Goal: Task Accomplishment & Management: Complete application form

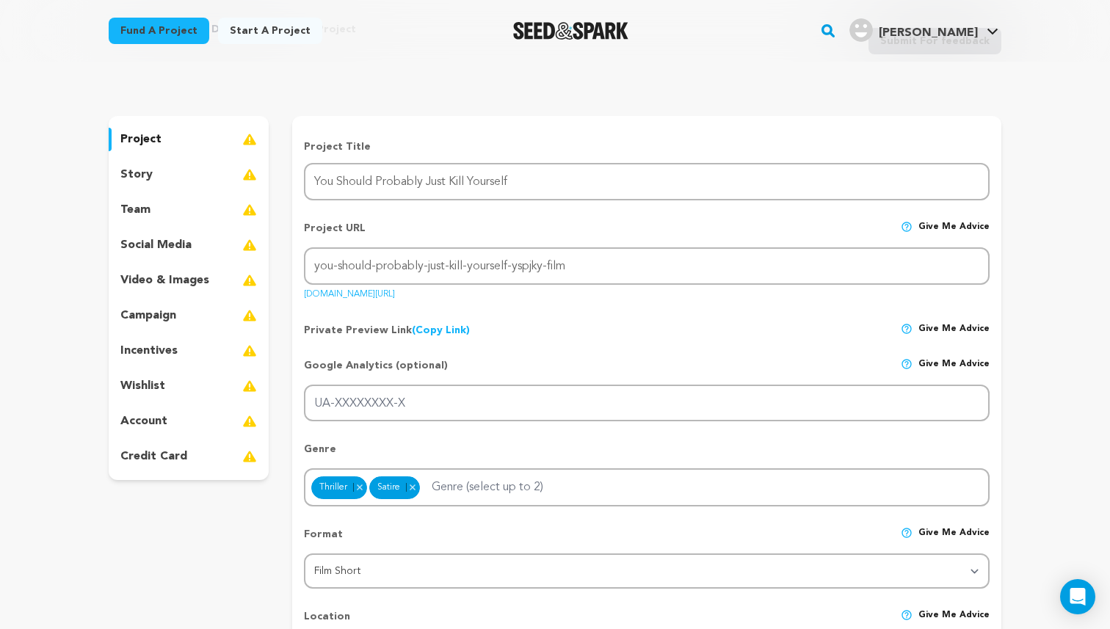
scroll to position [77, 0]
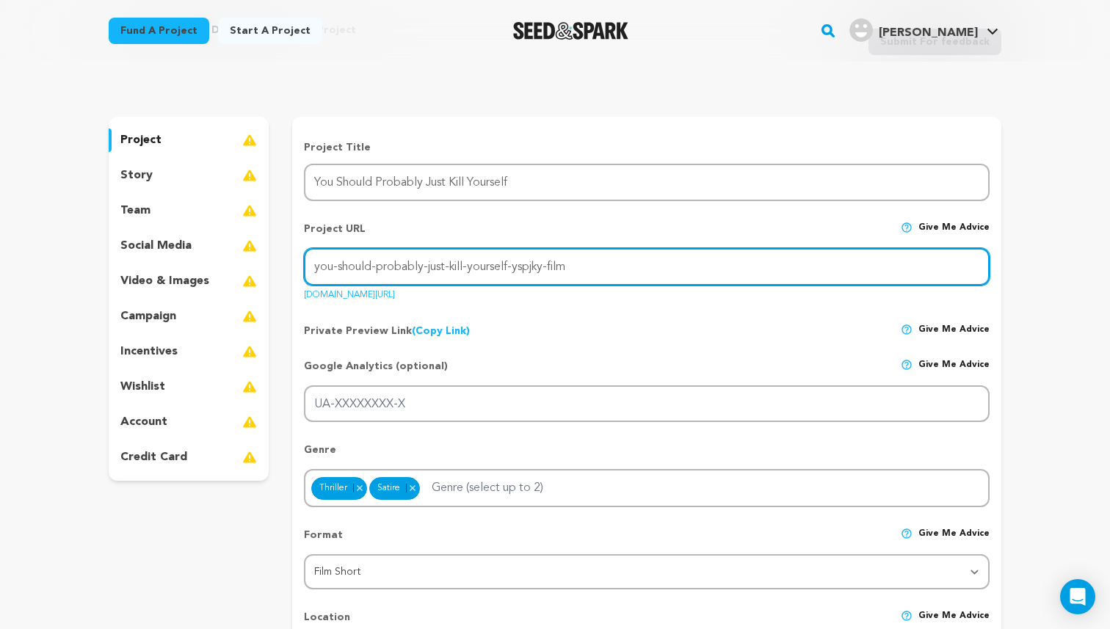
click at [511, 268] on input "you-should-probably-just-kill-yourself-yspjky-film" at bounding box center [647, 266] width 686 height 37
click at [509, 274] on input "you-should-probably-just-kill-yourself-yspjky-film" at bounding box center [647, 266] width 686 height 37
drag, startPoint x: 508, startPoint y: 265, endPoint x: 582, endPoint y: 267, distance: 74.2
click at [582, 267] on input "you-should-probably-just-kill-yourself-yspjky-film" at bounding box center [647, 266] width 686 height 37
type input "you-should-probably-just-kill-yourself"
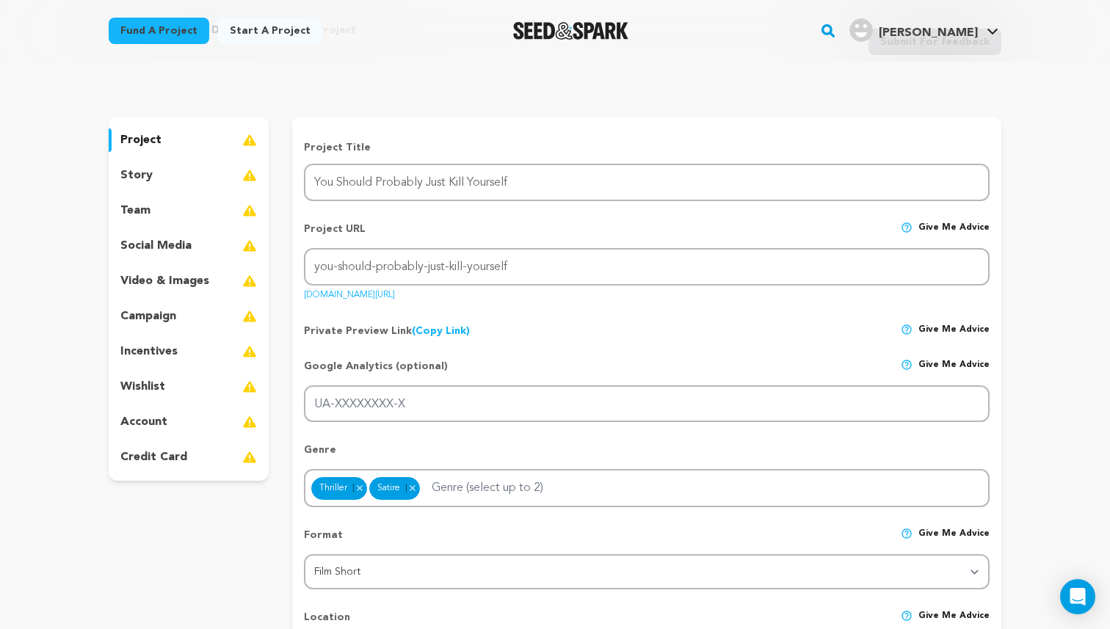
click at [576, 322] on div "Private Preview Link (Copy Link) Copy private preview link Give me advice" at bounding box center [647, 325] width 686 height 26
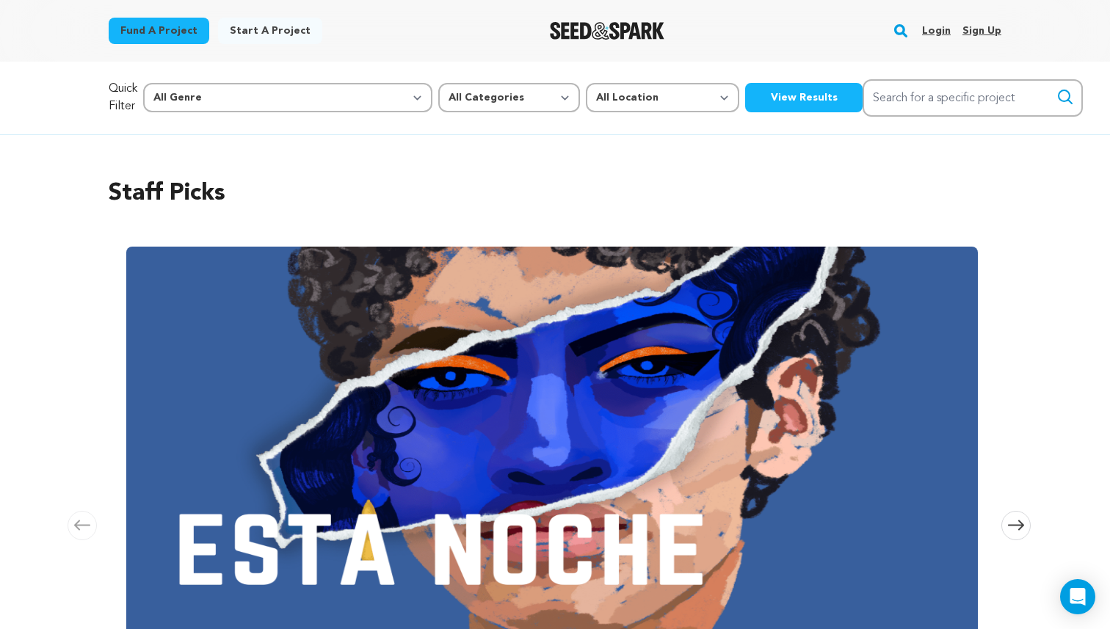
click at [263, 31] on link "Start a project" at bounding box center [270, 31] width 104 height 26
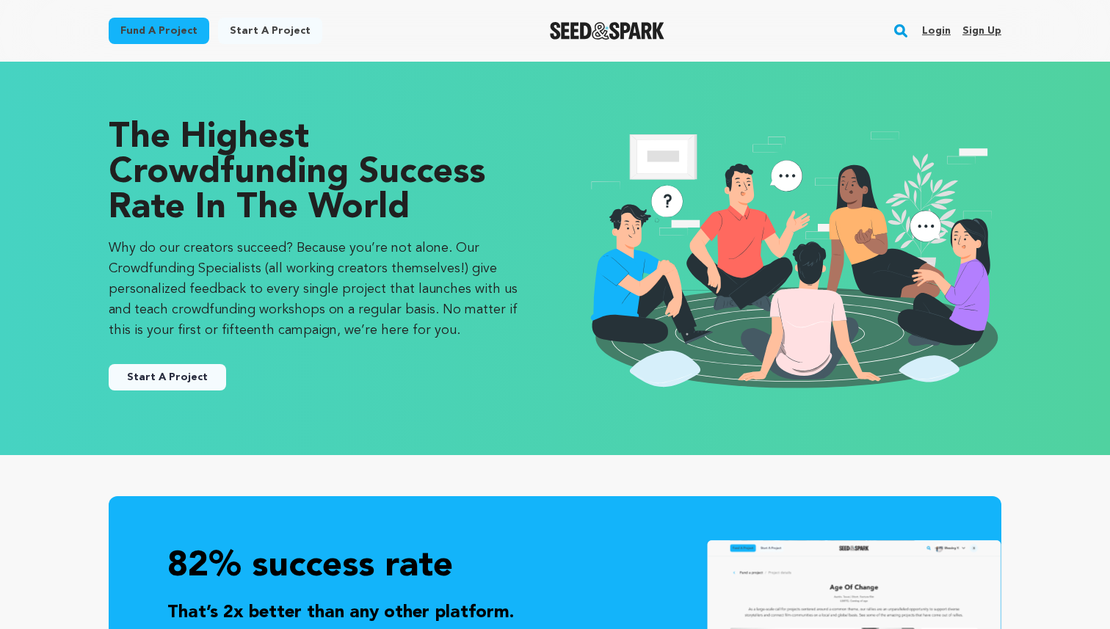
click at [947, 27] on link "Login" at bounding box center [936, 31] width 29 height 24
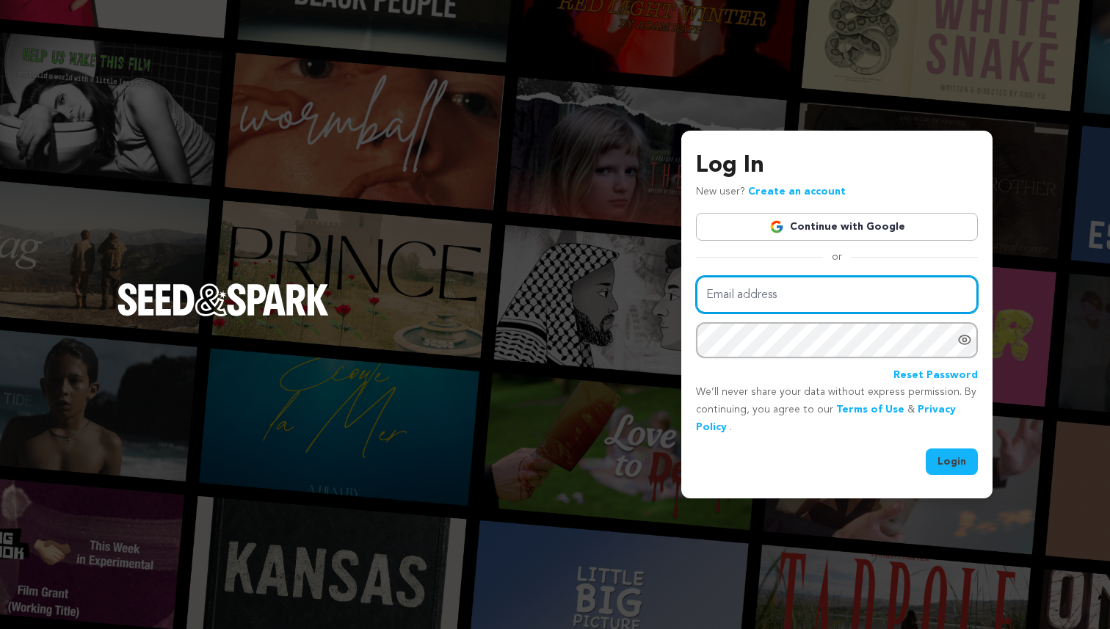
click at [787, 302] on input "Email address" at bounding box center [837, 294] width 282 height 37
type input "katishasargeant@gmail.com"
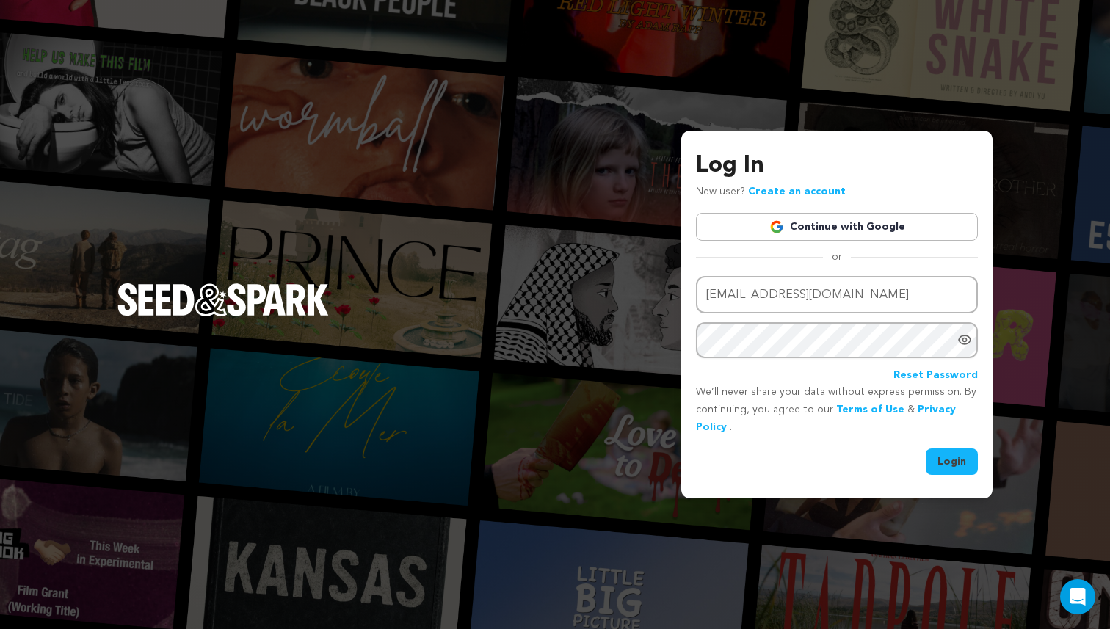
click at [960, 470] on button "Login" at bounding box center [952, 462] width 52 height 26
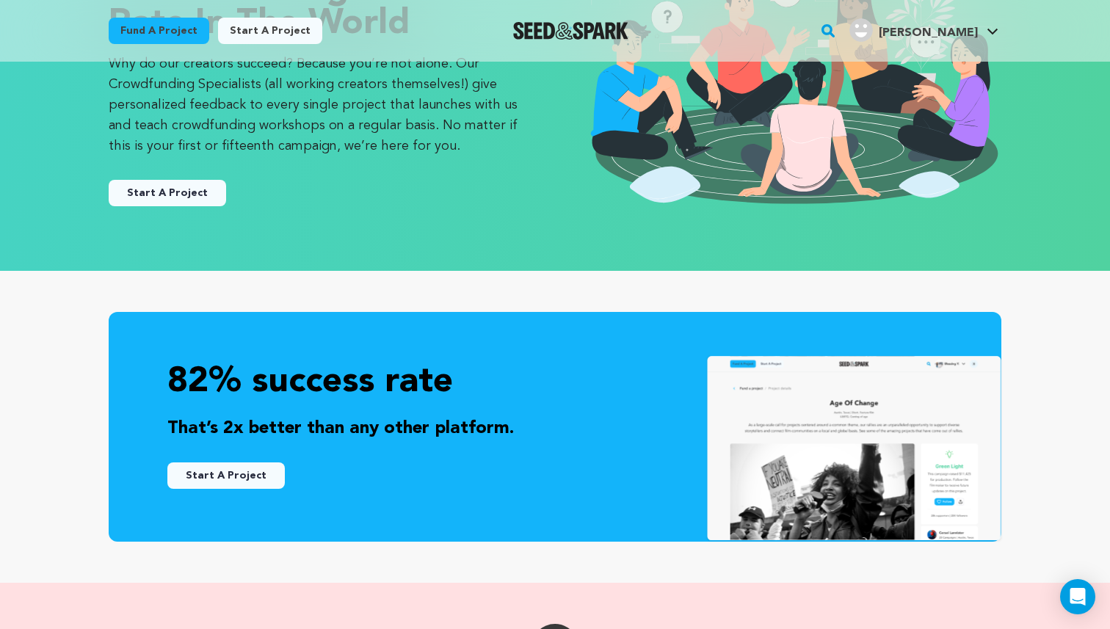
scroll to position [198, 0]
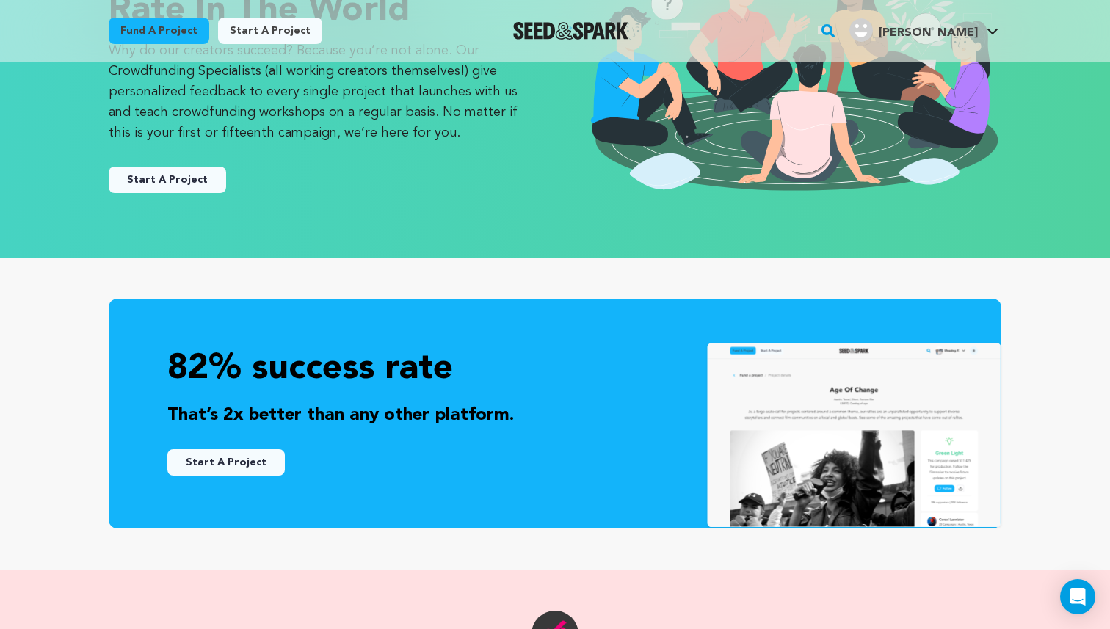
click at [212, 464] on button "Start A Project" at bounding box center [226, 462] width 118 height 26
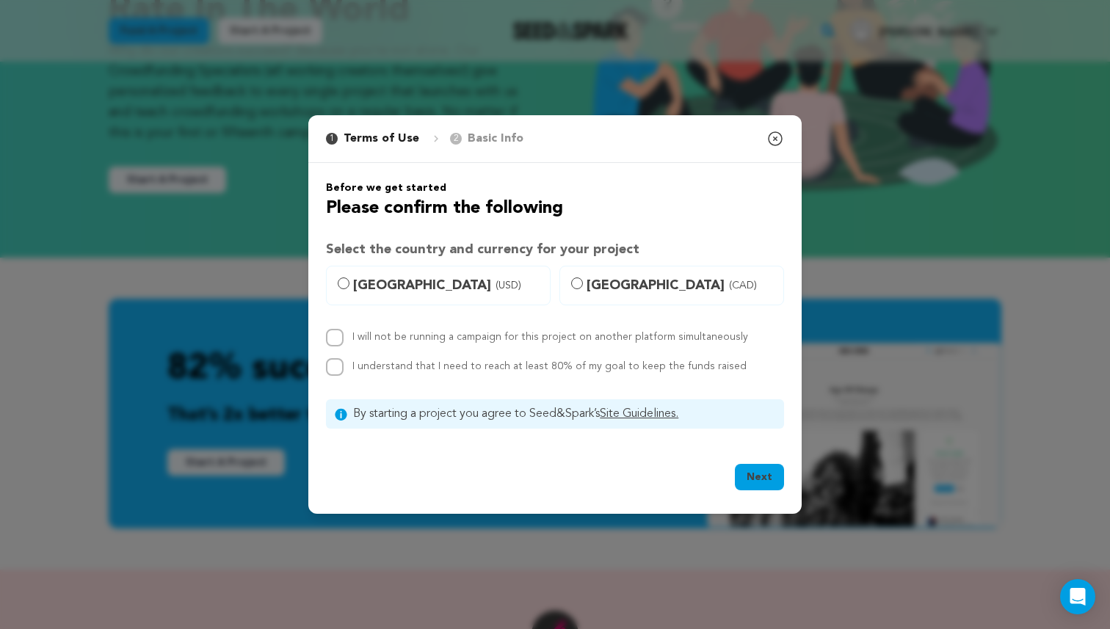
click at [389, 289] on span "United States (USD)" at bounding box center [447, 285] width 188 height 21
click at [350, 289] on input "United States (USD)" at bounding box center [344, 284] width 12 height 12
radio input "true"
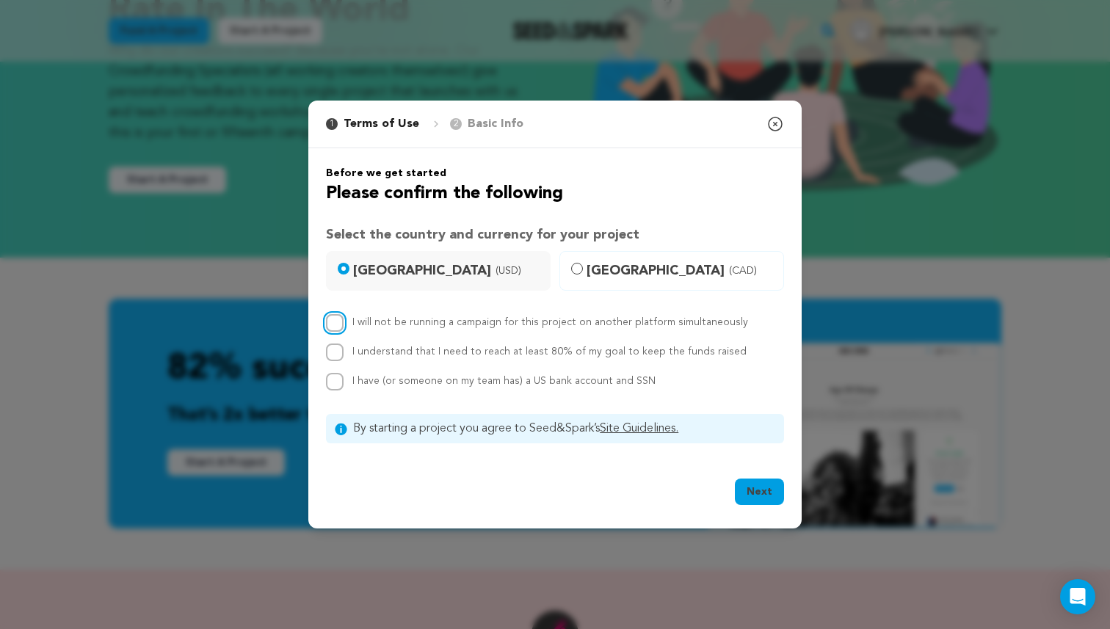
click at [338, 316] on input "I will not be running a campaign for this project on another platform simultane…" at bounding box center [335, 323] width 18 height 18
checkbox input "true"
click at [338, 342] on div "I will not be running a campaign for this project on another platform simultane…" at bounding box center [555, 352] width 458 height 76
click at [339, 373] on input "I have (or someone on my team has) a US bank account and SSN" at bounding box center [335, 382] width 18 height 18
checkbox input "true"
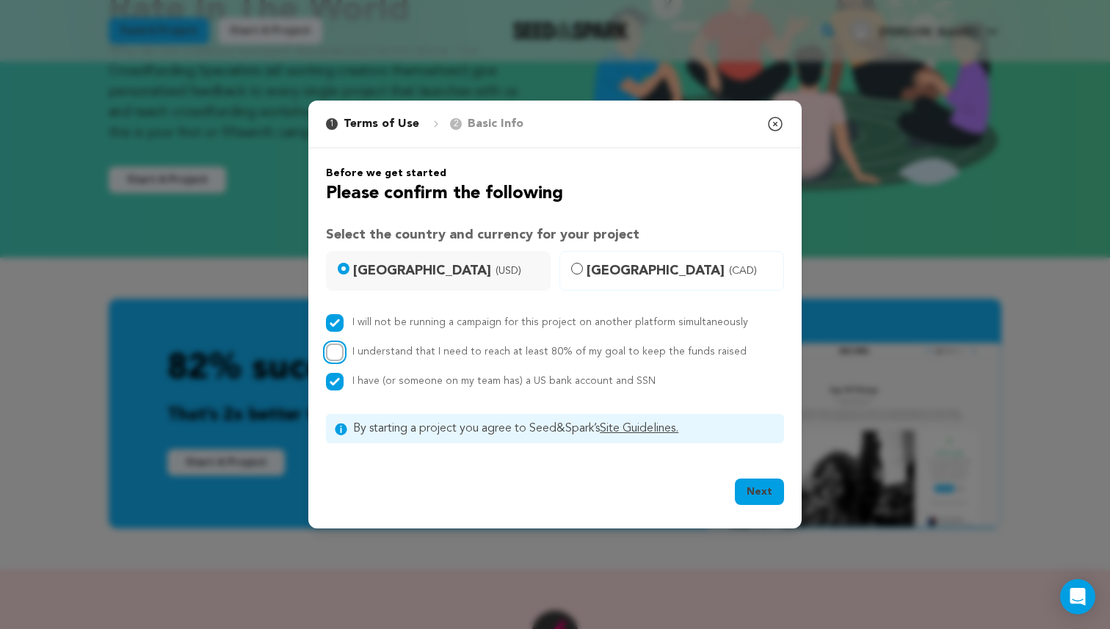
click at [339, 345] on input "I understand that I need to reach at least 80% of my goal to keep the funds rai…" at bounding box center [335, 353] width 18 height 18
checkbox input "true"
click at [759, 493] on button "Next" at bounding box center [759, 492] width 49 height 26
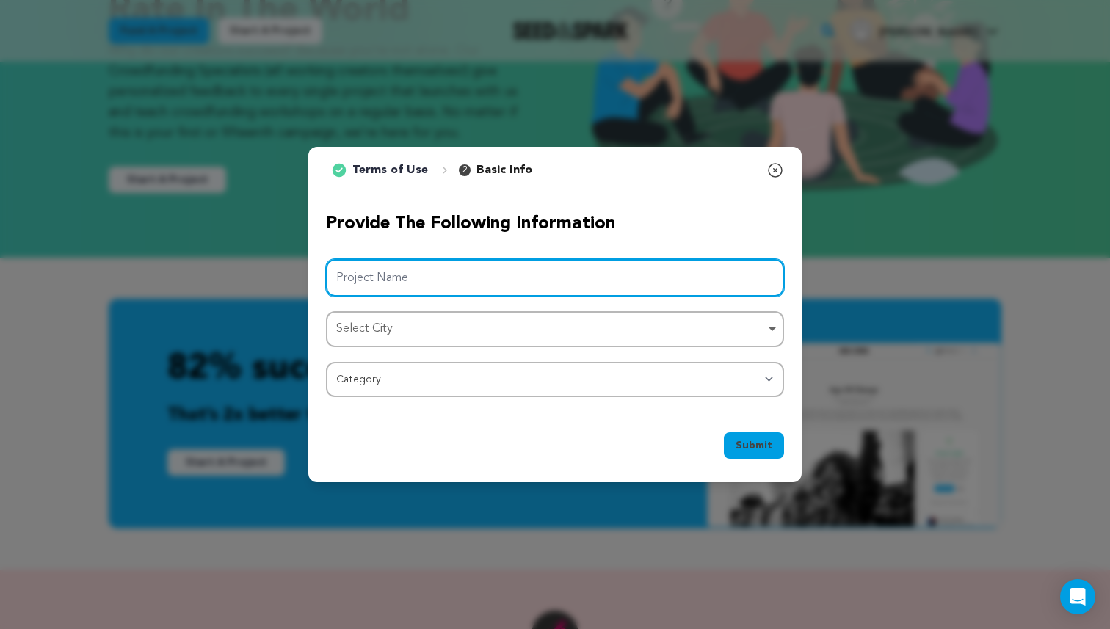
click at [424, 273] on input "Project Name" at bounding box center [555, 277] width 458 height 37
drag, startPoint x: 534, startPoint y: 277, endPoint x: 650, endPoint y: 295, distance: 117.5
click at [650, 295] on input "You Should Probably Just Kill Yourself (YSPJKY Film)" at bounding box center [555, 277] width 458 height 37
click at [606, 334] on div "Select City Remove item" at bounding box center [550, 329] width 429 height 21
type input "You Should Probably Just Kill Yourself"
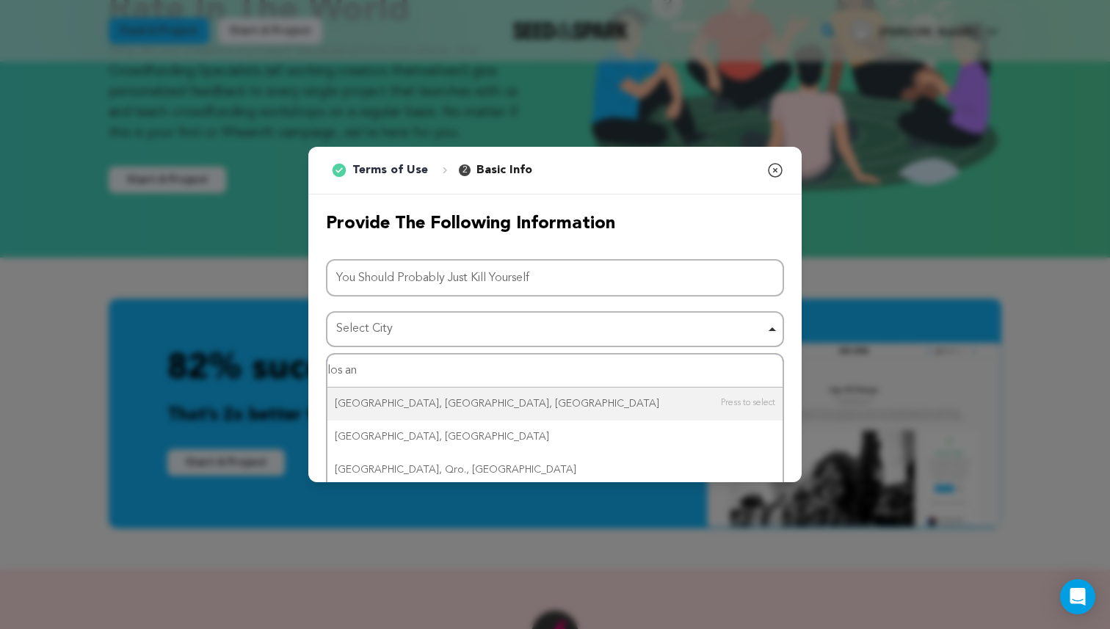
type input "los ane"
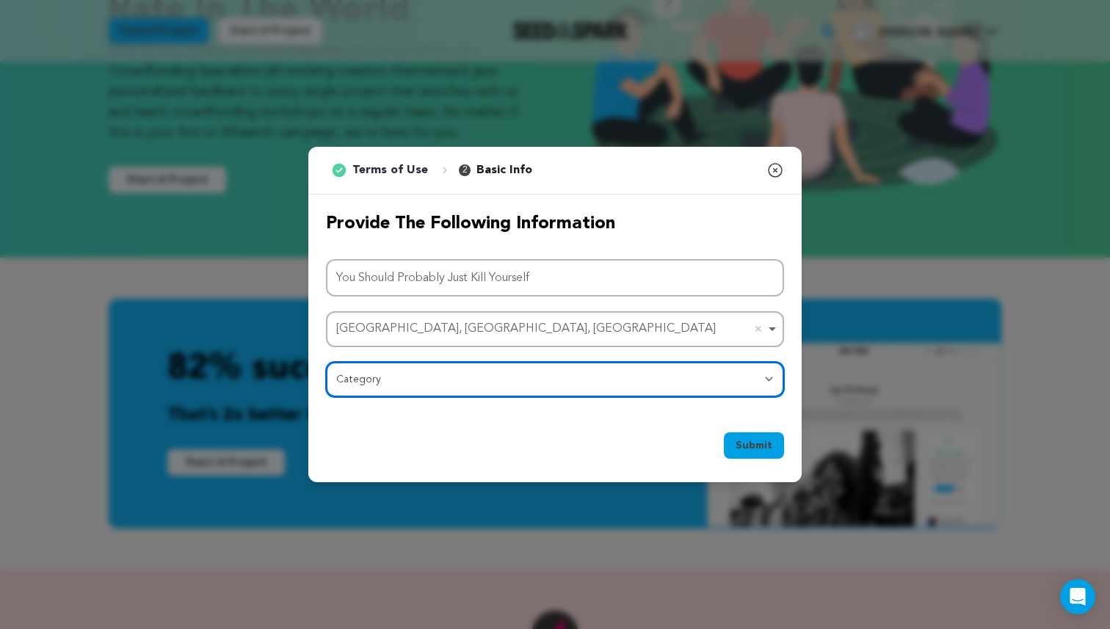
click at [446, 390] on select "Category Film Feature Film Short Series Film Festival Company Music Video VR Ex…" at bounding box center [555, 379] width 458 height 35
select select "383"
click at [326, 362] on select "Category Film Feature Film Short Series Film Festival Company Music Video VR Ex…" at bounding box center [555, 379] width 458 height 35
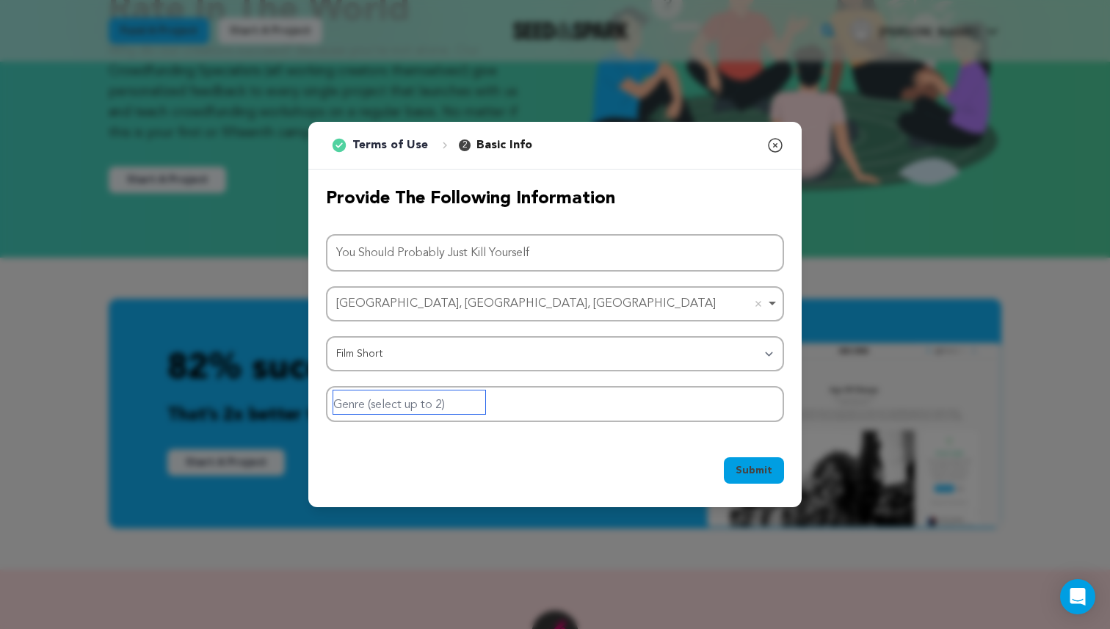
click at [460, 408] on input "Genre (select up to 2)" at bounding box center [409, 403] width 152 height 24
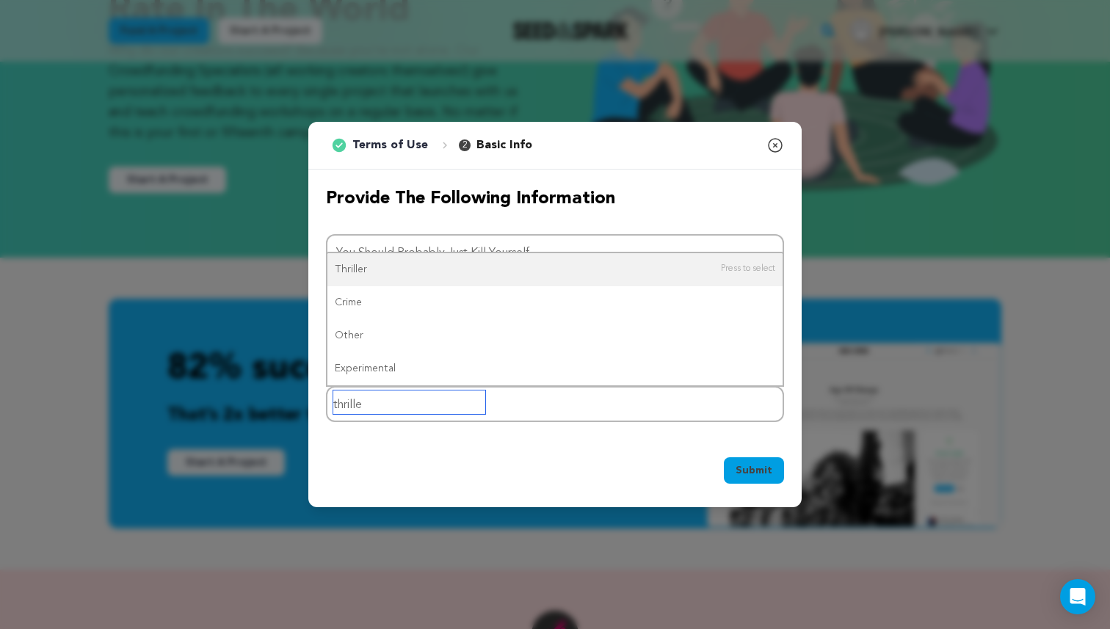
type input "thriller"
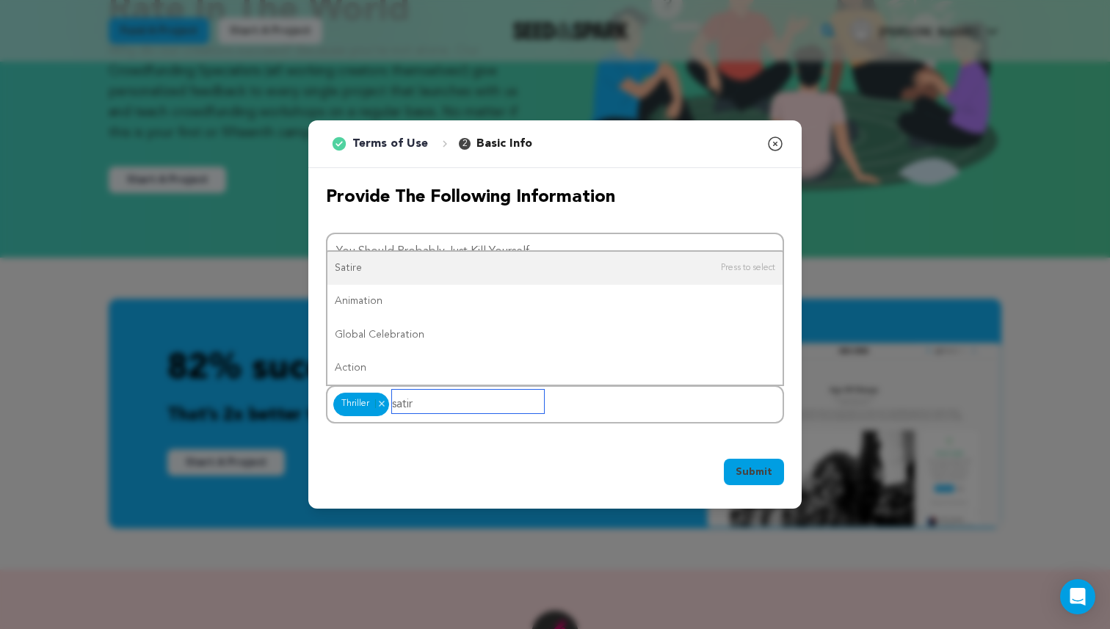
type input "satire"
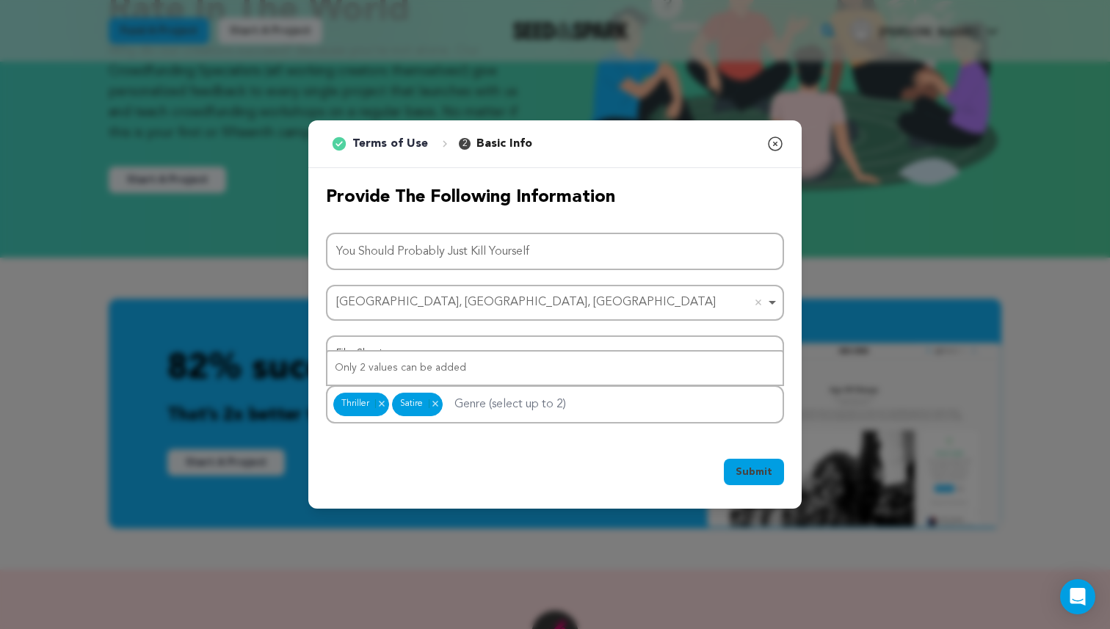
click at [757, 476] on span "Submit" at bounding box center [754, 472] width 37 height 15
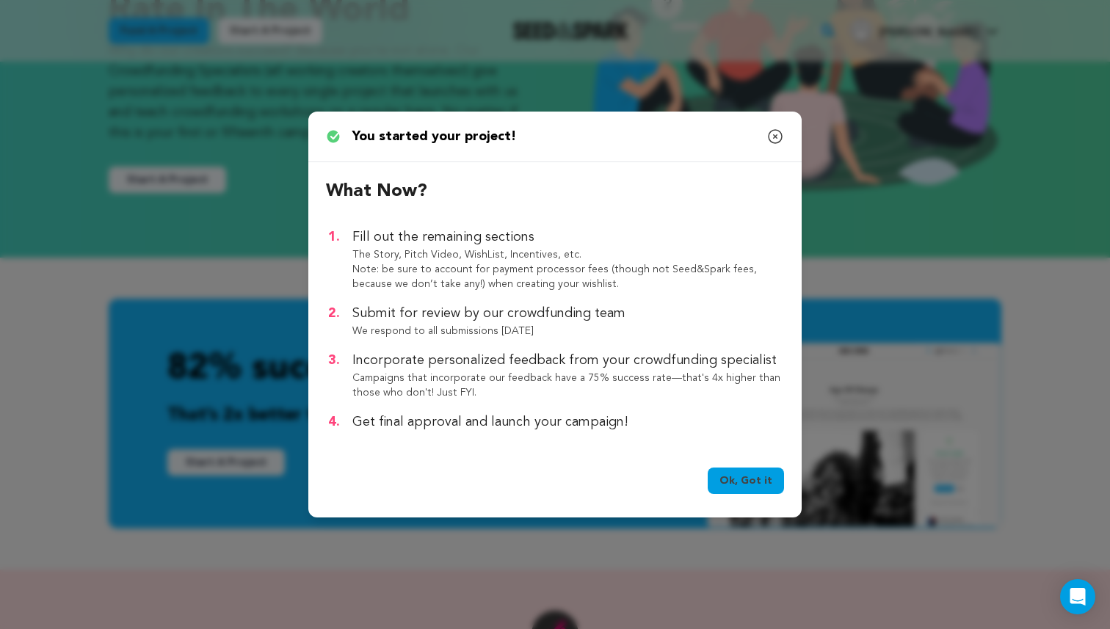
click at [753, 473] on link "Ok, Got it" at bounding box center [746, 481] width 76 height 26
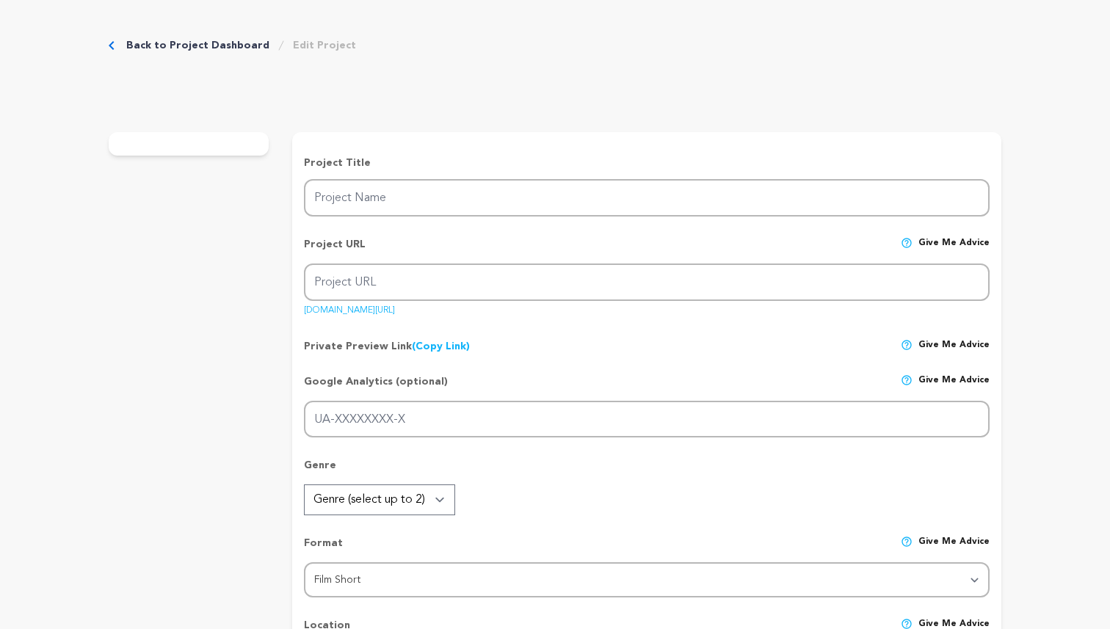
type input "You Should Probably Just Kill Yourself"
type input "you-should-probably-just-kill-yourself"
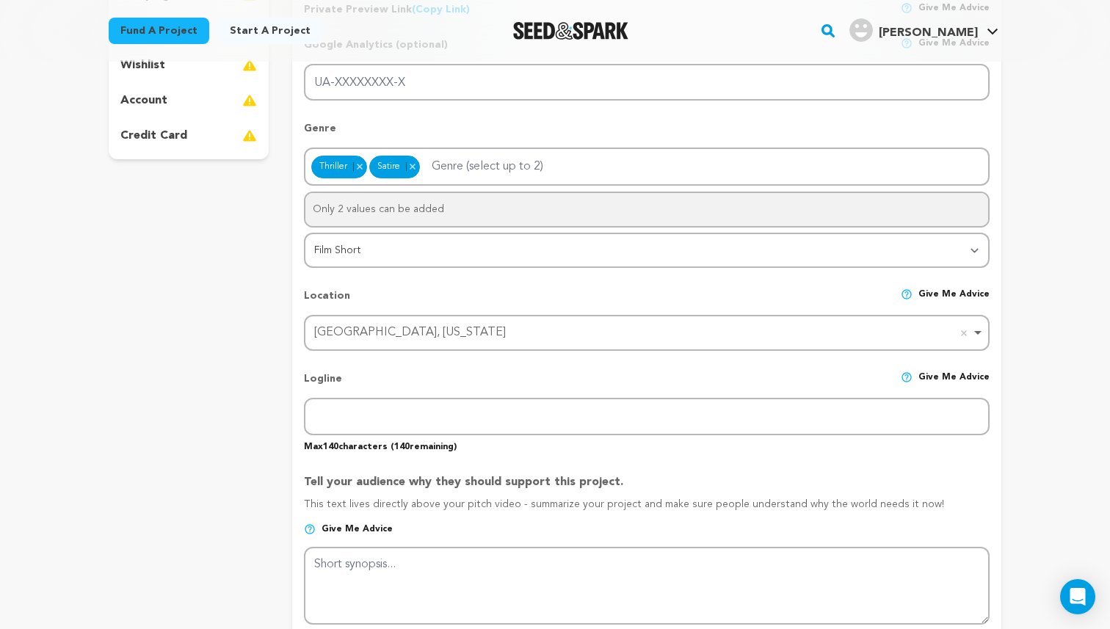
scroll to position [397, 0]
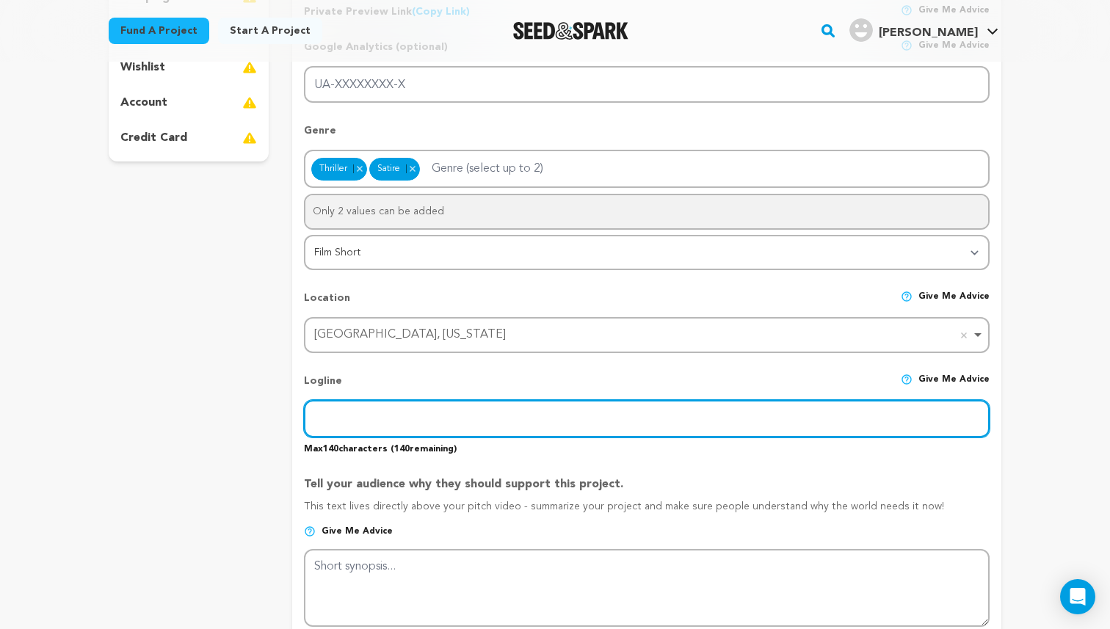
click at [323, 410] on input "text" at bounding box center [647, 418] width 686 height 37
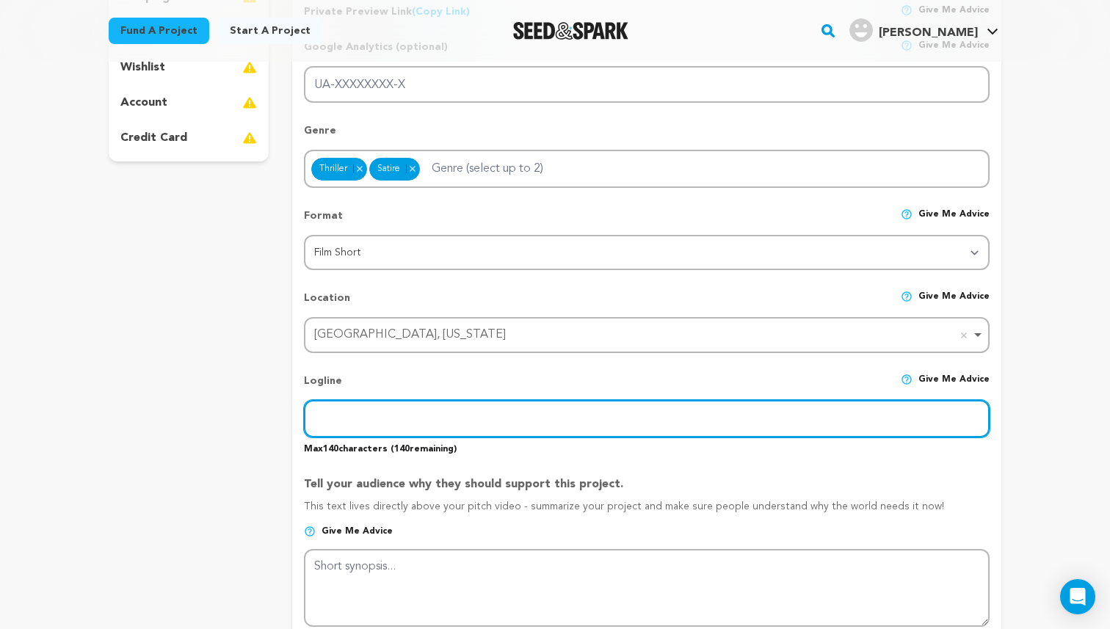
paste input "In a moment of desperation, a girl named ANNIE tries to call the Suicide Hotlin…"
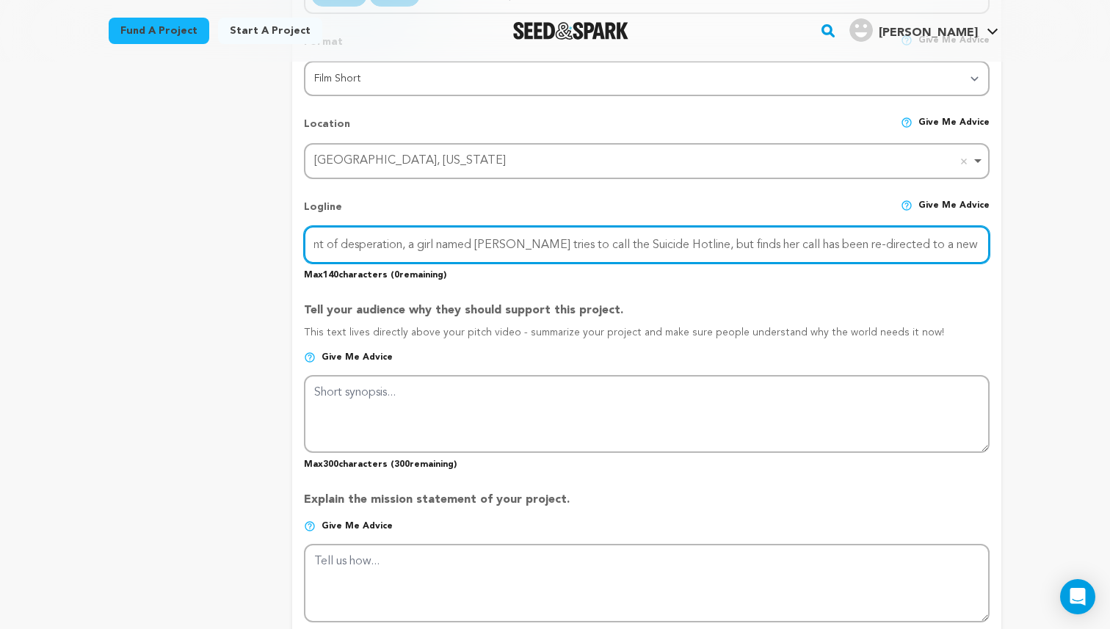
scroll to position [582, 0]
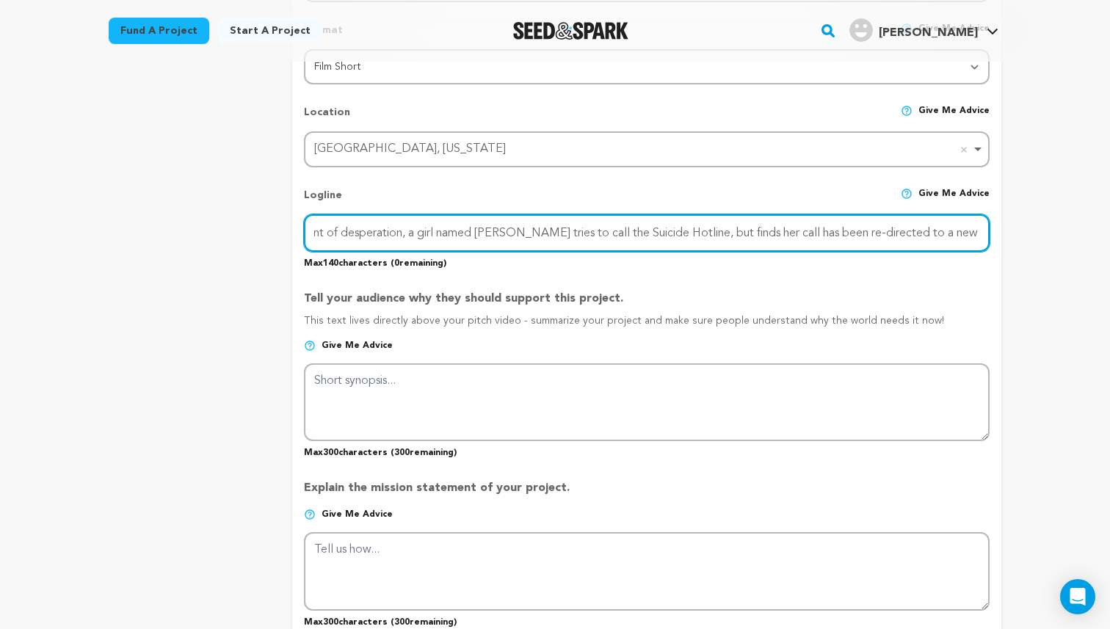
click at [598, 234] on input "In a moment of desperation, a girl named ANNIE tries to call the Suicide Hotlin…" at bounding box center [647, 232] width 686 height 37
click at [759, 233] on input "In a moment of desperation, a girl named ANNIE tries to call the Suicide Hotlin…" at bounding box center [647, 232] width 686 height 37
click at [483, 231] on input "In a moment of desperation, a girl named ANNIE tries to call the Suicide Hotlin…" at bounding box center [647, 232] width 686 height 37
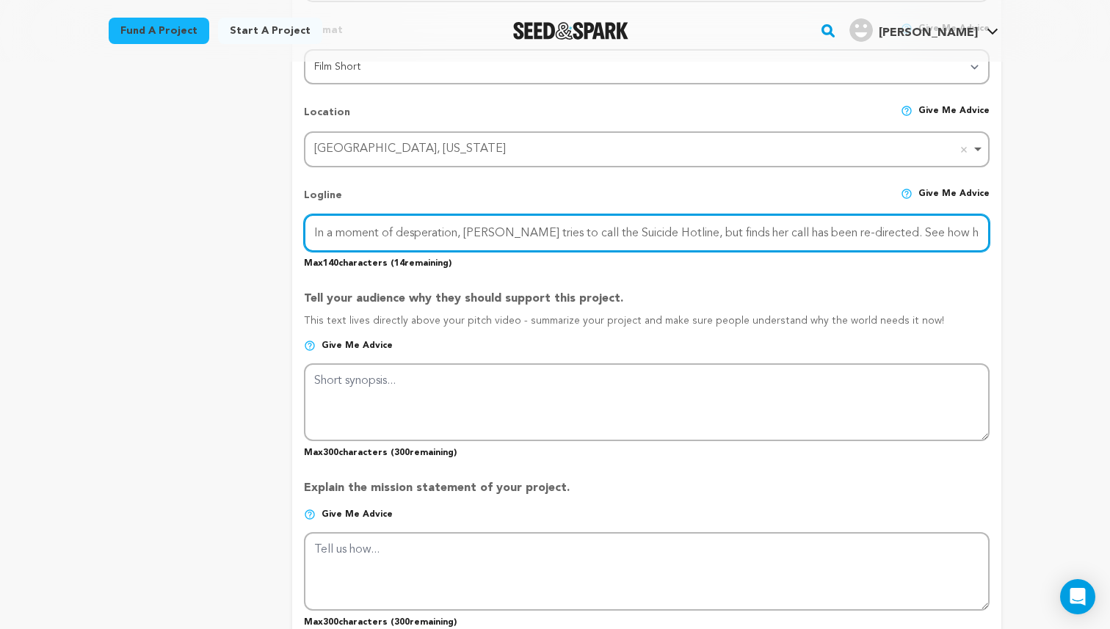
click at [972, 229] on input "In a moment of desperation, ANNIE tries to call the Suicide Hotline, but finds …" at bounding box center [647, 232] width 686 height 37
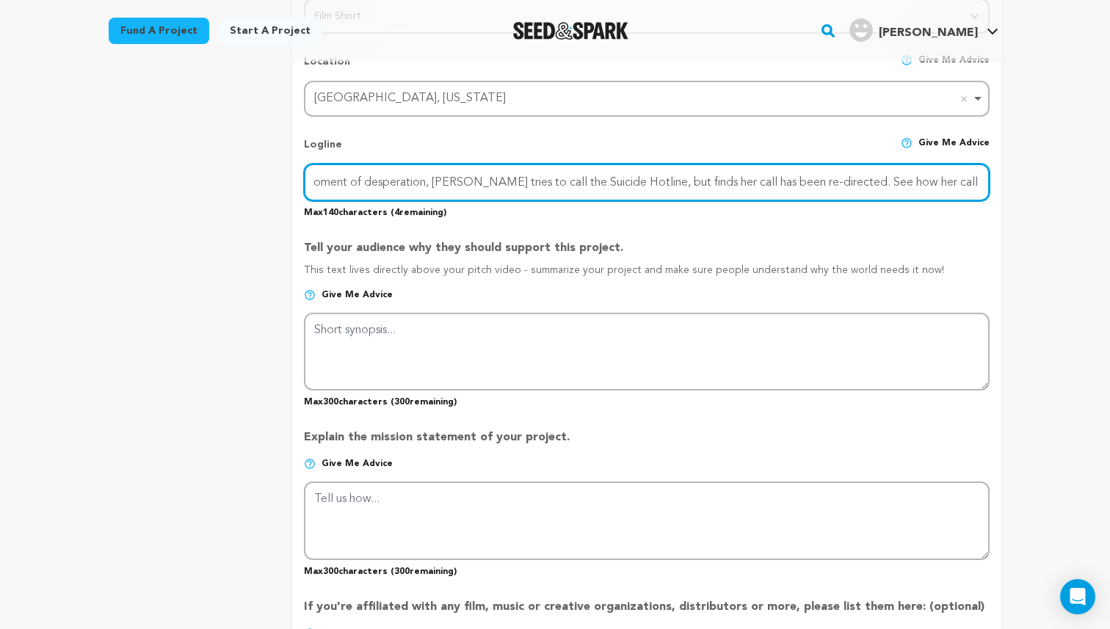
scroll to position [635, 0]
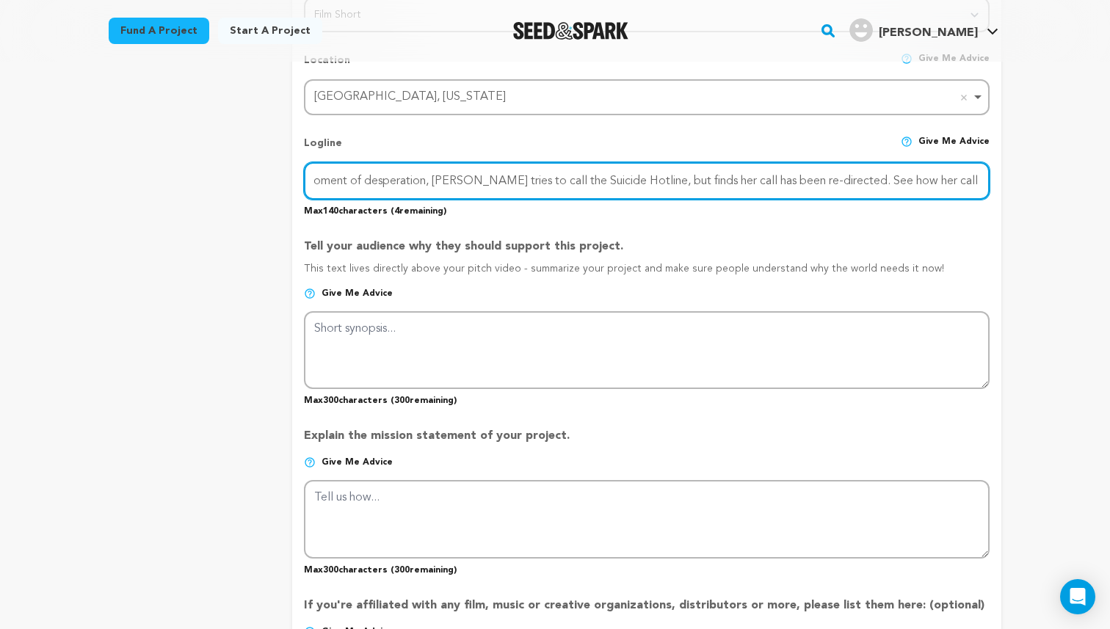
type input "In a moment of desperation, ANNIE tries to call the Suicide Hotline, but finds …"
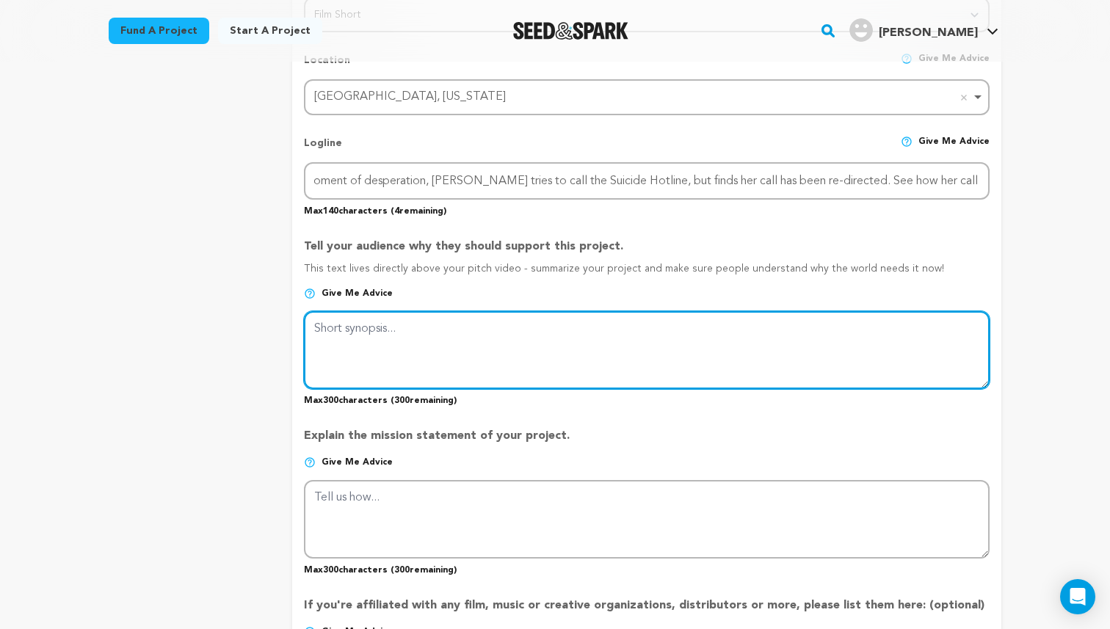
scroll to position [0, 0]
click at [399, 333] on textarea at bounding box center [647, 350] width 686 height 78
click at [353, 335] on textarea at bounding box center [647, 350] width 686 height 78
paste textarea "In a moment of desperation, a girl named ANNIE tries to call the Suicide Hotlin…"
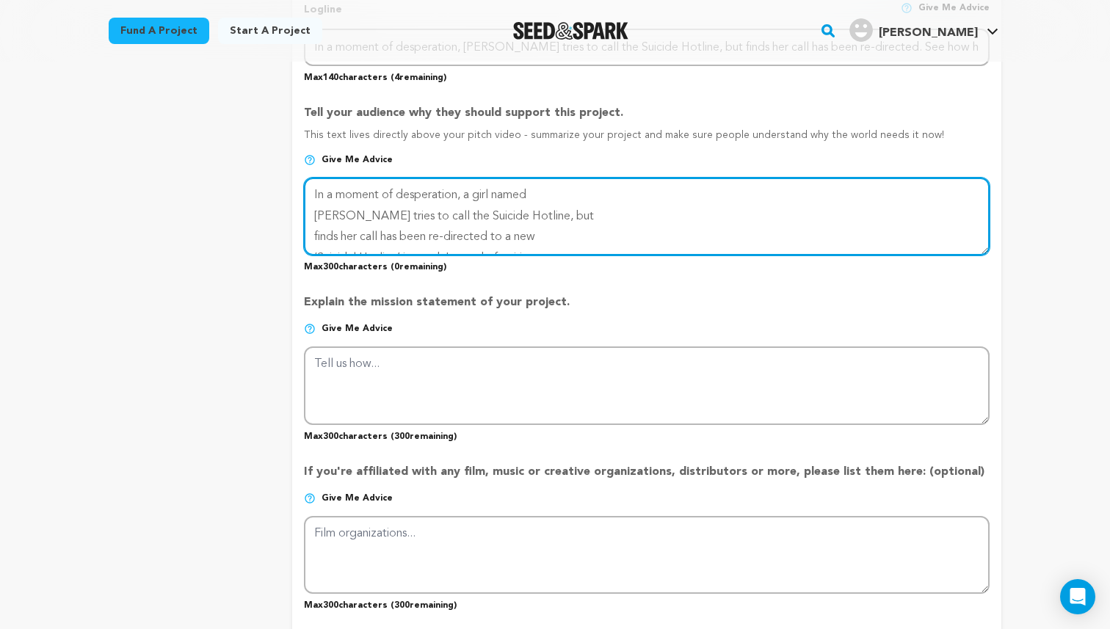
scroll to position [757, 0]
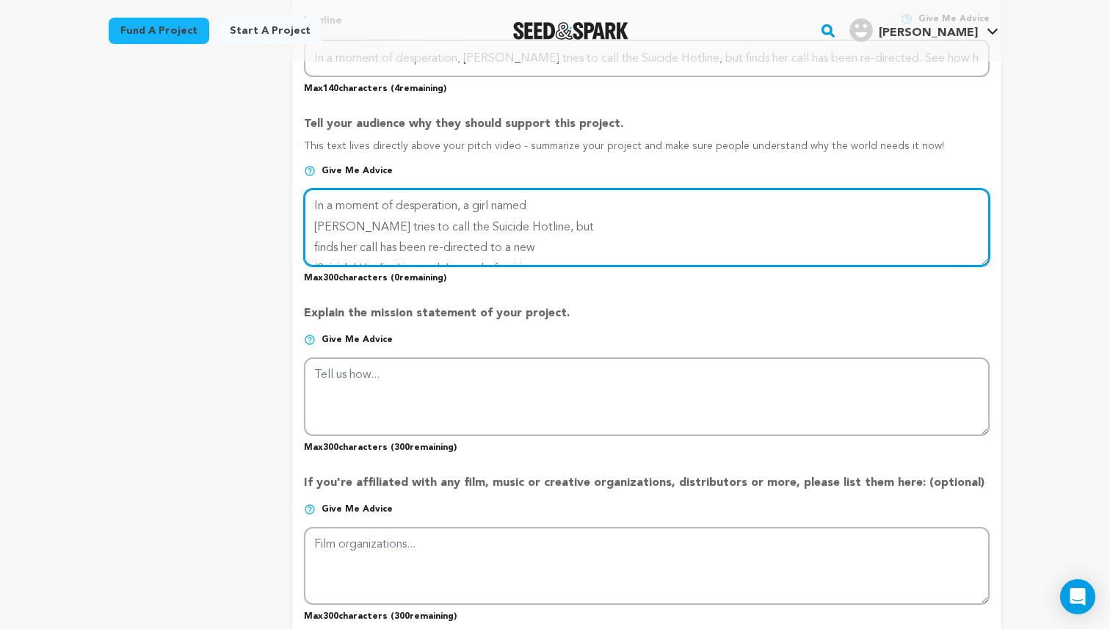
click at [308, 222] on textarea at bounding box center [647, 228] width 686 height 78
click at [312, 220] on textarea at bounding box center [647, 228] width 686 height 78
click at [311, 225] on textarea at bounding box center [647, 228] width 686 height 78
click at [313, 247] on textarea at bounding box center [647, 228] width 686 height 78
click at [314, 245] on textarea at bounding box center [647, 228] width 686 height 78
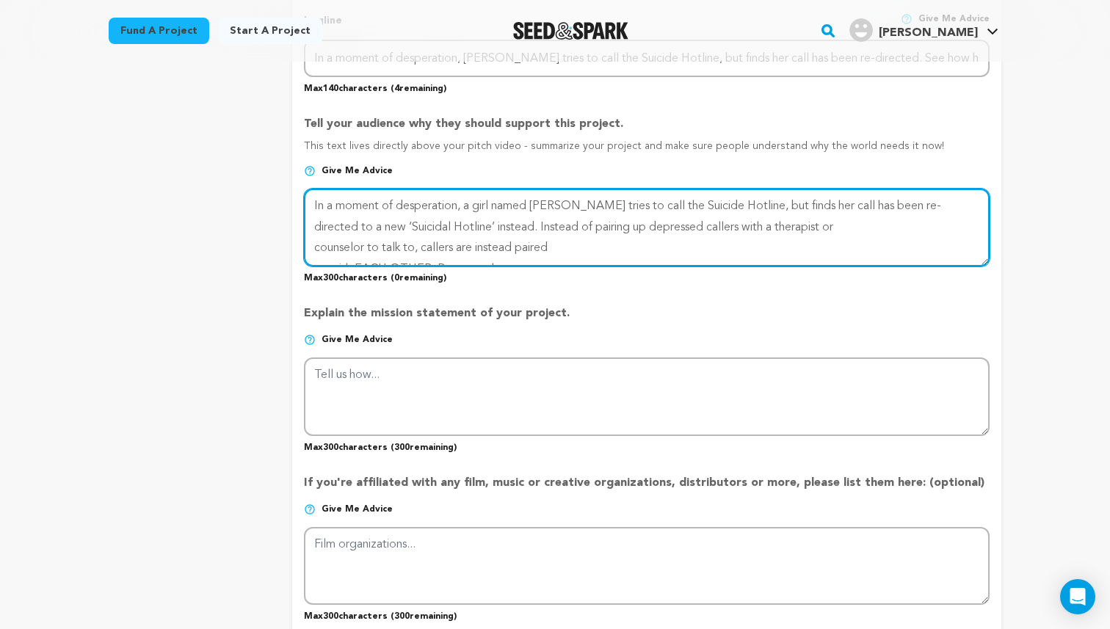
click at [316, 249] on textarea at bounding box center [647, 228] width 686 height 78
click at [314, 248] on textarea at bounding box center [647, 228] width 686 height 78
click at [368, 250] on textarea at bounding box center [647, 228] width 686 height 78
click at [568, 247] on textarea at bounding box center [647, 228] width 686 height 78
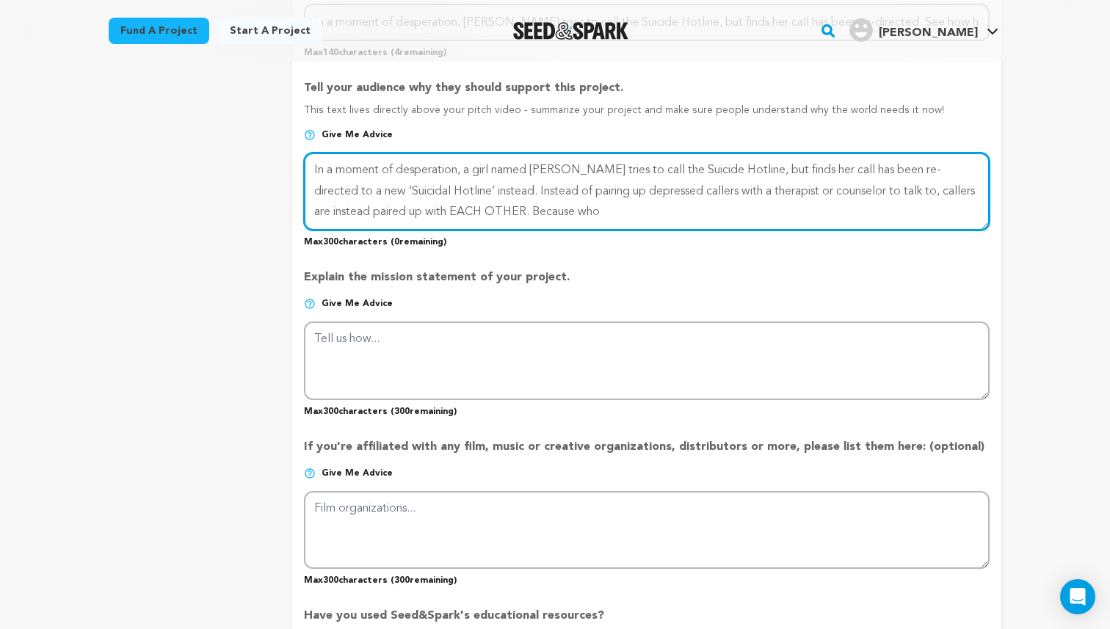
scroll to position [784, 0]
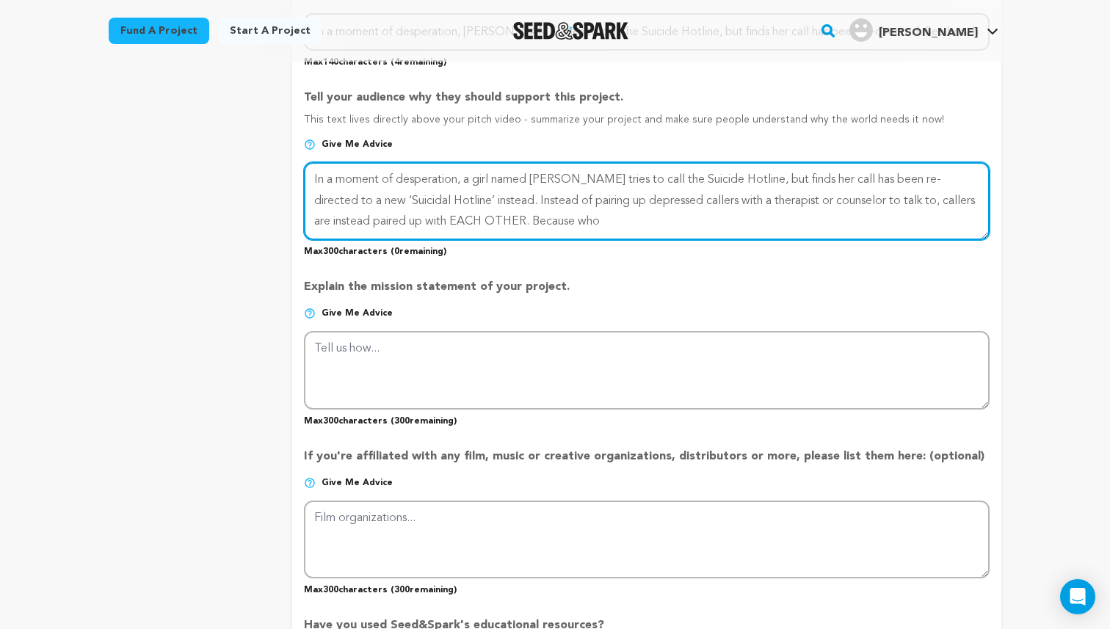
drag, startPoint x: 472, startPoint y: 218, endPoint x: 535, endPoint y: 227, distance: 63.8
click at [536, 227] on textarea at bounding box center [647, 201] width 686 height 78
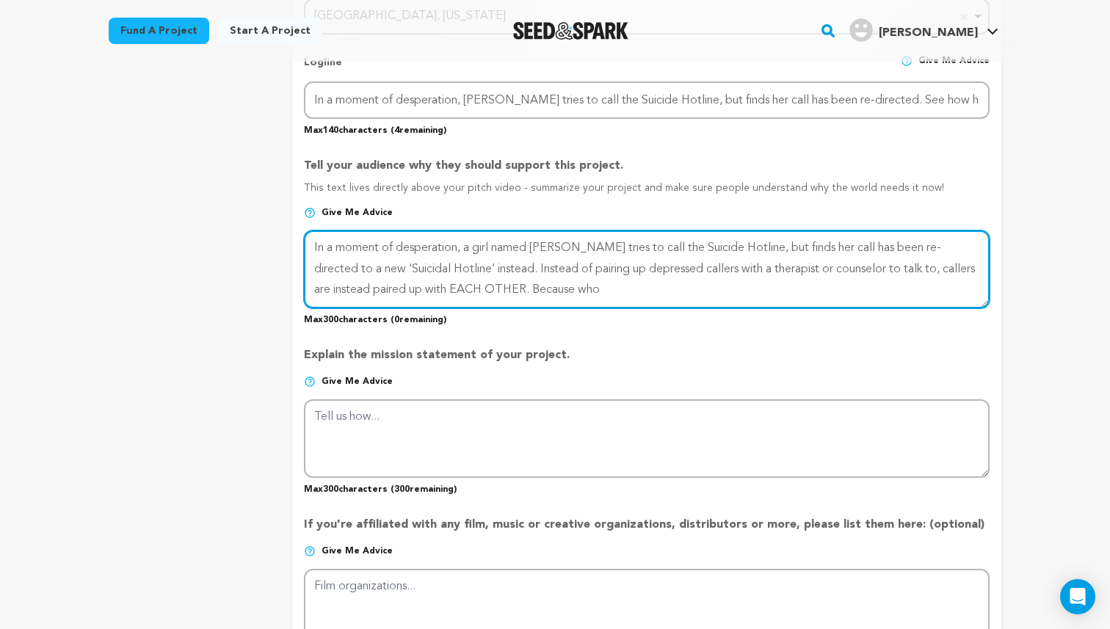
scroll to position [708, 0]
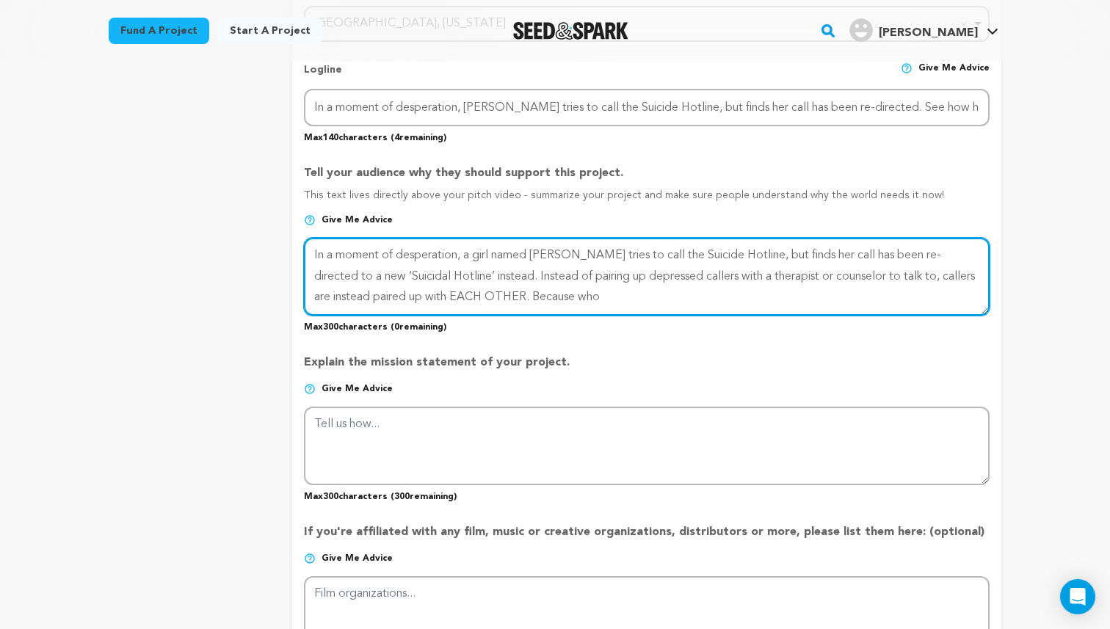
click at [560, 294] on textarea at bounding box center [647, 277] width 686 height 78
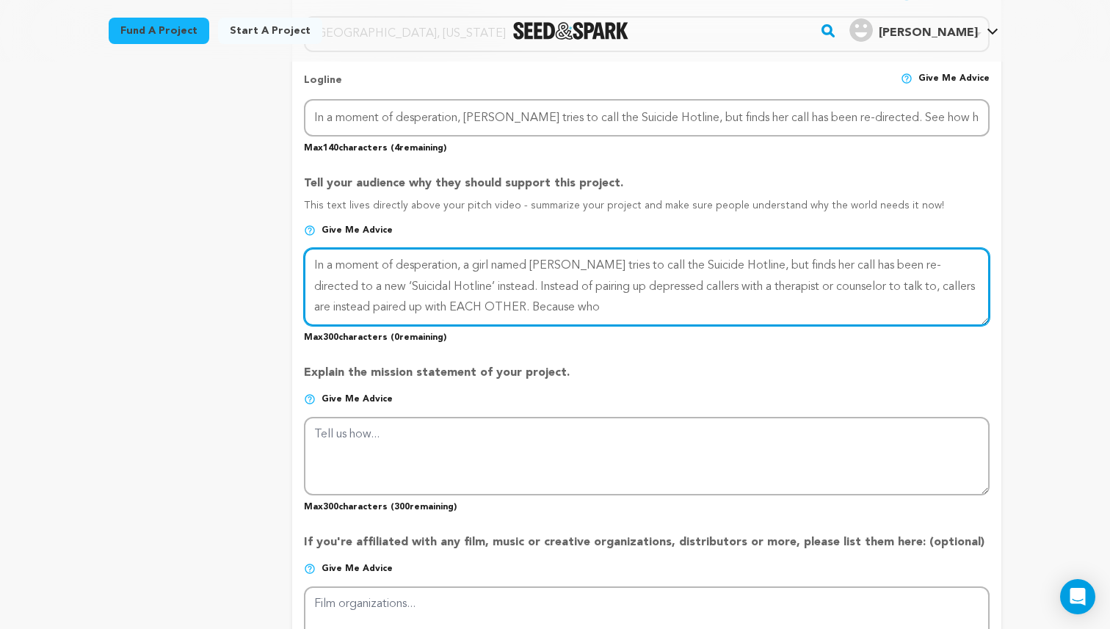
scroll to position [706, 0]
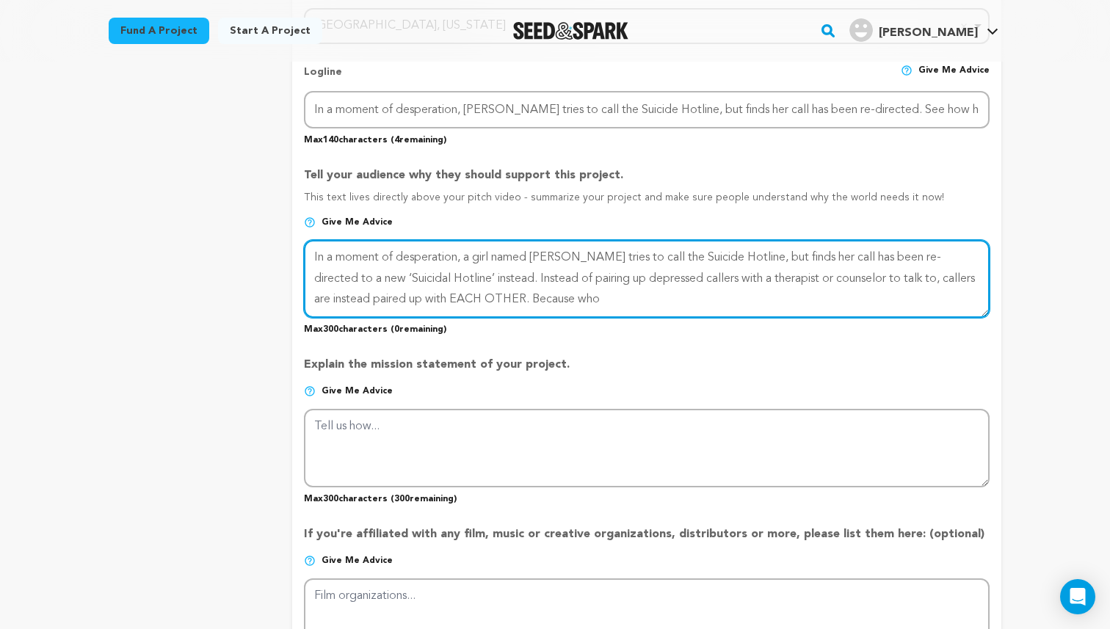
drag, startPoint x: 535, startPoint y: 253, endPoint x: 464, endPoint y: 258, distance: 70.6
click at [464, 258] on textarea at bounding box center [647, 279] width 686 height 78
click at [471, 277] on textarea at bounding box center [647, 279] width 686 height 78
drag, startPoint x: 472, startPoint y: 278, endPoint x: 293, endPoint y: 251, distance: 181.2
click at [293, 251] on form "Project Title Project Name You Should Probably Just Kill Yourself Project URL G…" at bounding box center [646, 268] width 709 height 1512
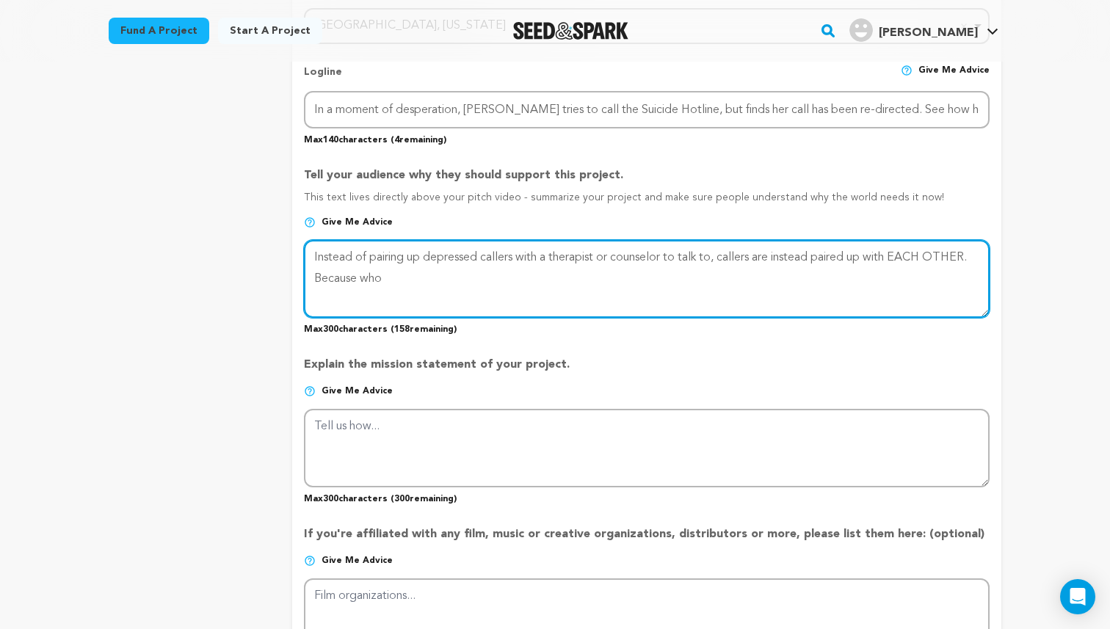
click at [316, 256] on textarea at bounding box center [647, 279] width 686 height 78
click at [429, 276] on textarea at bounding box center [647, 279] width 686 height 78
click at [429, 272] on textarea at bounding box center [647, 279] width 686 height 78
drag, startPoint x: 413, startPoint y: 274, endPoint x: 274, endPoint y: 240, distance: 142.9
click at [274, 240] on div "project story team social media video & images campaign incentives wishlist" at bounding box center [555, 266] width 893 height 1556
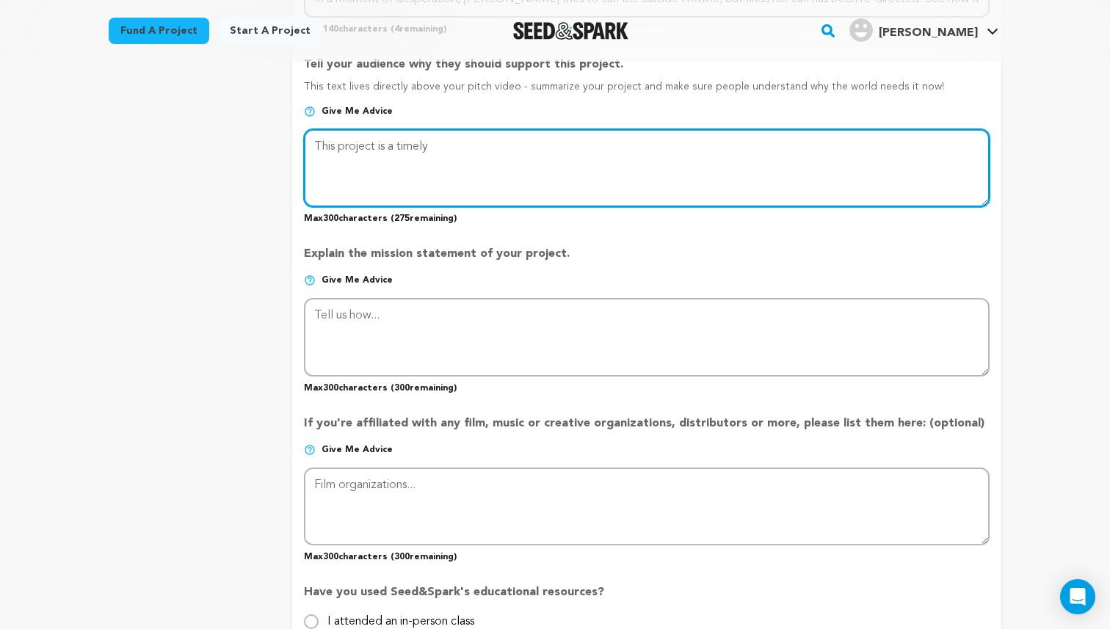
scroll to position [782, 0]
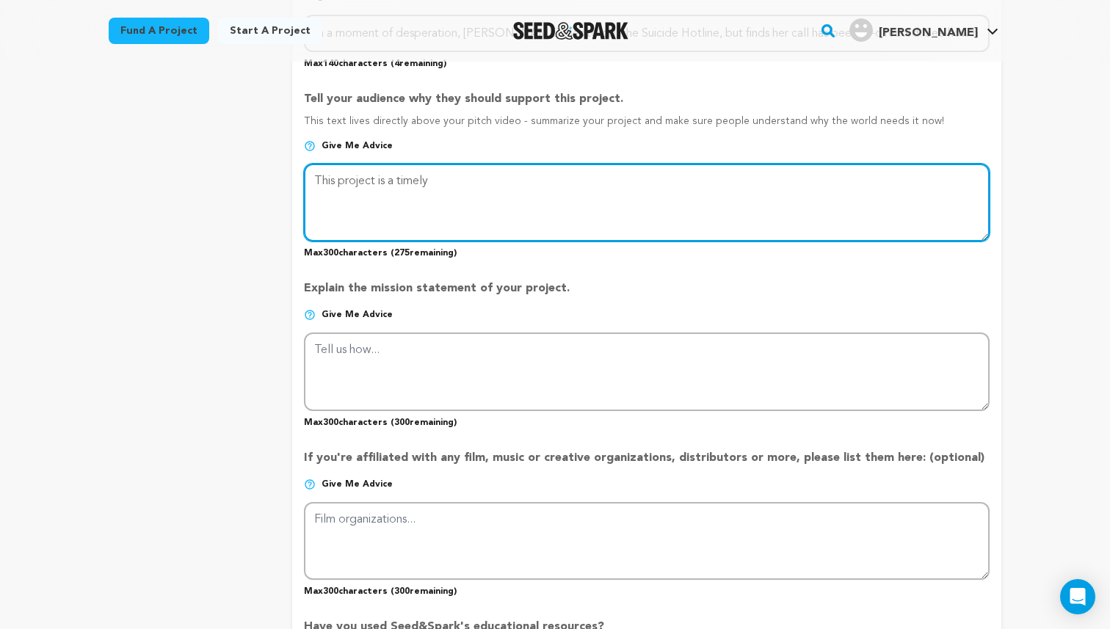
click at [410, 169] on textarea at bounding box center [647, 203] width 686 height 78
click at [406, 170] on textarea at bounding box center [647, 203] width 686 height 78
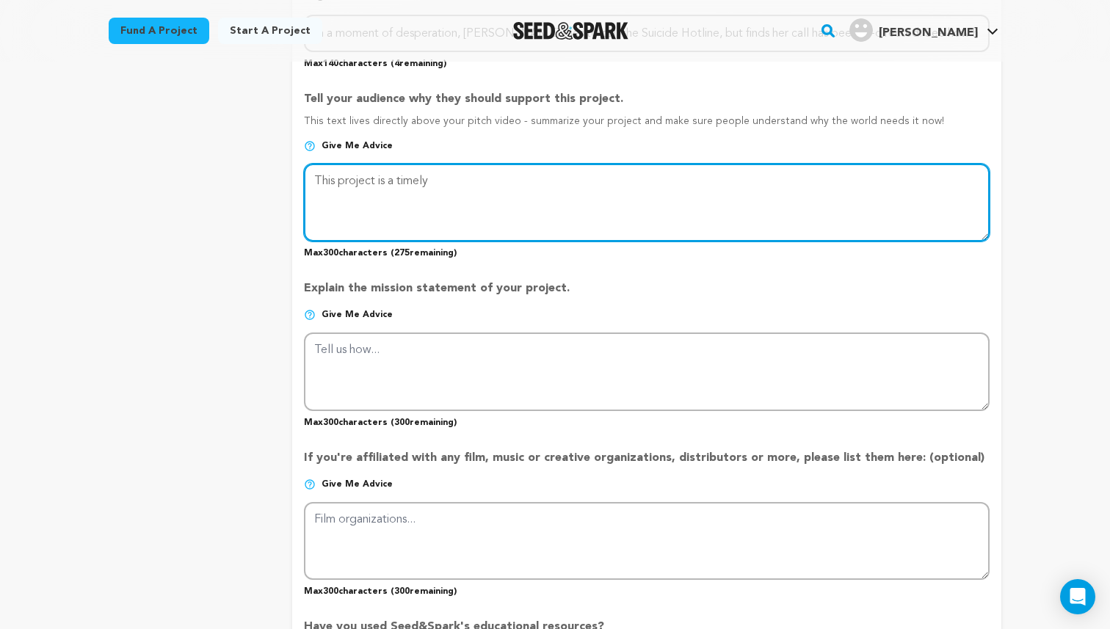
paste textarea "You Should Probably Just Kill Yourself is a darkly comedic script that explores…"
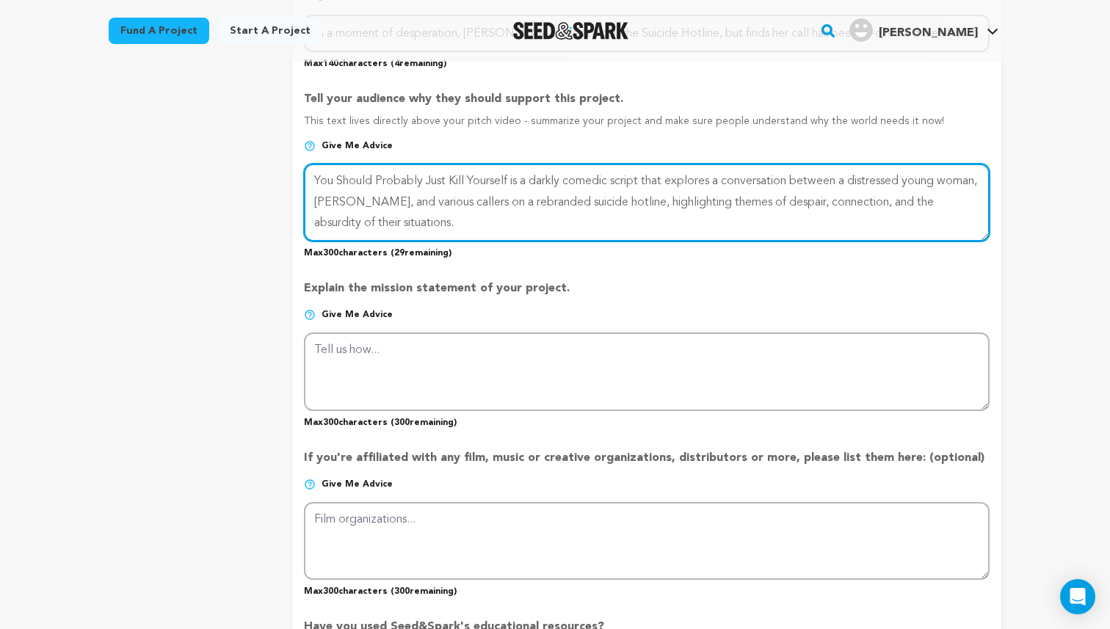
click at [727, 179] on textarea at bounding box center [647, 203] width 686 height 78
click at [786, 178] on textarea at bounding box center [647, 203] width 686 height 78
click at [492, 220] on textarea at bounding box center [647, 203] width 686 height 78
drag, startPoint x: 626, startPoint y: 218, endPoint x: 461, endPoint y: 225, distance: 164.6
click at [461, 225] on textarea at bounding box center [647, 203] width 686 height 78
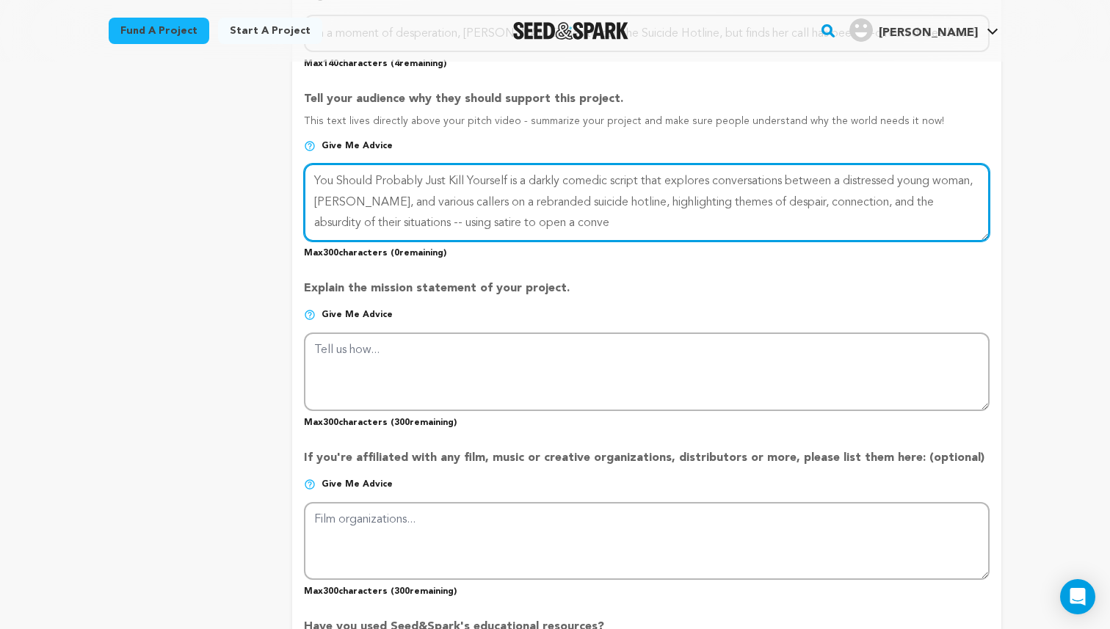
click at [434, 200] on textarea at bounding box center [647, 203] width 686 height 78
click at [571, 219] on textarea at bounding box center [647, 203] width 686 height 78
drag, startPoint x: 601, startPoint y: 220, endPoint x: 403, endPoint y: 227, distance: 198.4
click at [403, 227] on textarea at bounding box center [647, 203] width 686 height 78
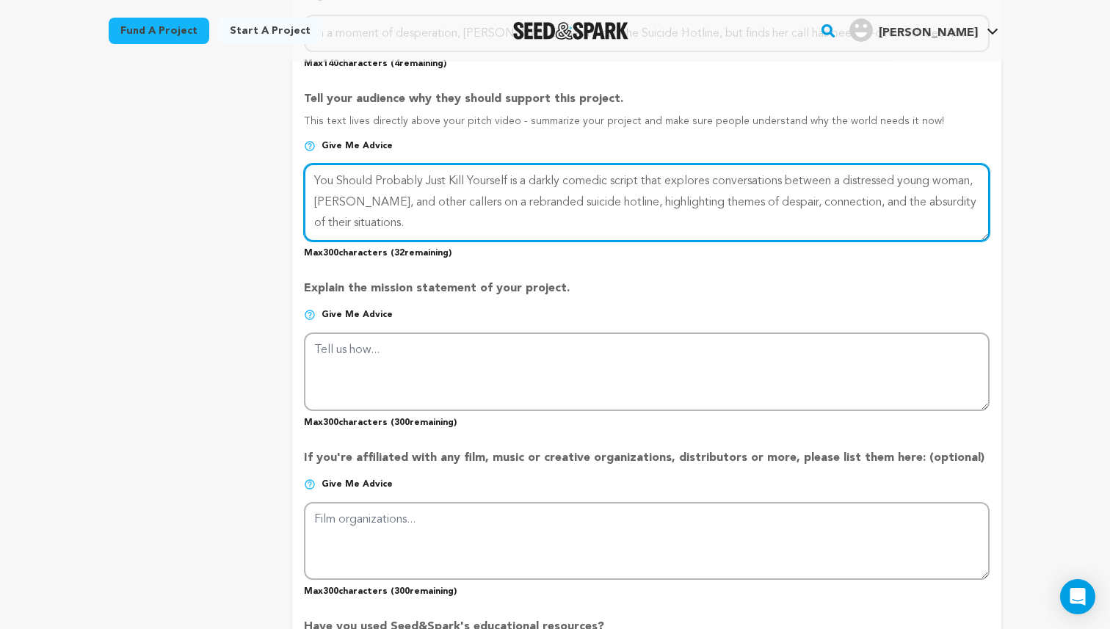
type textarea "You Should Probably Just Kill Yourself is a darkly comedic script that explores…"
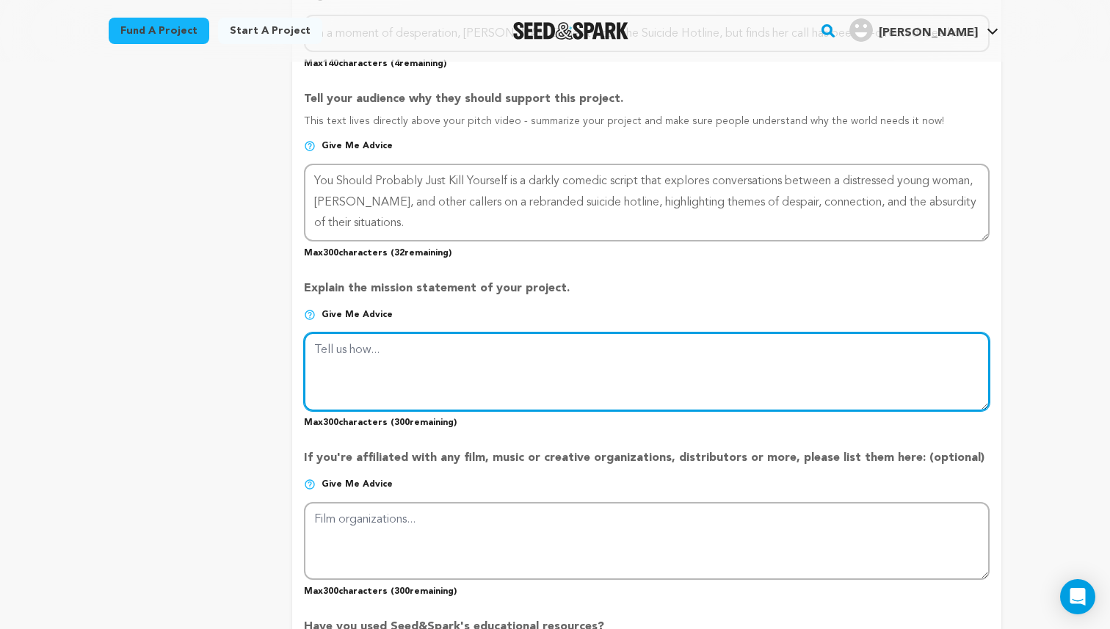
click at [372, 361] on textarea at bounding box center [647, 372] width 686 height 78
click at [722, 345] on textarea at bounding box center [647, 372] width 686 height 78
click at [836, 340] on textarea at bounding box center [647, 372] width 686 height 78
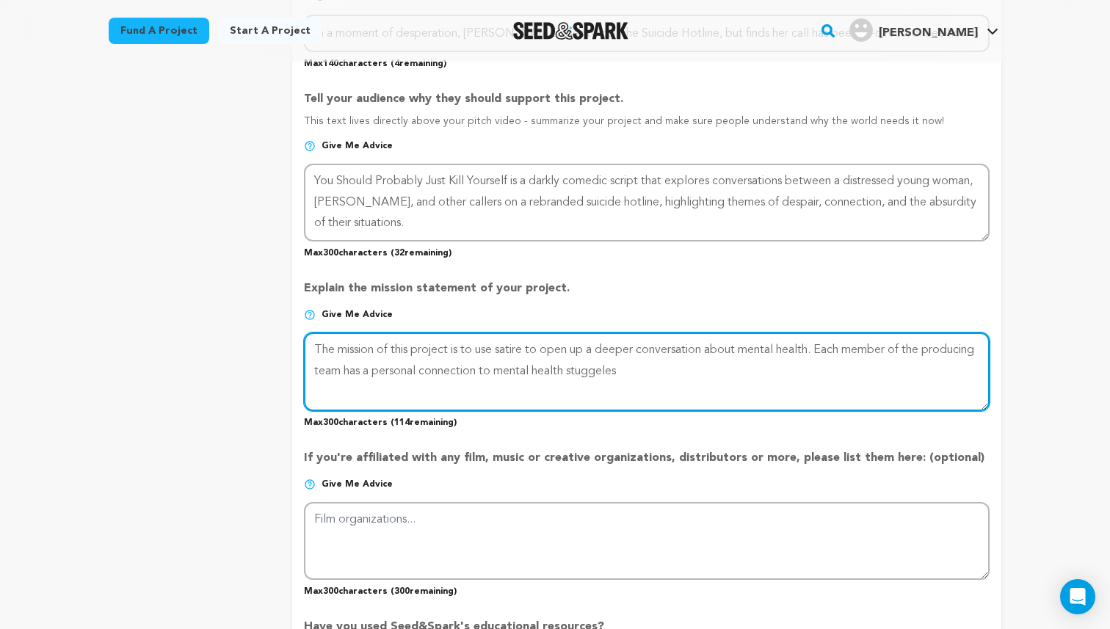
click at [440, 370] on textarea at bounding box center [647, 372] width 686 height 78
click at [631, 370] on textarea at bounding box center [647, 372] width 686 height 78
drag, startPoint x: 311, startPoint y: 347, endPoint x: 615, endPoint y: 410, distance: 309.8
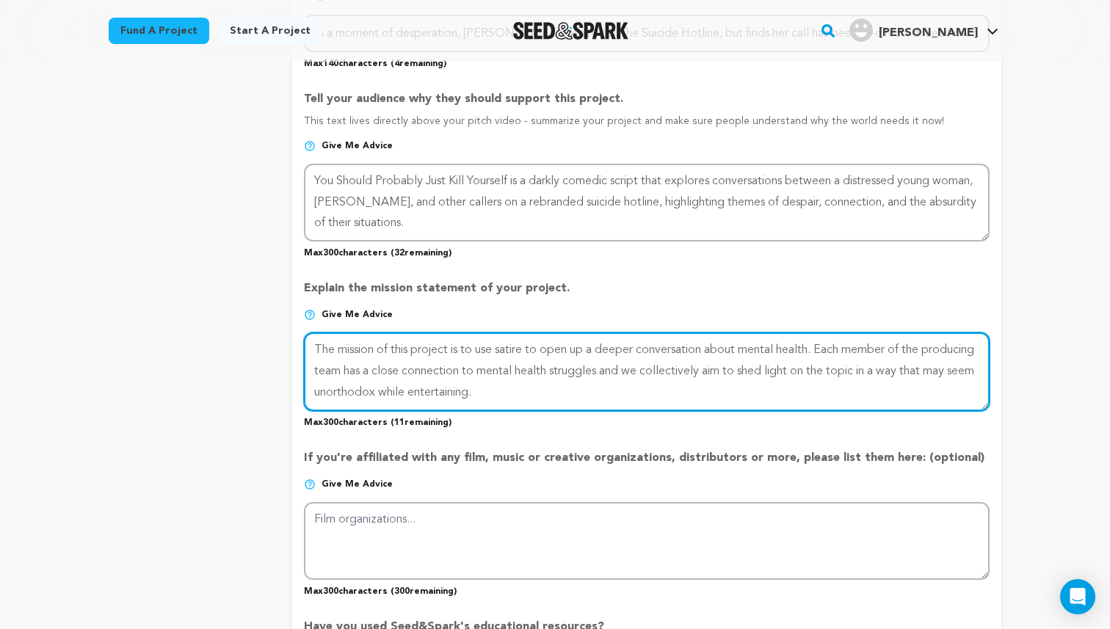
click at [615, 410] on div "Explain the mission statement of your project. Give me advice Max 300 character…" at bounding box center [647, 348] width 686 height 160
paste textarea "Our mission is to spark deeper conversations about mental health through satire…"
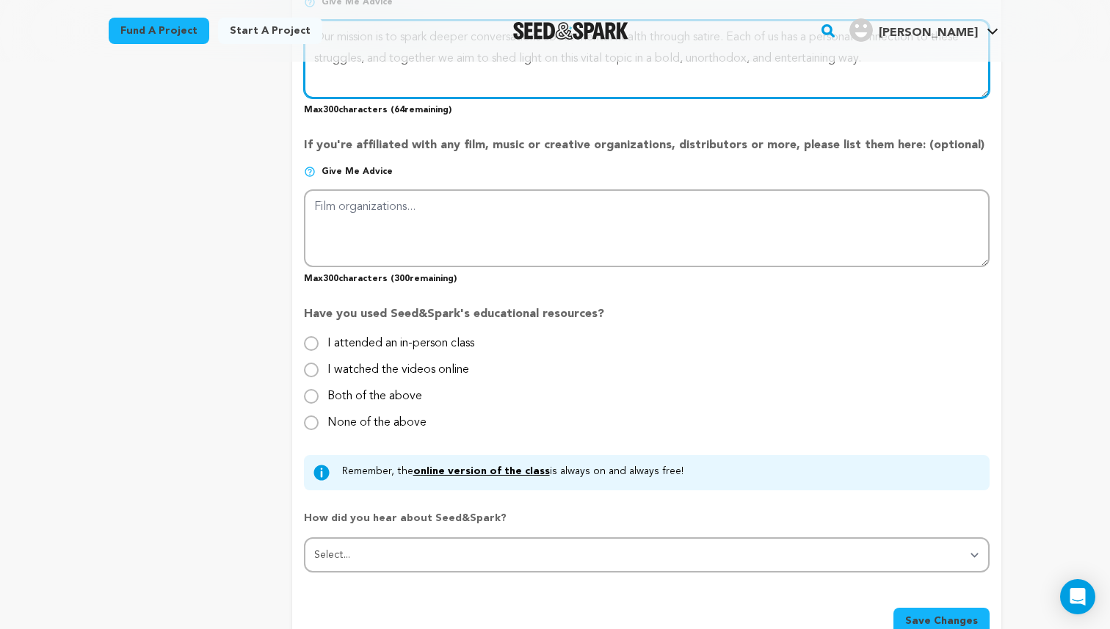
scroll to position [1107, 0]
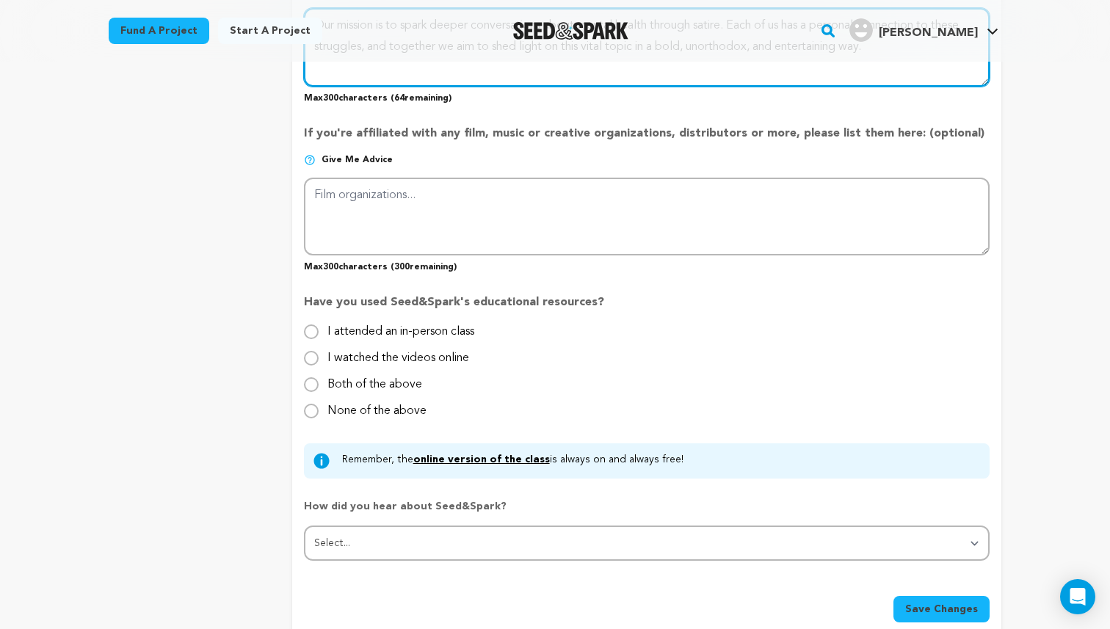
type textarea "Our mission is to spark deeper conversations about mental health through satire…"
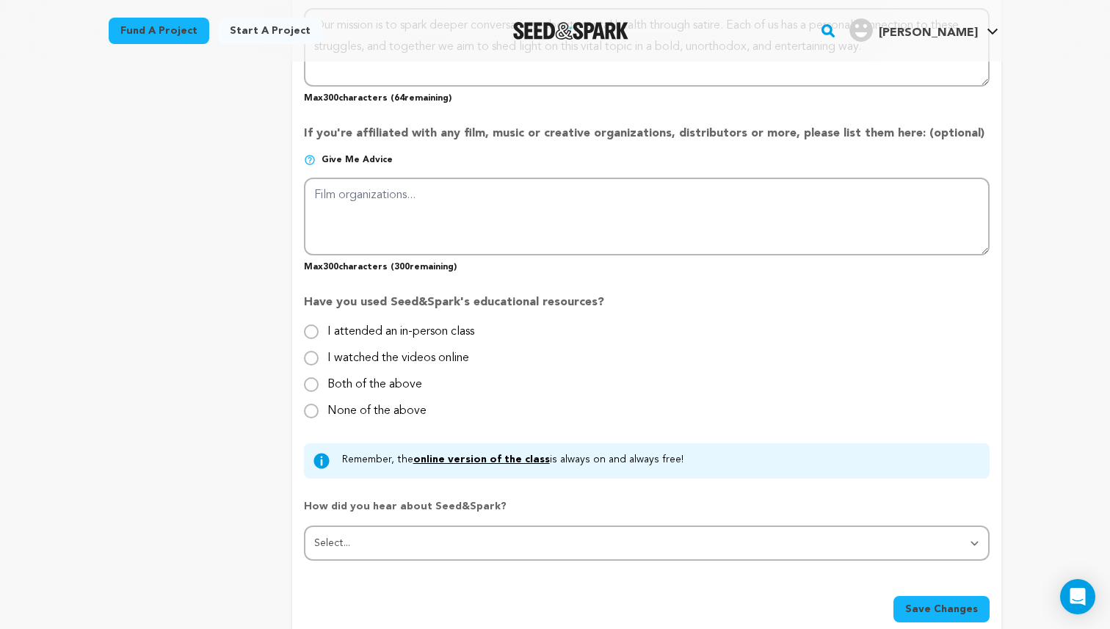
click at [388, 357] on label "I watched the videos online" at bounding box center [399, 353] width 142 height 24
click at [319, 357] on input "I watched the videos online" at bounding box center [311, 358] width 15 height 15
radio input "true"
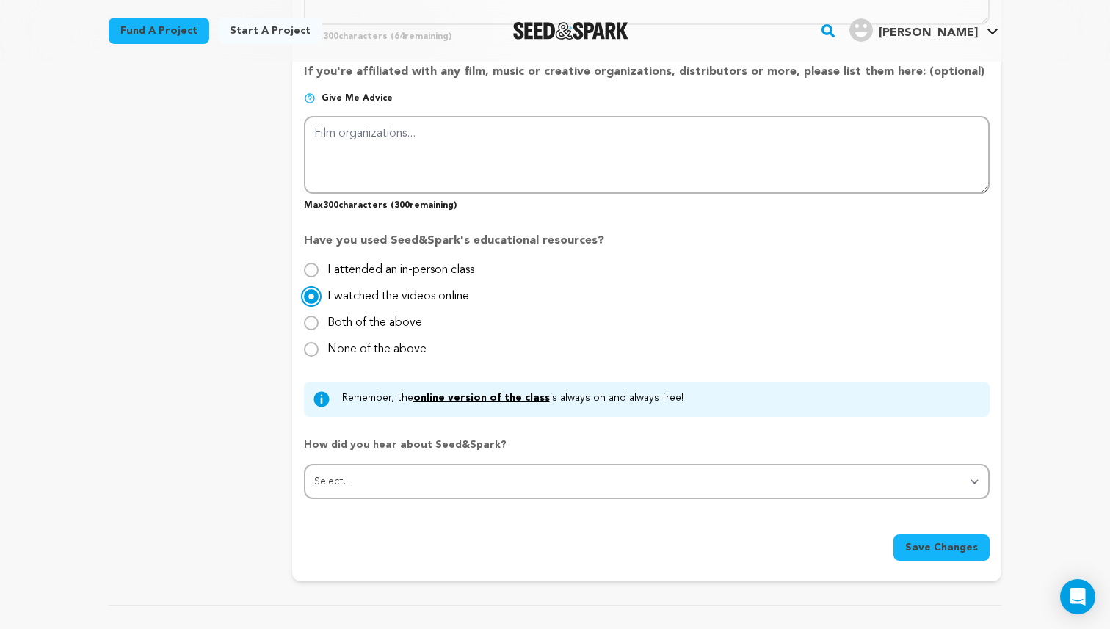
scroll to position [1191, 0]
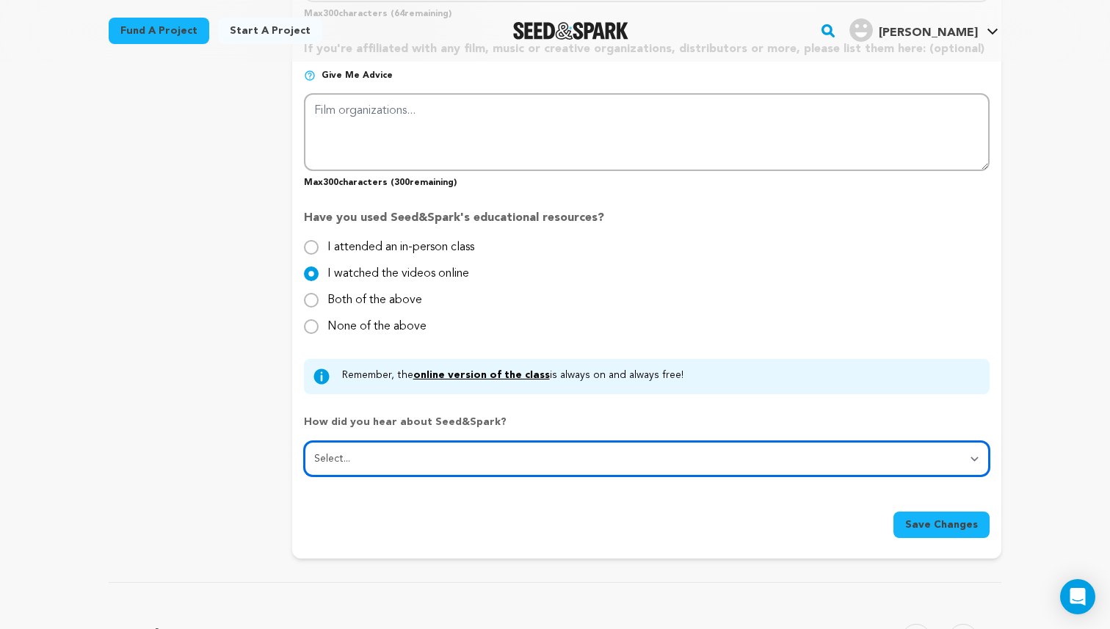
click at [366, 470] on select "Select... From a friend Social media Film festival or film organization Took an…" at bounding box center [647, 458] width 686 height 35
select select "1"
click at [304, 441] on select "Select... From a friend Social media Film festival or film organization Took an…" at bounding box center [647, 458] width 686 height 35
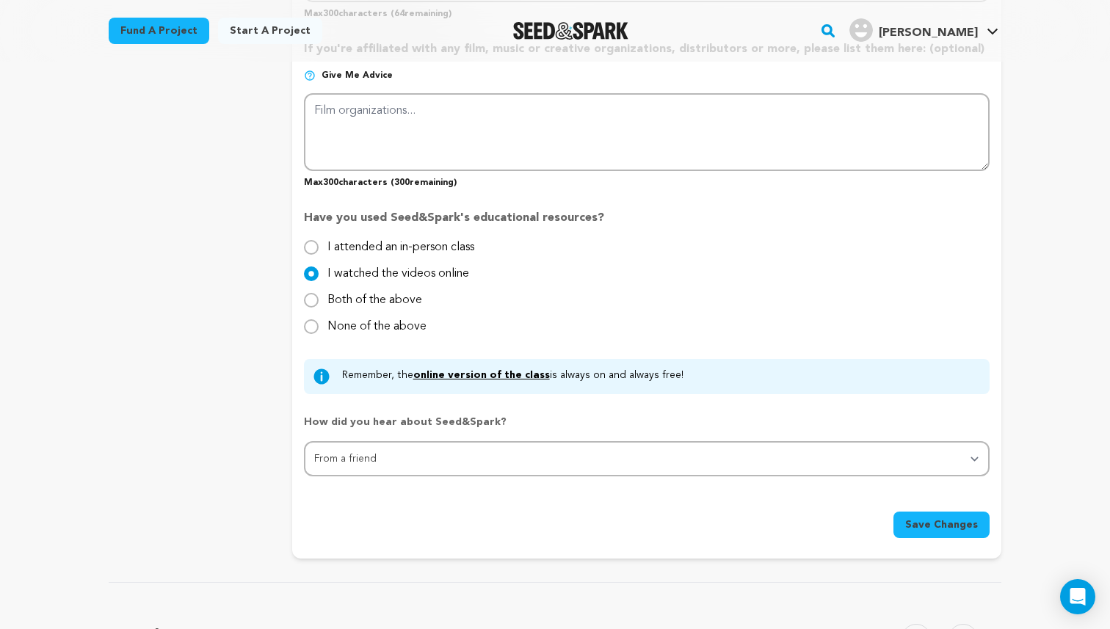
click at [951, 521] on span "Save Changes" at bounding box center [942, 525] width 73 height 15
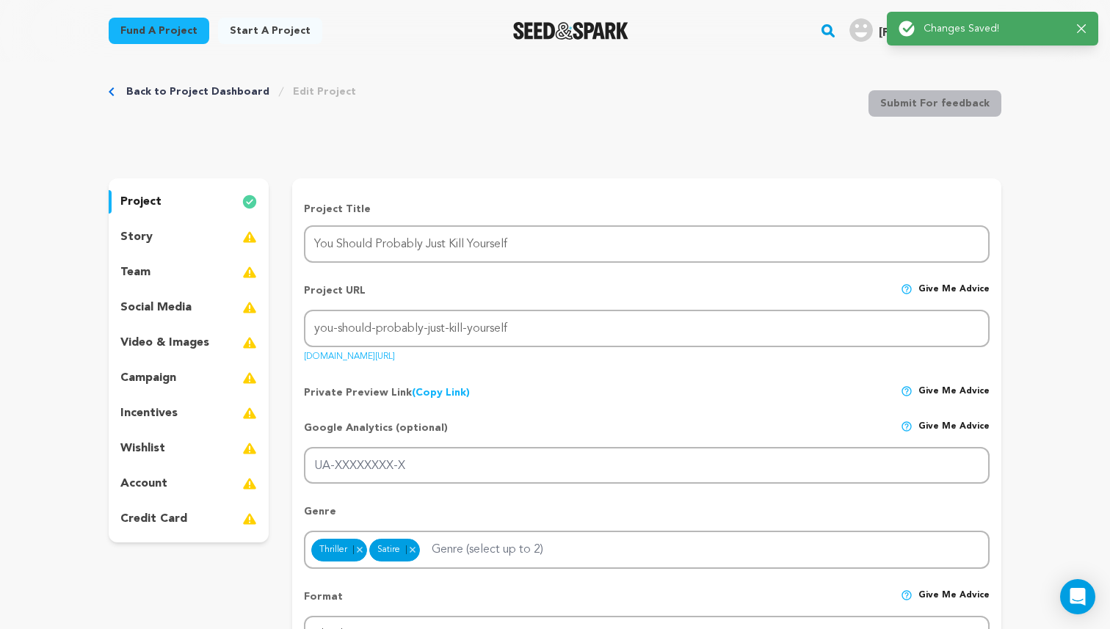
scroll to position [0, 0]
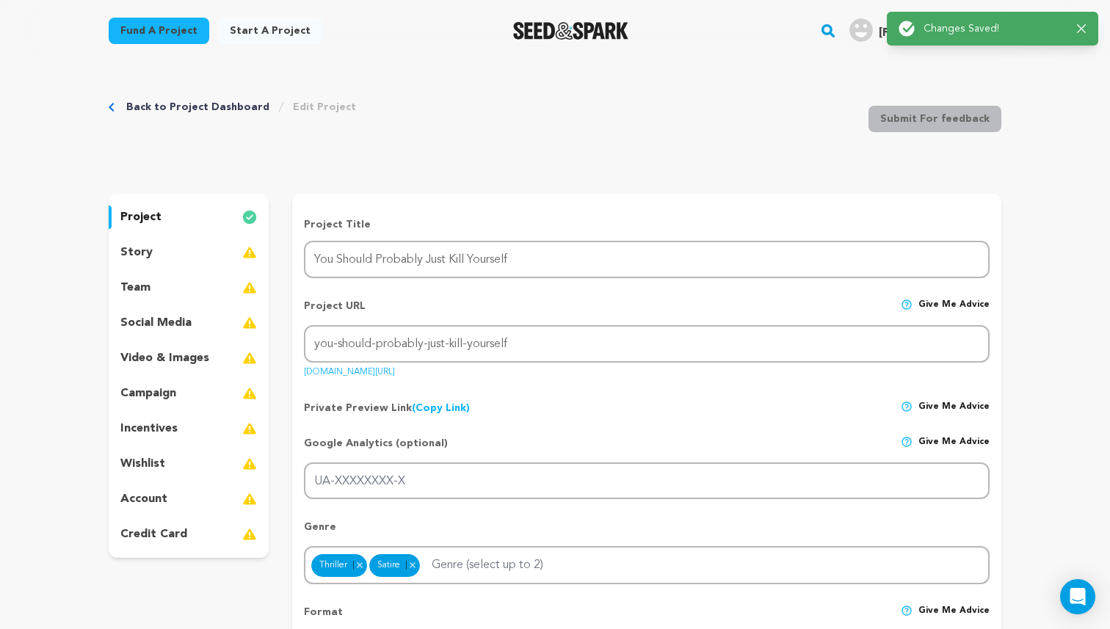
click at [170, 261] on div "story" at bounding box center [189, 253] width 160 height 24
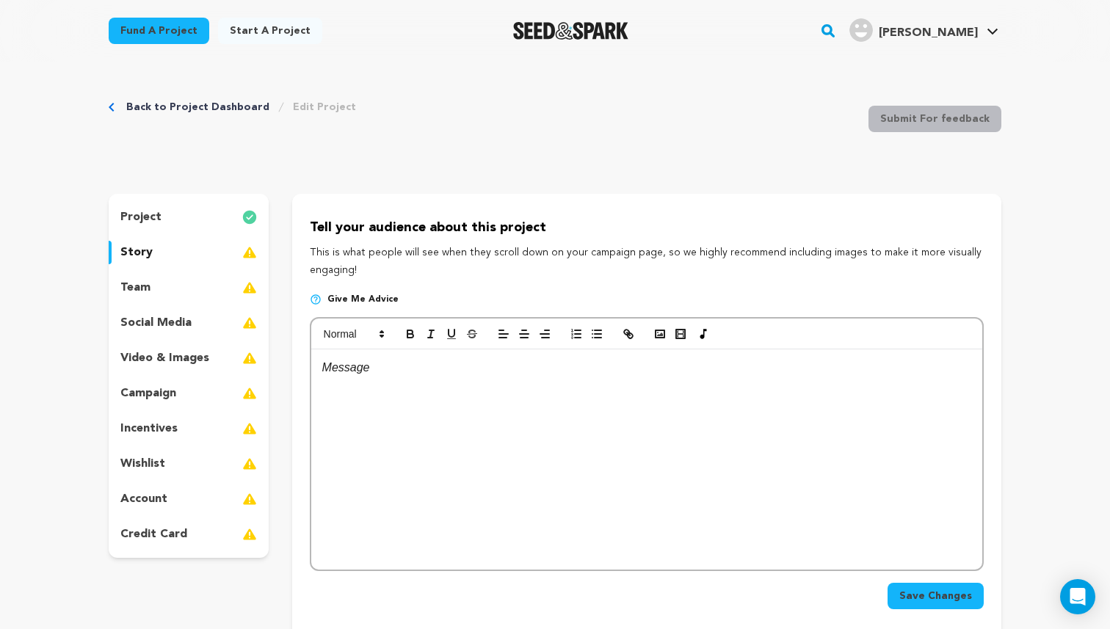
click at [195, 359] on p "video & images" at bounding box center [164, 359] width 89 height 18
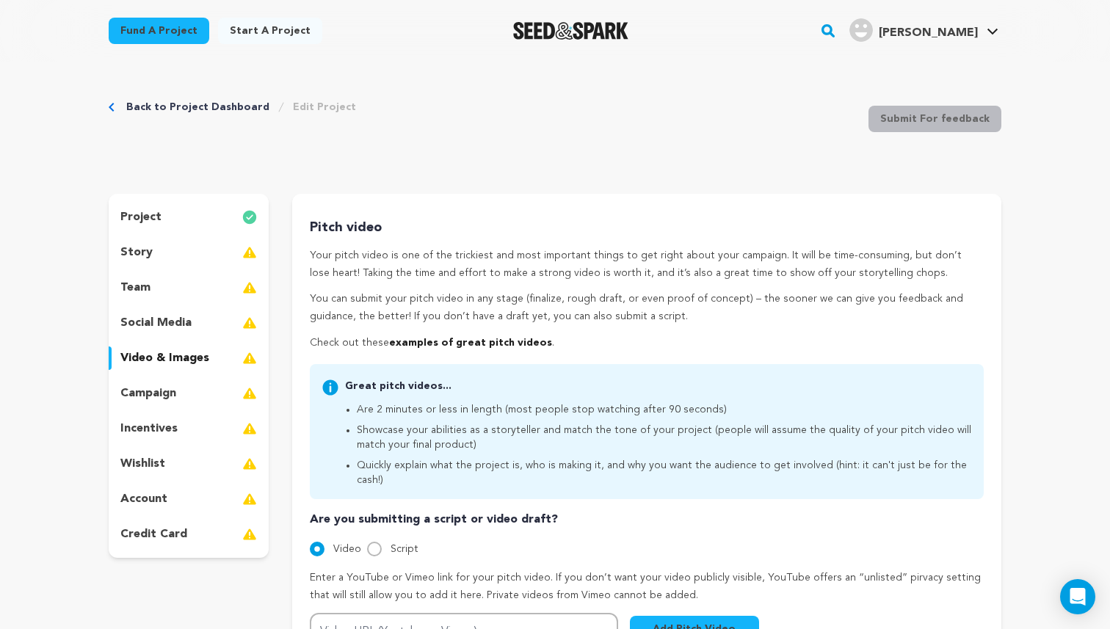
scroll to position [31, 0]
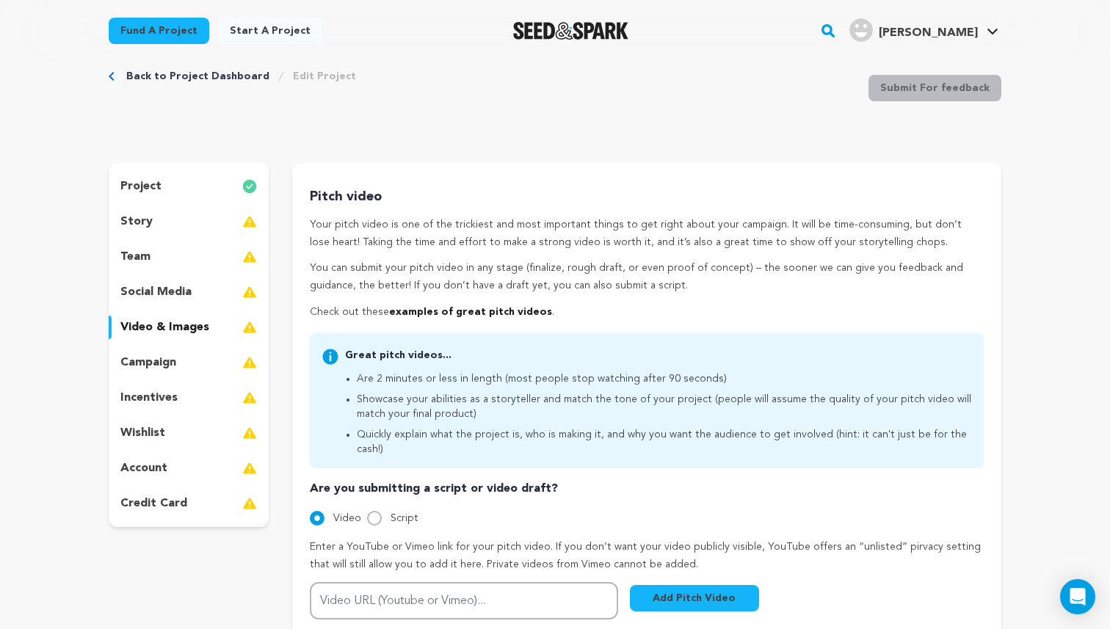
click at [191, 259] on div "team" at bounding box center [189, 257] width 160 height 24
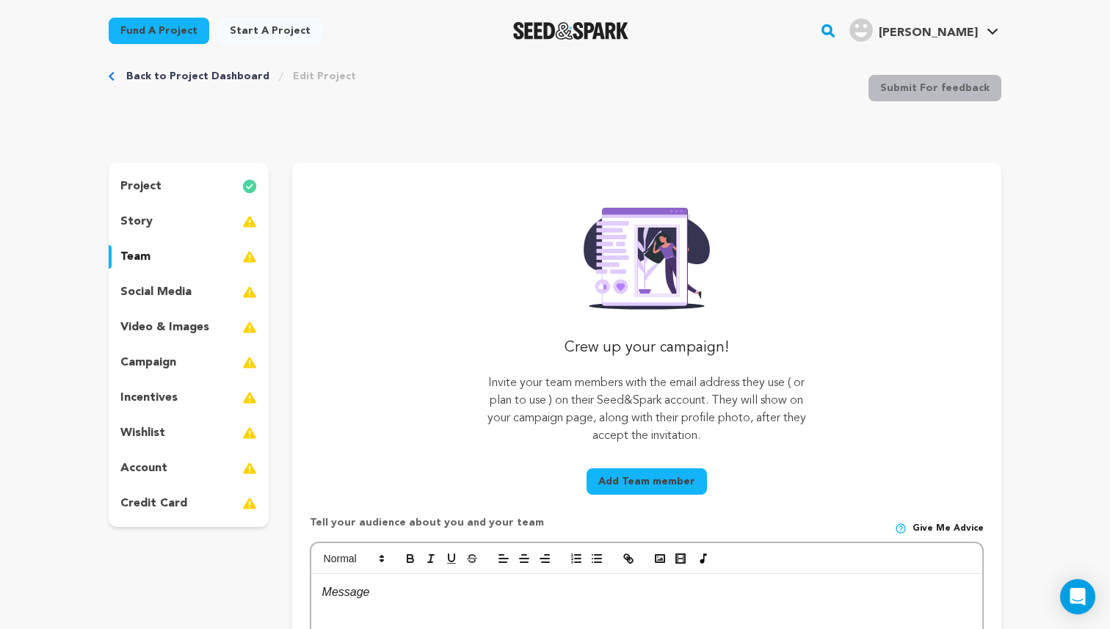
click at [187, 228] on div "story" at bounding box center [189, 222] width 160 height 24
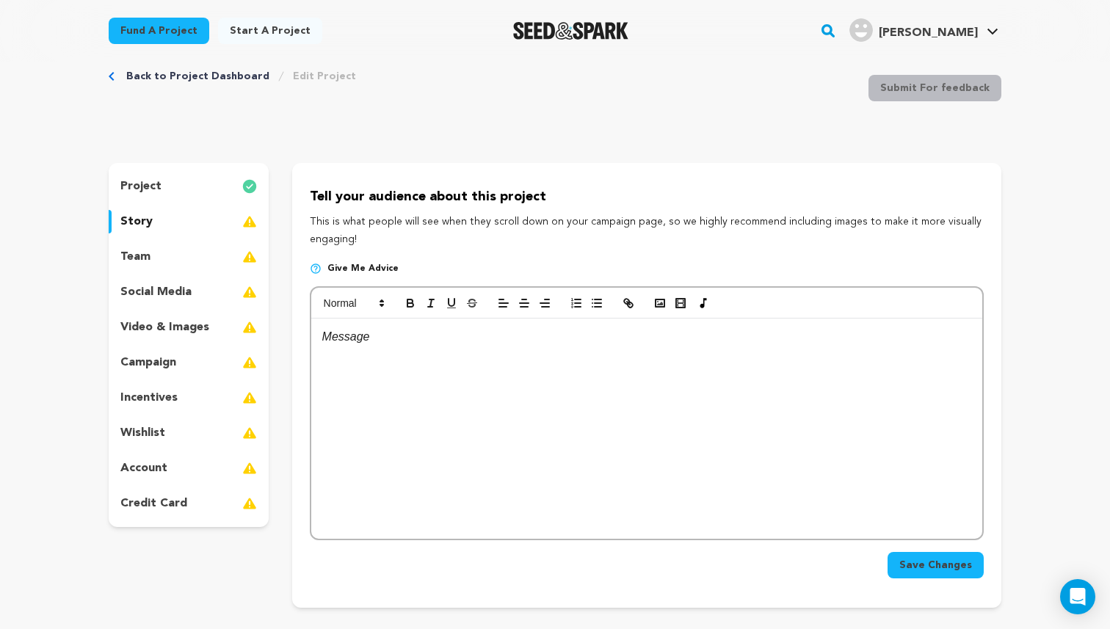
click at [214, 508] on div "credit card" at bounding box center [189, 504] width 160 height 24
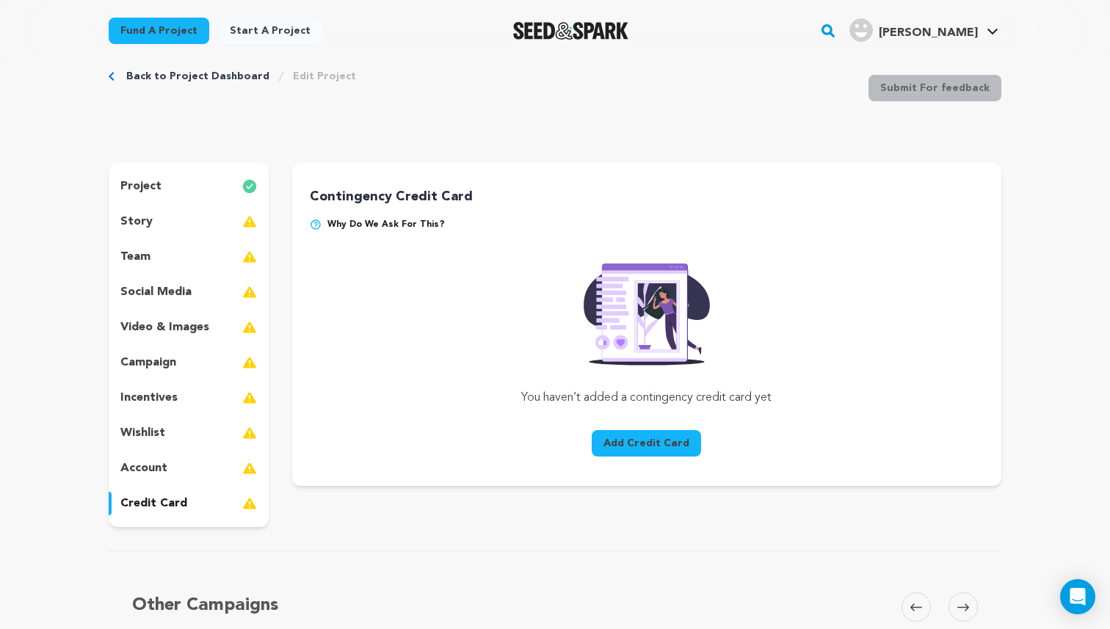
click at [314, 223] on img at bounding box center [316, 225] width 12 height 12
click at [317, 224] on img at bounding box center [316, 225] width 12 height 12
click at [313, 224] on img at bounding box center [316, 225] width 12 height 12
click at [161, 466] on p "account" at bounding box center [143, 469] width 47 height 18
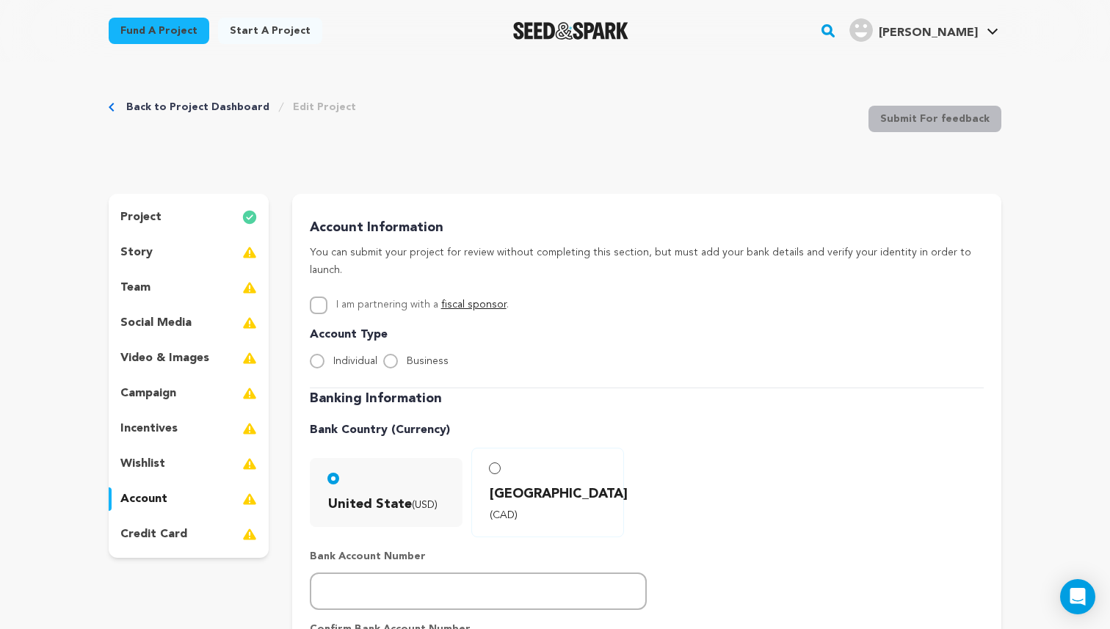
click at [175, 404] on div "campaign" at bounding box center [189, 394] width 160 height 24
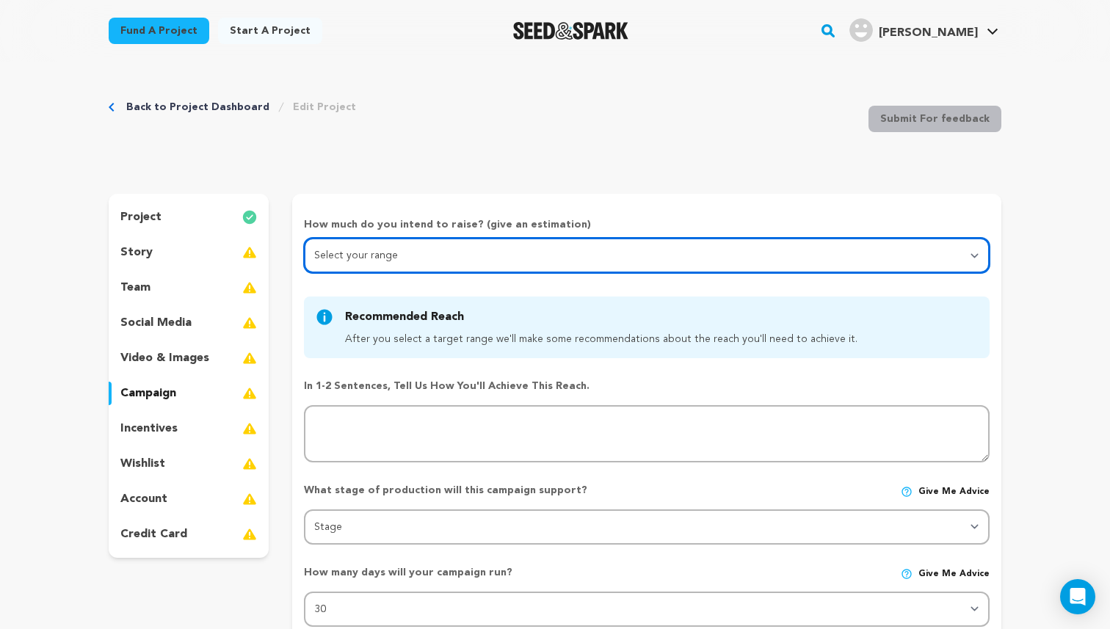
click at [386, 256] on select "Select your range Less than $10k 10k - $14k 15k - $24k 25k - $49k 50k or more" at bounding box center [647, 255] width 686 height 35
select select "3"
click at [304, 238] on select "Select your range Less than $10k 10k - $14k 15k - $24k 25k - $49k 50k or more" at bounding box center [647, 255] width 686 height 35
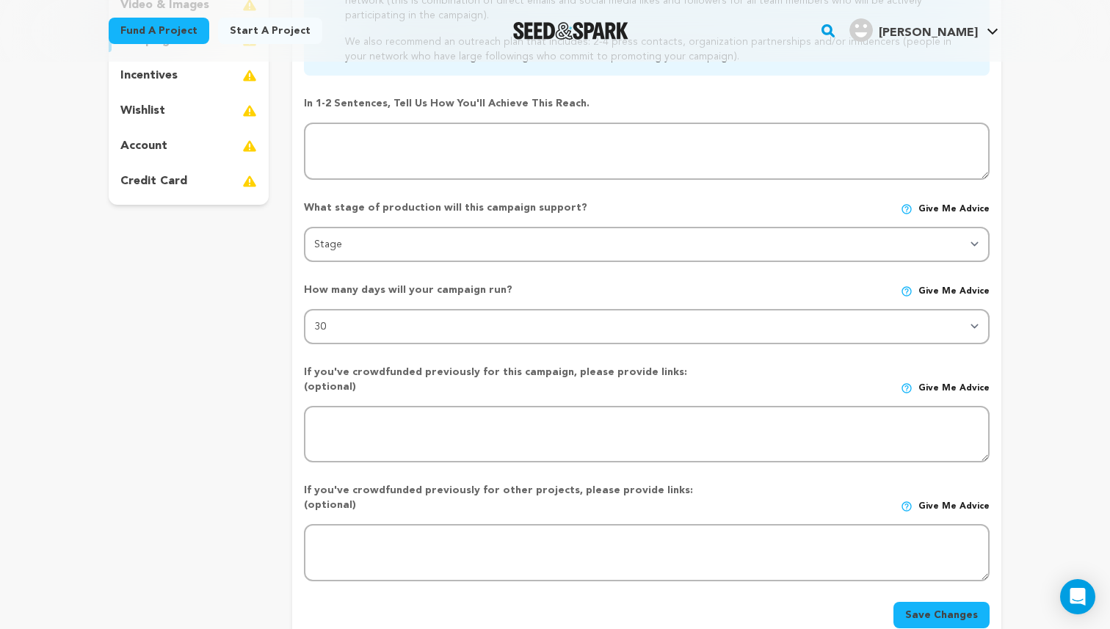
scroll to position [375, 0]
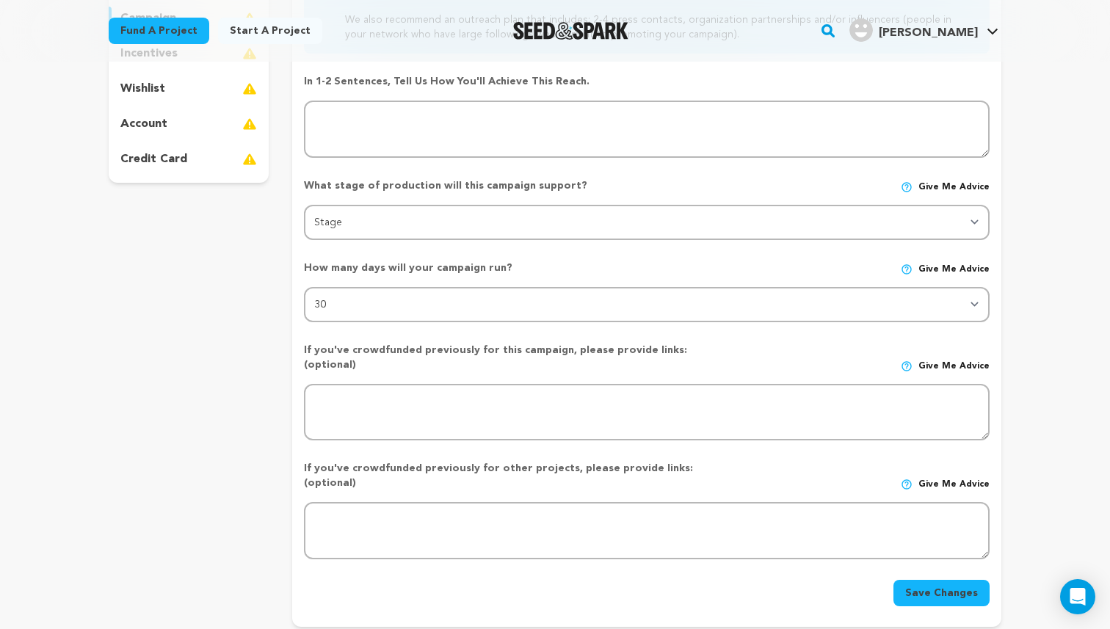
click at [913, 267] on img at bounding box center [907, 270] width 12 height 12
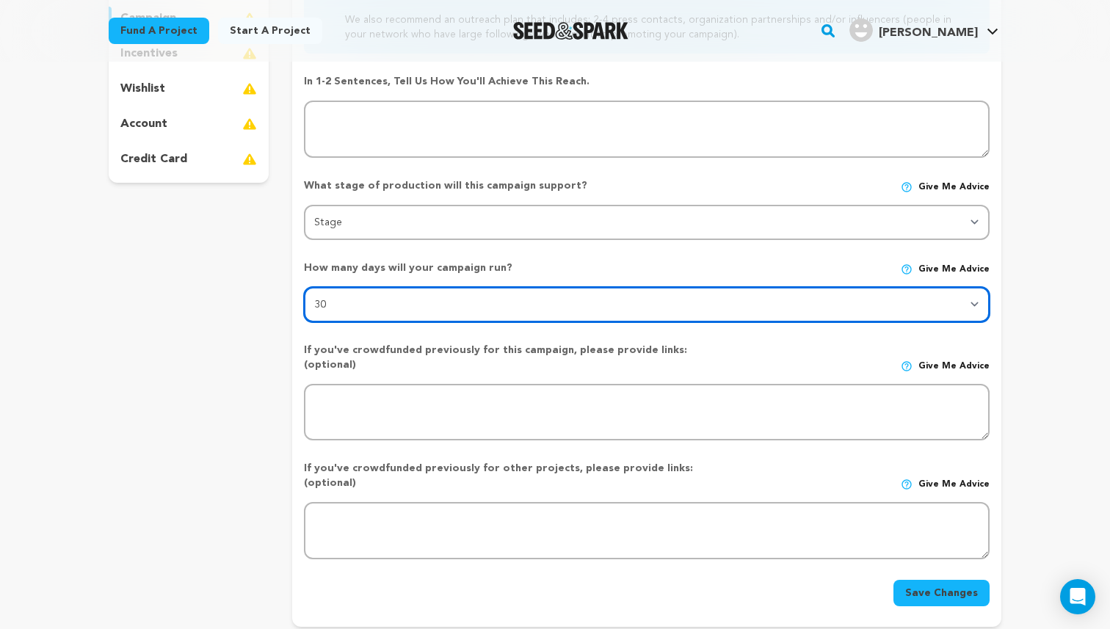
click at [318, 298] on select "30 45 60" at bounding box center [647, 304] width 686 height 35
click at [304, 287] on select "30 45 60" at bounding box center [647, 304] width 686 height 35
click at [323, 303] on select "30 45 60" at bounding box center [647, 304] width 686 height 35
select select "45"
click at [304, 287] on select "30 45 60" at bounding box center [647, 304] width 686 height 35
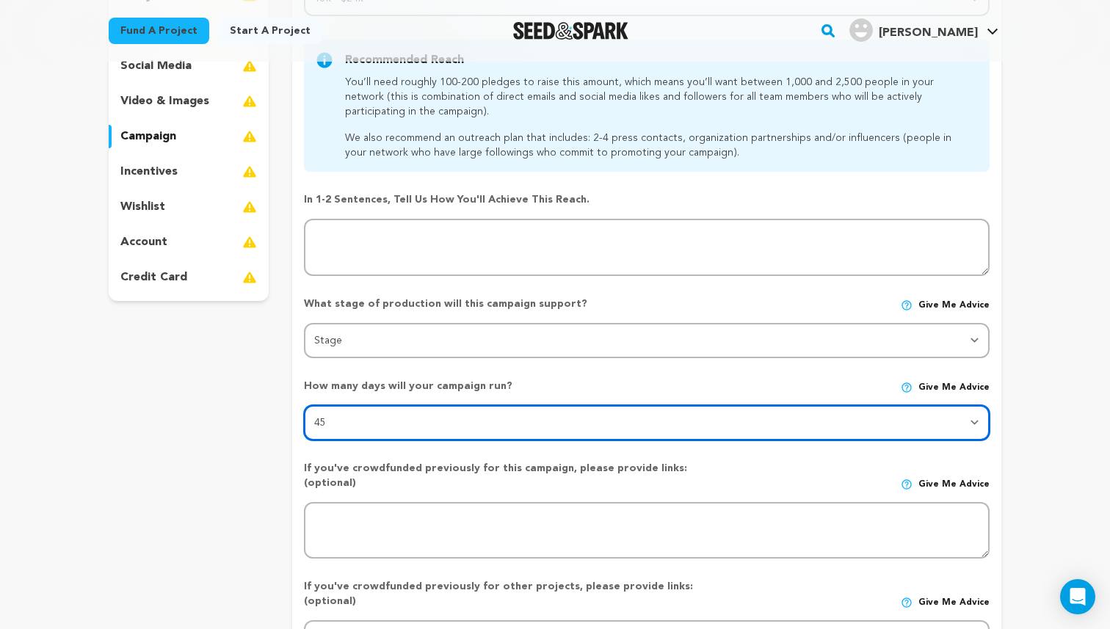
scroll to position [247, 0]
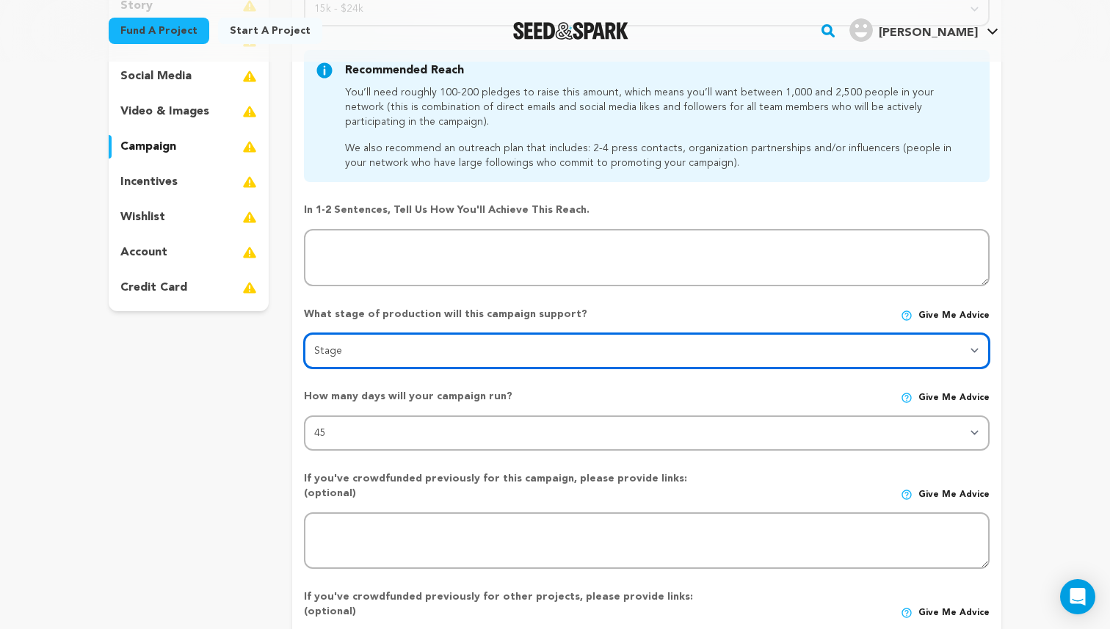
click at [370, 344] on select "Stage DEVELOPMENT PRODUCTION POST-PRODUCTION DISTRIBUTION PRE-PRODUCTION ENHANC…" at bounding box center [647, 350] width 686 height 35
select select "1403"
click at [304, 333] on select "Stage DEVELOPMENT PRODUCTION POST-PRODUCTION DISTRIBUTION PRE-PRODUCTION ENHANC…" at bounding box center [647, 350] width 686 height 35
click at [380, 361] on select "Stage DEVELOPMENT PRODUCTION POST-PRODUCTION DISTRIBUTION PRE-PRODUCTION ENHANC…" at bounding box center [647, 350] width 686 height 35
click at [304, 333] on select "Stage DEVELOPMENT PRODUCTION POST-PRODUCTION DISTRIBUTION PRE-PRODUCTION ENHANC…" at bounding box center [647, 350] width 686 height 35
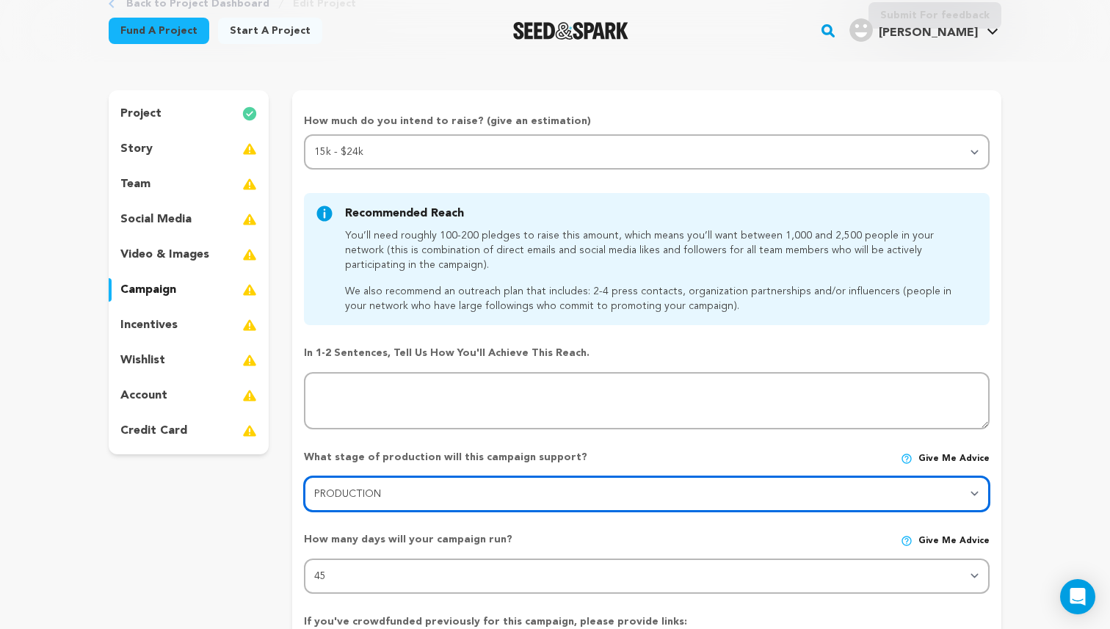
scroll to position [103, 0]
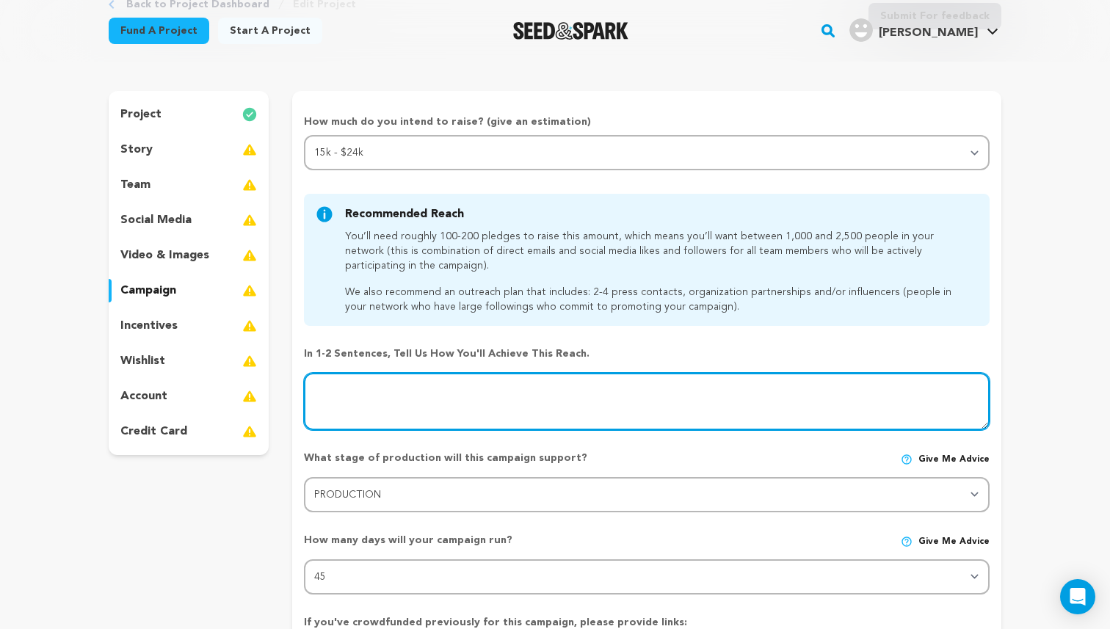
click at [366, 383] on textarea at bounding box center [647, 401] width 686 height 57
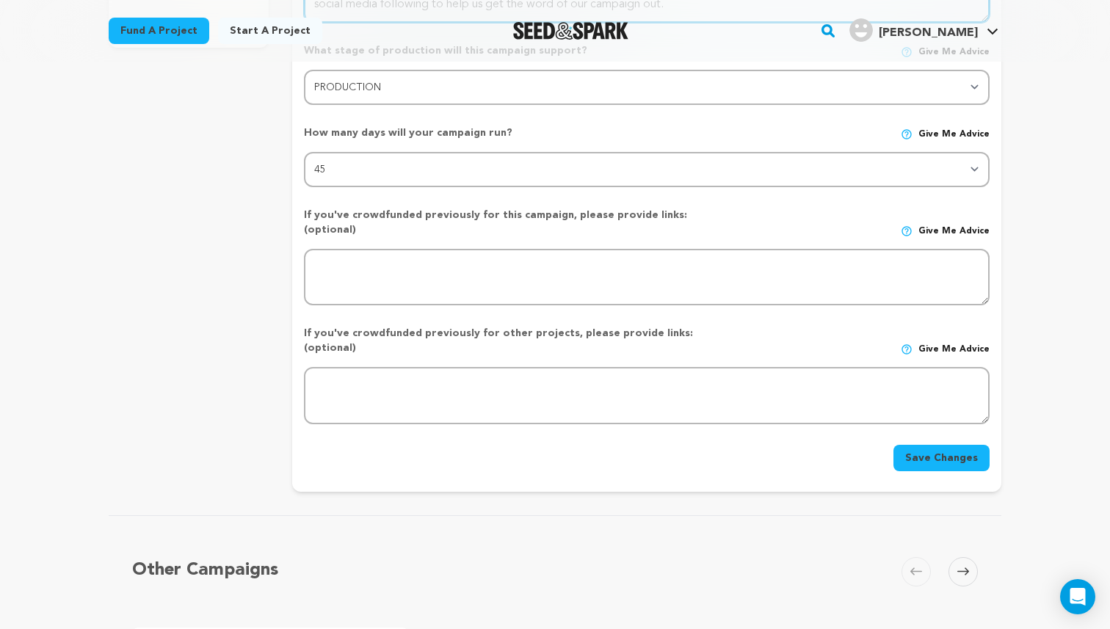
scroll to position [512, 0]
type textarea "We will leverage our personal social media accounts to reach our networks. We w…"
click at [947, 444] on button "Save Changes" at bounding box center [942, 457] width 96 height 26
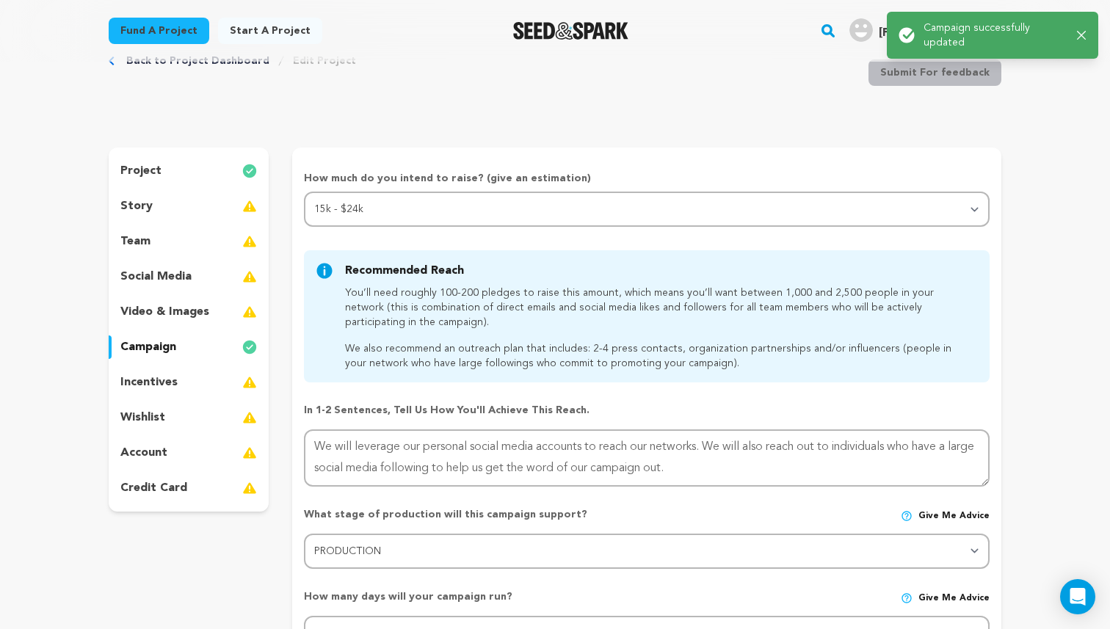
scroll to position [0, 0]
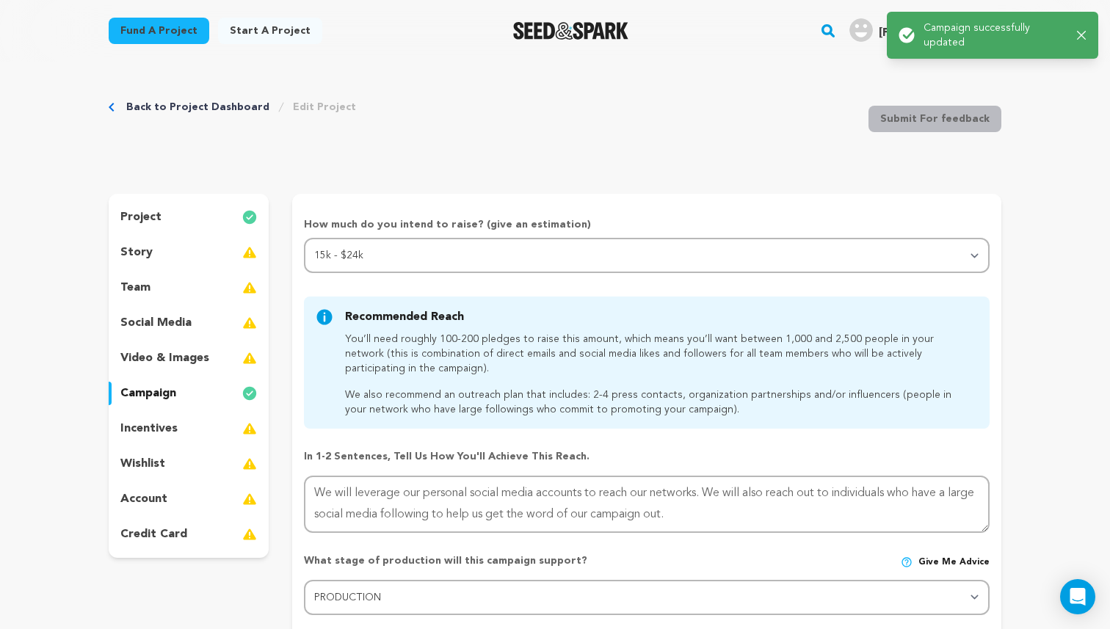
click at [171, 431] on p "incentives" at bounding box center [148, 429] width 57 height 18
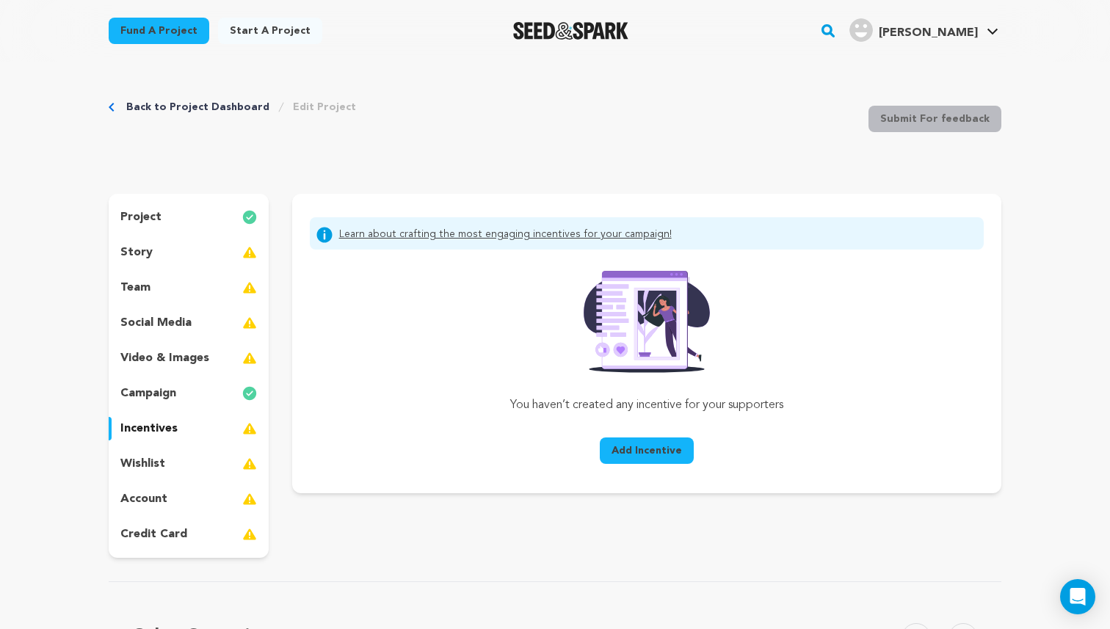
click at [184, 327] on p "social media" at bounding box center [155, 323] width 71 height 18
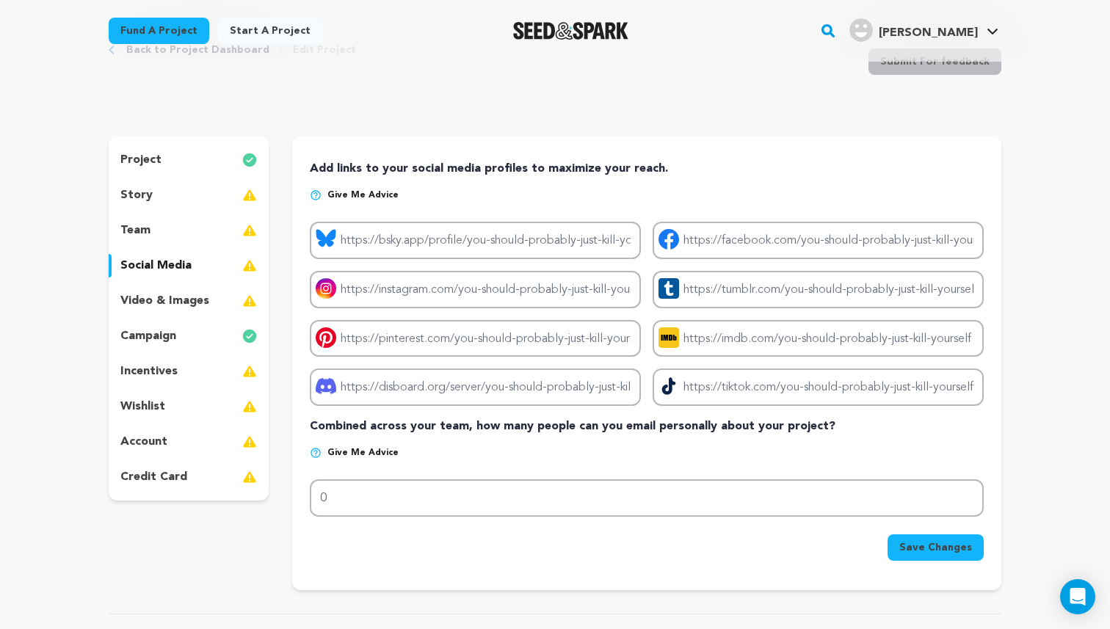
scroll to position [56, 0]
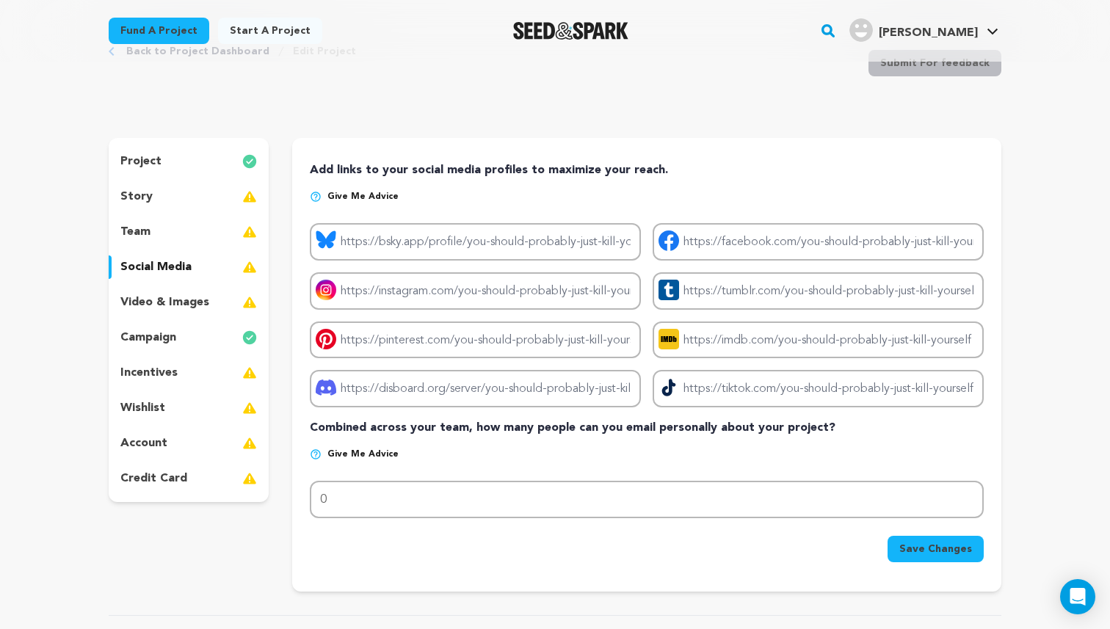
click at [170, 306] on p "video & images" at bounding box center [164, 303] width 89 height 18
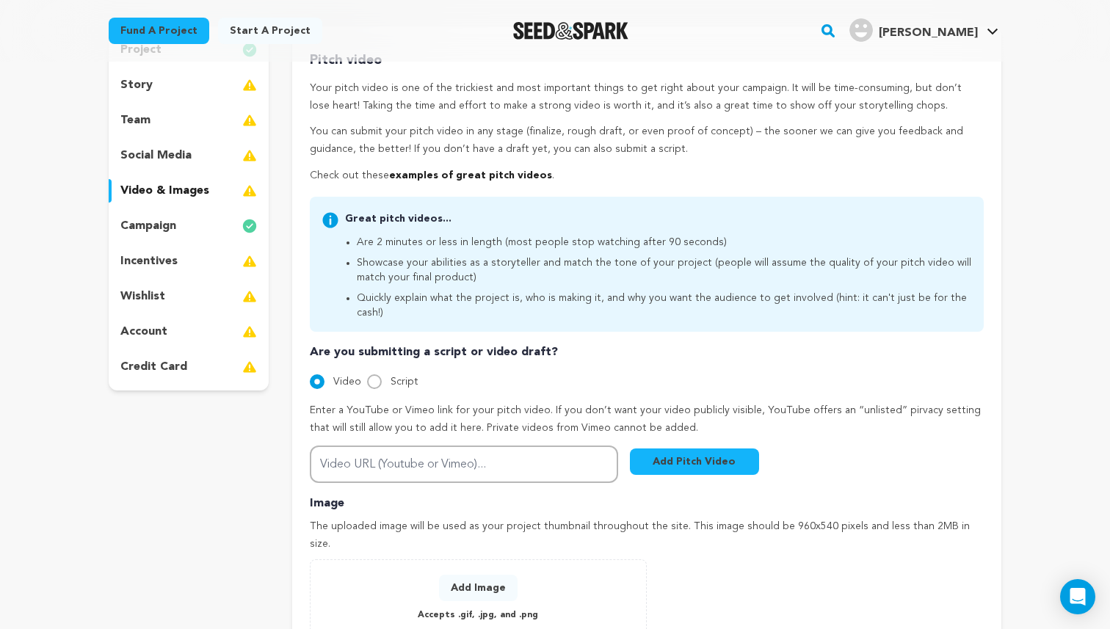
scroll to position [200, 0]
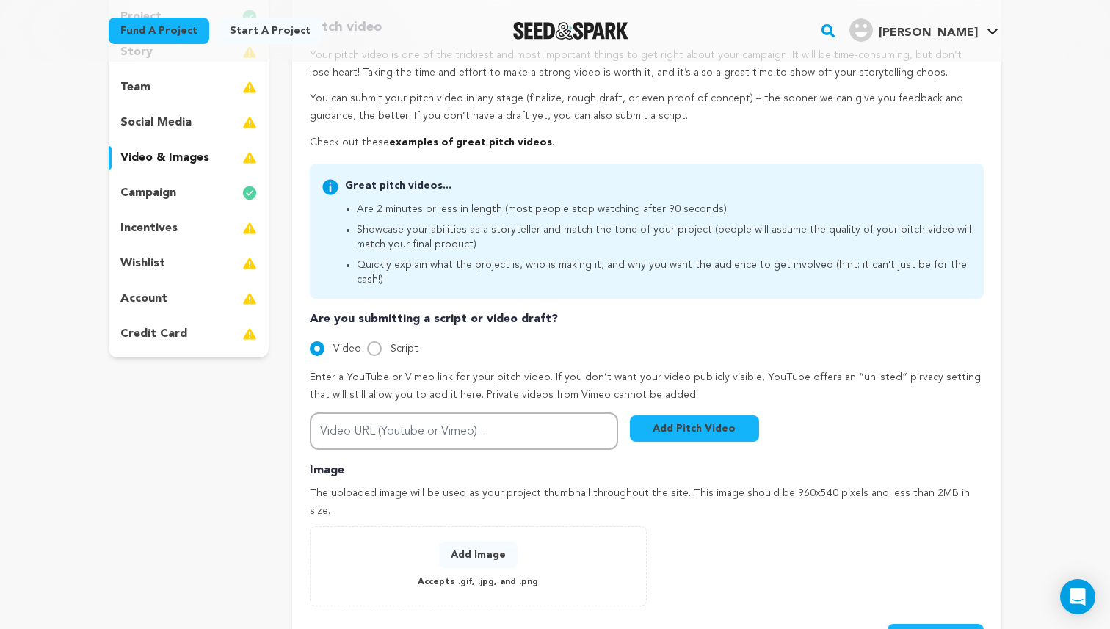
click at [170, 233] on p "incentives" at bounding box center [148, 229] width 57 height 18
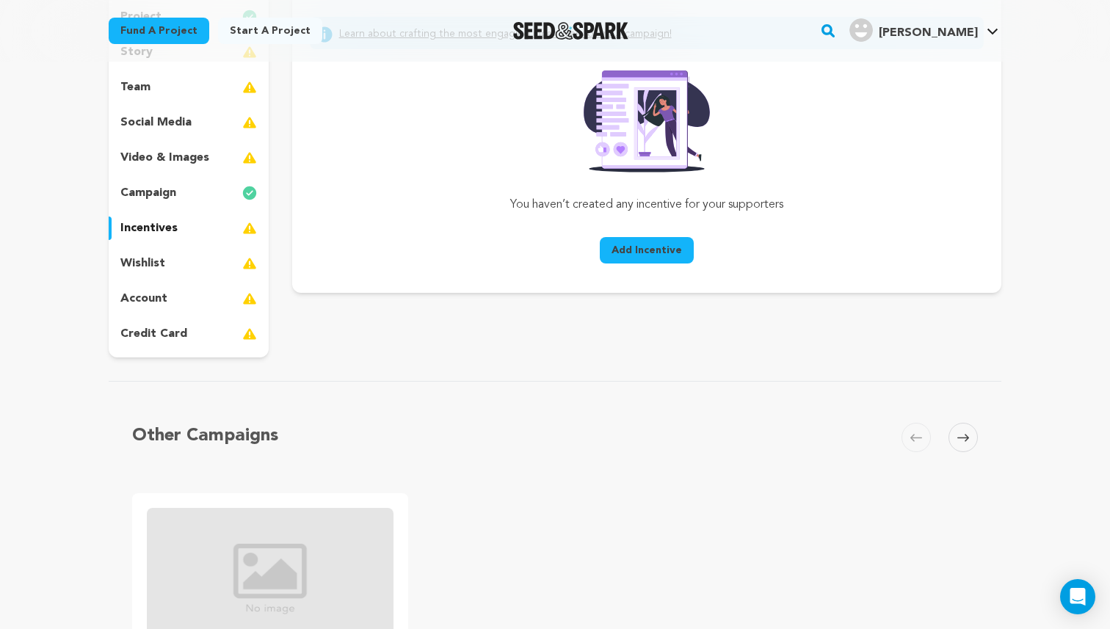
click at [162, 265] on p "wishlist" at bounding box center [142, 264] width 45 height 18
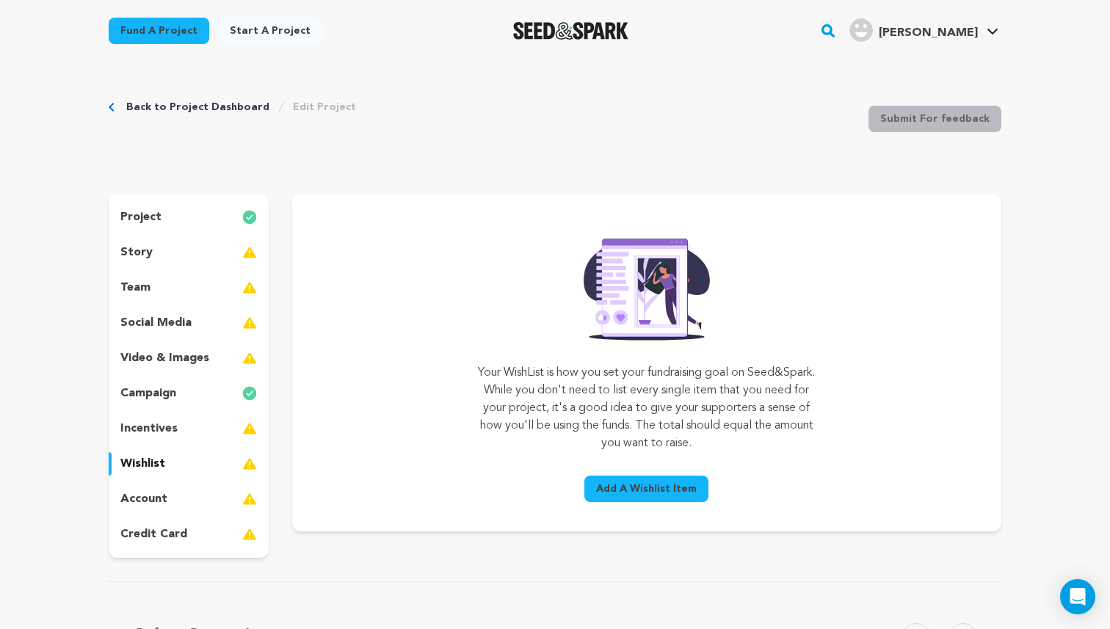
click at [206, 256] on div "story" at bounding box center [189, 253] width 160 height 24
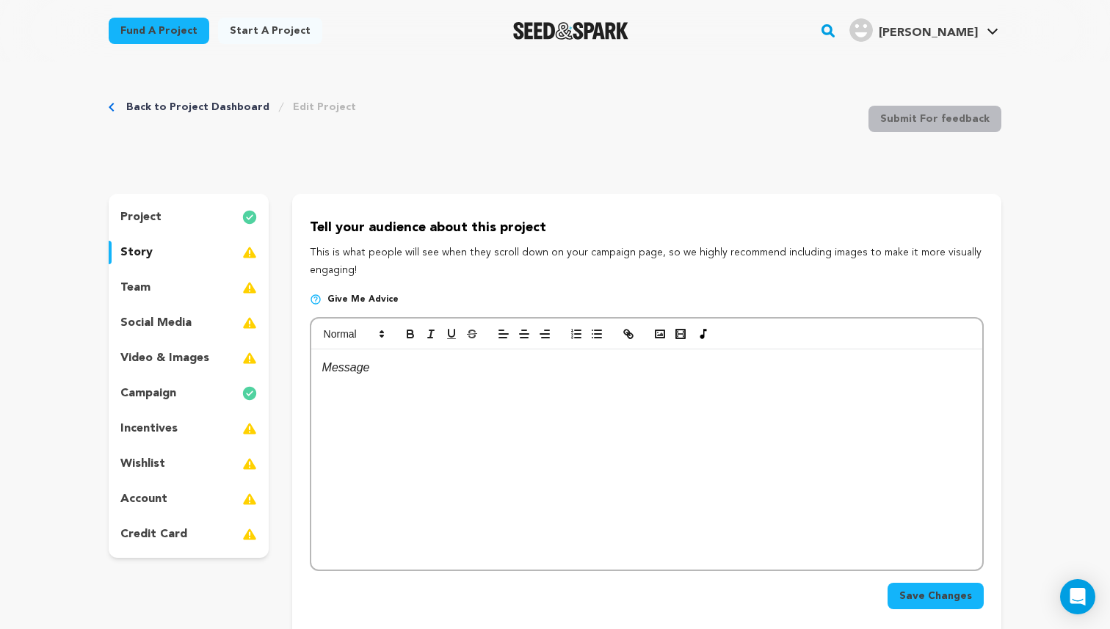
click at [406, 386] on div at bounding box center [646, 460] width 671 height 220
click at [627, 333] on line "button" at bounding box center [628, 334] width 3 height 3
click at [378, 391] on div "﻿" at bounding box center [646, 460] width 671 height 220
click at [333, 382] on div "﻿" at bounding box center [646, 460] width 671 height 220
click at [323, 369] on p "https://drive.google.com/file/d/1qJGbwKSUrRLegdECYmyaYs207nK0KCxy/view?usp=shar…" at bounding box center [646, 367] width 649 height 19
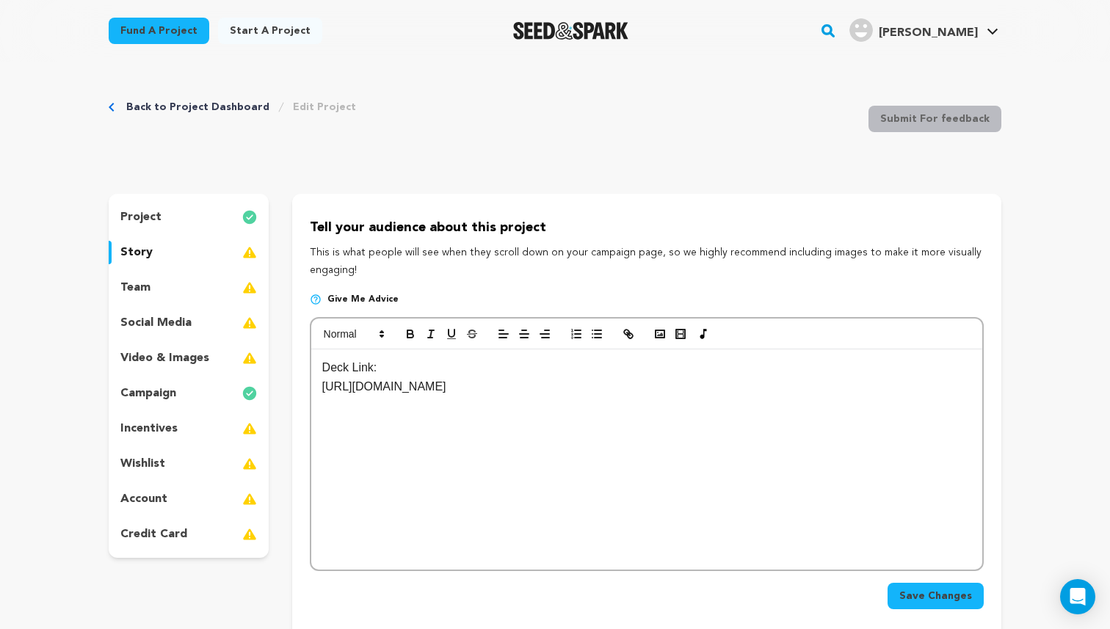
click at [867, 388] on p "https://drive.google.com/file/d/1qJGbwKSUrRLegdECYmyaYs207nK0KCxy/view?usp=shar…" at bounding box center [646, 386] width 649 height 19
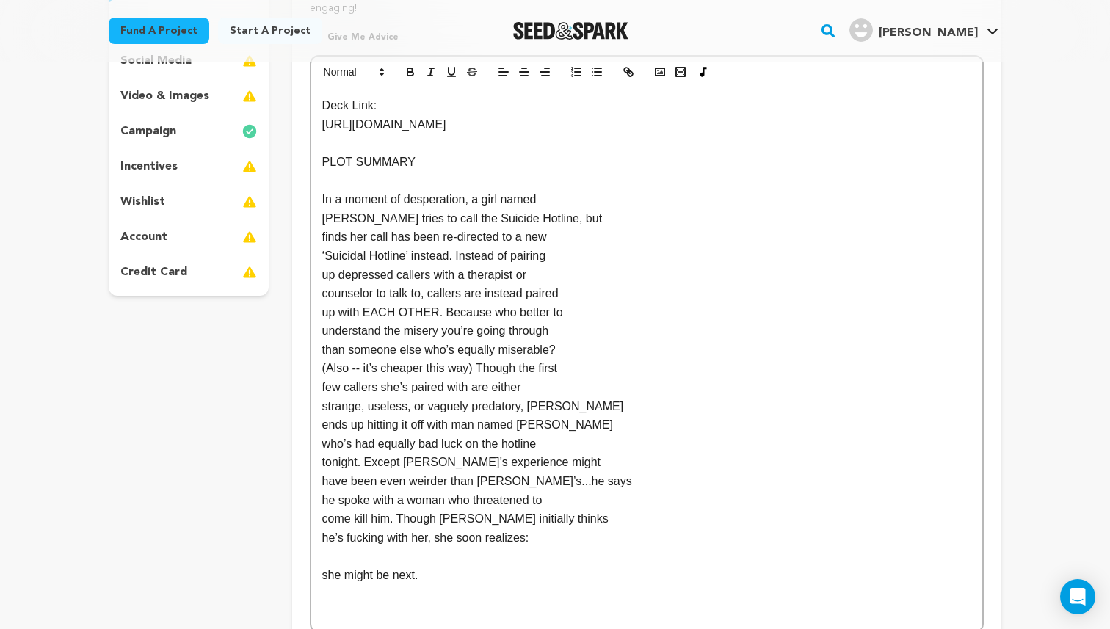
scroll to position [223, 0]
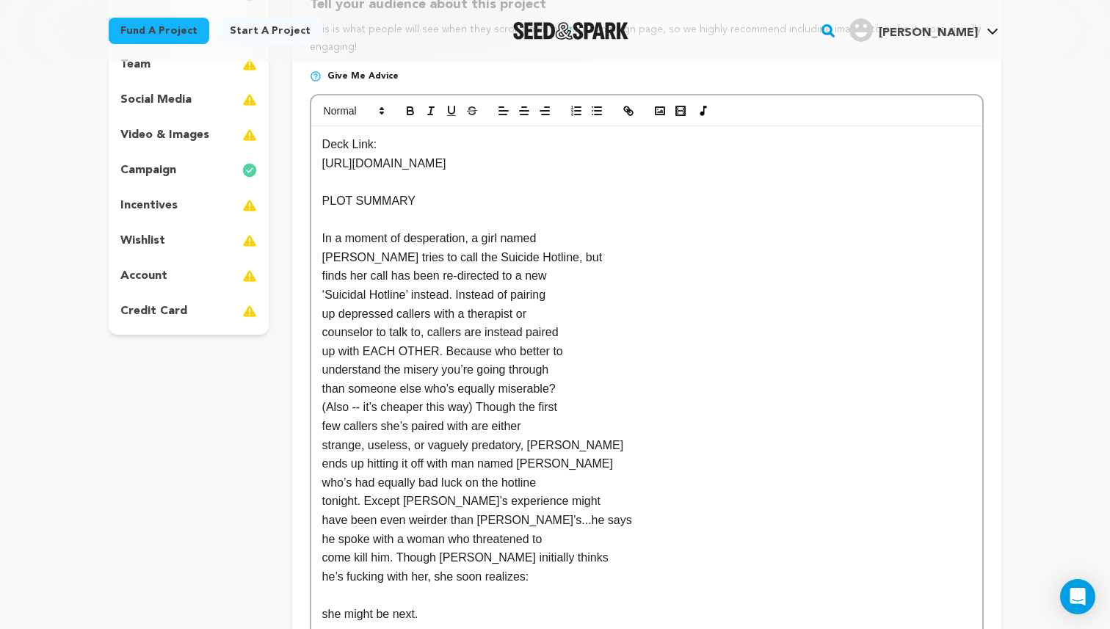
click at [319, 256] on div "Deck Link: https://drive.google.com/file/d/1qJGbwKSUrRLegdECYmyaYs207nK0KCxy/vi…" at bounding box center [646, 398] width 671 height 544
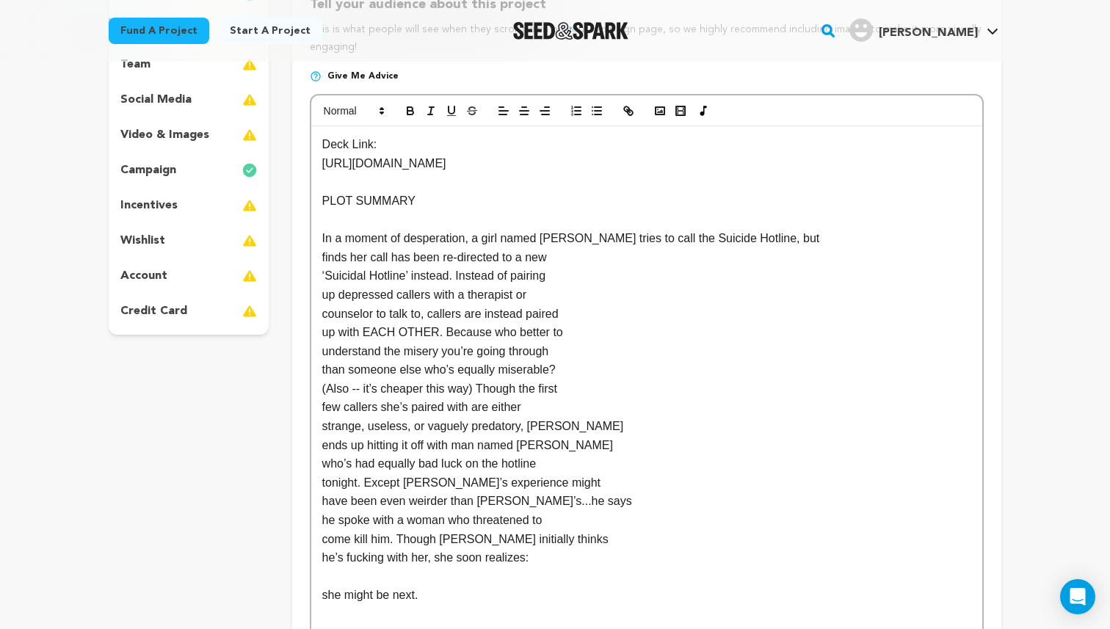
click at [320, 256] on div "Deck Link: https://drive.google.com/file/d/1qJGbwKSUrRLegdECYmyaYs207nK0KCxy/vi…" at bounding box center [646, 388] width 671 height 525
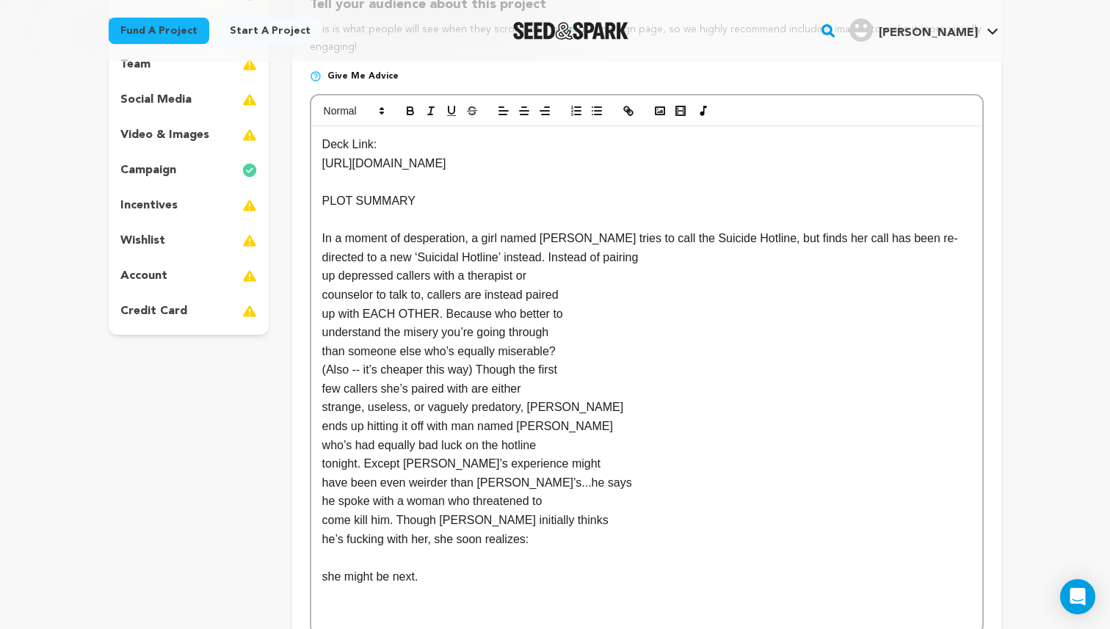
click at [319, 273] on div "Deck Link: https://drive.google.com/file/d/1qJGbwKSUrRLegdECYmyaYs207nK0KCxy/vi…" at bounding box center [646, 379] width 671 height 506
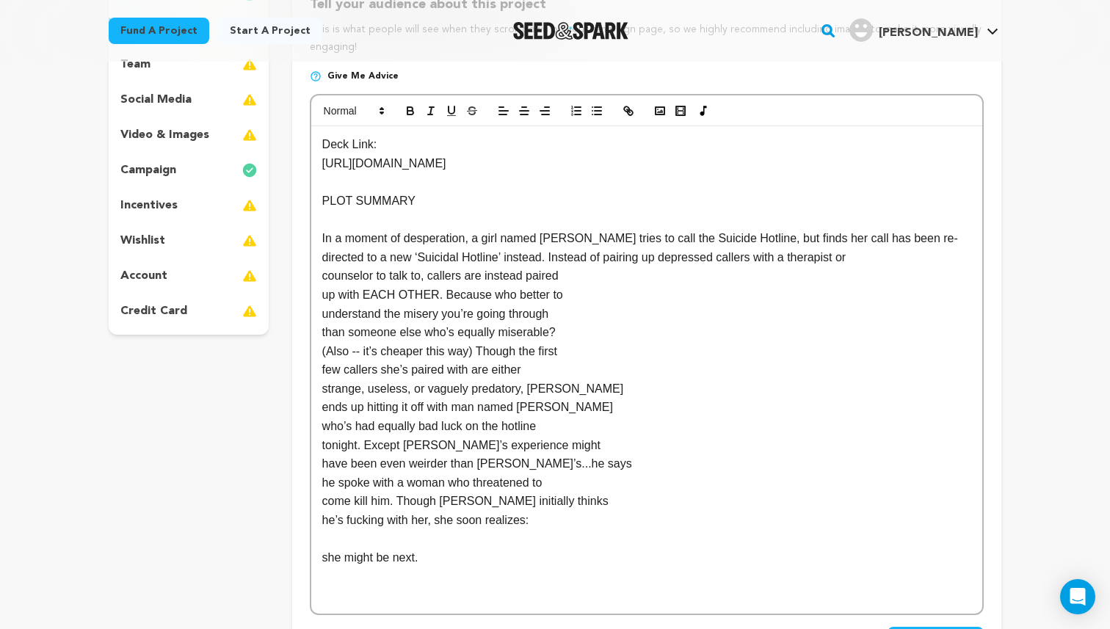
click at [318, 278] on div "Deck Link: https://drive.google.com/file/d/1qJGbwKSUrRLegdECYmyaYs207nK0KCxy/vi…" at bounding box center [646, 370] width 671 height 488
click at [321, 293] on div "Deck Link: https://drive.google.com/file/d/1qJGbwKSUrRLegdECYmyaYs207nK0KCxy/vi…" at bounding box center [646, 370] width 671 height 488
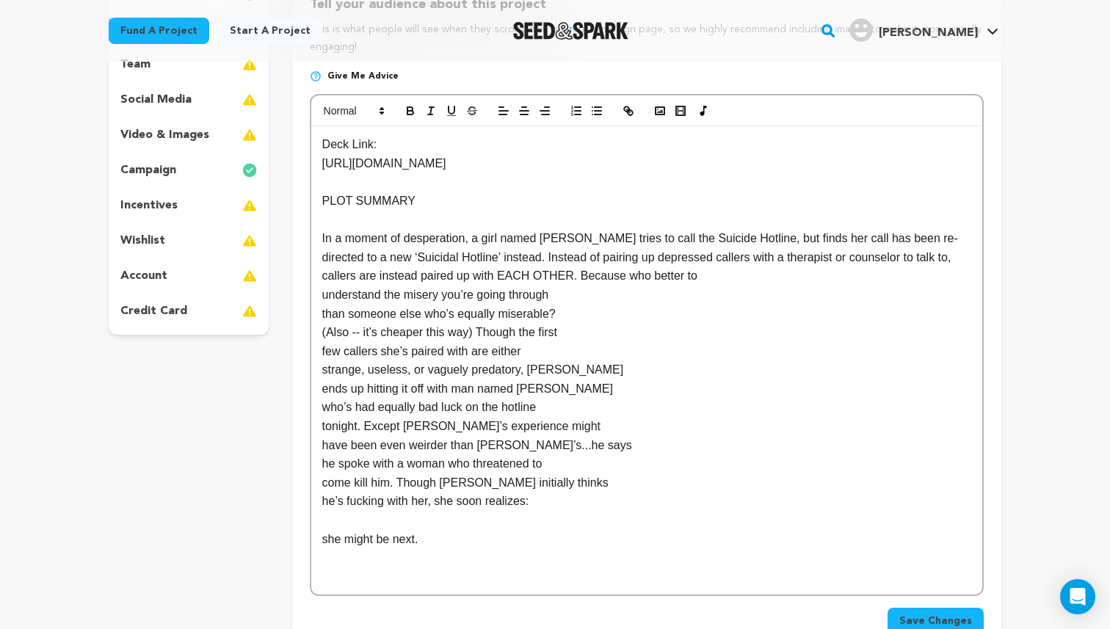
click at [320, 294] on div "Deck Link: https://drive.google.com/file/d/1qJGbwKSUrRLegdECYmyaYs207nK0KCxy/vi…" at bounding box center [646, 360] width 671 height 469
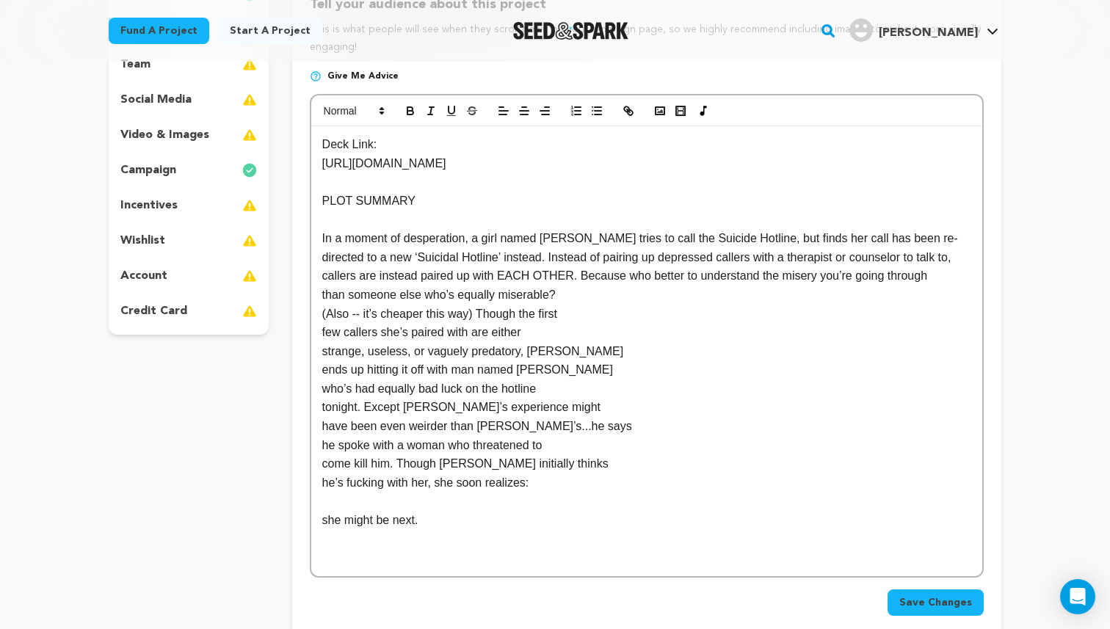
click at [320, 297] on div "Deck Link: https://drive.google.com/file/d/1qJGbwKSUrRLegdECYmyaYs207nK0KCxy/vi…" at bounding box center [646, 351] width 671 height 450
click at [321, 314] on div "Deck Link: https://drive.google.com/file/d/1qJGbwKSUrRLegdECYmyaYs207nK0KCxy/vi…" at bounding box center [646, 351] width 671 height 450
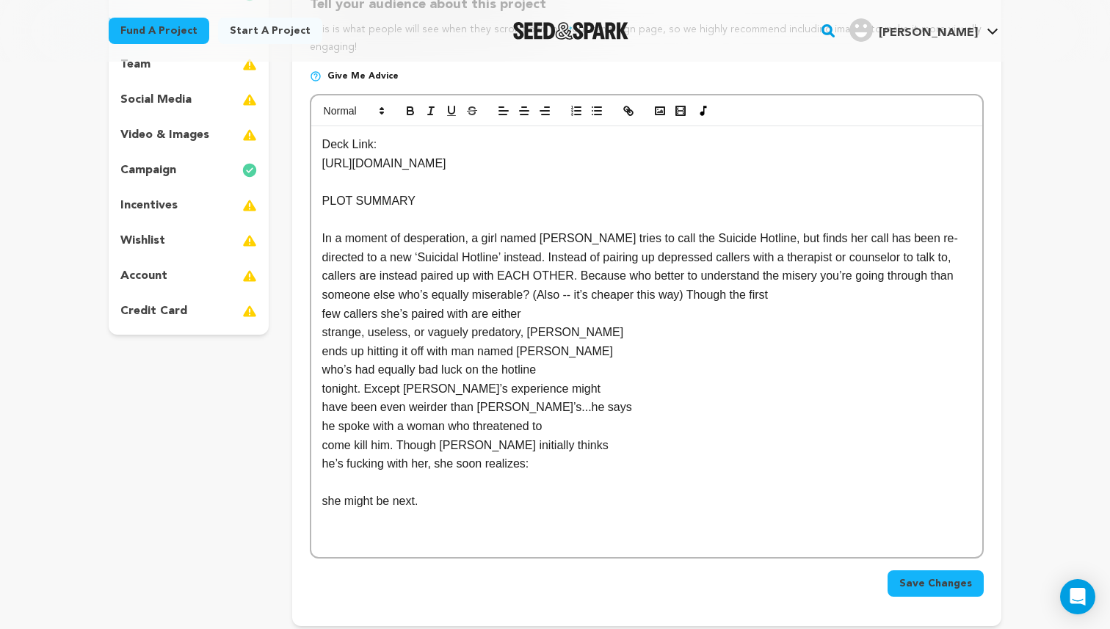
click at [319, 315] on div "Deck Link: https://drive.google.com/file/d/1qJGbwKSUrRLegdECYmyaYs207nK0KCxy/vi…" at bounding box center [646, 341] width 671 height 431
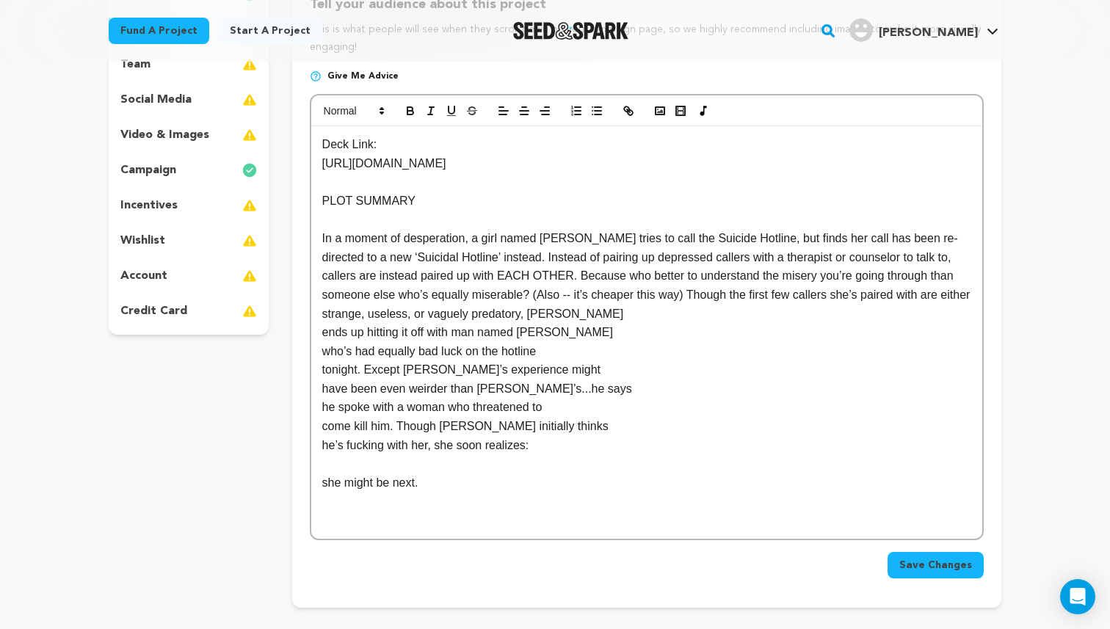
click at [322, 311] on p "strange, useless, or vaguely predatory, Annie" at bounding box center [646, 314] width 649 height 19
click at [318, 335] on div "Deck Link: https://drive.google.com/file/d/1qJGbwKSUrRLegdECYmyaYs207nK0KCxy/vi…" at bounding box center [646, 332] width 671 height 412
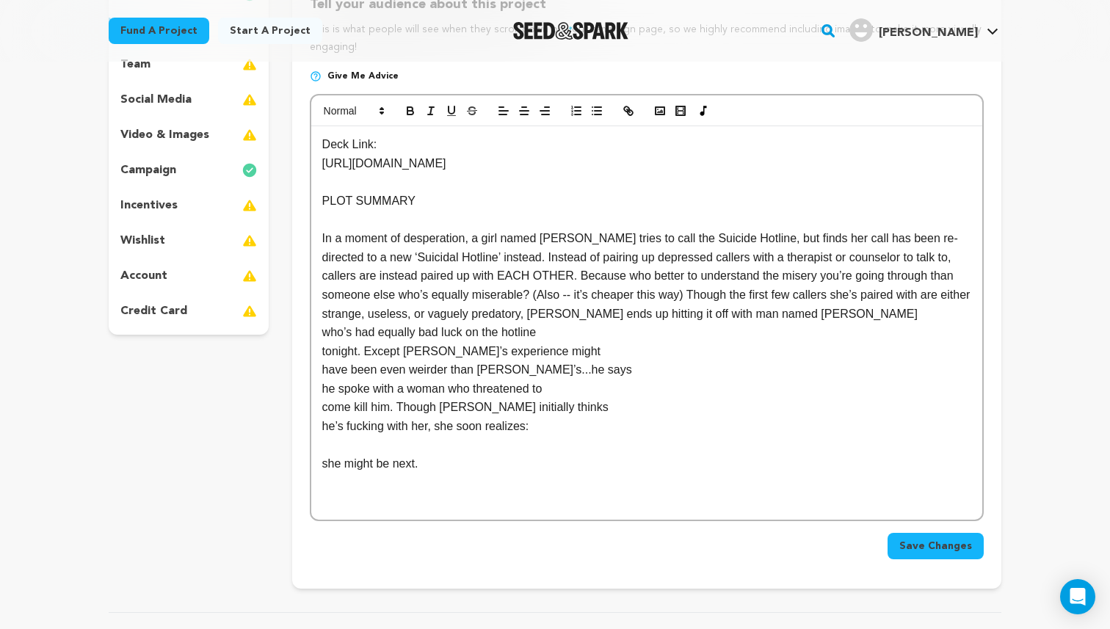
click at [321, 333] on div "Deck Link: https://drive.google.com/file/d/1qJGbwKSUrRLegdECYmyaYs207nK0KCxy/vi…" at bounding box center [646, 323] width 671 height 394
click at [319, 355] on div "Deck Link: https://drive.google.com/file/d/1qJGbwKSUrRLegdECYmyaYs207nK0KCxy/vi…" at bounding box center [646, 323] width 671 height 394
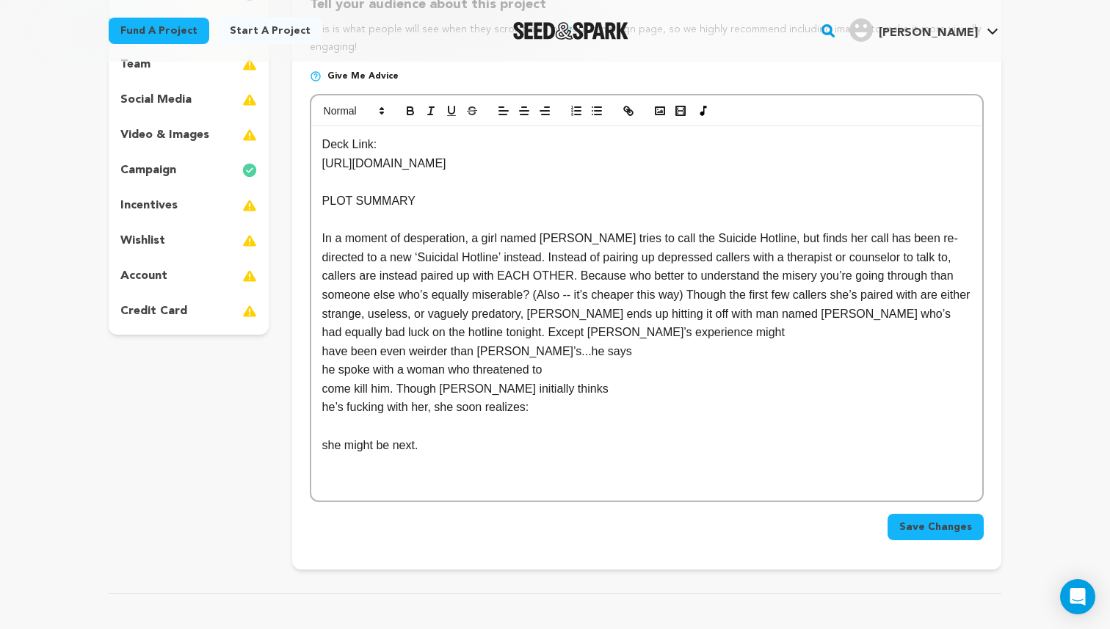
click at [325, 350] on p "have been even weirder than Annie’s...he says" at bounding box center [646, 351] width 649 height 19
click at [322, 361] on p "he spoke with a woman who threatened to" at bounding box center [646, 370] width 649 height 19
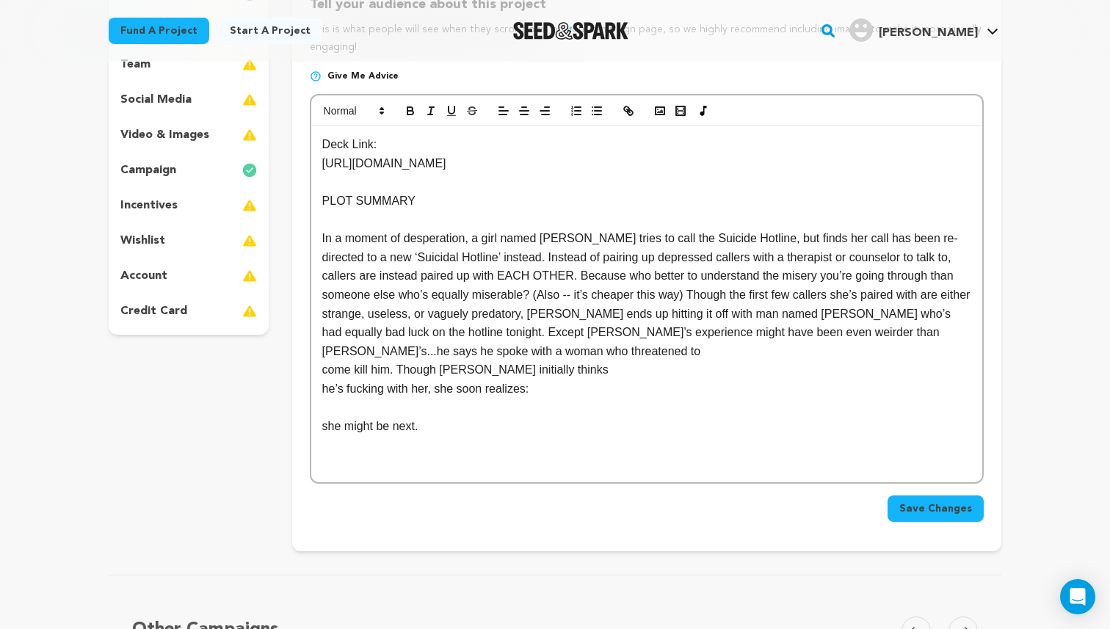
click at [320, 370] on div "Deck Link: https://drive.google.com/file/d/1qJGbwKSUrRLegdECYmyaYs207nK0KCxy/vi…" at bounding box center [646, 304] width 671 height 356
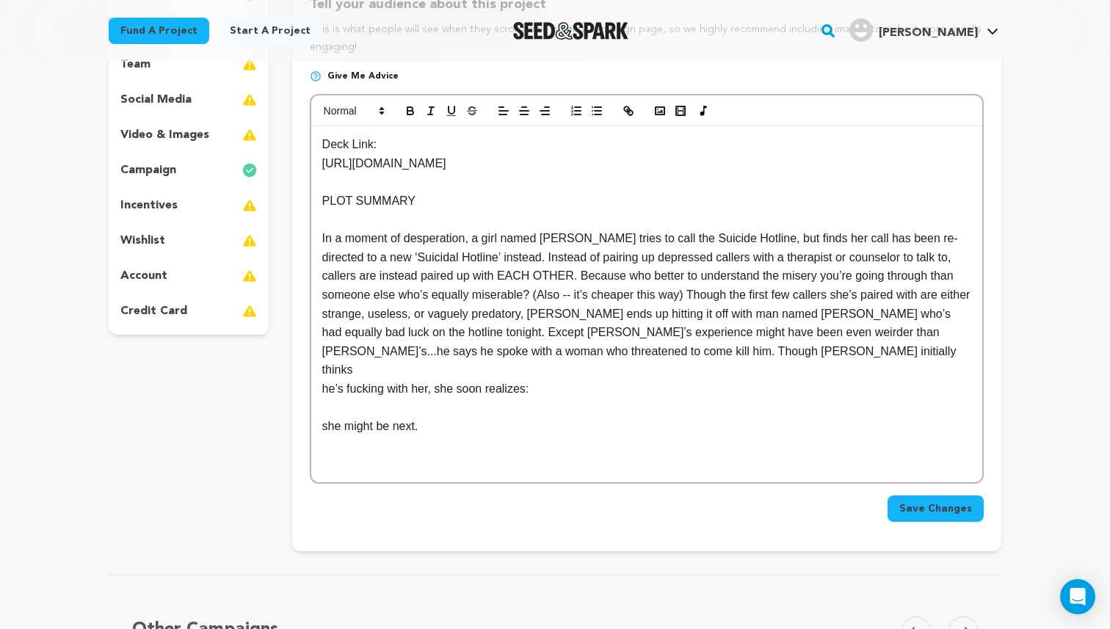
click at [320, 370] on div "Deck Link: https://drive.google.com/file/d/1qJGbwKSUrRLegdECYmyaYs207nK0KCxy/vi…" at bounding box center [646, 304] width 671 height 356
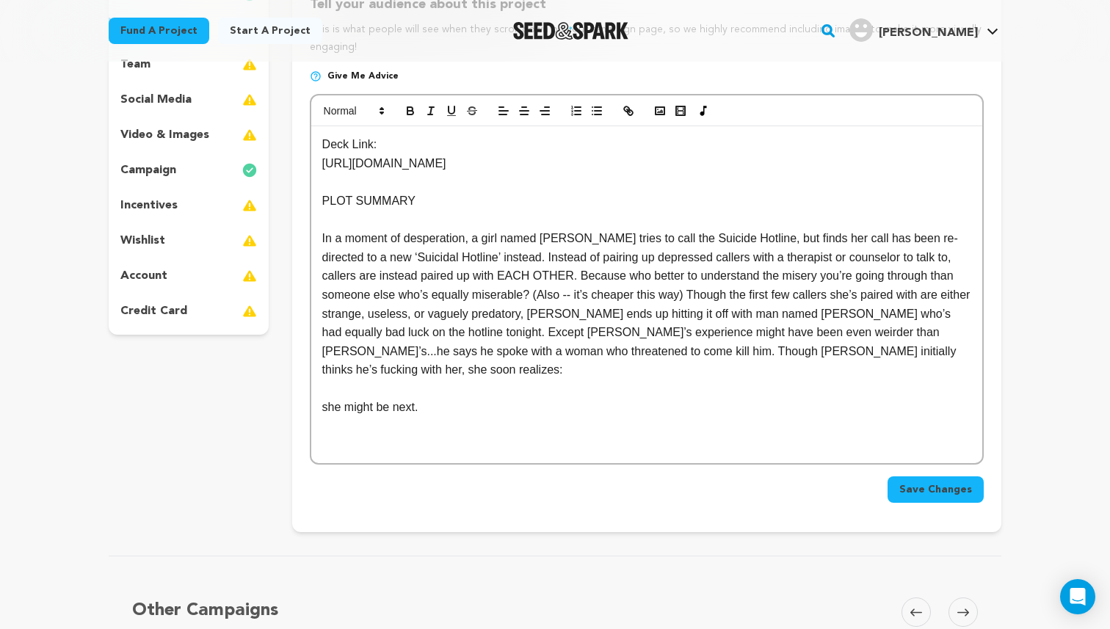
click at [318, 383] on div "Deck Link: https://drive.google.com/file/d/1qJGbwKSUrRLegdECYmyaYs207nK0KCxy/vi…" at bounding box center [646, 294] width 671 height 337
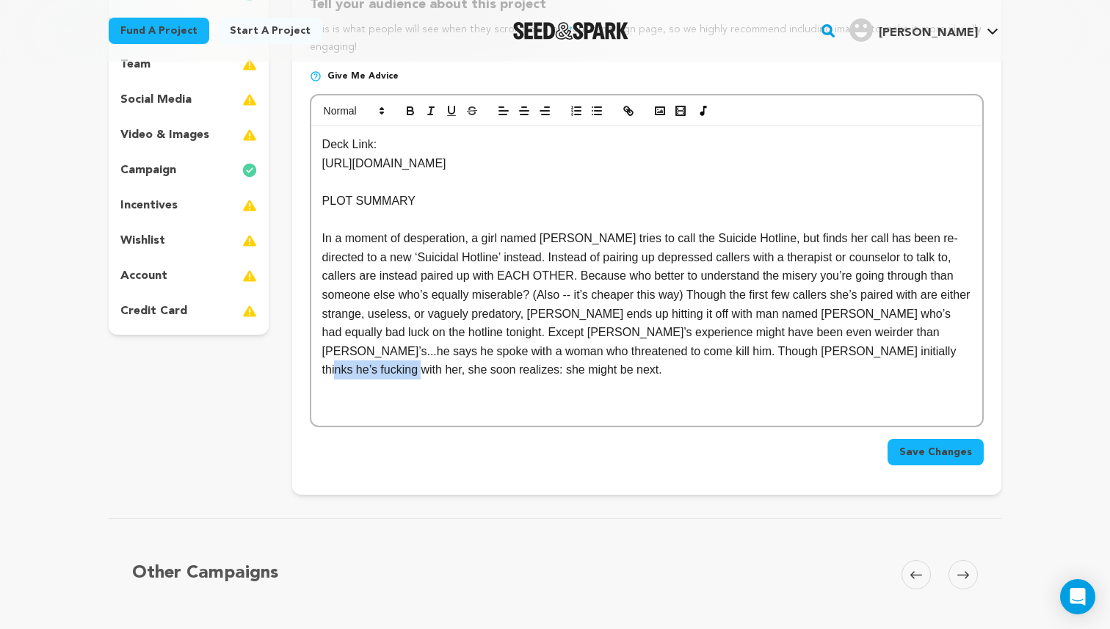
drag, startPoint x: 362, startPoint y: 369, endPoint x: 905, endPoint y: 347, distance: 543.2
click at [905, 347] on p "In a moment of desperation, a girl named ANNIE tries to call the Suicide Hotlin…" at bounding box center [646, 304] width 649 height 151
click at [480, 367] on p "In a moment of desperation, a girl named [PERSON_NAME] tries to call the Suicid…" at bounding box center [646, 304] width 649 height 151
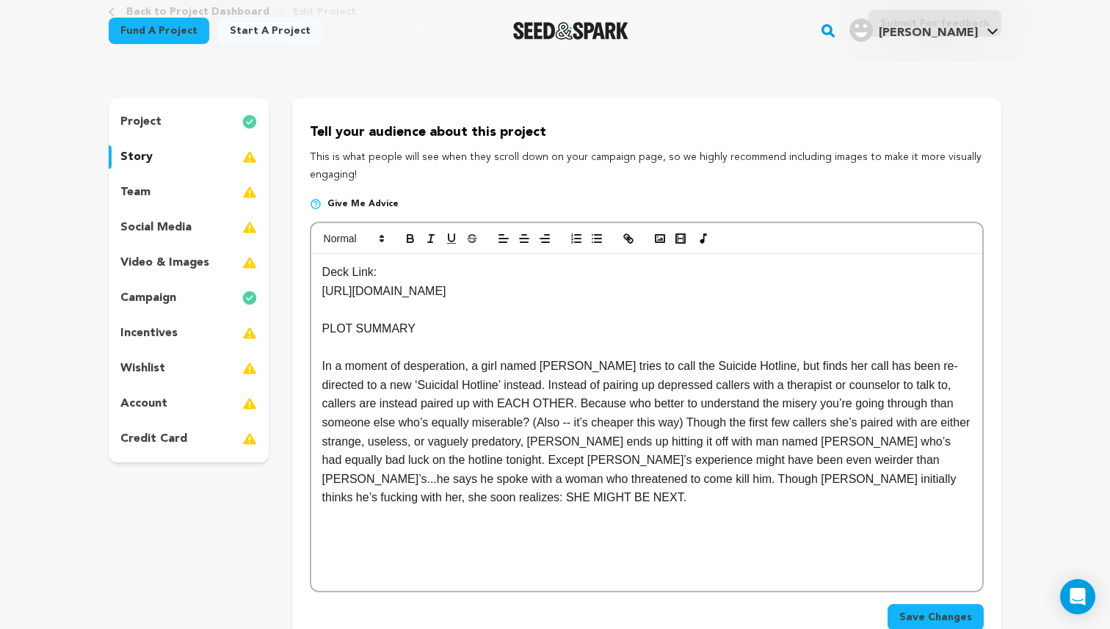
scroll to position [94, 0]
drag, startPoint x: 825, startPoint y: 295, endPoint x: 292, endPoint y: 259, distance: 535.2
click at [292, 259] on div "Tell your audience about this project This is what people will see when they sc…" at bounding box center [646, 381] width 709 height 562
click at [398, 524] on p at bounding box center [646, 518] width 649 height 19
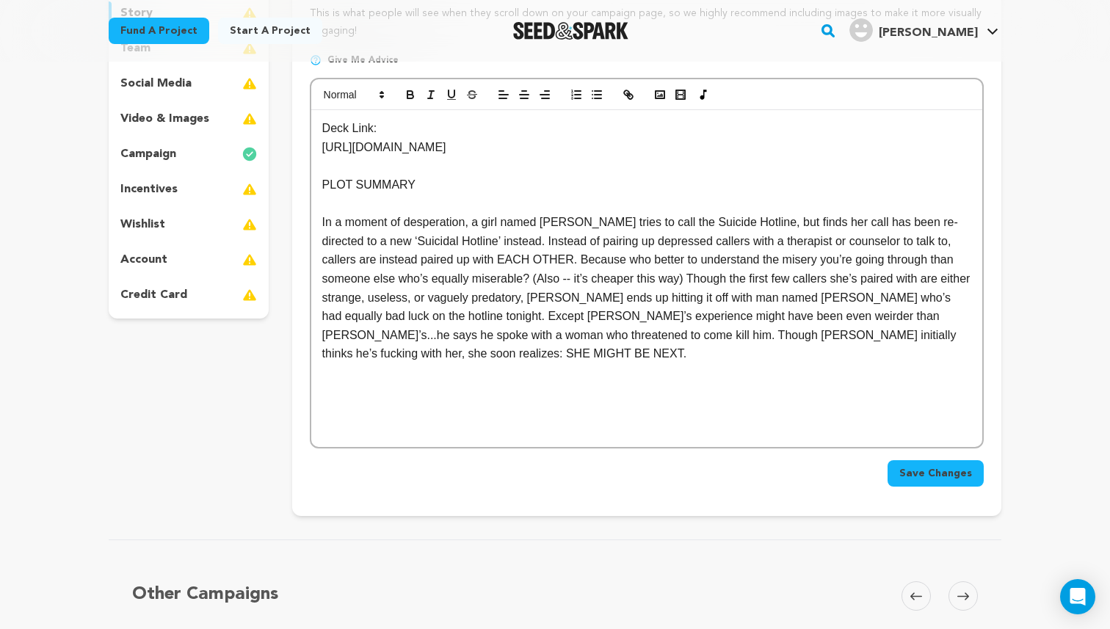
scroll to position [256, 0]
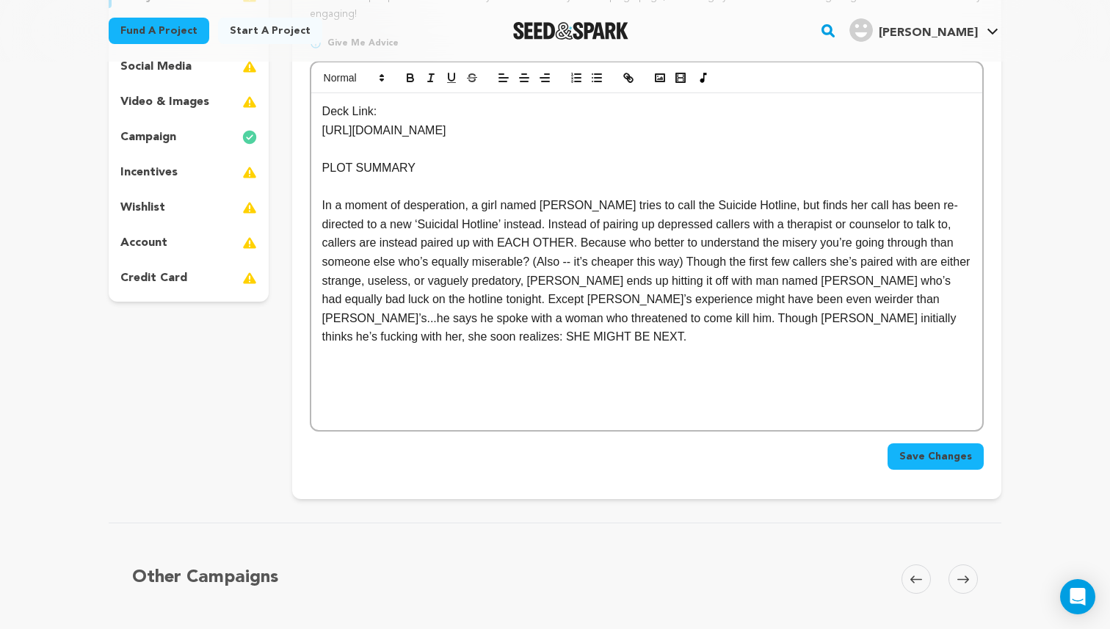
click at [330, 374] on p at bounding box center [646, 374] width 649 height 19
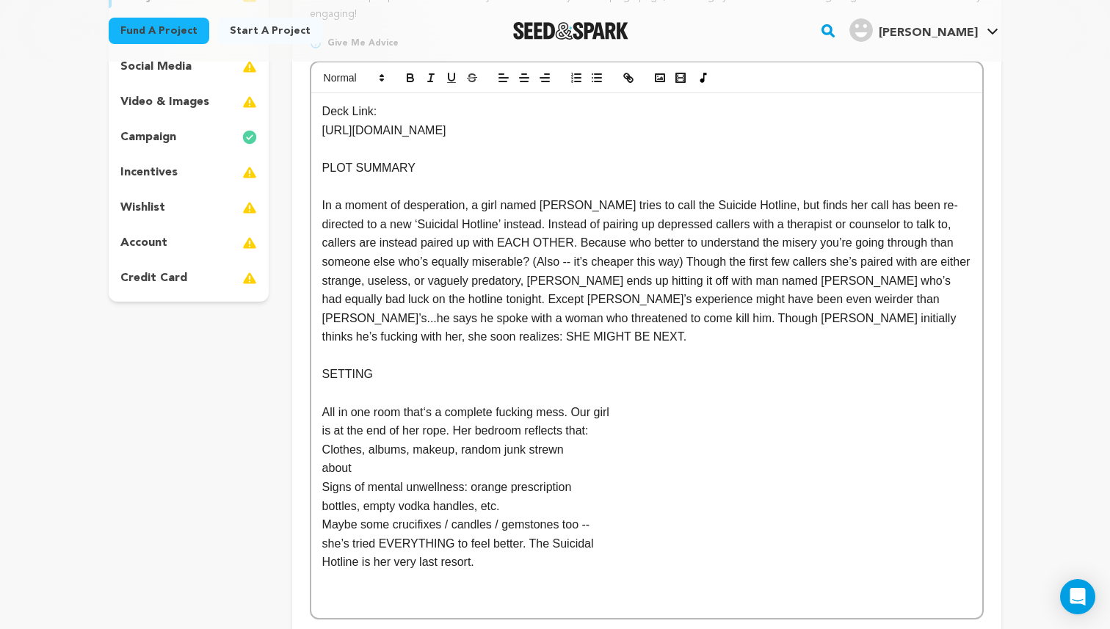
click at [321, 431] on div "Deck Link: https://drive.google.com/file/d/1qJGbwKSUrRLegdECYmyaYs207nK0KCxy/vi…" at bounding box center [646, 355] width 671 height 525
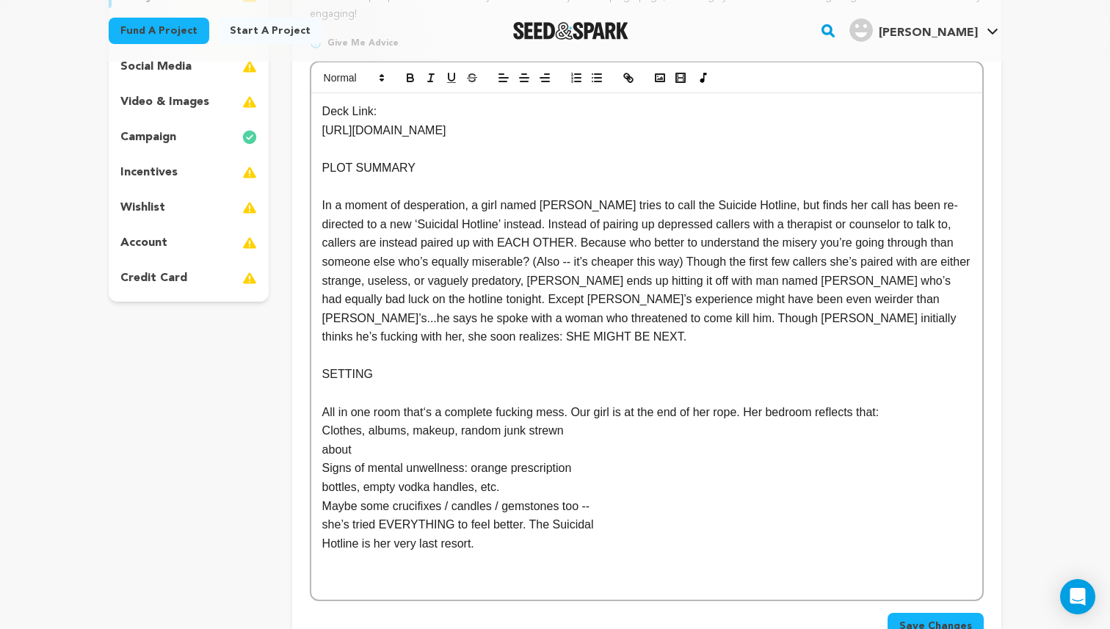
click at [344, 366] on p "SETTING" at bounding box center [646, 374] width 649 height 19
click at [411, 74] on icon "button" at bounding box center [410, 76] width 5 height 4
click at [363, 168] on p "PLOT SUMMARY" at bounding box center [646, 168] width 649 height 19
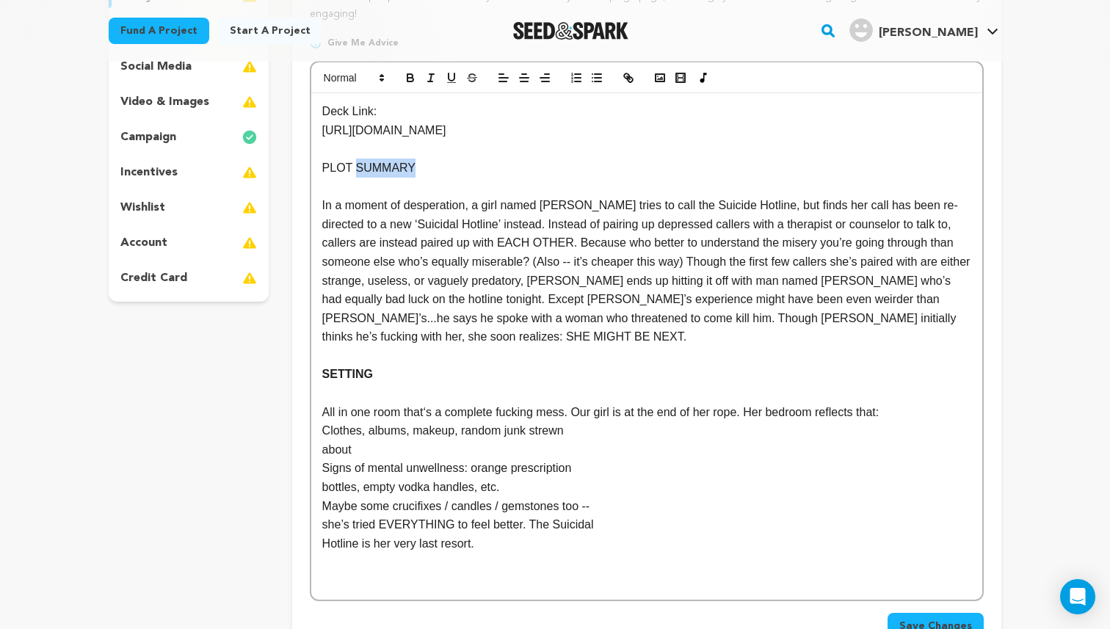
click at [363, 168] on p "PLOT SUMMARY" at bounding box center [646, 168] width 649 height 19
click at [408, 76] on icon "button" at bounding box center [410, 76] width 5 height 4
click at [324, 433] on p "Clothes, albums, makeup, random junk strewn" at bounding box center [646, 431] width 649 height 19
click at [320, 442] on div "Deck Link: https://drive.google.com/file/d/1qJGbwKSUrRLegdECYmyaYs207nK0KCxy/vi…" at bounding box center [646, 346] width 671 height 506
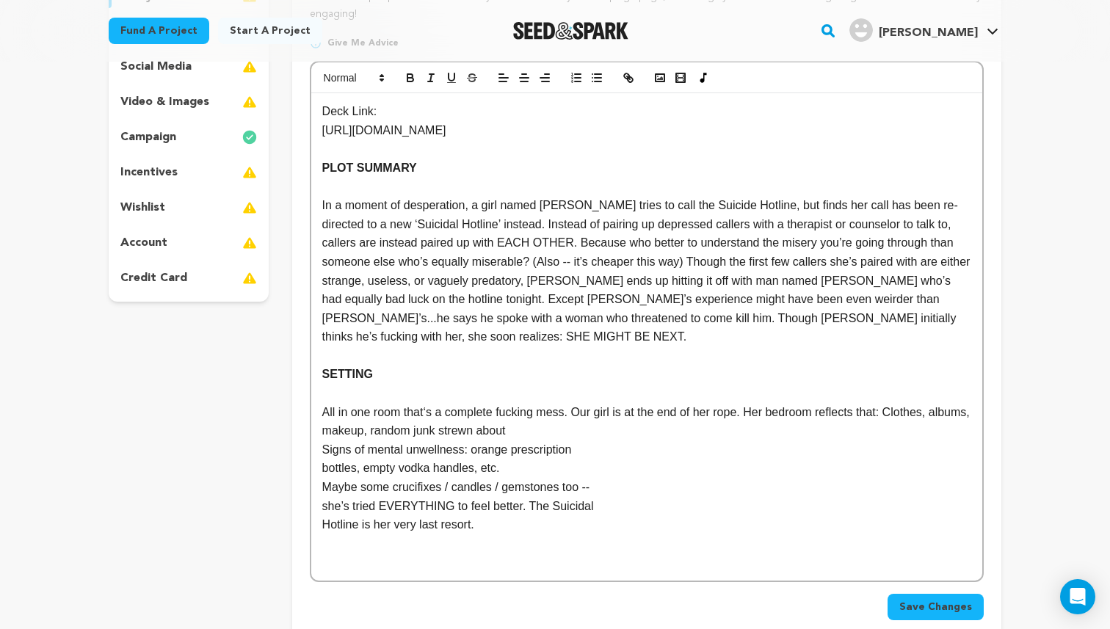
click at [321, 453] on div "Deck Link: https://drive.google.com/file/d/1qJGbwKSUrRLegdECYmyaYs207nK0KCxy/vi…" at bounding box center [646, 337] width 671 height 488
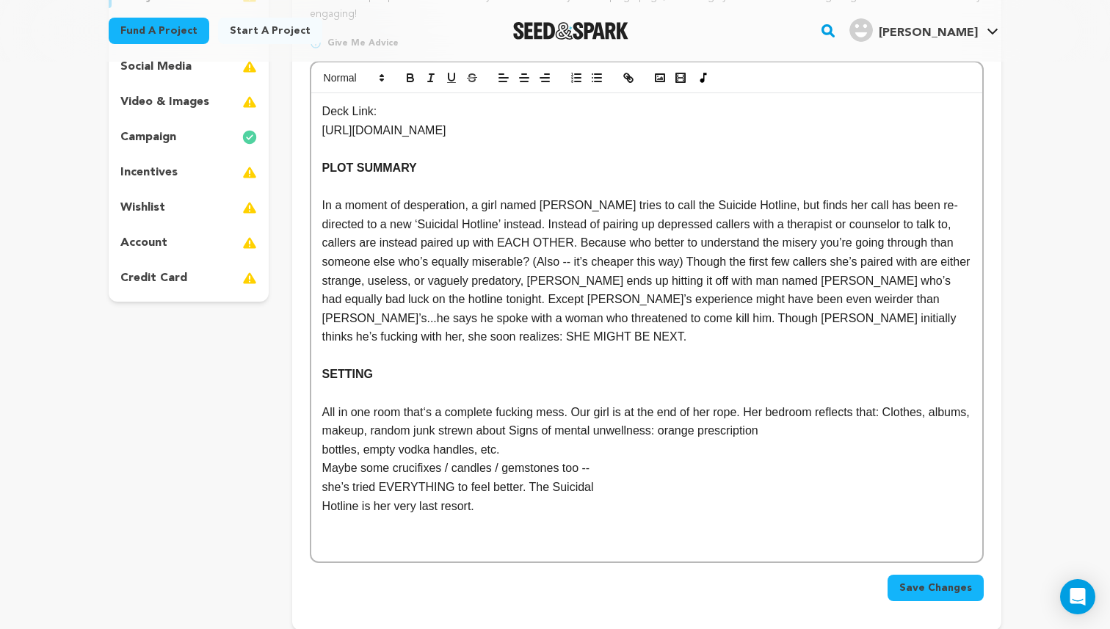
click at [665, 426] on p "All in one room that‘s a complete fucking mess. Our girl is at the end of her r…" at bounding box center [646, 421] width 649 height 37
click at [319, 455] on div "Deck Link: https://drive.google.com/file/d/1qJGbwKSUrRLegdECYmyaYs207nK0KCxy/vi…" at bounding box center [646, 327] width 671 height 469
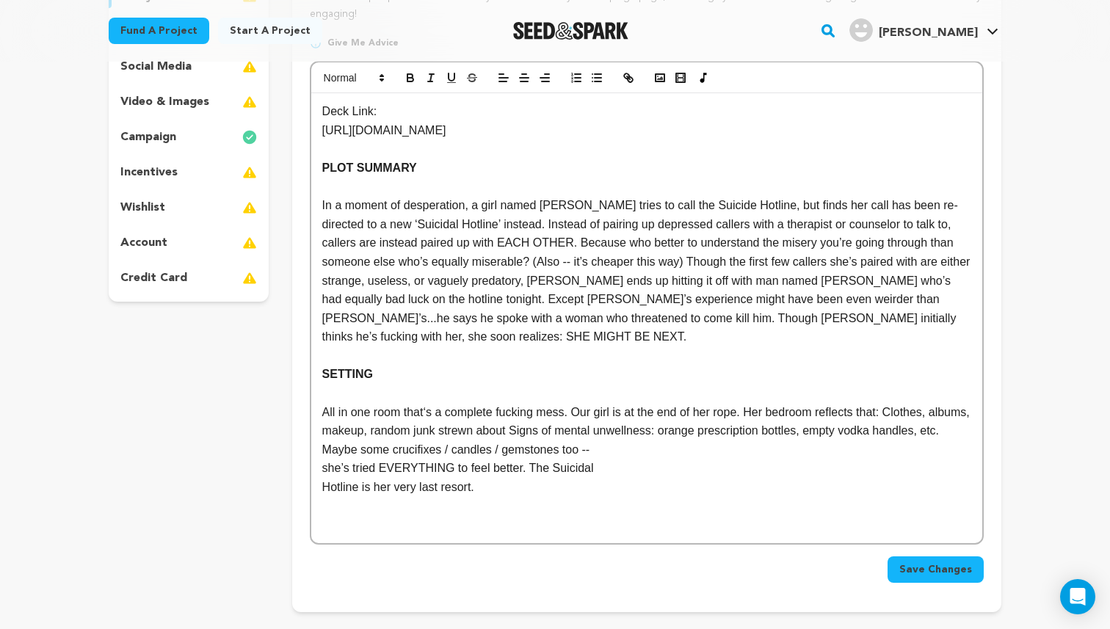
click at [322, 460] on p "Maybe some crucifixes / candles / gemstones too --" at bounding box center [646, 450] width 649 height 19
click at [322, 469] on p "she’s tried EVERYTHING to feel better. The Suicidal" at bounding box center [646, 468] width 649 height 19
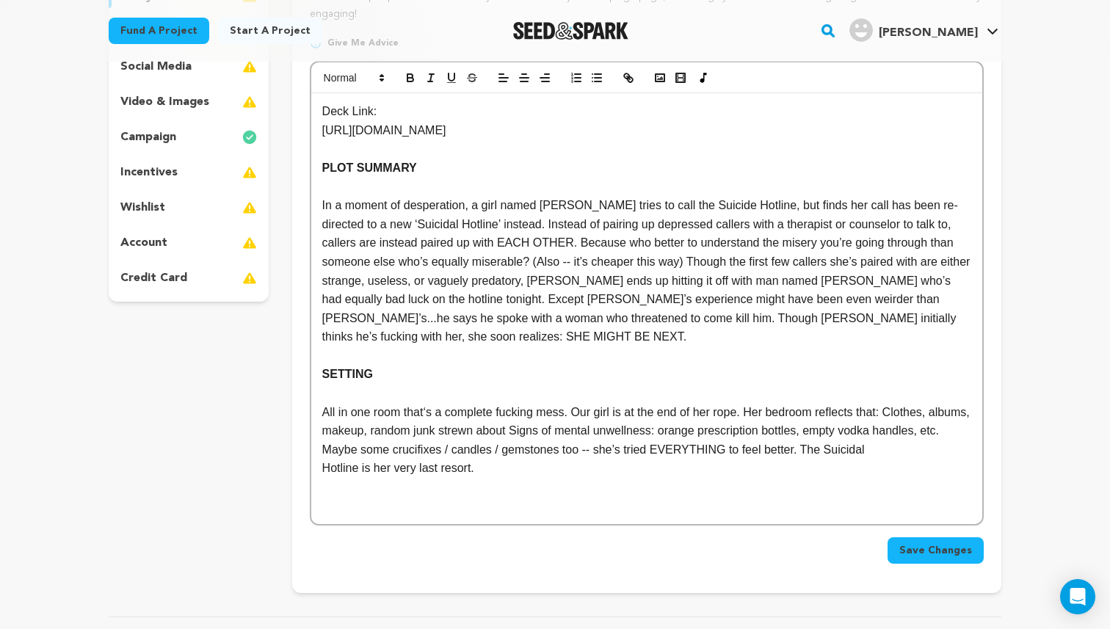
click at [322, 469] on p "Hotline is her very last resort." at bounding box center [646, 468] width 649 height 19
click at [546, 469] on p "All in one room that‘s a complete fucking mess. Our girl is at the end of her r…" at bounding box center [646, 440] width 649 height 75
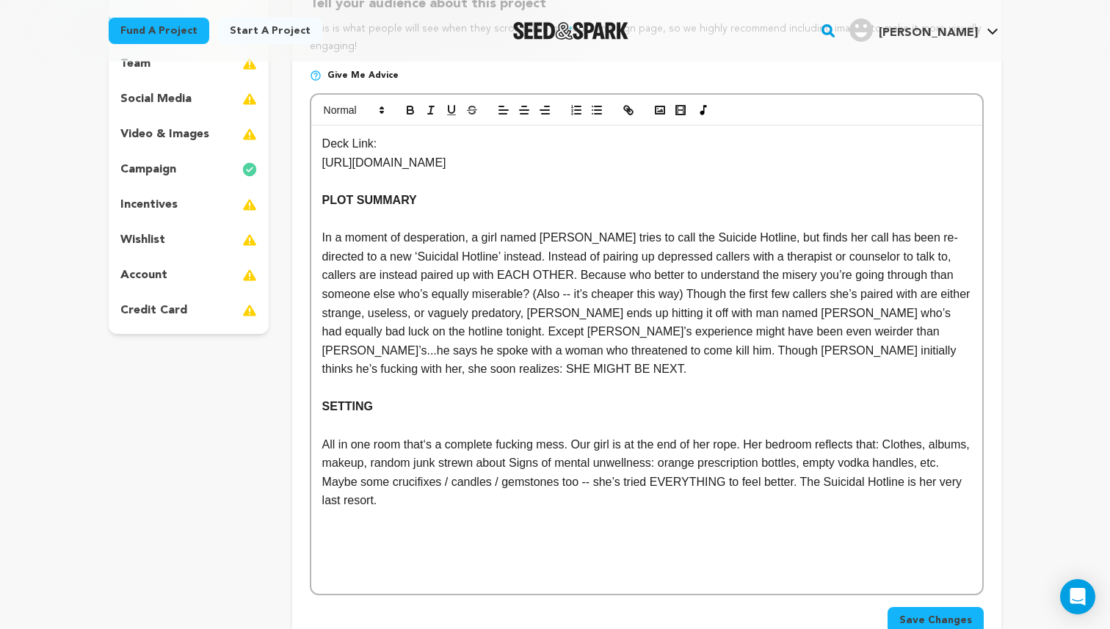
scroll to position [223, 0]
click at [657, 112] on polyline "button" at bounding box center [660, 111] width 6 height 4
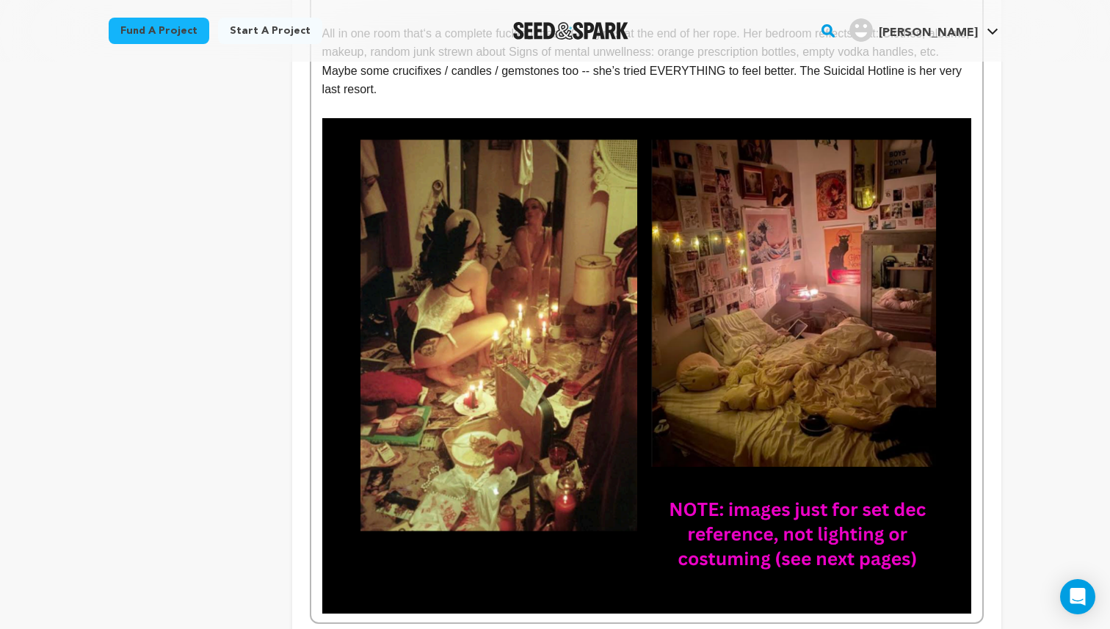
scroll to position [693, 0]
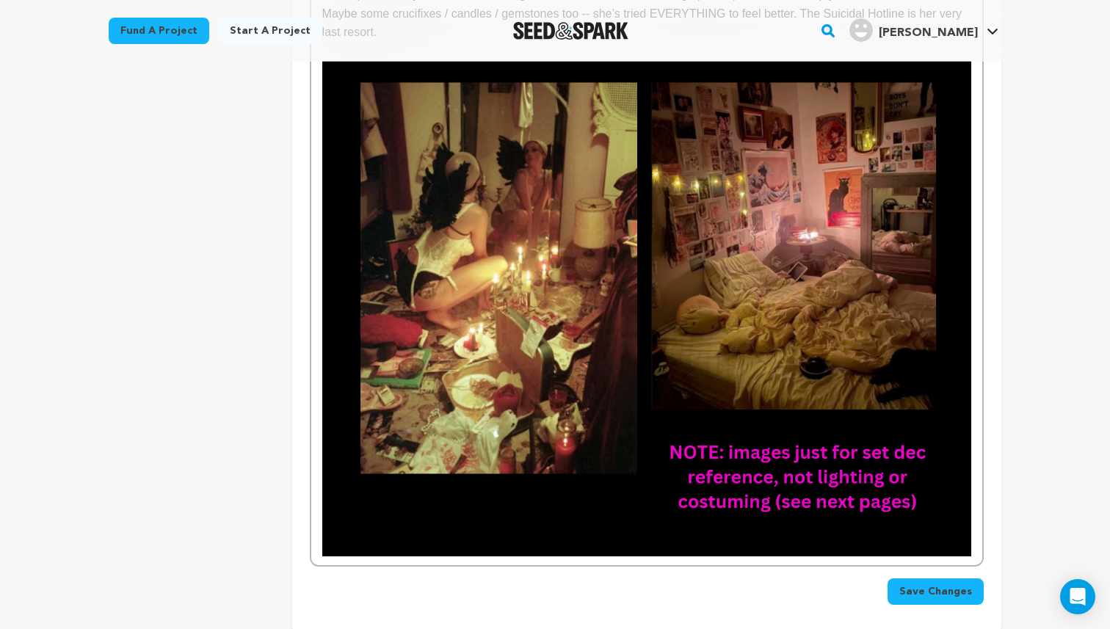
click at [972, 465] on div "Deck Link: https://drive.google.com/file/d/1qJGbwKSUrRLegdECYmyaYs207nK0KCxy/vi…" at bounding box center [646, 111] width 671 height 908
click at [974, 463] on div "Deck Link: https://drive.google.com/file/d/1qJGbwKSUrRLegdECYmyaYs207nK0KCxy/vi…" at bounding box center [646, 111] width 671 height 908
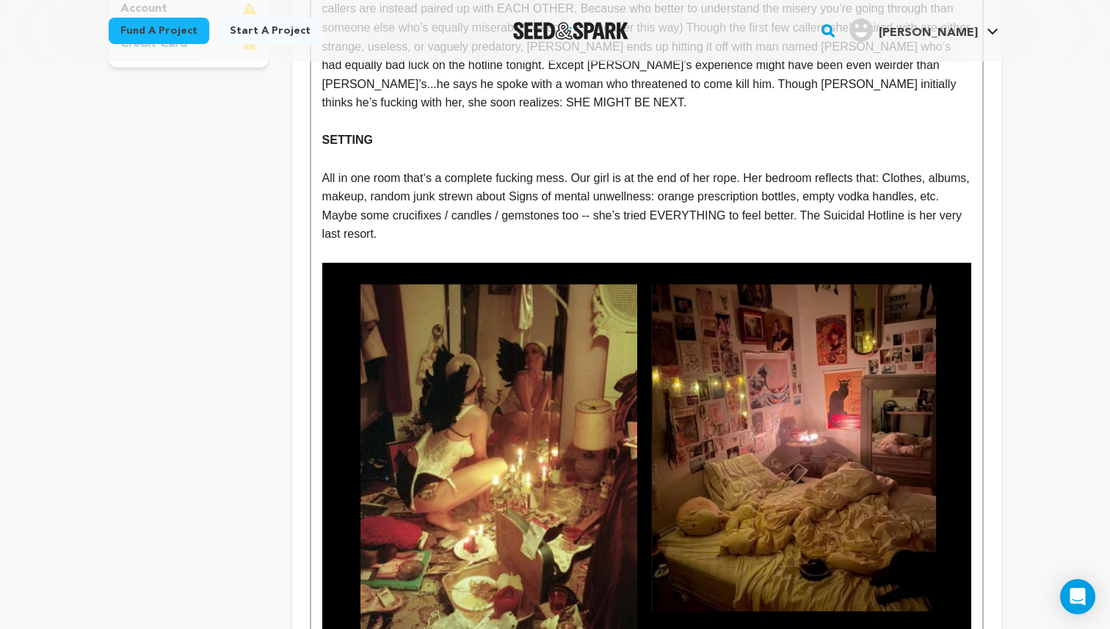
scroll to position [474, 0]
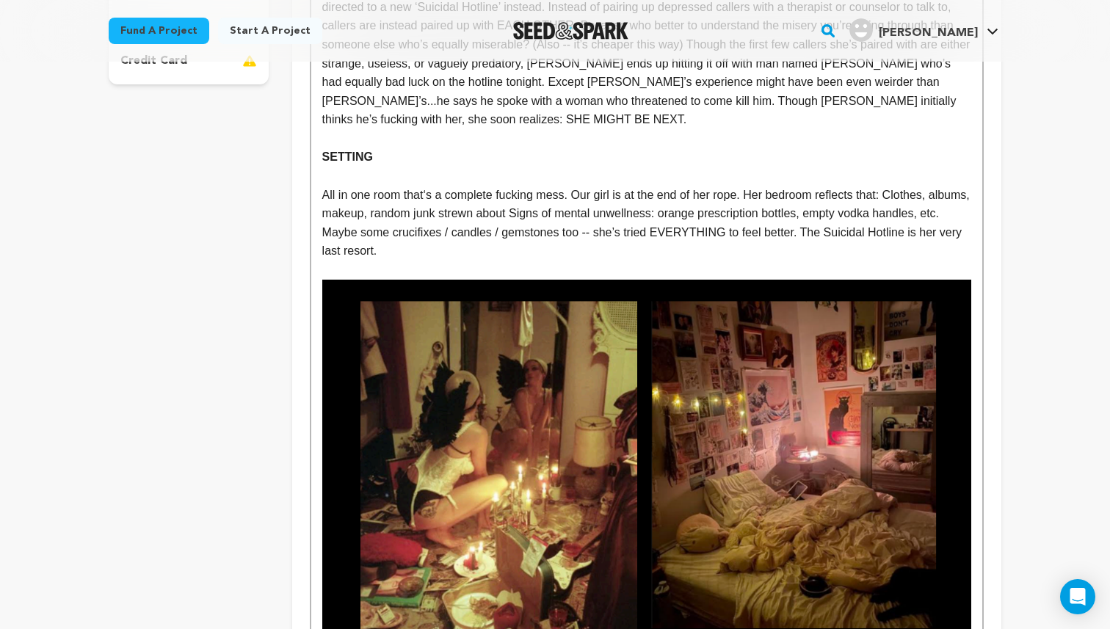
click at [896, 195] on p "All in one room that‘s a complete fucking mess. Our girl is at the end of her r…" at bounding box center [646, 223] width 649 height 75
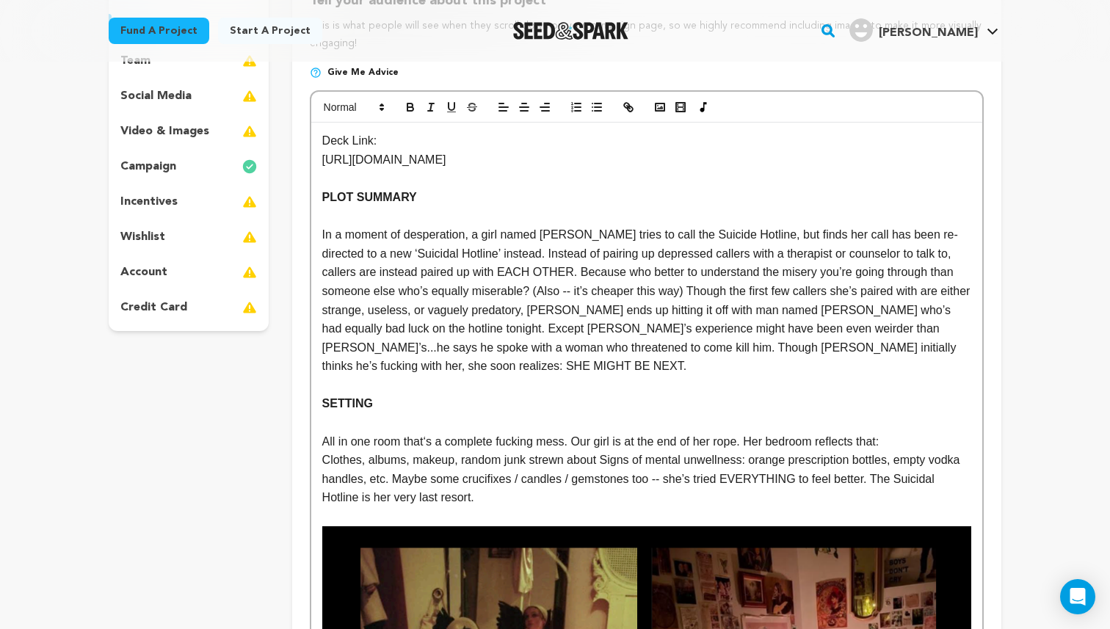
scroll to position [225, 0]
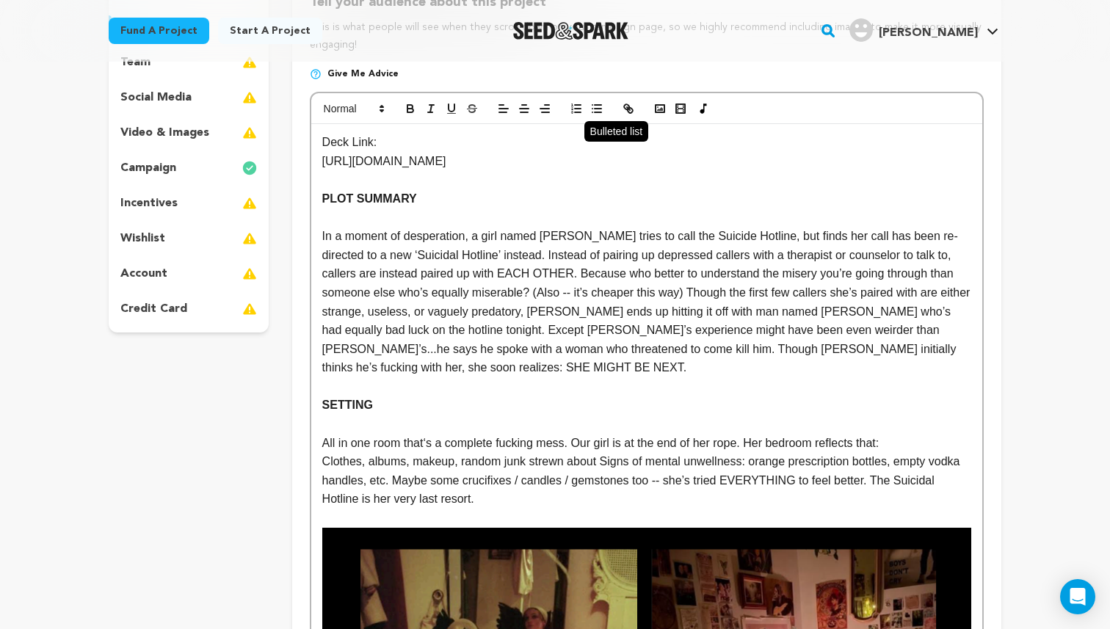
click at [596, 106] on icon "button" at bounding box center [596, 108] width 13 height 13
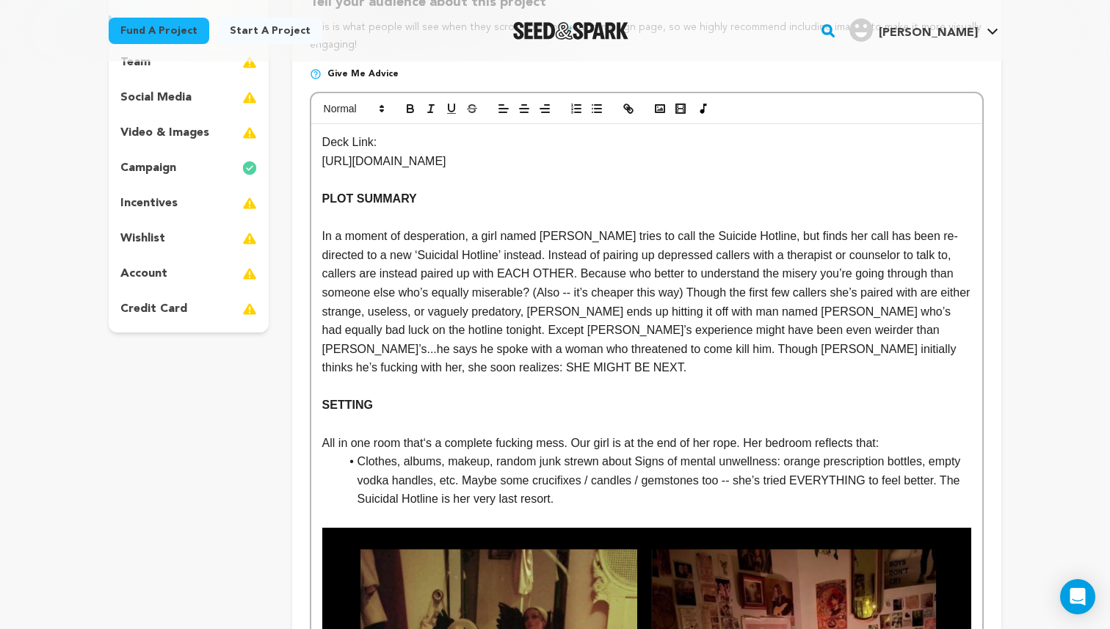
click at [642, 461] on li "Clothes, albums, makeup, random junk strewn about Signs of mental unwellness: o…" at bounding box center [656, 480] width 632 height 57
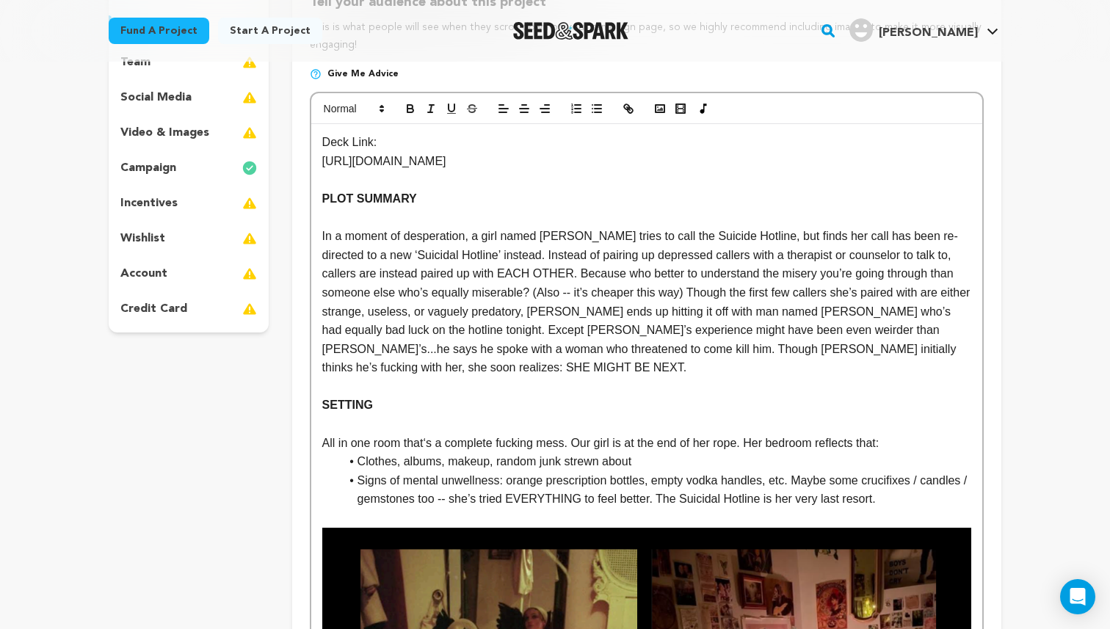
click at [804, 480] on li "Signs of mental unwellness: orange prescription bottles, empty vodka handles, e…" at bounding box center [656, 489] width 632 height 37
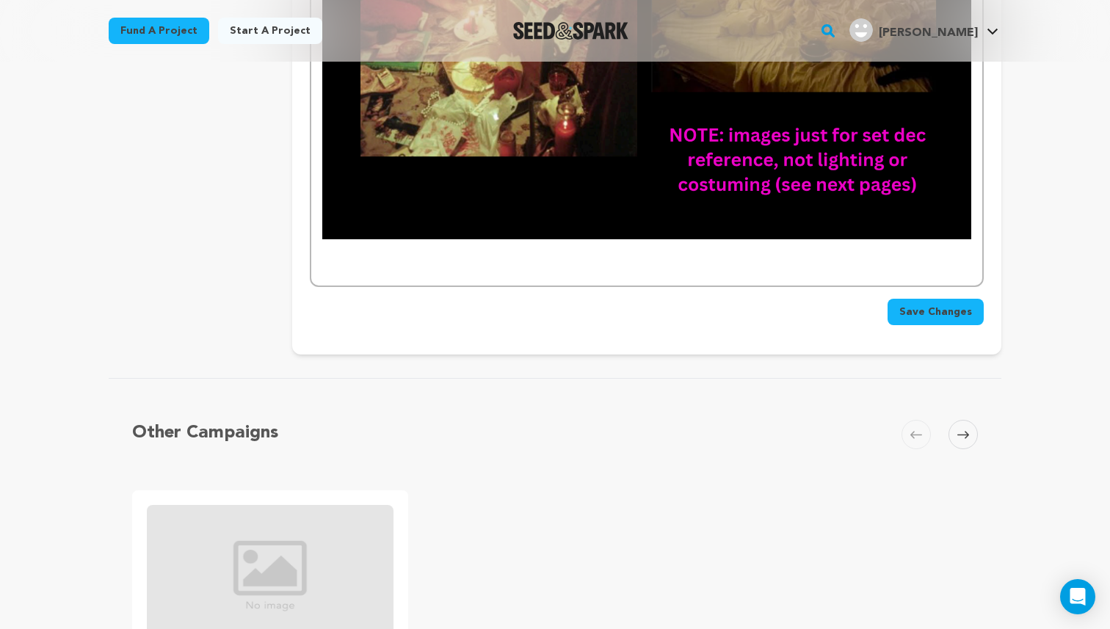
scroll to position [1033, 0]
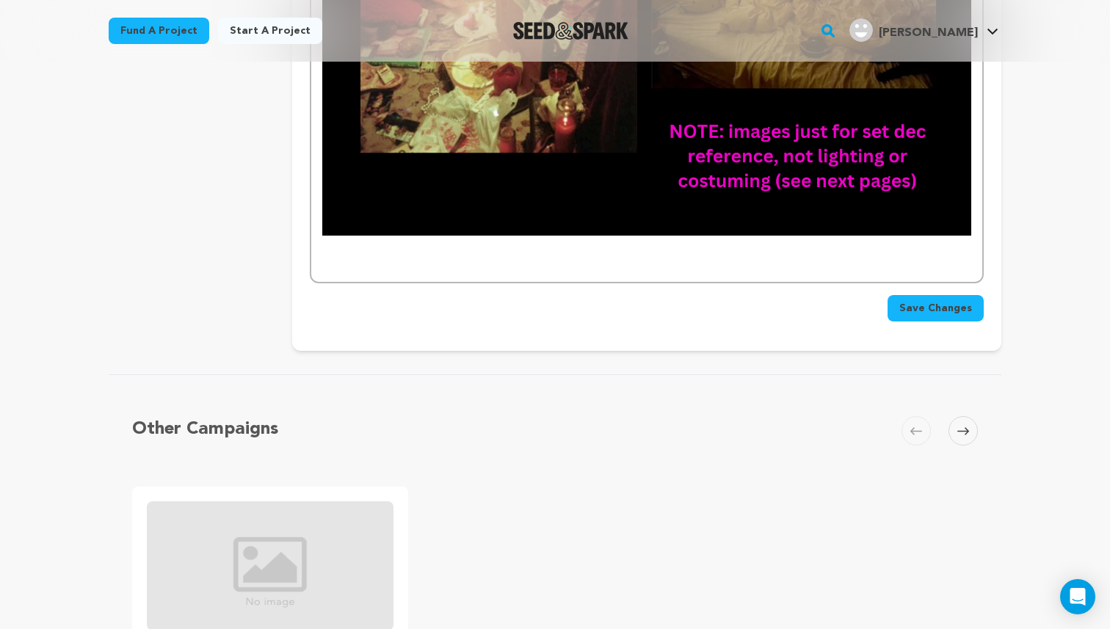
click at [377, 260] on p at bounding box center [646, 263] width 649 height 19
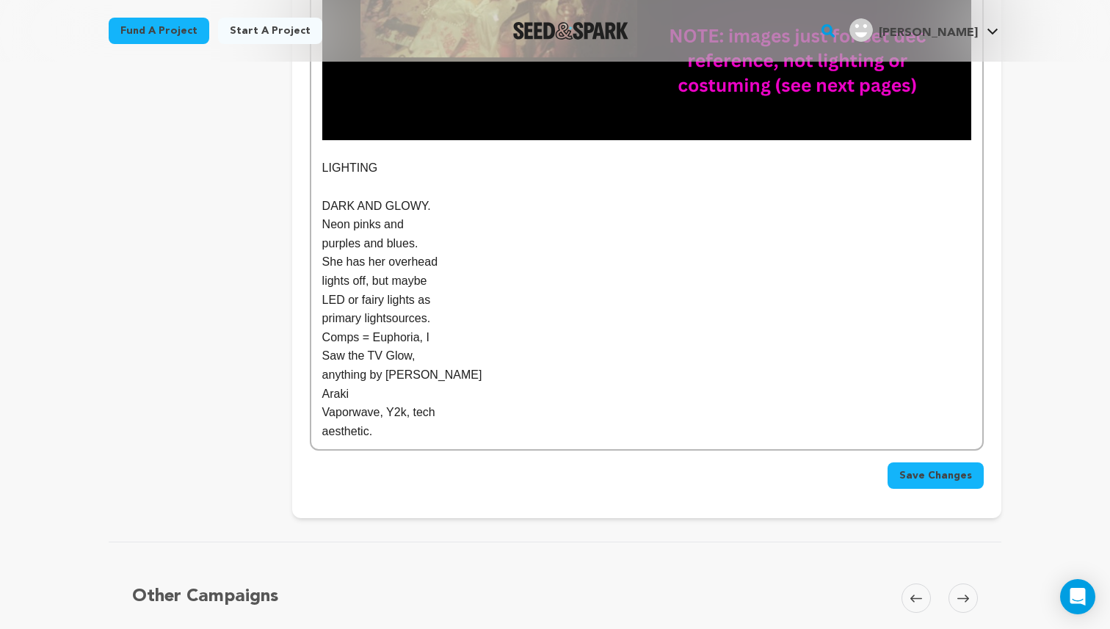
scroll to position [1119, 0]
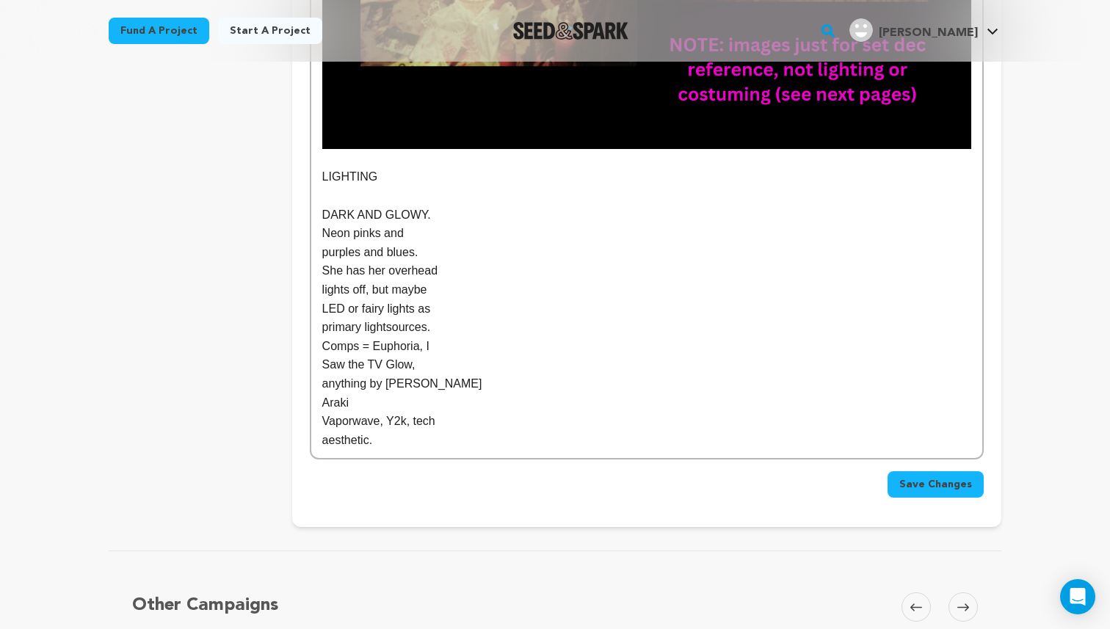
click at [344, 178] on p "LIGHTING" at bounding box center [646, 176] width 649 height 19
click at [419, 245] on p "purples and blues." at bounding box center [646, 252] width 649 height 19
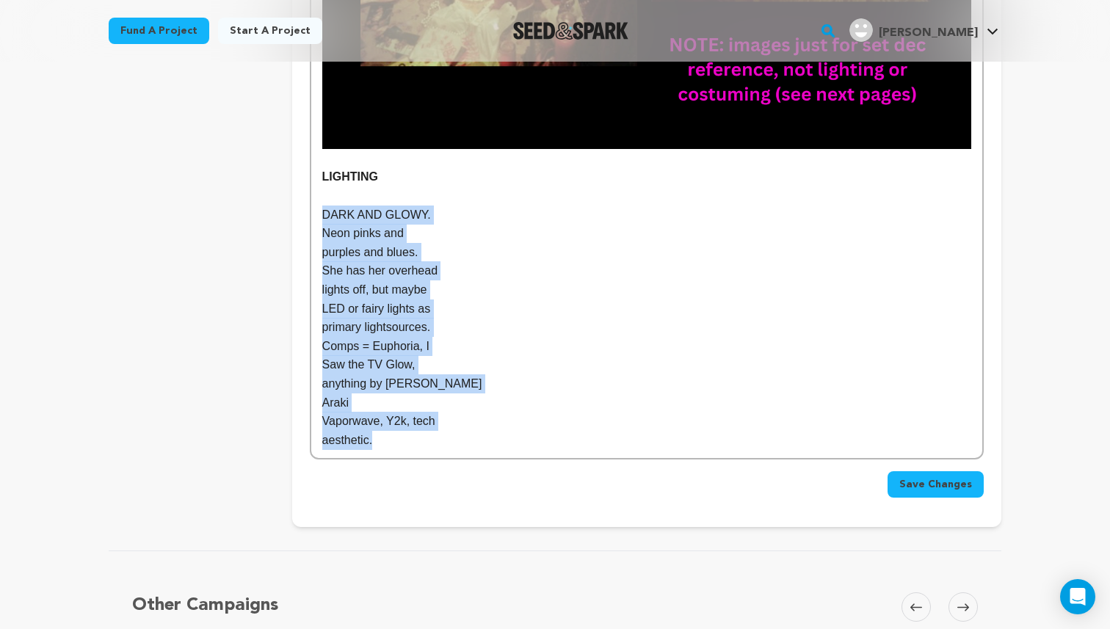
drag, startPoint x: 391, startPoint y: 438, endPoint x: 314, endPoint y: 206, distance: 245.5
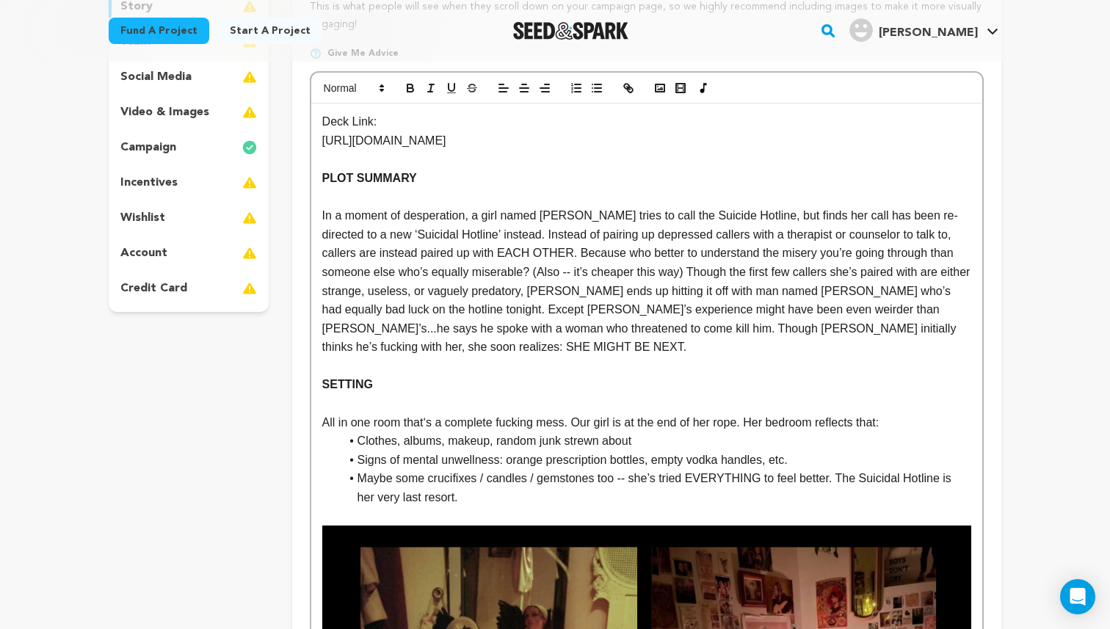
scroll to position [0, 0]
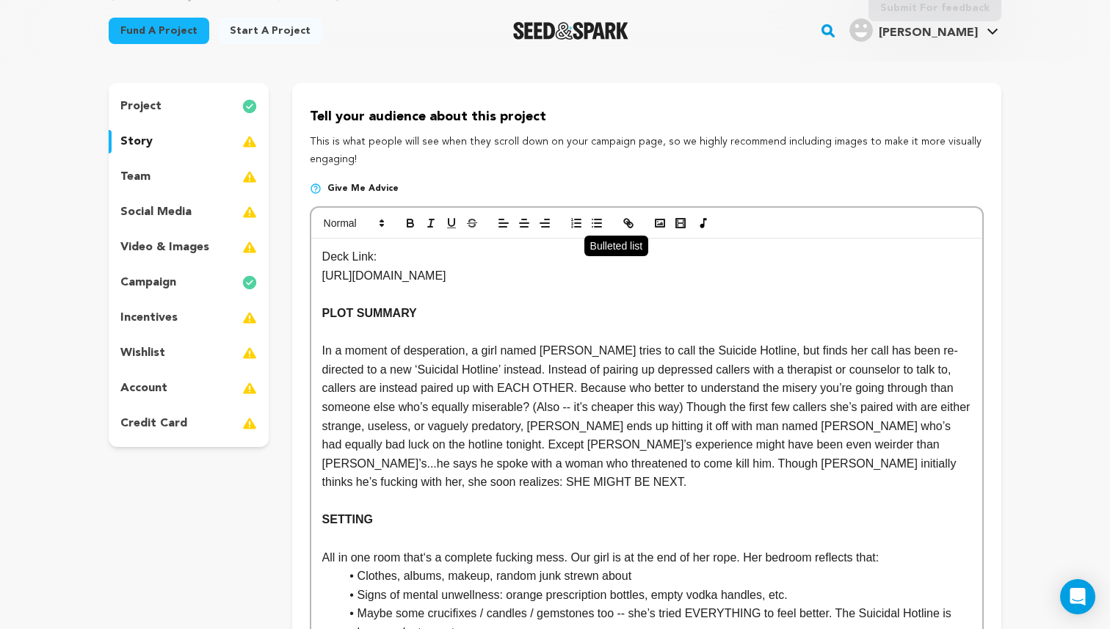
click at [595, 222] on icon "button" at bounding box center [596, 223] width 13 height 13
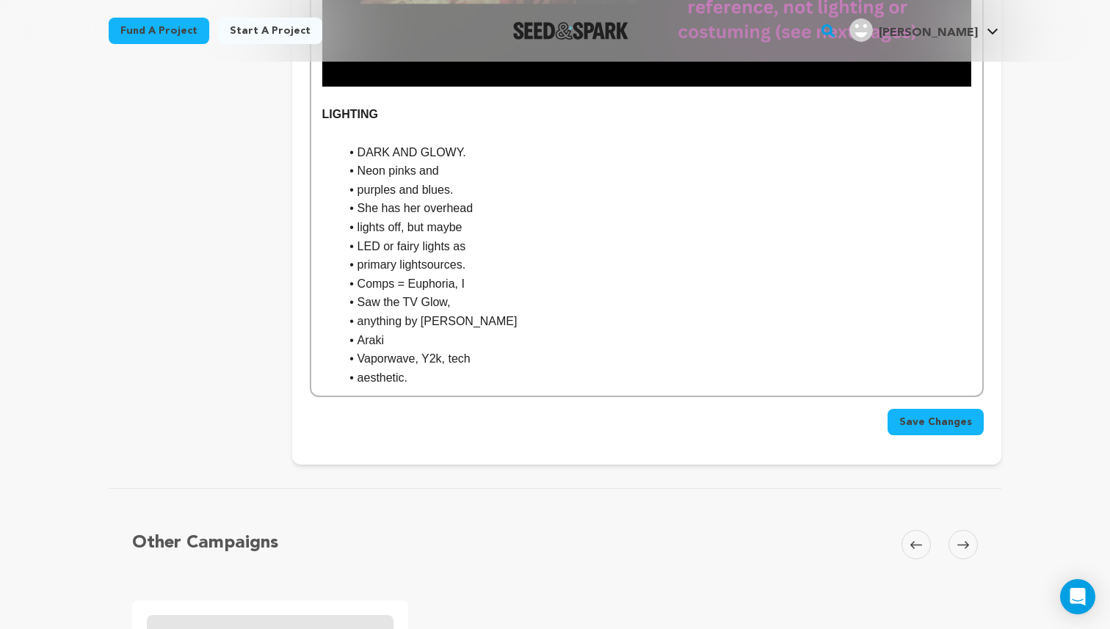
scroll to position [1181, 0]
click at [360, 165] on li "Neon pinks and" at bounding box center [656, 171] width 632 height 19
click at [355, 187] on li "purples and blues." at bounding box center [656, 190] width 632 height 19
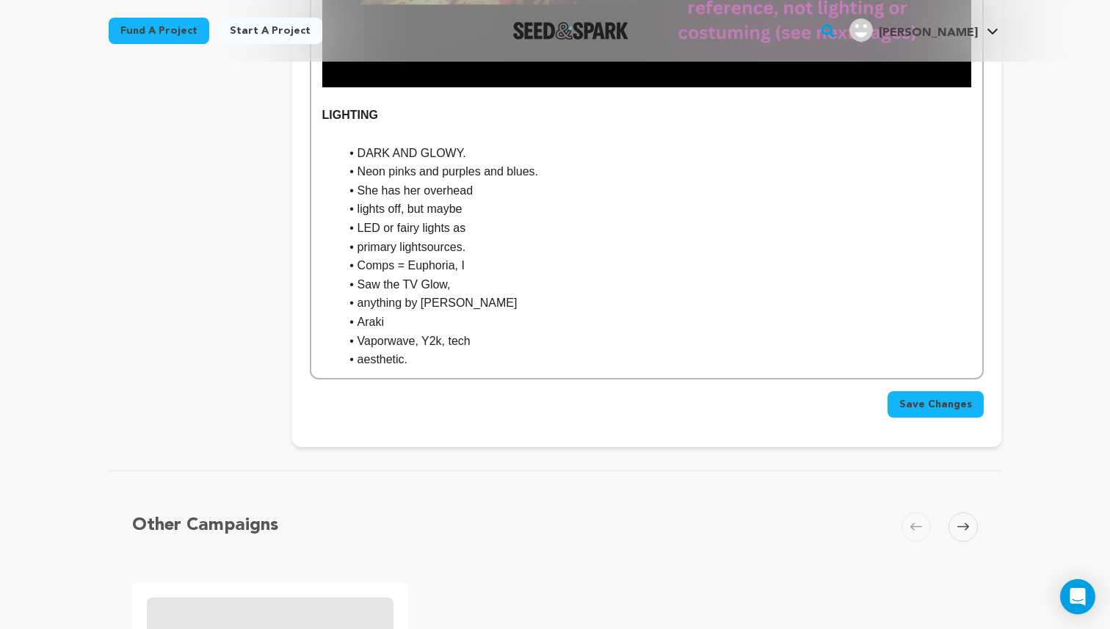
click at [356, 212] on li "lights off, but maybe" at bounding box center [656, 209] width 632 height 19
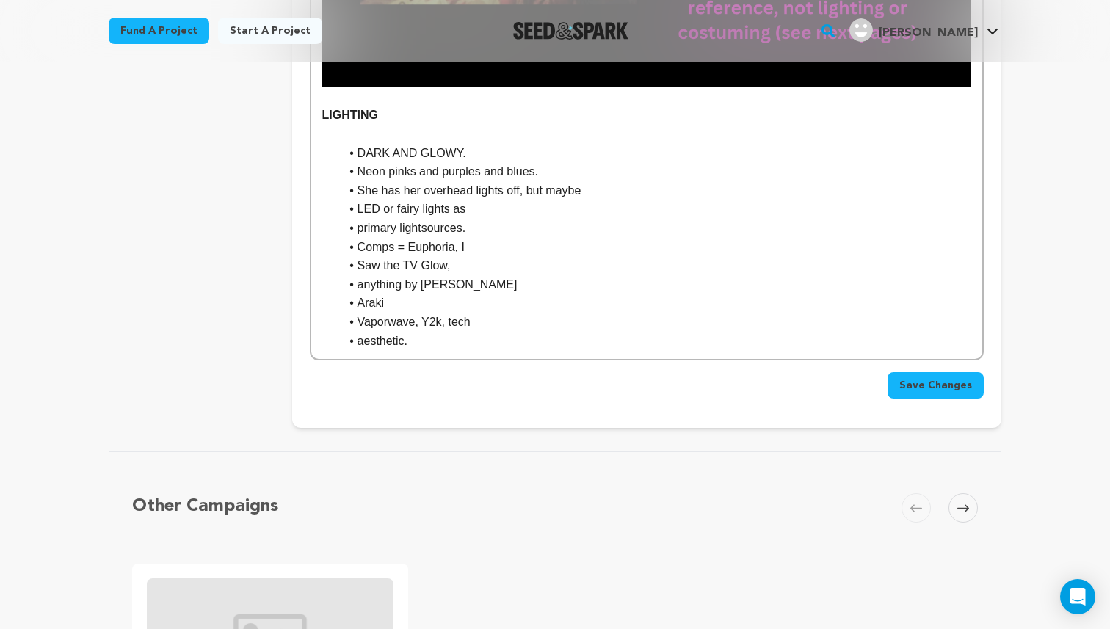
click at [355, 208] on li "LED or fairy lights as" at bounding box center [656, 209] width 632 height 19
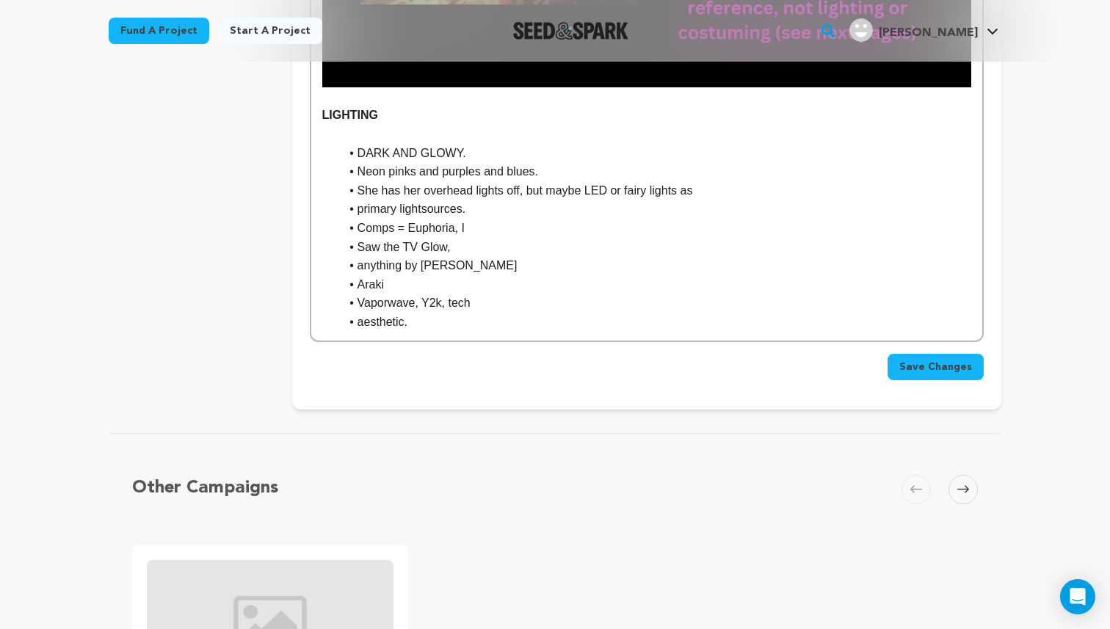
click at [356, 206] on li "primary lightsources." at bounding box center [656, 209] width 632 height 19
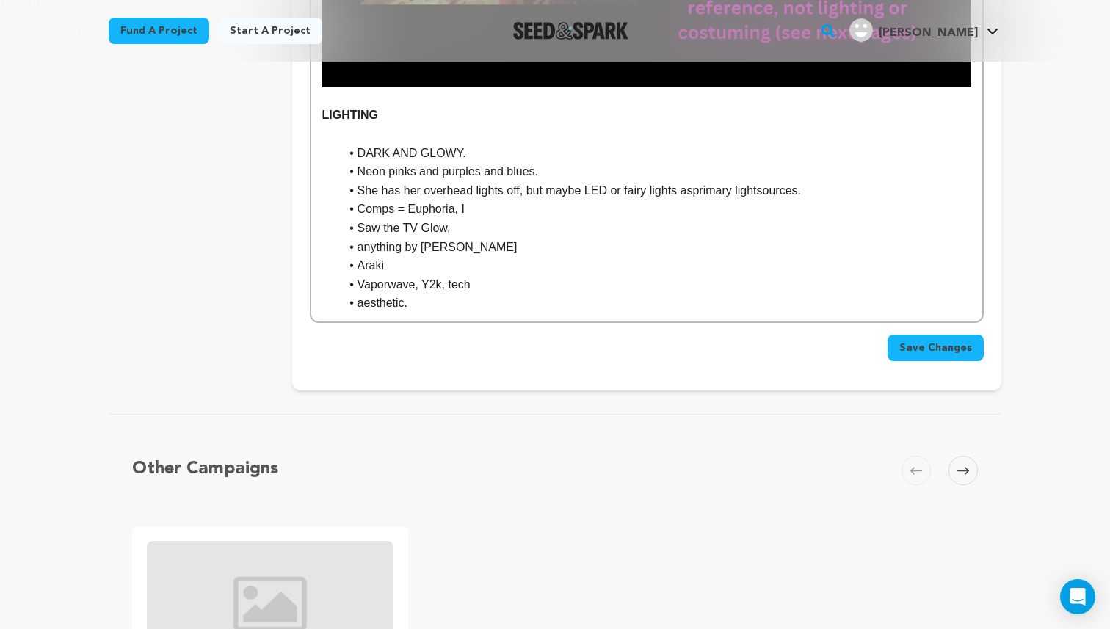
click at [355, 234] on li "Saw the TV Glow," at bounding box center [656, 228] width 632 height 19
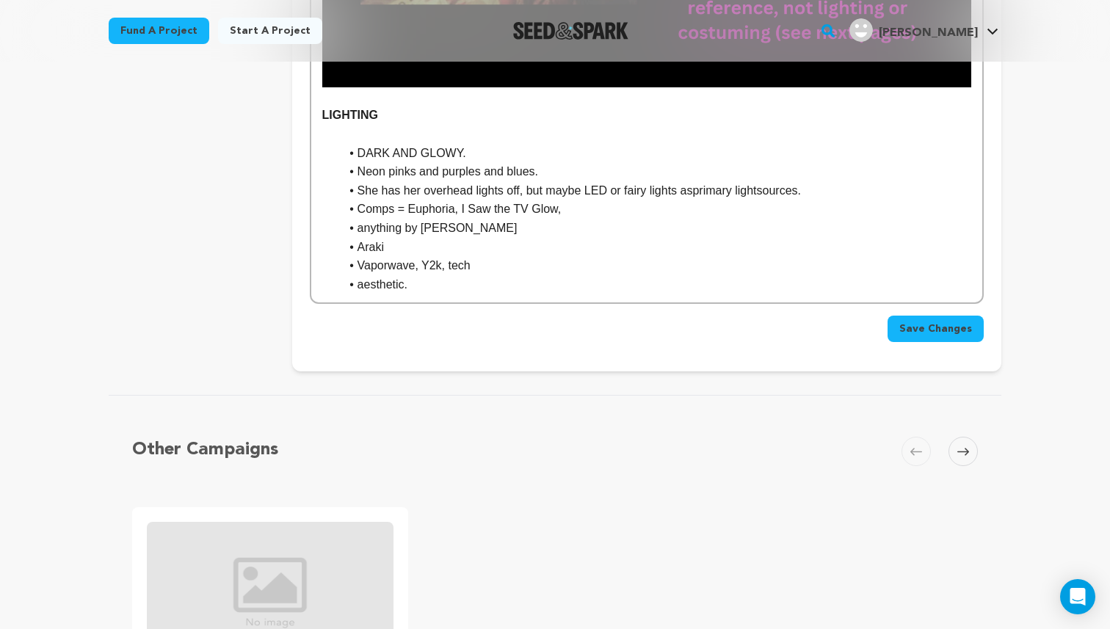
click at [702, 189] on li "She has her overhead lights off, but maybe LED or fairy lights asprimary lights…" at bounding box center [656, 190] width 632 height 19
click at [790, 186] on li "She has her overhead lights off, but maybe LED or fairy lights as primary light…" at bounding box center [656, 190] width 632 height 19
click at [768, 190] on li "She has her overhead lights off, but maybe LED or fairy lights as primary light…" at bounding box center [656, 190] width 632 height 19
click at [357, 229] on li "anything by Gregg" at bounding box center [656, 228] width 632 height 19
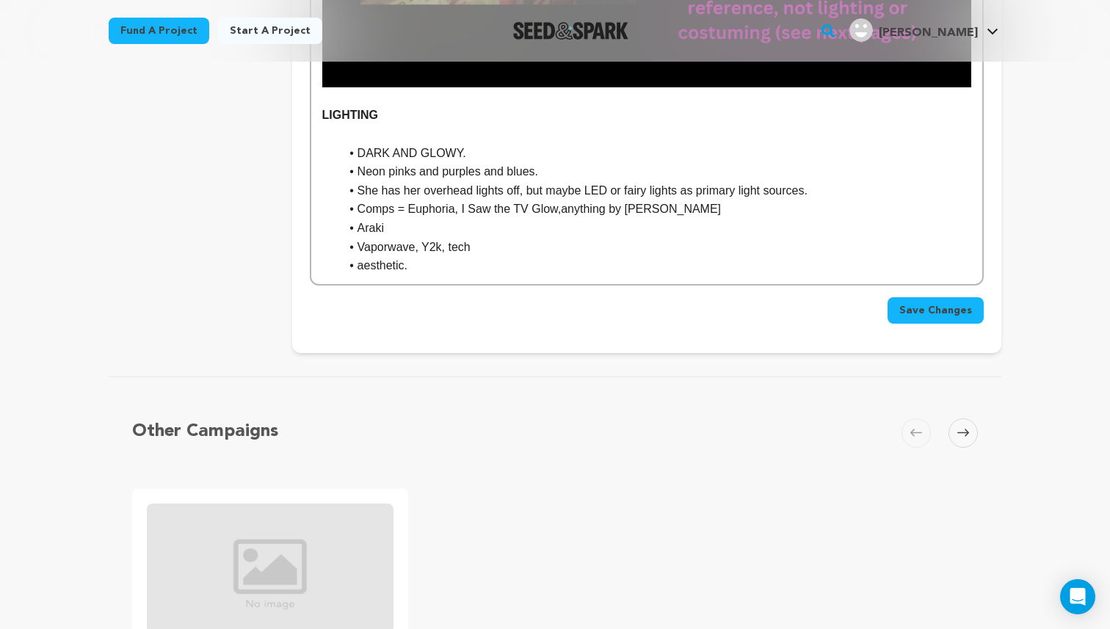
click at [356, 228] on li "Araki" at bounding box center [656, 228] width 632 height 19
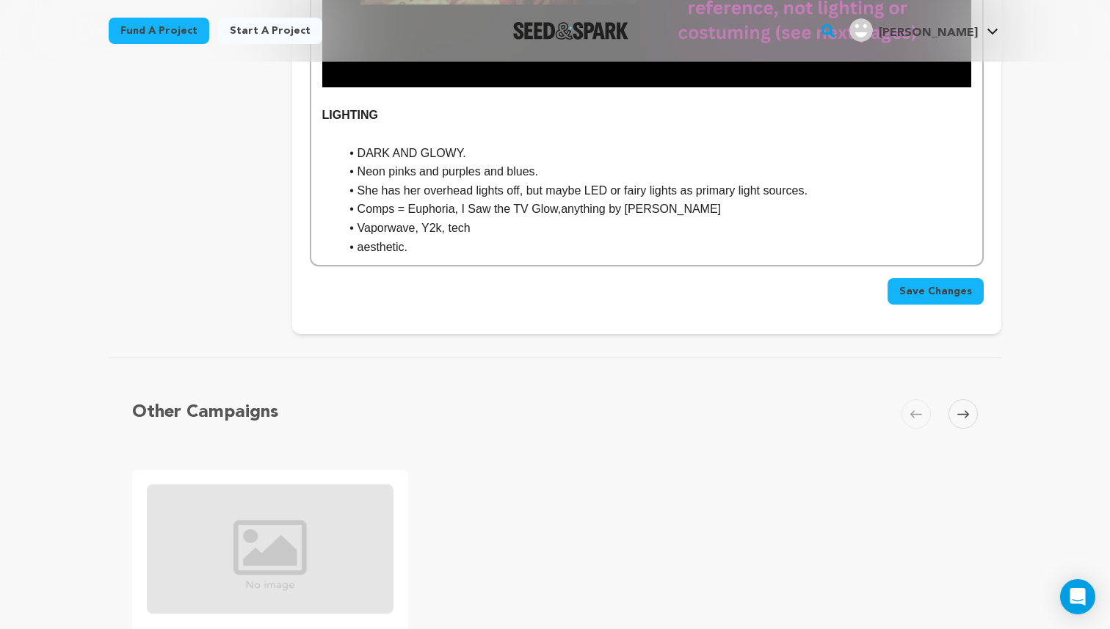
click at [355, 247] on li "aesthetic." at bounding box center [656, 247] width 632 height 19
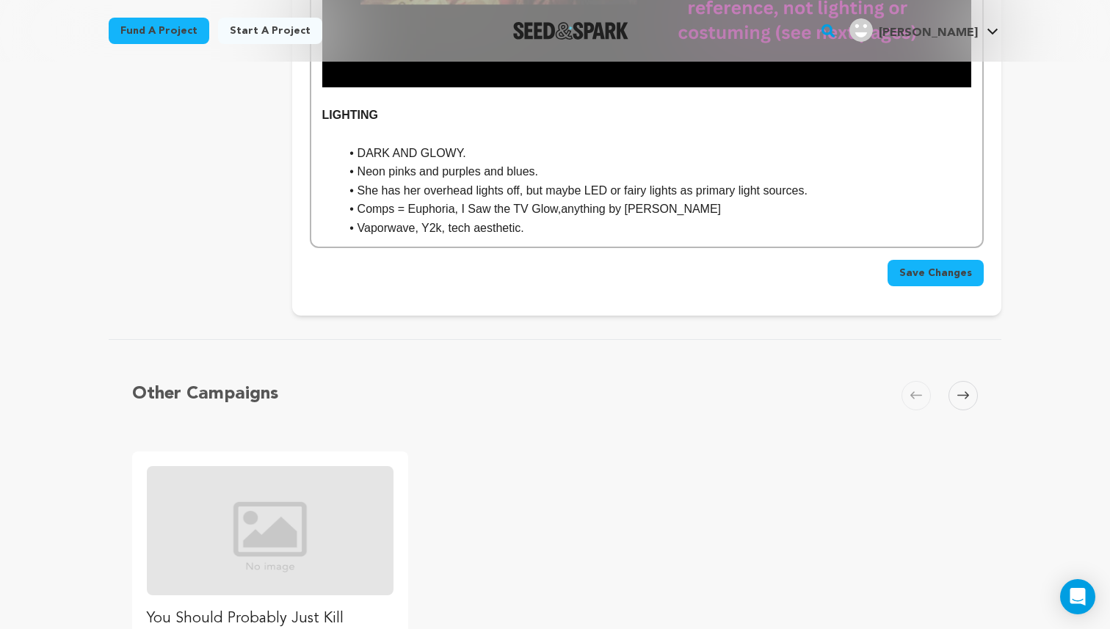
click at [560, 210] on li "Comps = Euphoria, I Saw the TV Glow,anything by GreggAraki" at bounding box center [656, 209] width 632 height 19
click at [659, 209] on li "Comps = Euphoria, I Saw the TV Glow, anything by GreggAraki" at bounding box center [656, 209] width 632 height 19
click at [597, 234] on li "Vaporwave, Y2k, tech aesthetic." at bounding box center [656, 228] width 632 height 19
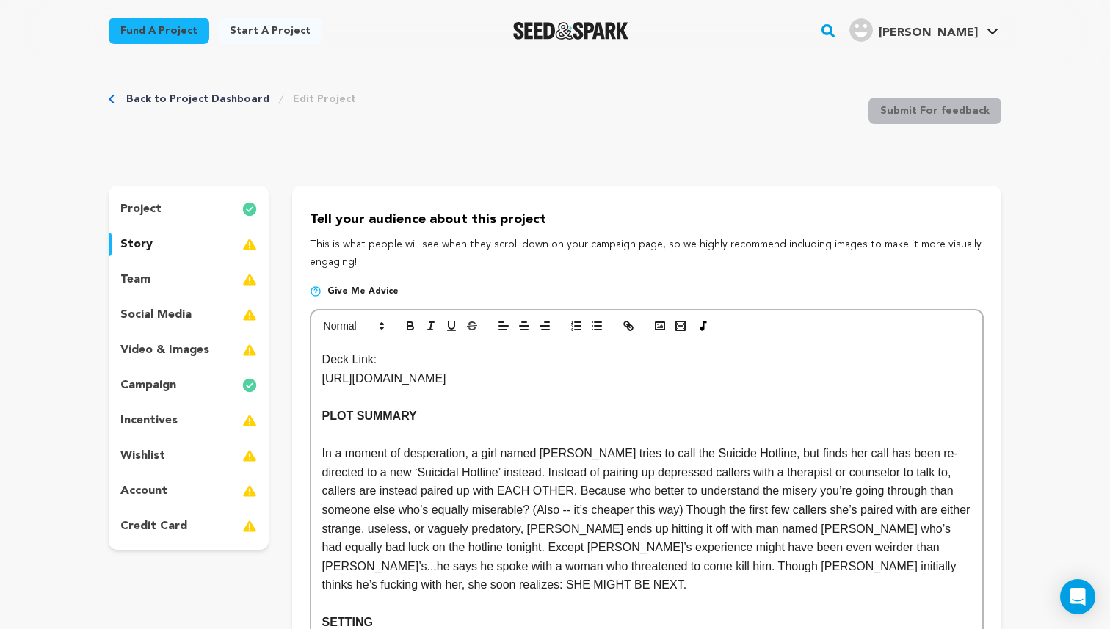
scroll to position [0, 0]
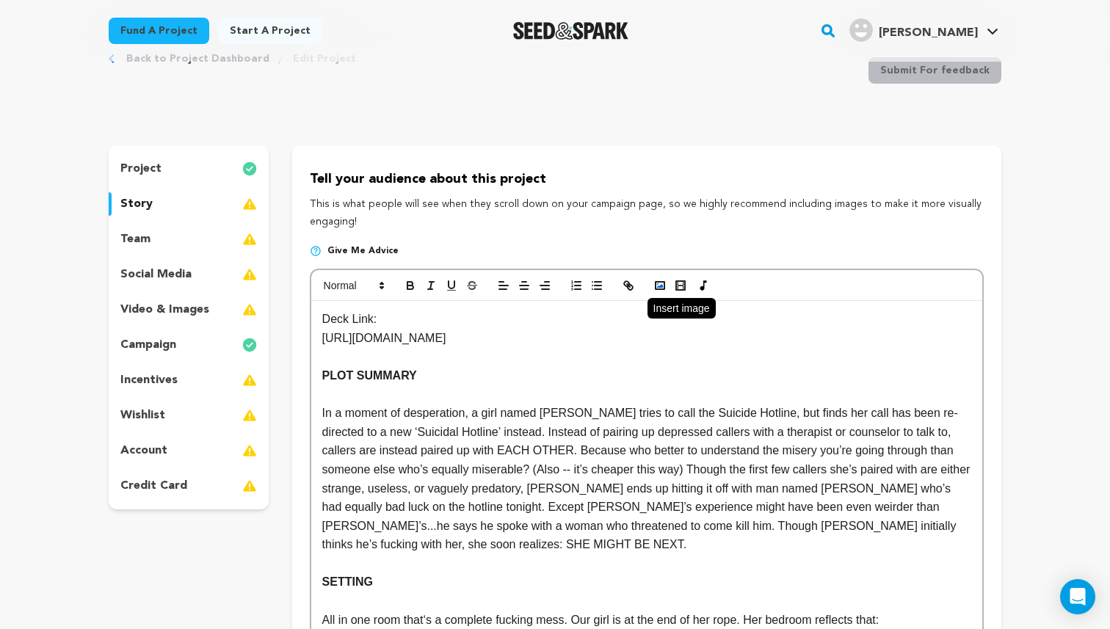
click at [654, 289] on icon "button" at bounding box center [660, 285] width 13 height 13
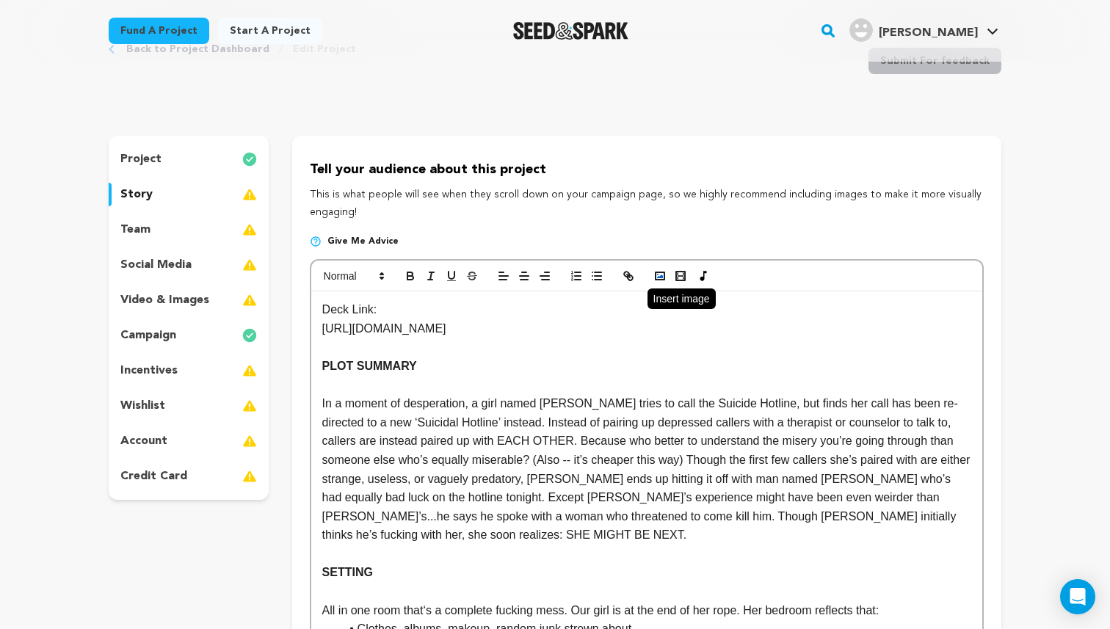
click at [663, 279] on rect "button" at bounding box center [660, 275] width 9 height 7
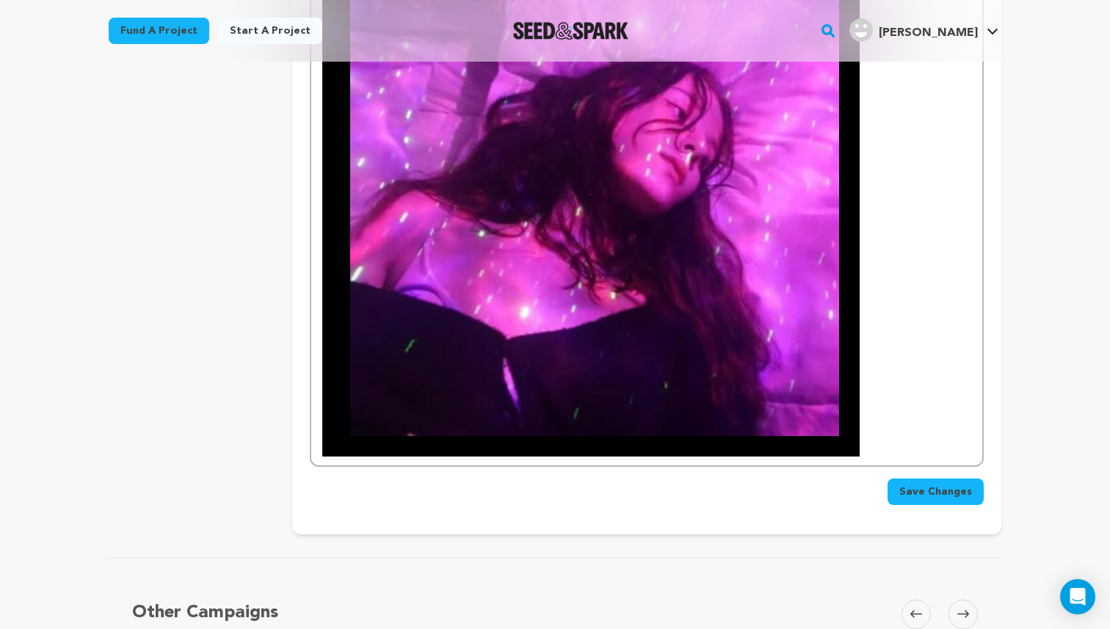
scroll to position [1527, 0]
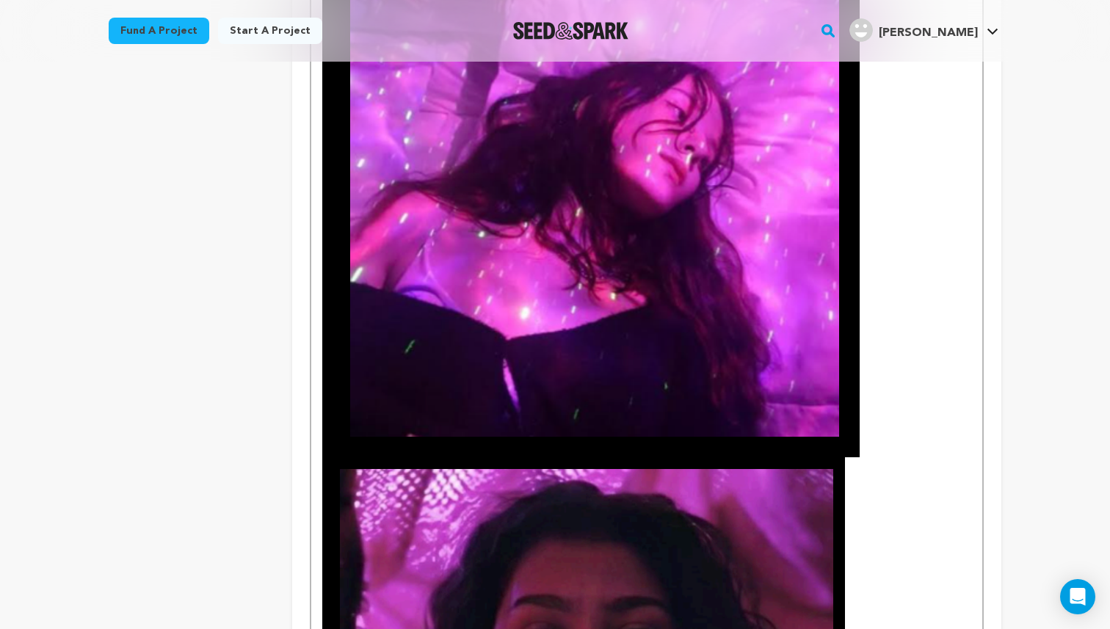
click at [666, 361] on img at bounding box center [591, 174] width 538 height 565
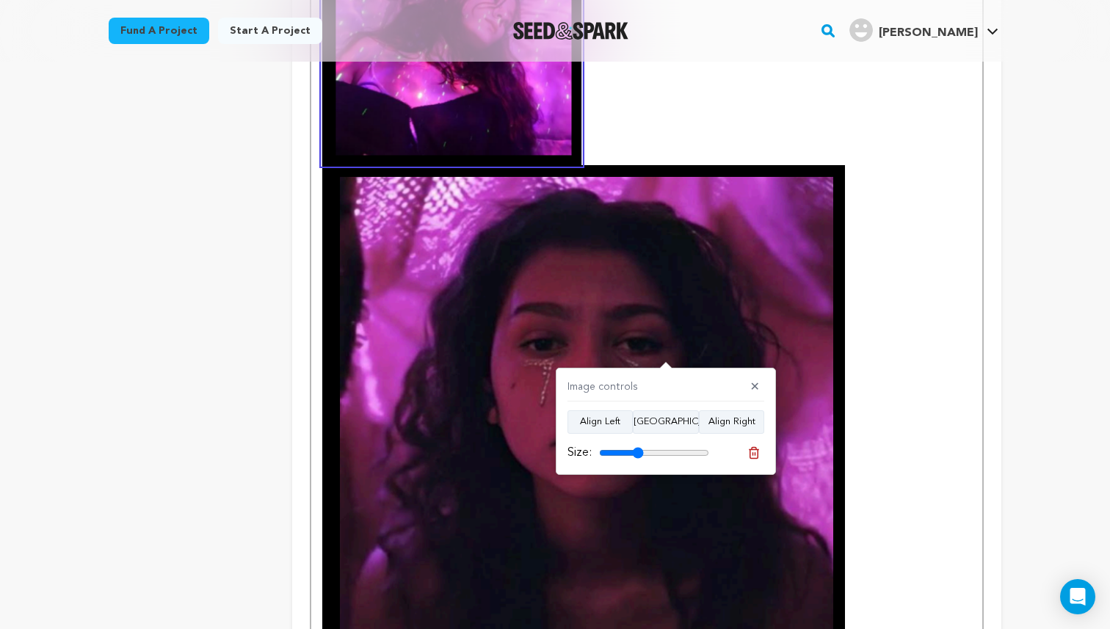
drag, startPoint x: 701, startPoint y: 454, endPoint x: 637, endPoint y: 460, distance: 64.2
type input "40"
click at [637, 459] on input "range" at bounding box center [654, 453] width 110 height 12
click at [704, 318] on img at bounding box center [583, 421] width 523 height 513
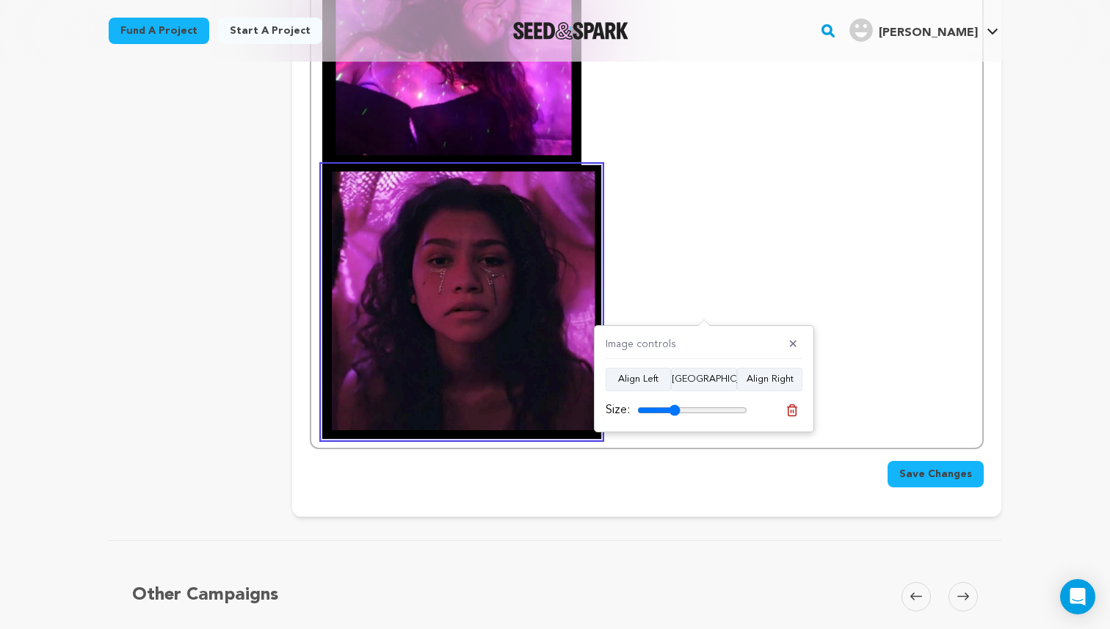
drag, startPoint x: 741, startPoint y: 411, endPoint x: 674, endPoint y: 411, distance: 66.8
type input "39"
click at [674, 411] on input "range" at bounding box center [692, 411] width 110 height 12
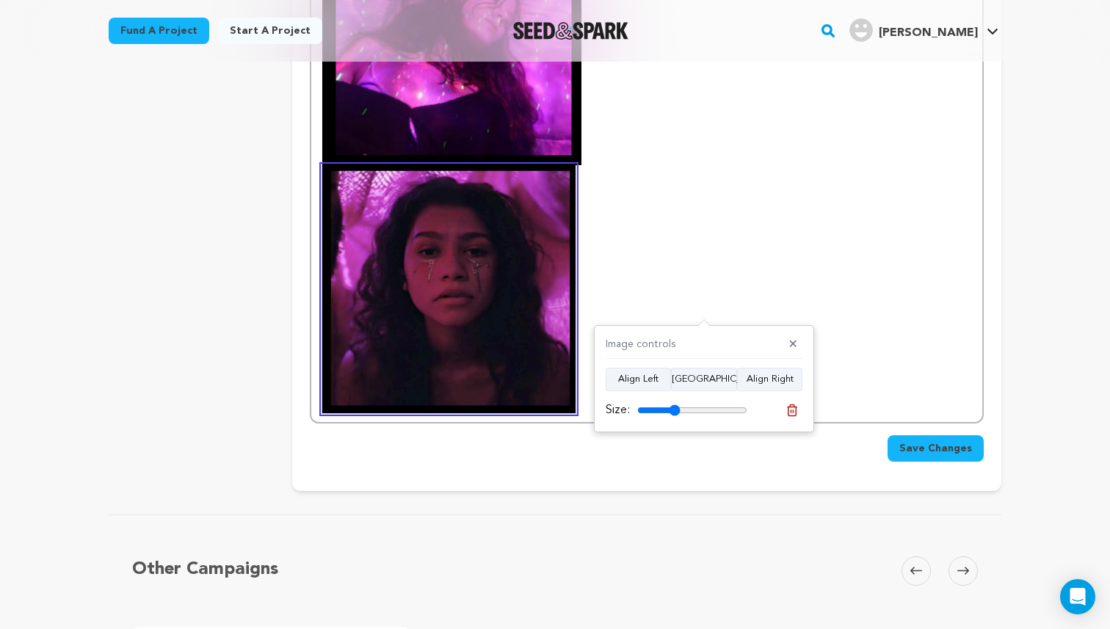
click at [674, 242] on p at bounding box center [646, 152] width 649 height 521
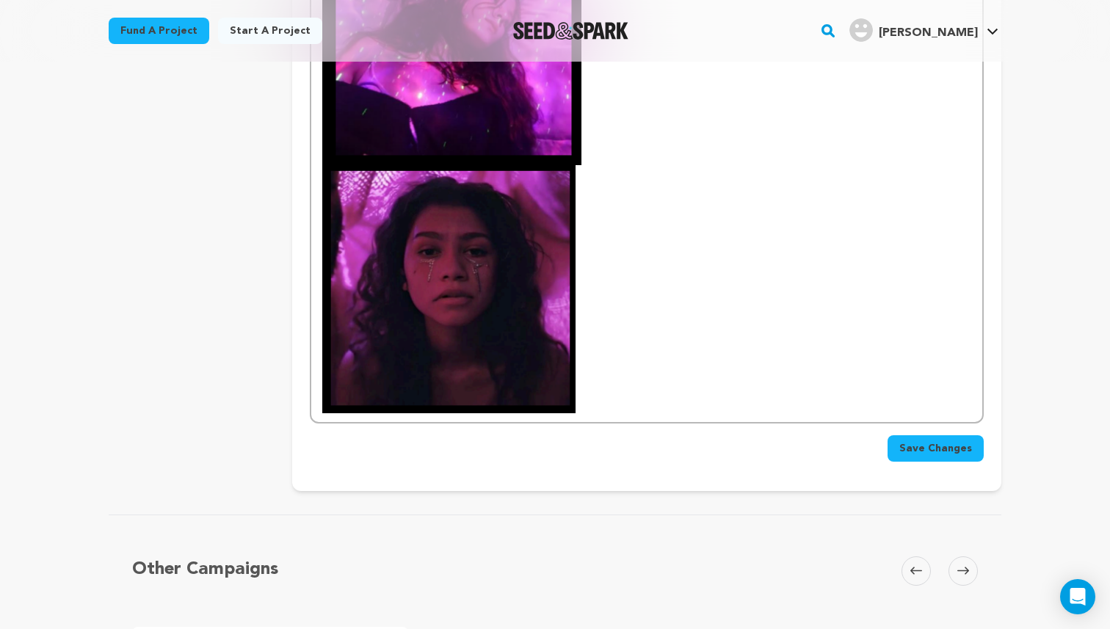
click at [610, 250] on p at bounding box center [646, 152] width 649 height 521
click at [593, 262] on p at bounding box center [646, 152] width 649 height 521
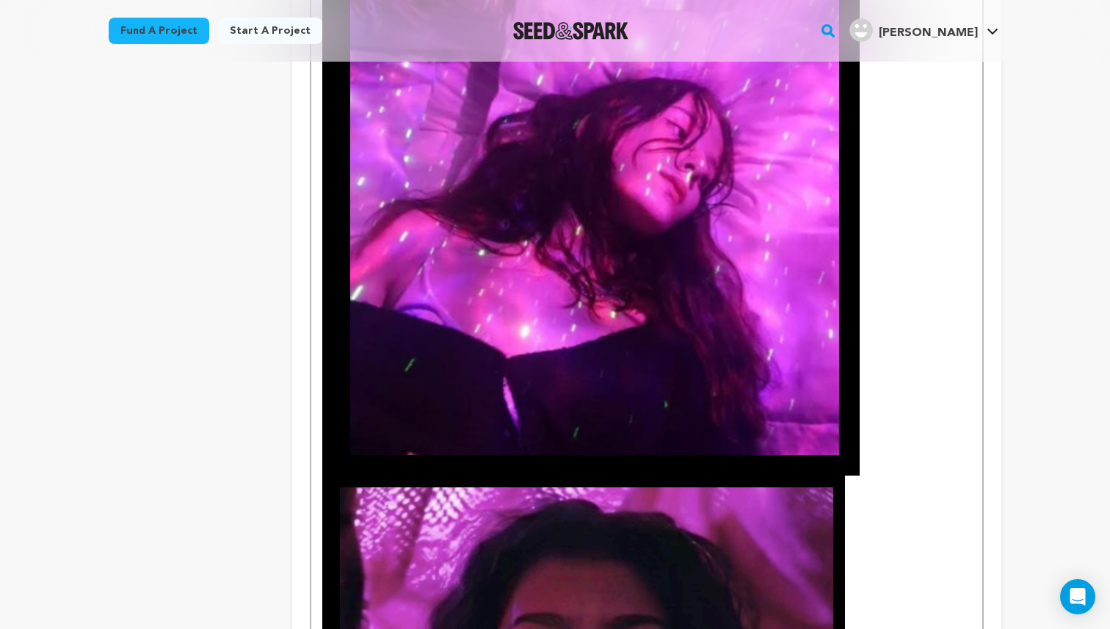
scroll to position [1492, 0]
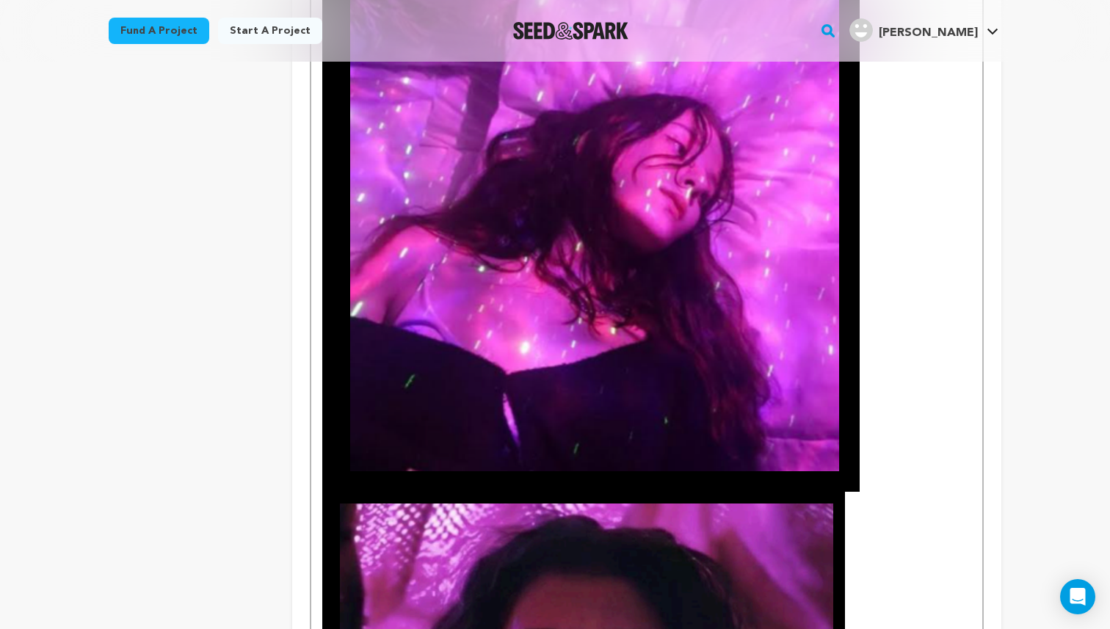
click at [668, 331] on img at bounding box center [591, 209] width 538 height 565
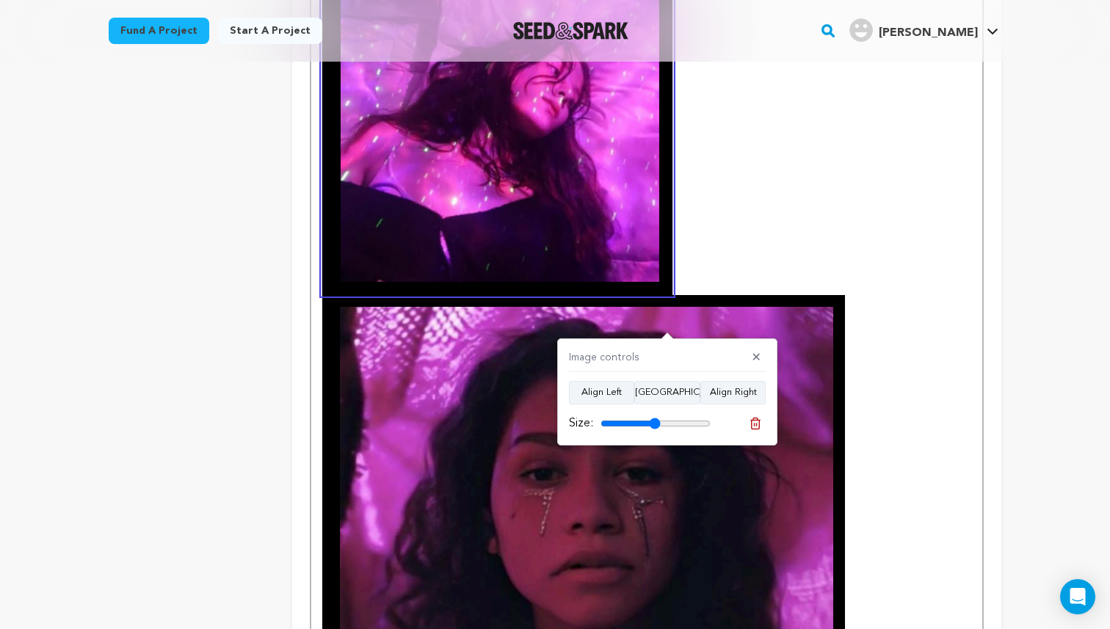
drag, startPoint x: 705, startPoint y: 424, endPoint x: 654, endPoint y: 425, distance: 50.7
type input "54"
click at [654, 425] on input "range" at bounding box center [656, 424] width 110 height 12
click at [751, 513] on img at bounding box center [583, 551] width 523 height 513
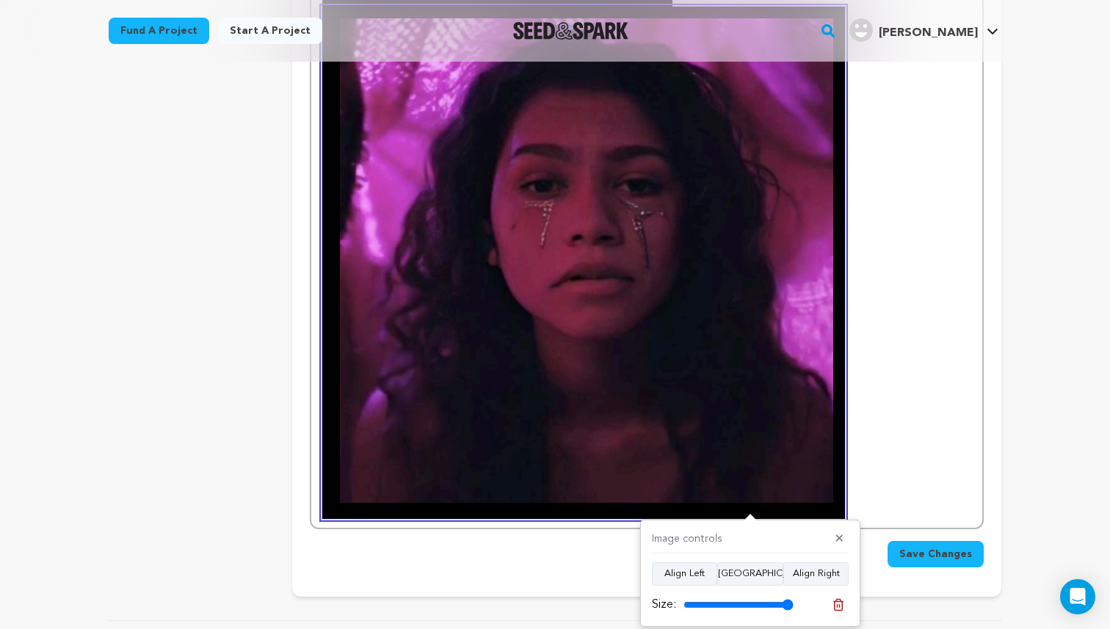
scroll to position [1783, 0]
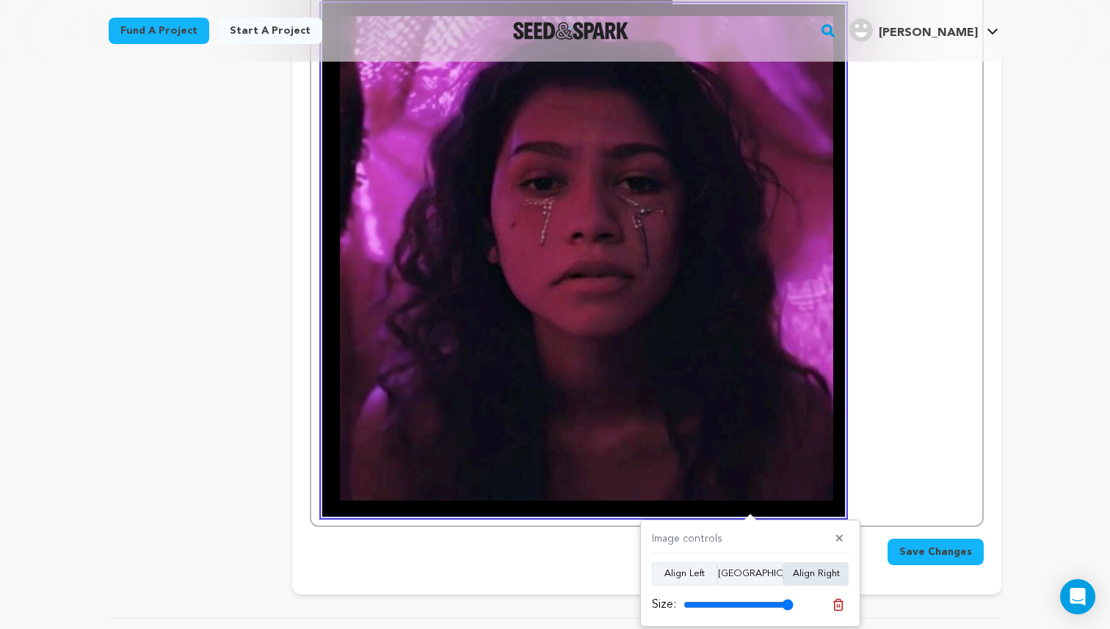
click at [820, 576] on button "Align Right" at bounding box center [816, 575] width 65 height 24
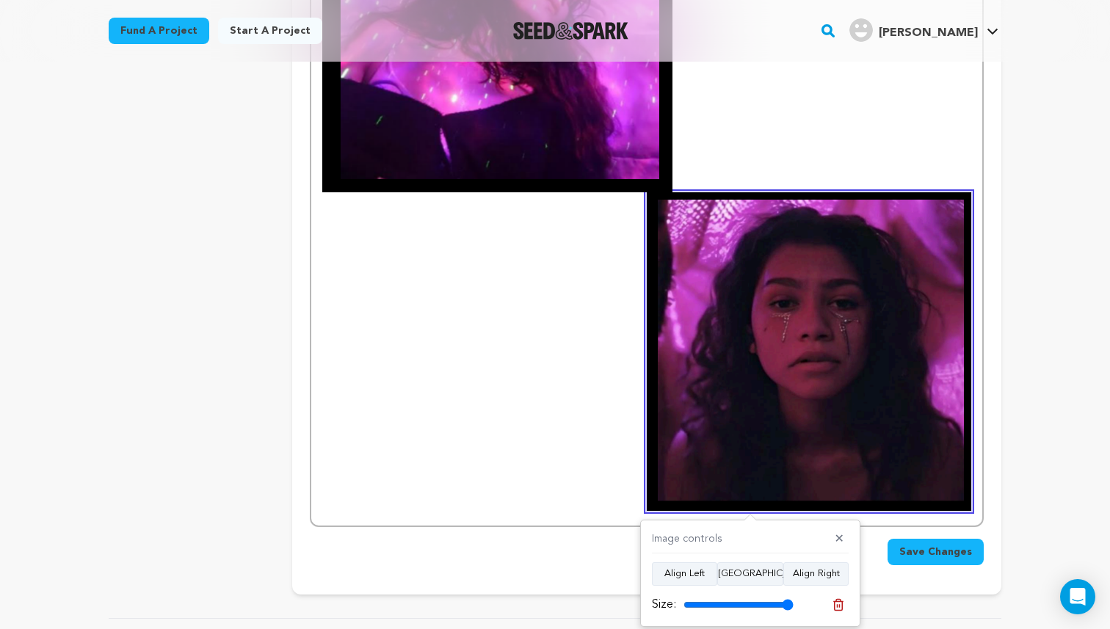
scroll to position [1576, 0]
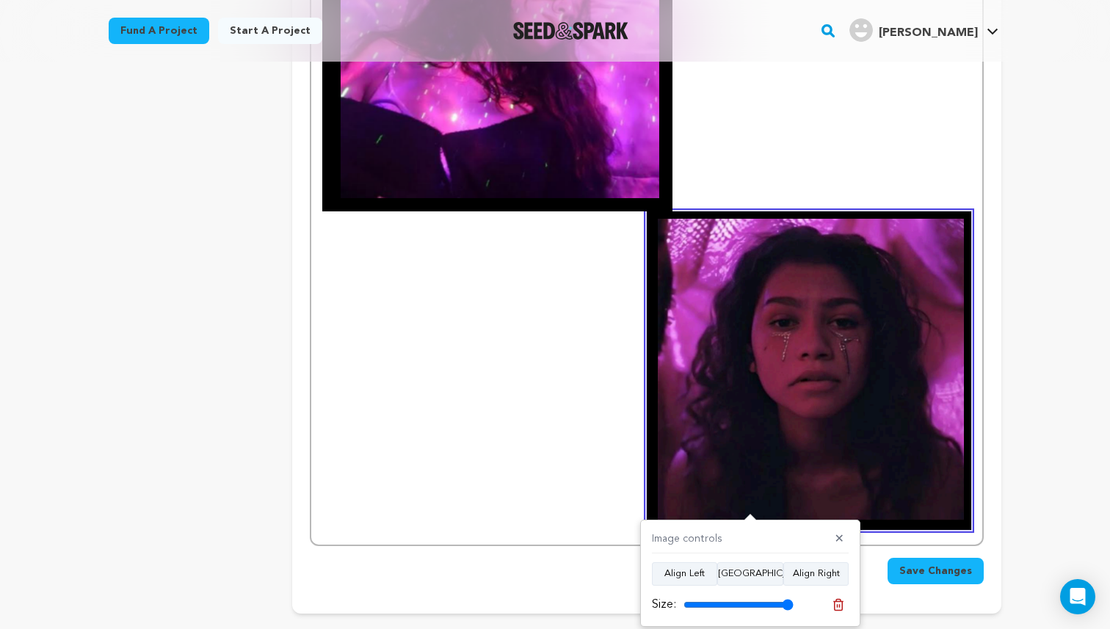
click at [802, 358] on img at bounding box center [809, 371] width 325 height 319
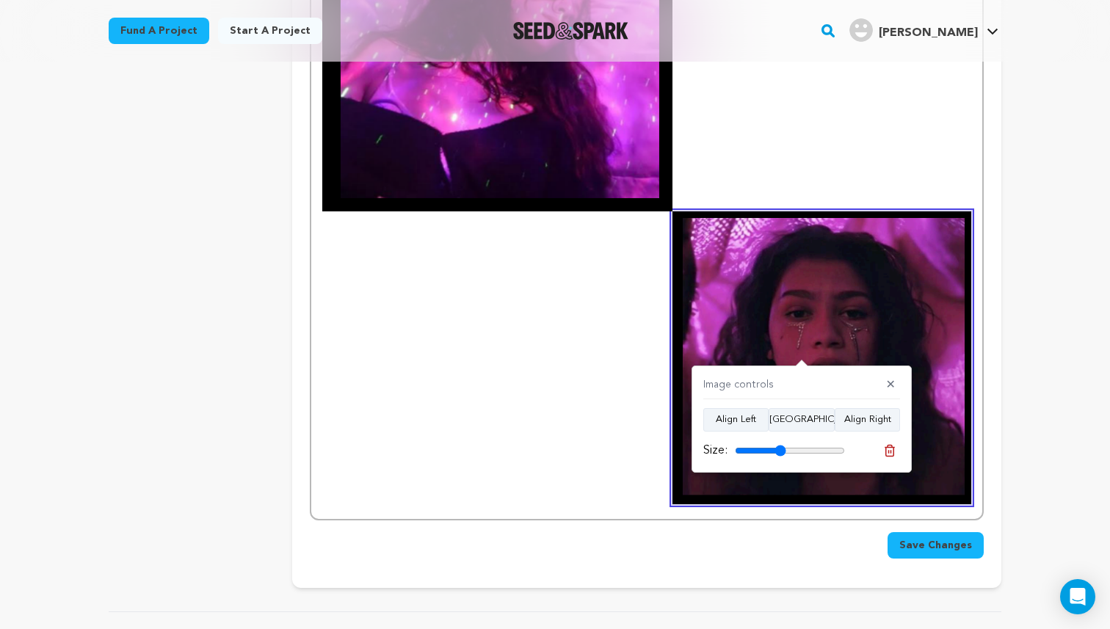
drag, startPoint x: 839, startPoint y: 447, endPoint x: 779, endPoint y: 449, distance: 60.3
type input "46"
click at [779, 449] on input "range" at bounding box center [790, 451] width 110 height 12
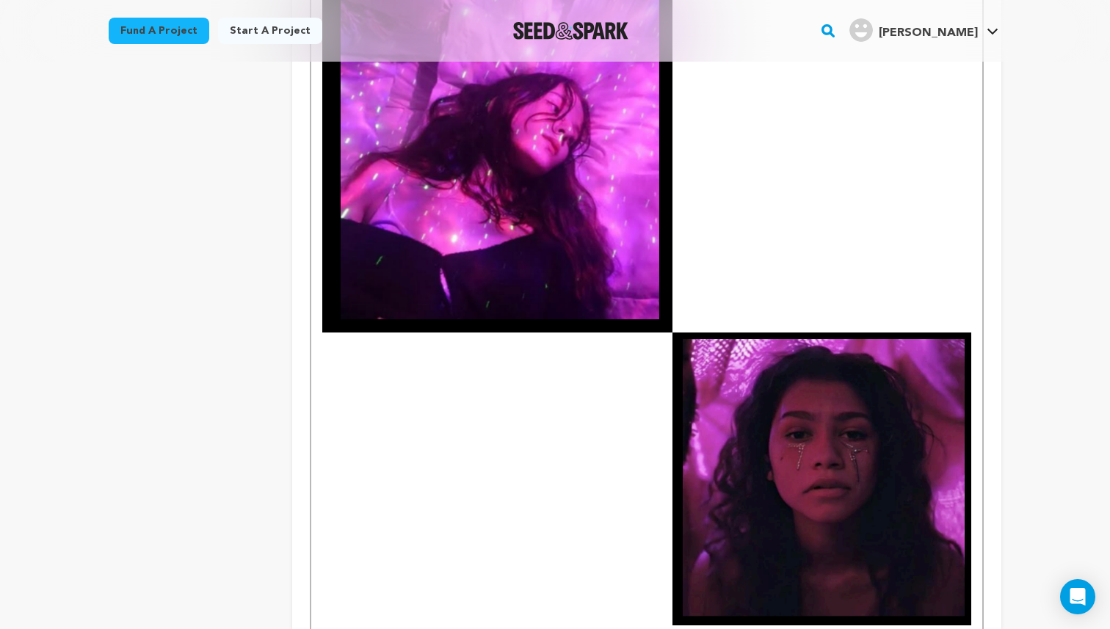
scroll to position [1416, 0]
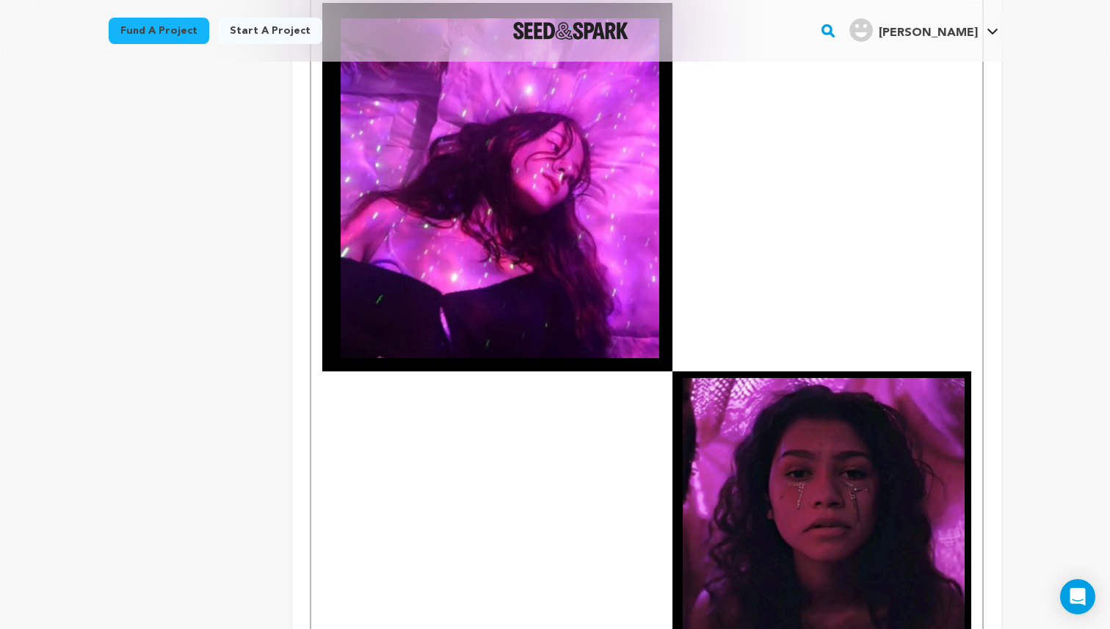
click at [633, 315] on img at bounding box center [497, 187] width 351 height 369
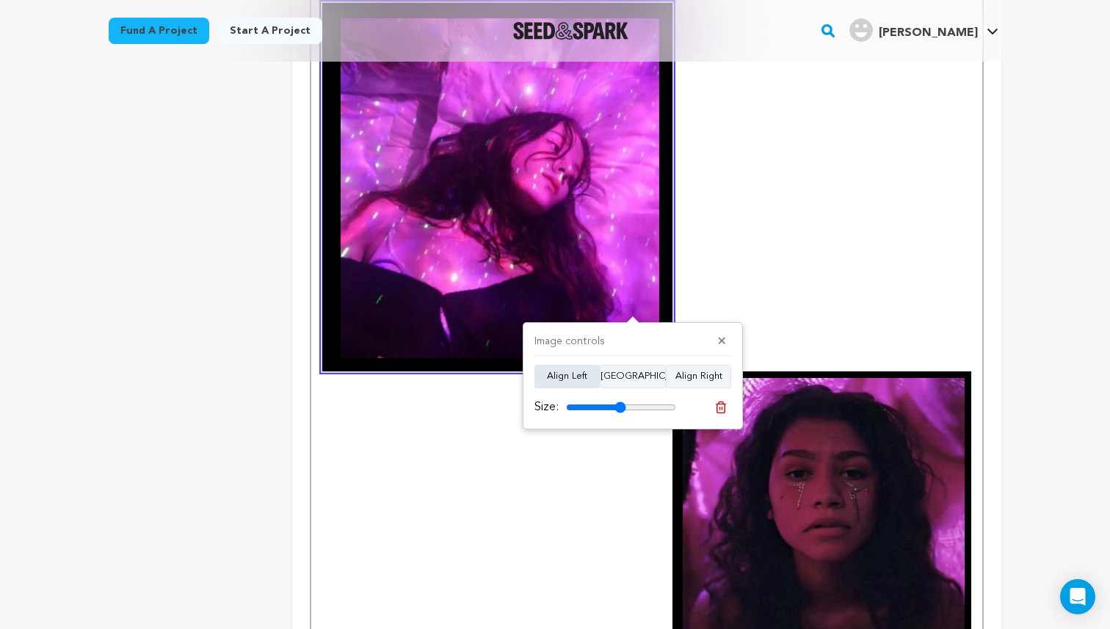
click at [566, 380] on button "Align Left" at bounding box center [567, 377] width 65 height 24
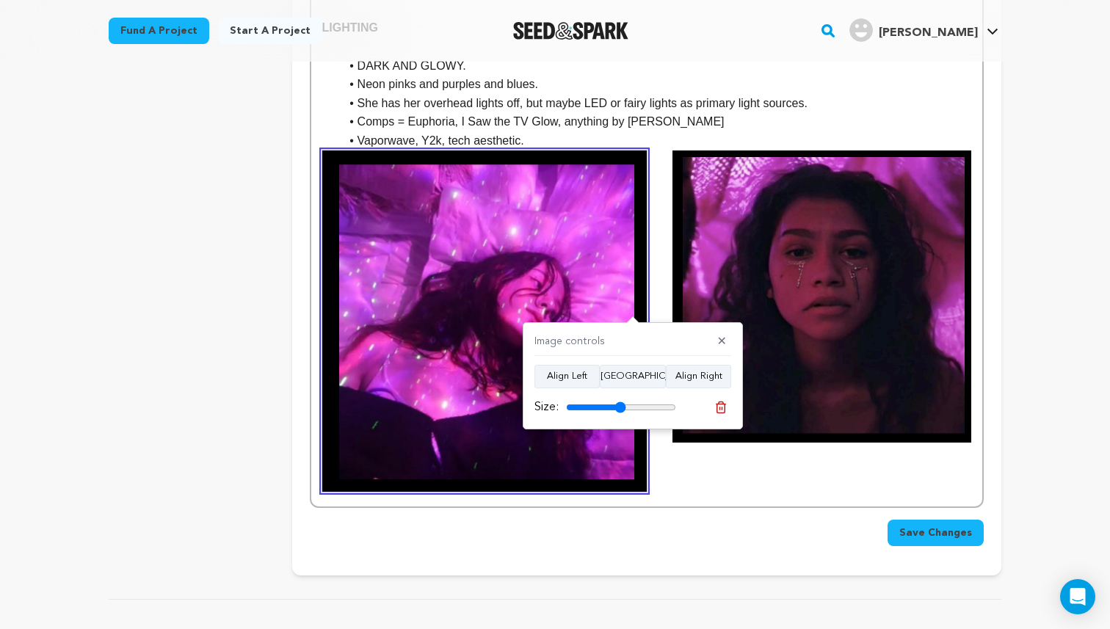
scroll to position [1252, 0]
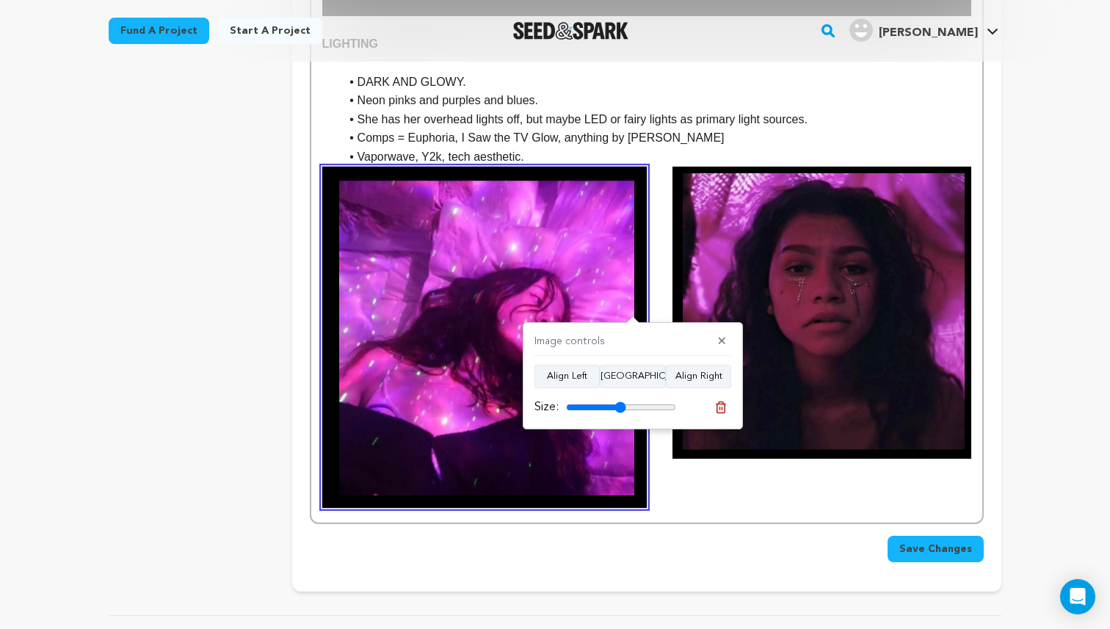
click at [823, 265] on img at bounding box center [822, 313] width 299 height 293
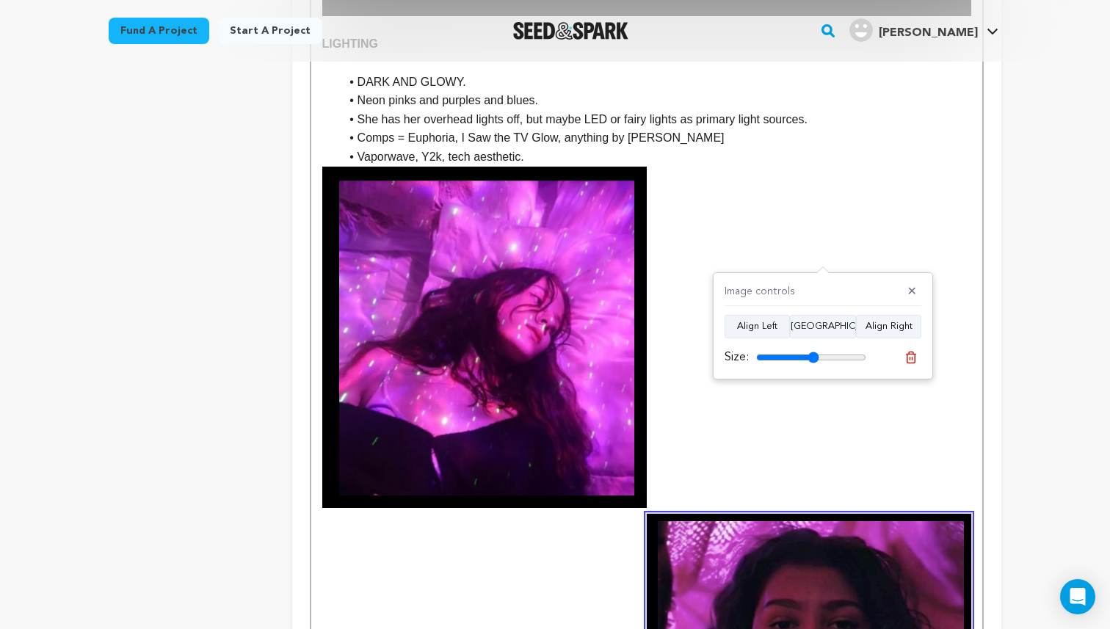
drag, startPoint x: 804, startPoint y: 359, endPoint x: 814, endPoint y: 361, distance: 9.7
type input "57"
click at [814, 361] on input "range" at bounding box center [811, 358] width 110 height 12
click at [560, 366] on img at bounding box center [484, 338] width 325 height 342
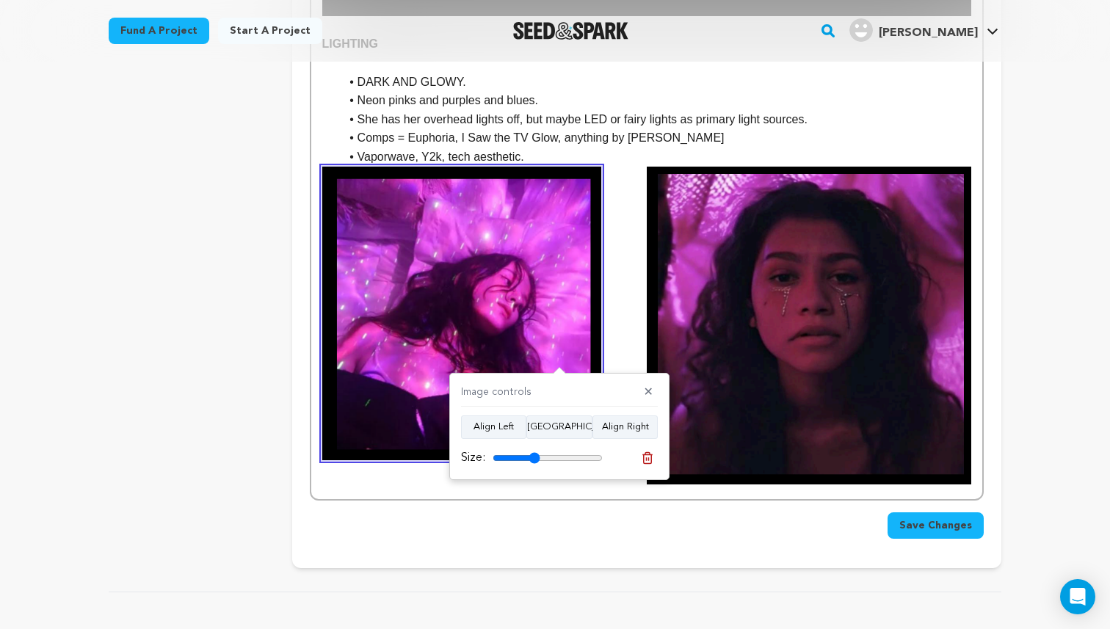
drag, startPoint x: 547, startPoint y: 456, endPoint x: 535, endPoint y: 455, distance: 12.5
type input "43"
click at [535, 455] on input "range" at bounding box center [548, 458] width 110 height 12
click at [801, 393] on img at bounding box center [809, 326] width 325 height 319
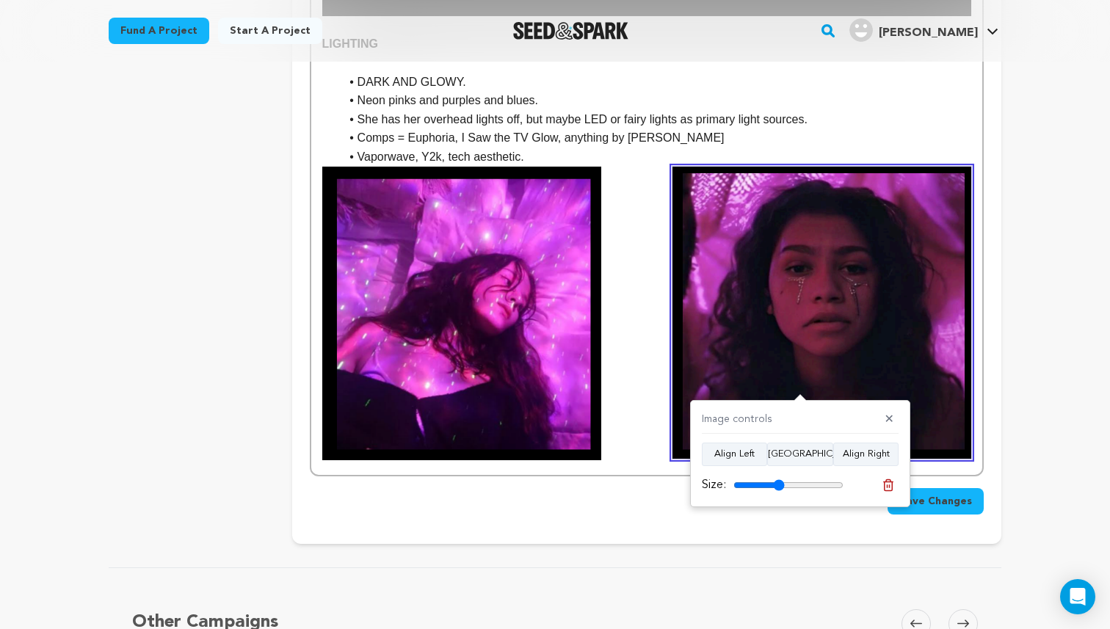
drag, startPoint x: 789, startPoint y: 486, endPoint x: 778, endPoint y: 484, distance: 11.2
type input "46"
click at [778, 484] on input "range" at bounding box center [789, 486] width 110 height 12
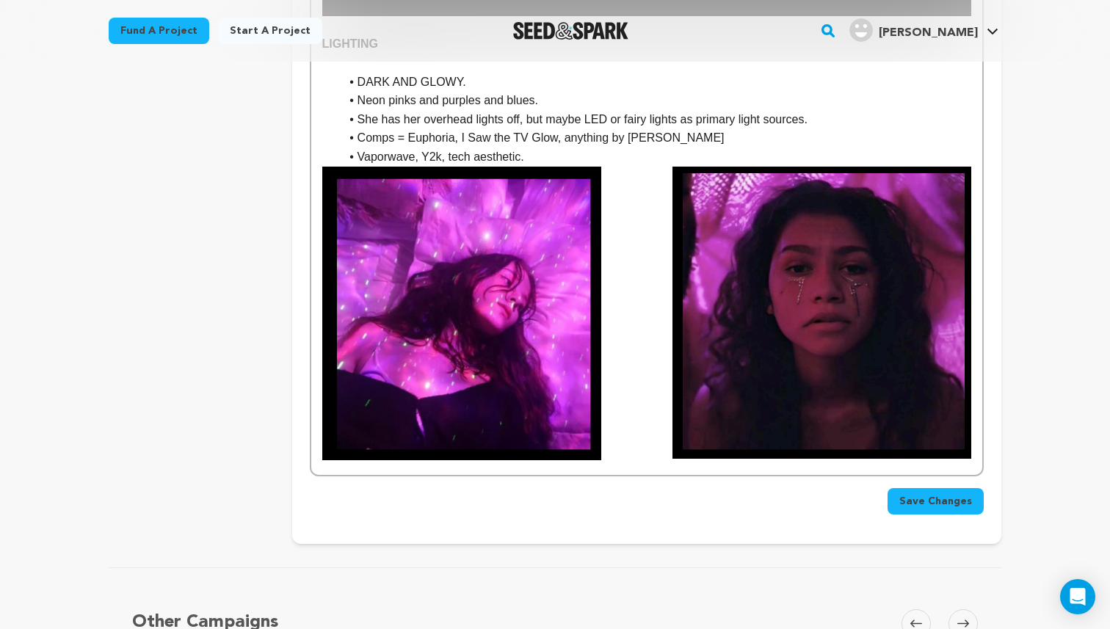
scroll to position [1278, 0]
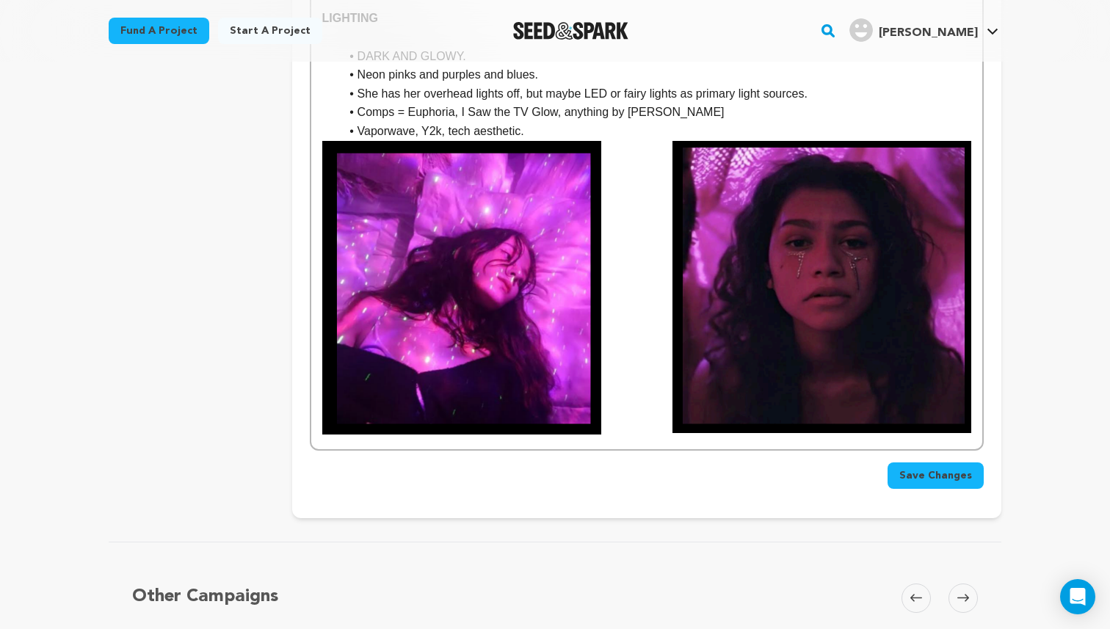
click at [970, 400] on img at bounding box center [822, 287] width 299 height 293
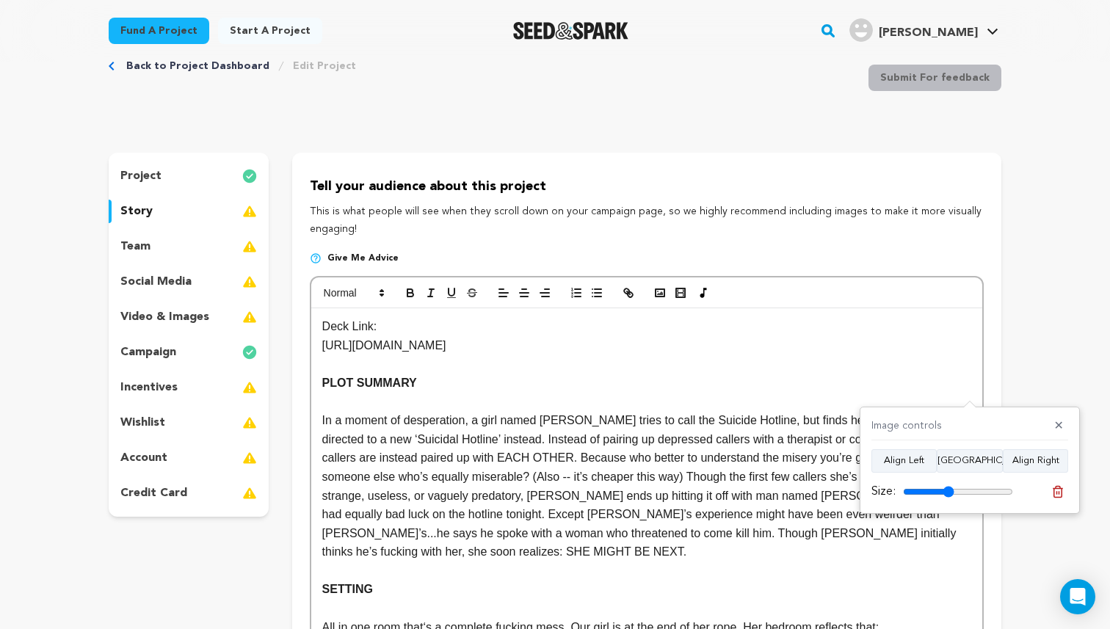
scroll to position [0, 0]
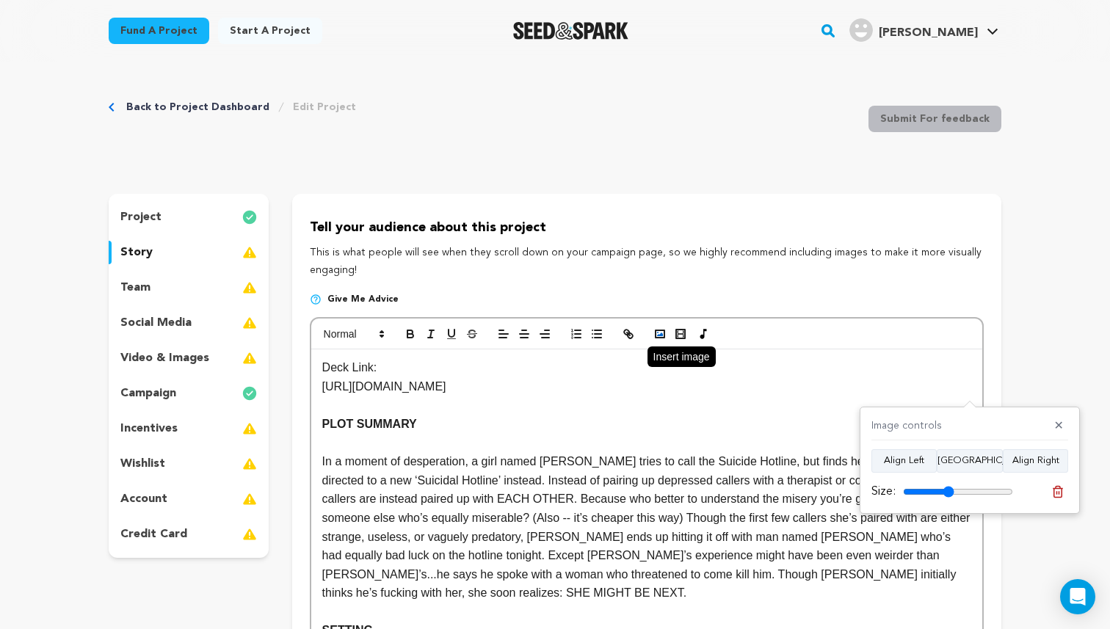
click at [660, 334] on icon "button" at bounding box center [660, 334] width 13 height 13
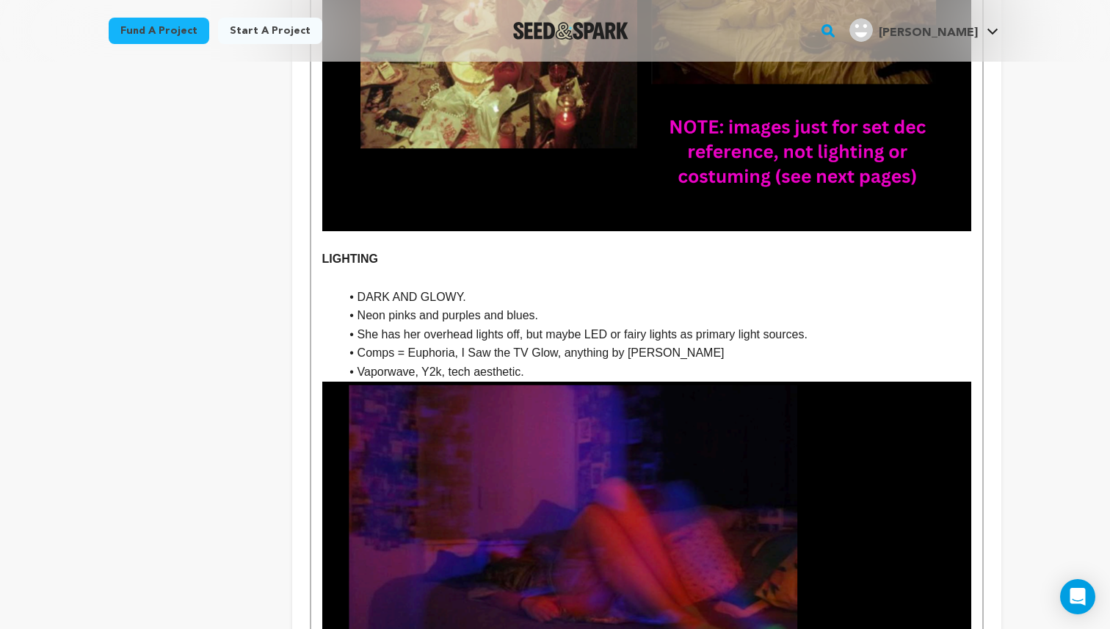
scroll to position [1052, 0]
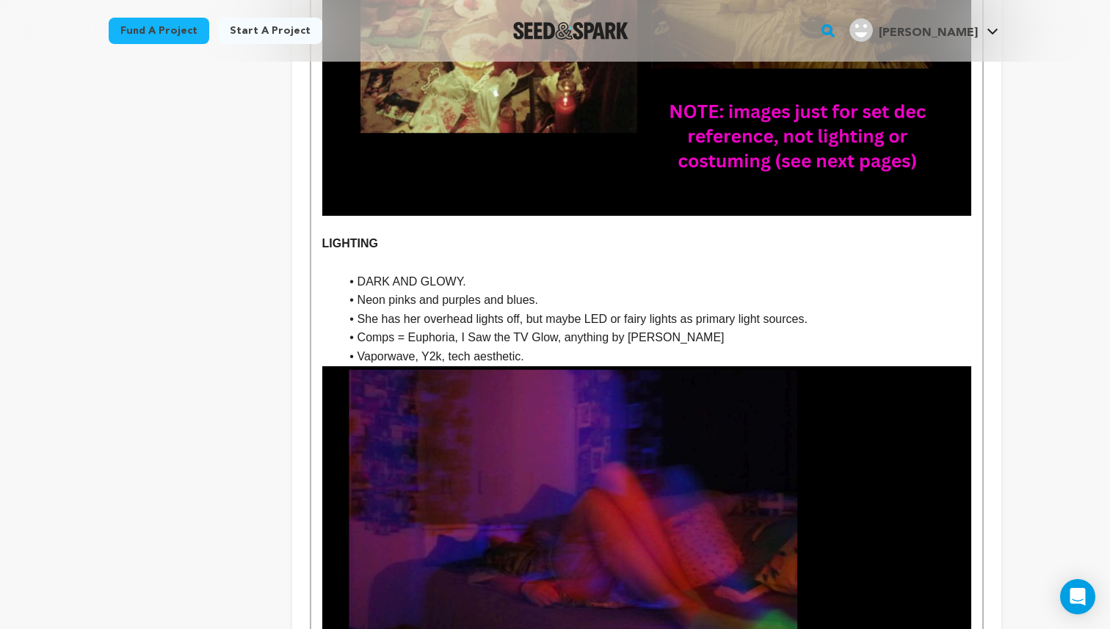
click at [810, 345] on li "Comps = Euphoria, I Saw the TV Glow, anything by [PERSON_NAME]" at bounding box center [656, 337] width 632 height 19
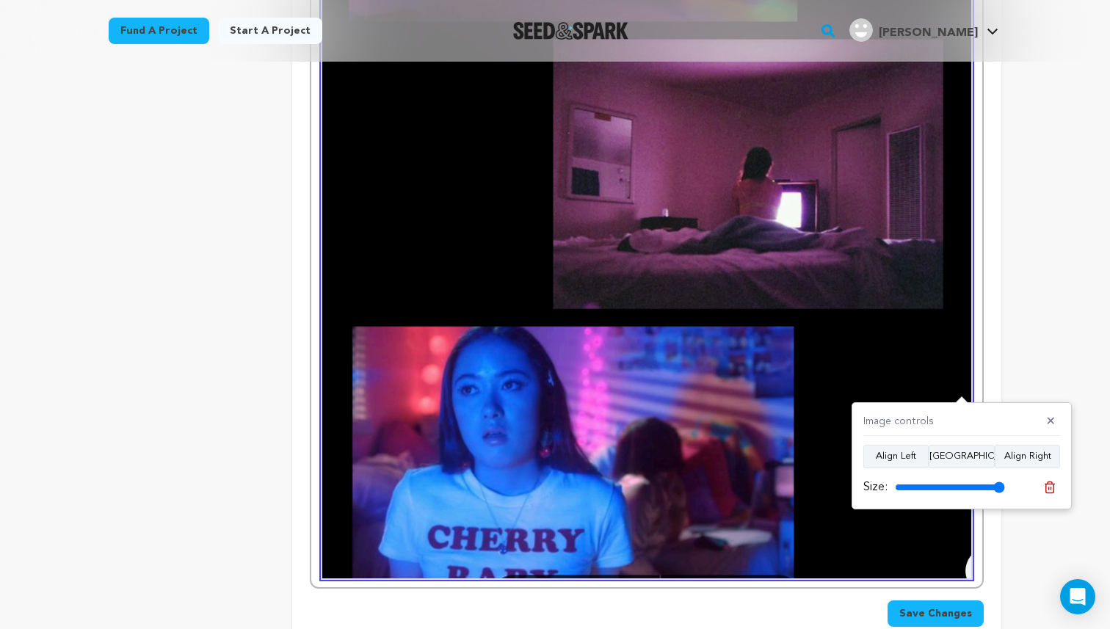
scroll to position [1470, 0]
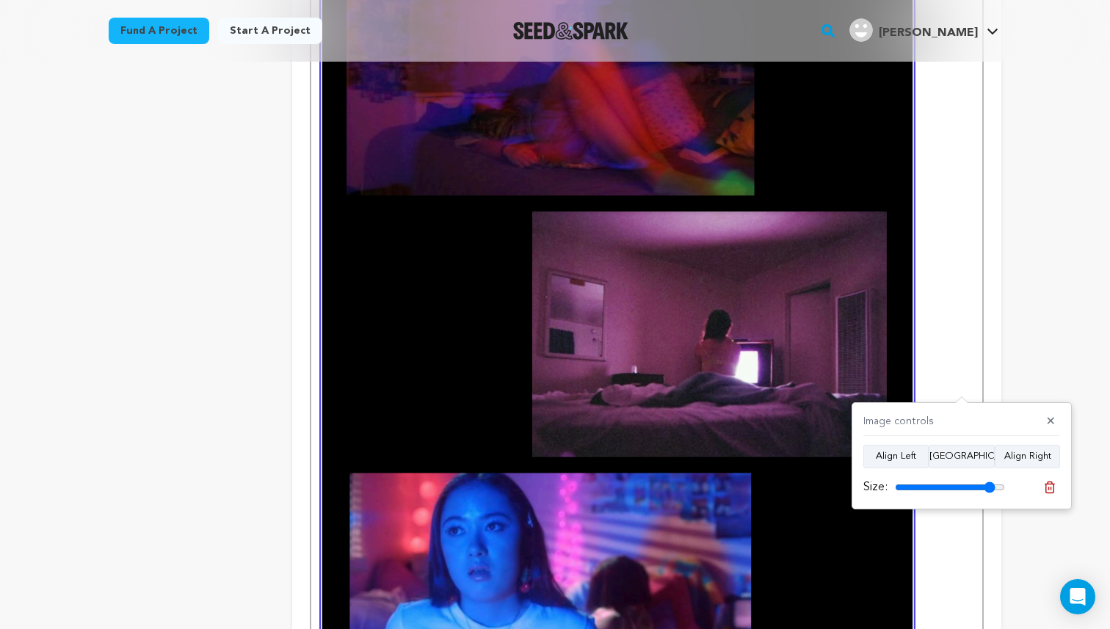
drag, startPoint x: 1001, startPoint y: 488, endPoint x: 989, endPoint y: 521, distance: 34.4
type input "91"
click at [989, 494] on input "range" at bounding box center [950, 488] width 110 height 12
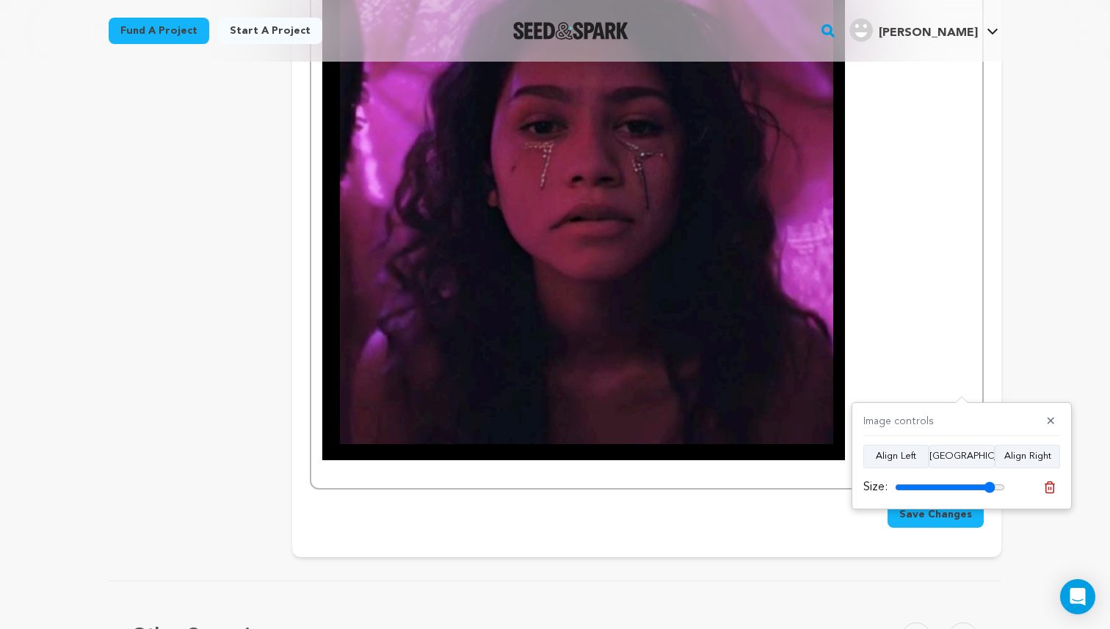
scroll to position [2058, 0]
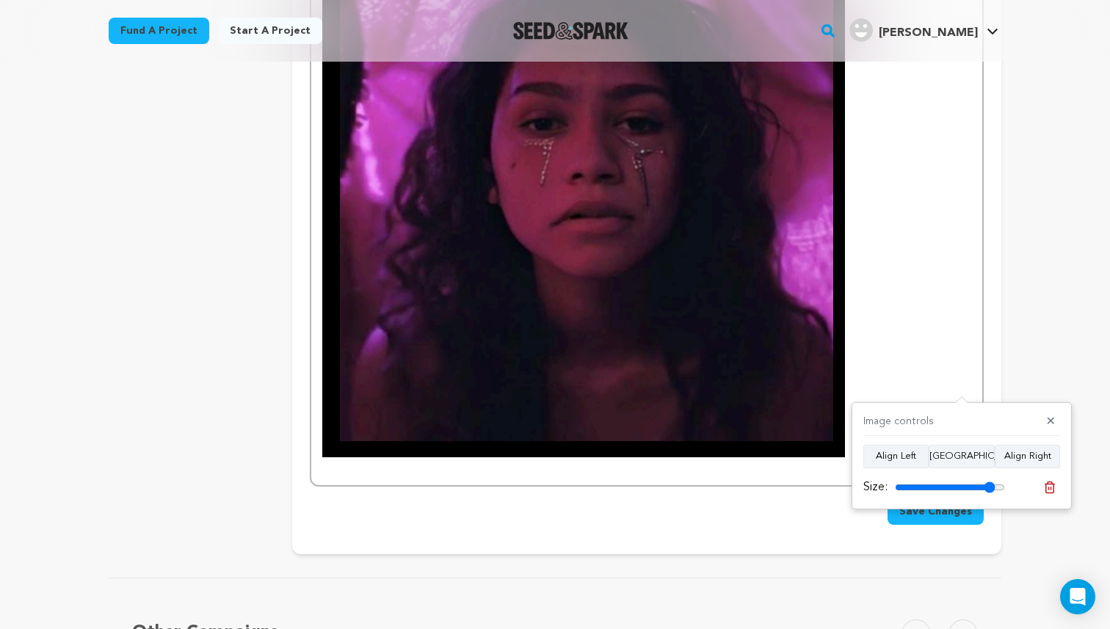
click at [649, 275] on img at bounding box center [583, 201] width 523 height 513
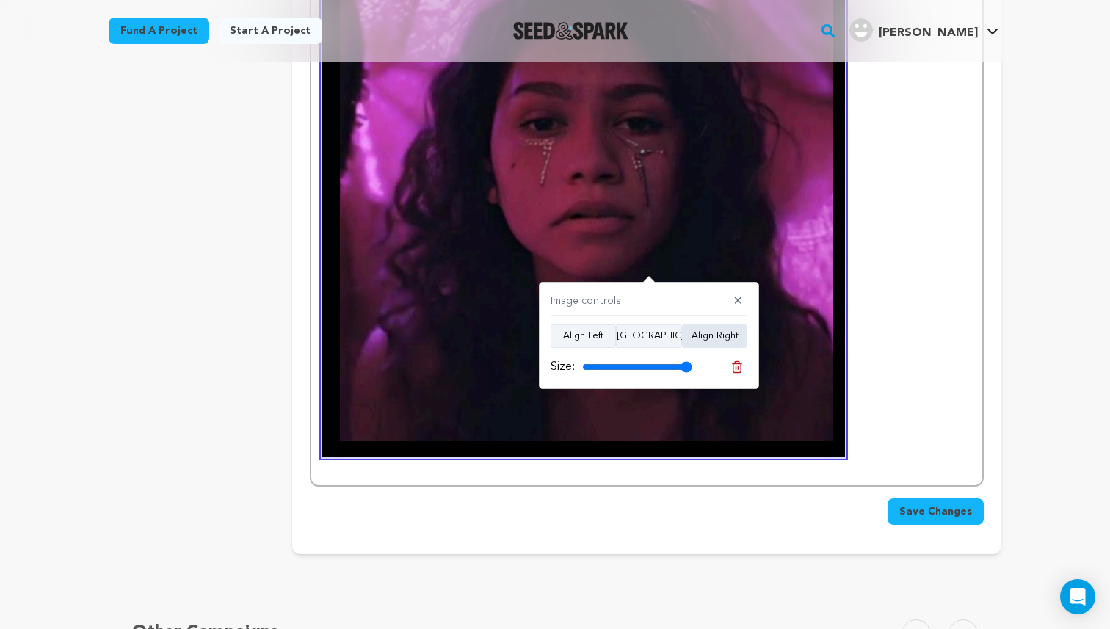
click at [712, 342] on button "Align Right" at bounding box center [714, 337] width 65 height 24
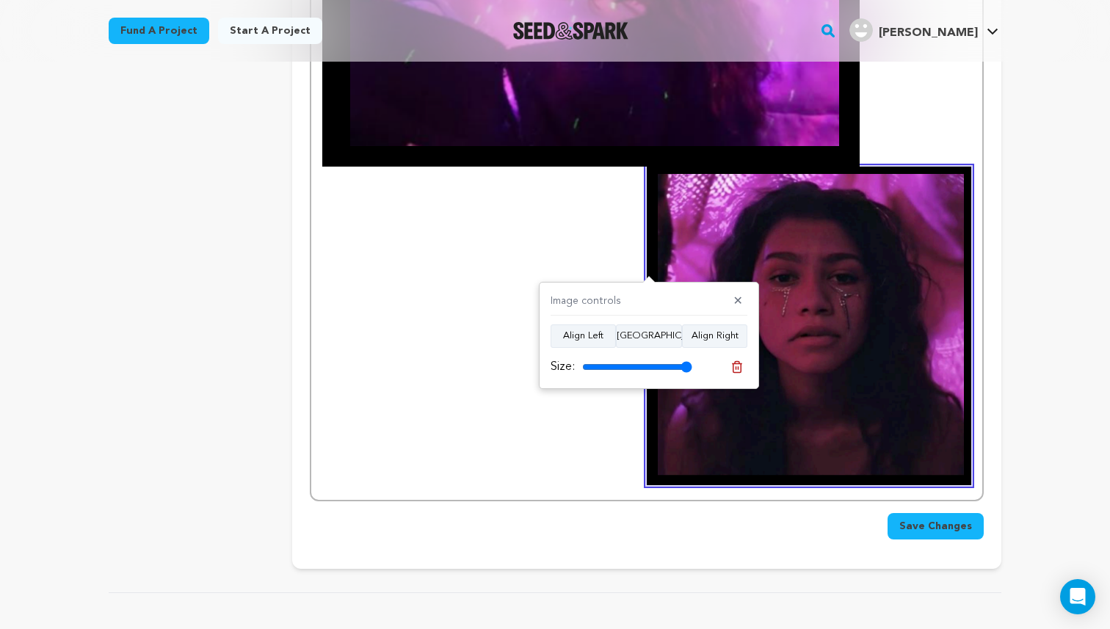
scroll to position [1796, 0]
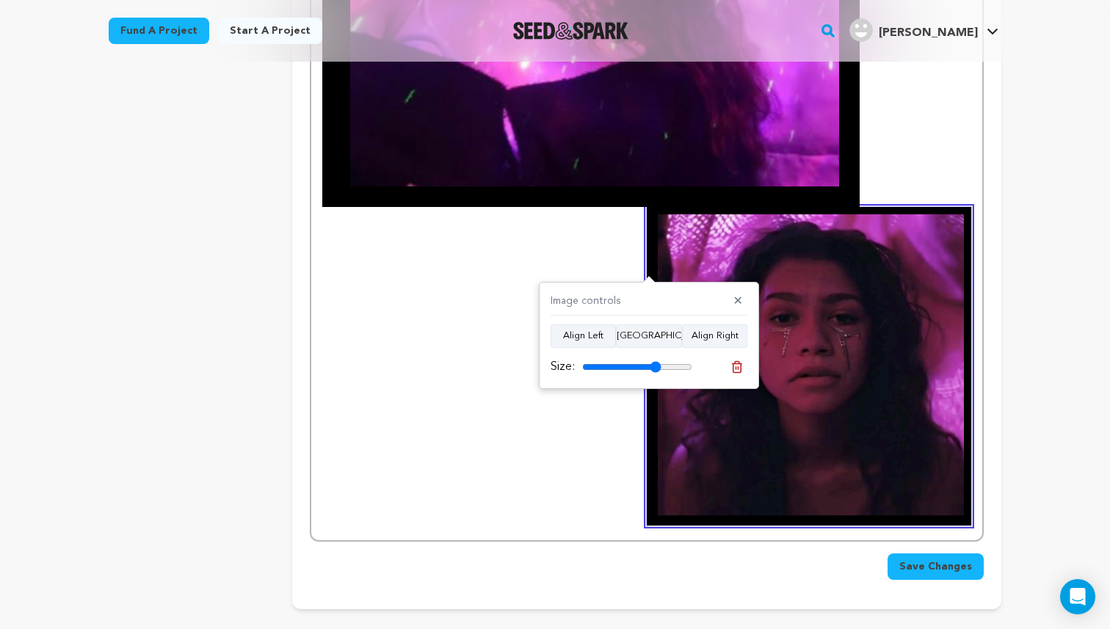
drag, startPoint x: 687, startPoint y: 363, endPoint x: 655, endPoint y: 364, distance: 31.6
click at [655, 364] on input "range" at bounding box center [637, 367] width 110 height 12
drag, startPoint x: 662, startPoint y: 369, endPoint x: 654, endPoint y: 369, distance: 8.1
type input "70"
click at [654, 369] on input "range" at bounding box center [637, 367] width 110 height 12
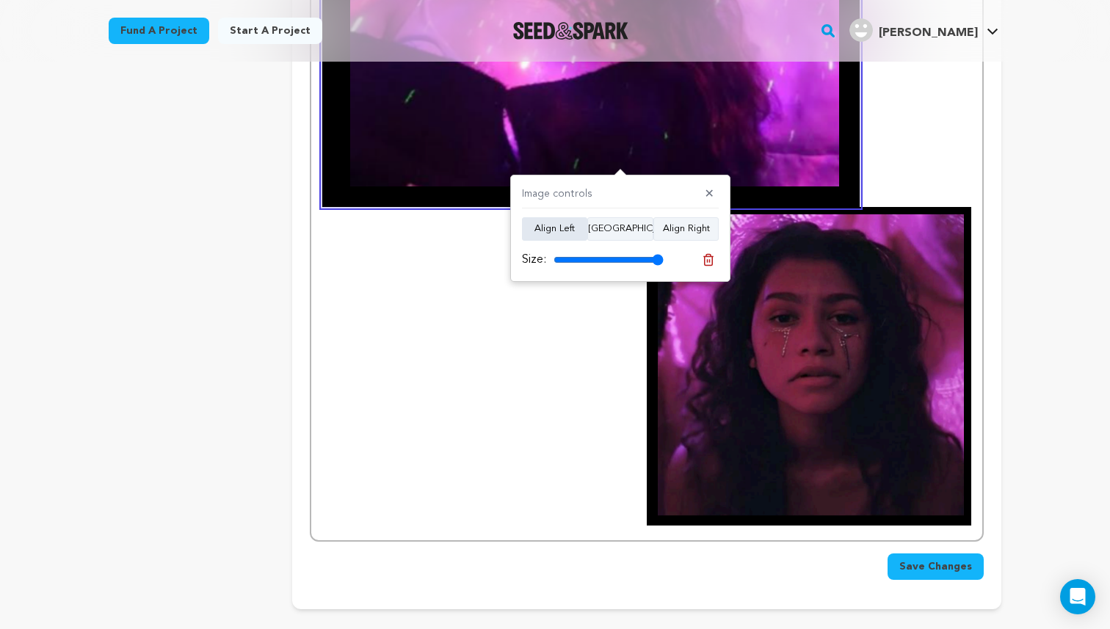
click at [563, 228] on button "Align Left" at bounding box center [554, 229] width 65 height 24
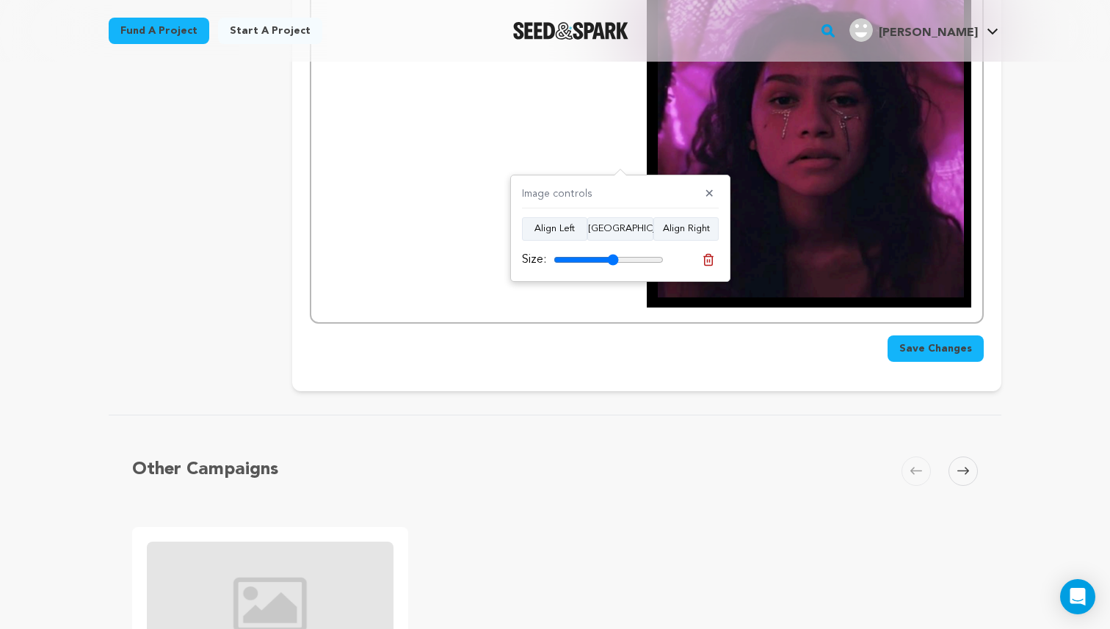
drag, startPoint x: 655, startPoint y: 264, endPoint x: 612, endPoint y: 264, distance: 42.6
click at [612, 264] on input "range" at bounding box center [609, 260] width 110 height 12
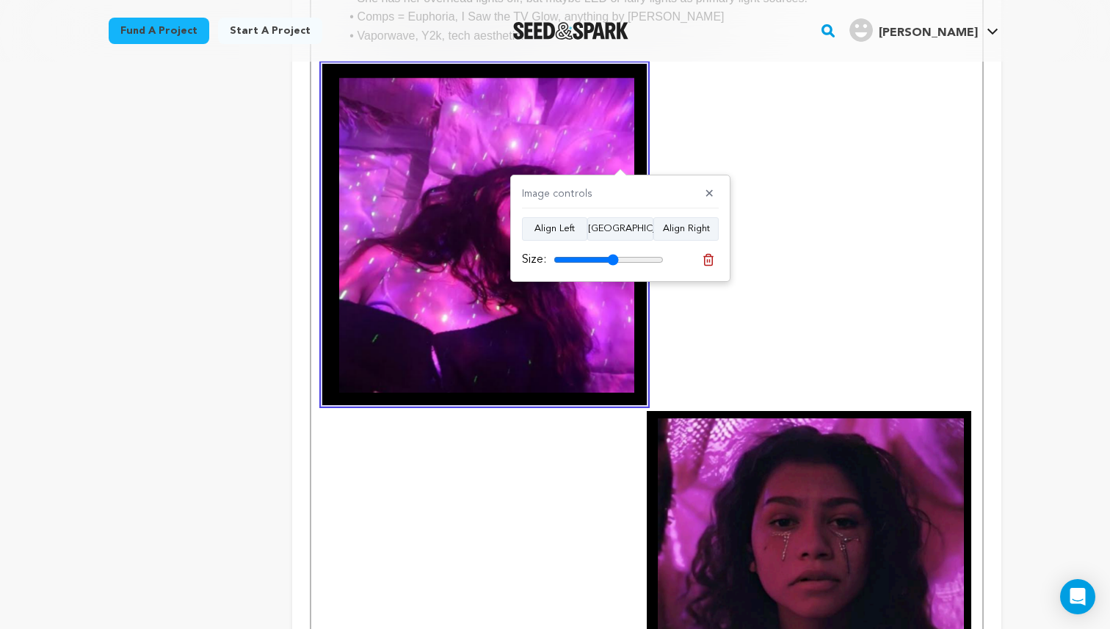
scroll to position [1372, 0]
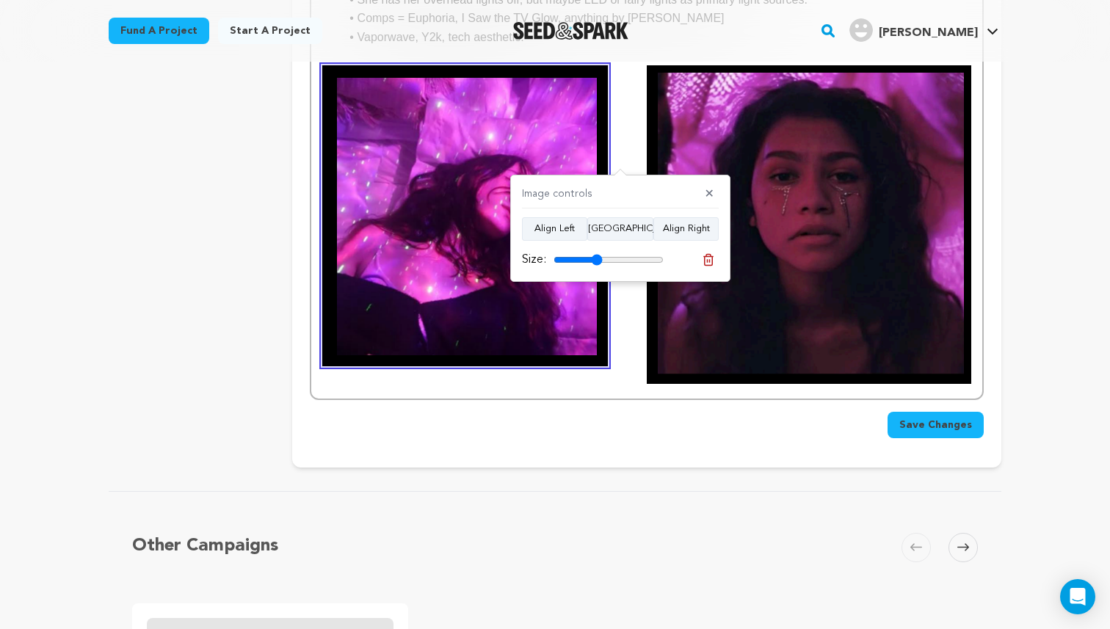
drag, startPoint x: 615, startPoint y: 259, endPoint x: 596, endPoint y: 267, distance: 21.0
type input "44"
click at [596, 266] on input "range" at bounding box center [609, 260] width 110 height 12
click at [871, 297] on img at bounding box center [809, 224] width 325 height 319
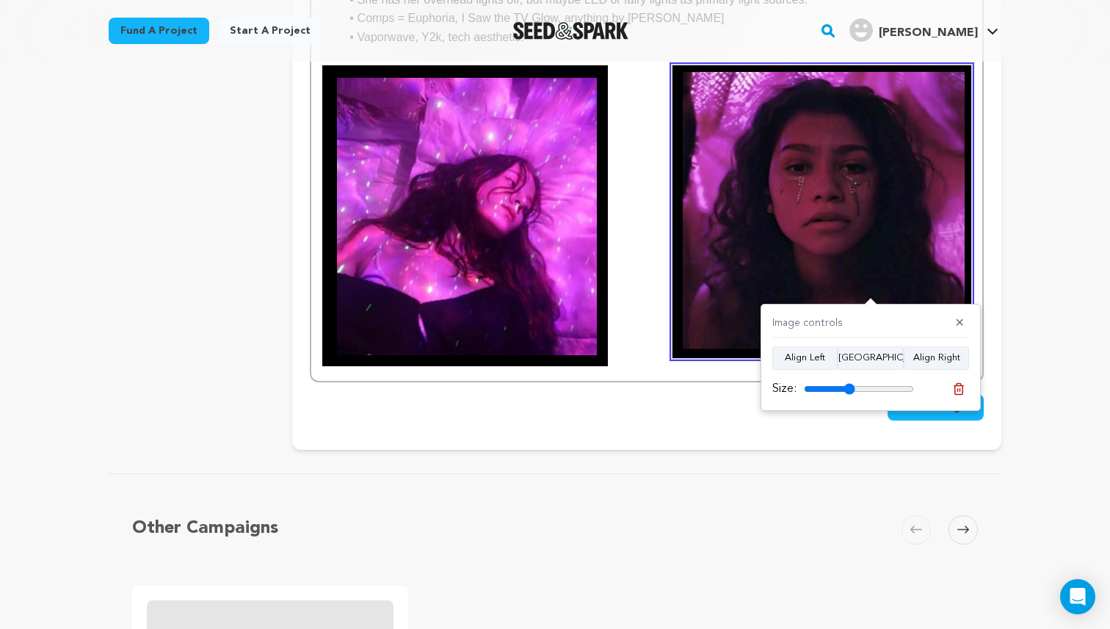
drag, startPoint x: 870, startPoint y: 386, endPoint x: 850, endPoint y: 385, distance: 20.6
type input "46"
click at [850, 385] on input "range" at bounding box center [859, 389] width 110 height 12
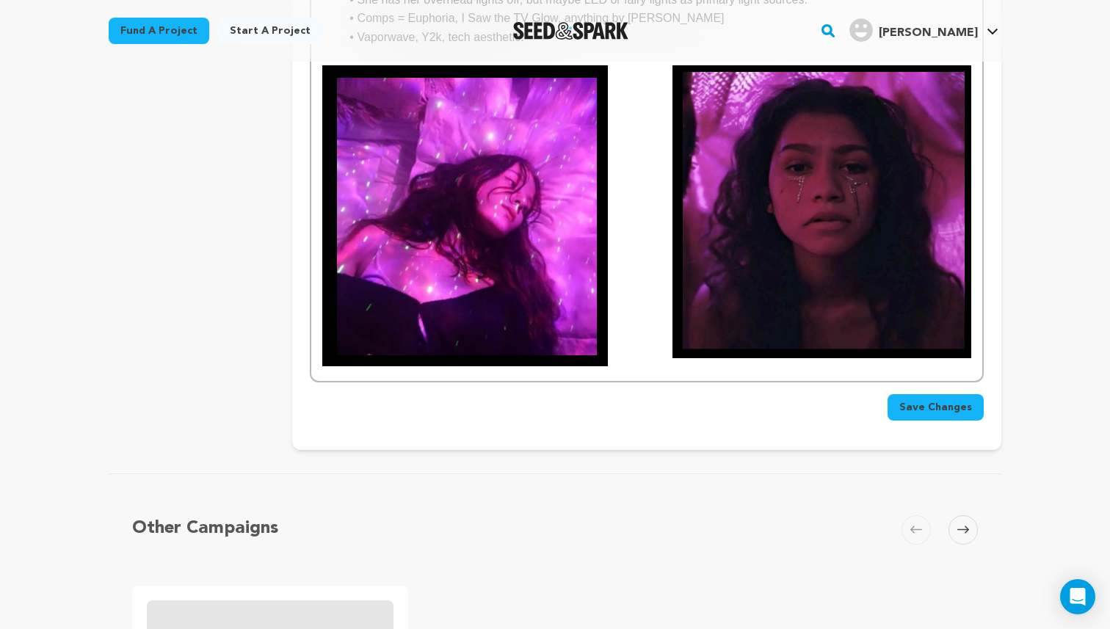
click at [969, 337] on img at bounding box center [822, 211] width 299 height 293
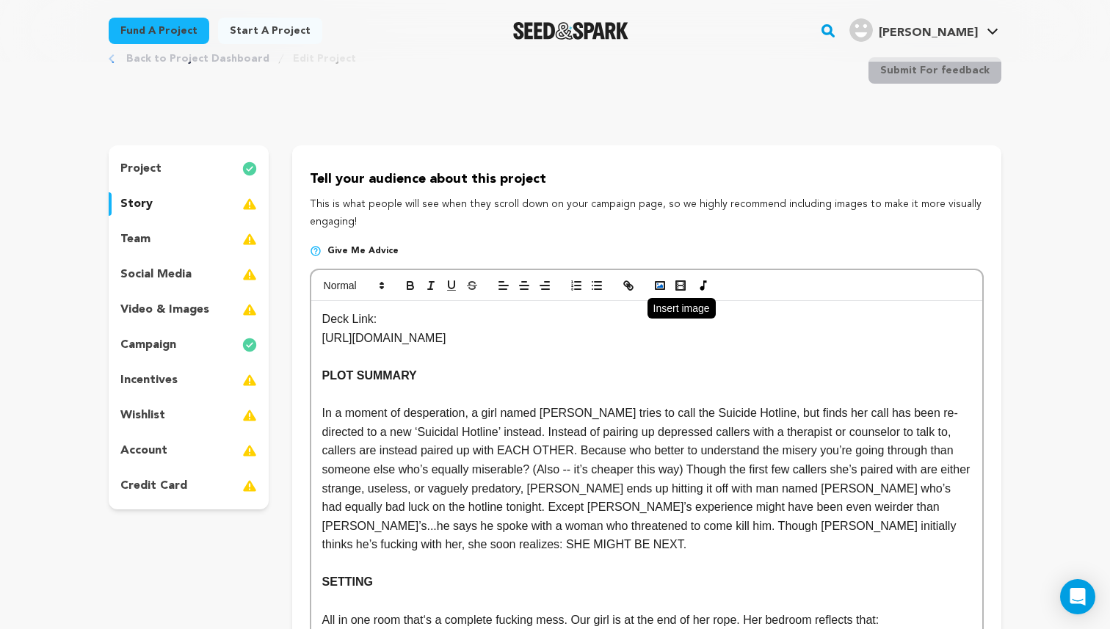
click at [665, 292] on icon "button" at bounding box center [660, 285] width 13 height 13
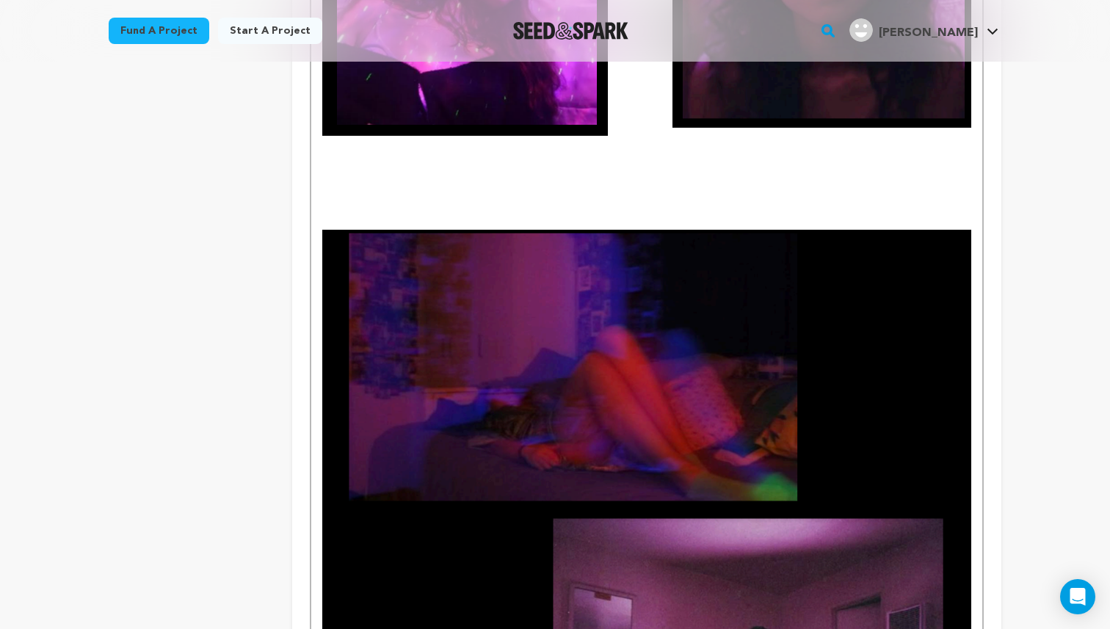
scroll to position [1642, 0]
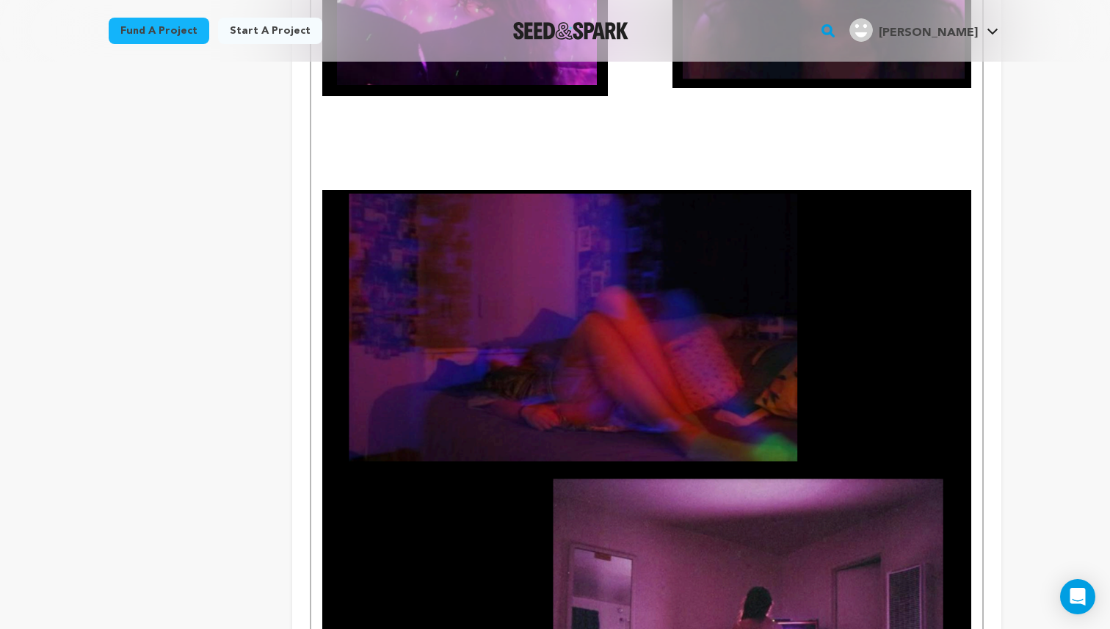
click at [677, 386] on img at bounding box center [646, 604] width 649 height 829
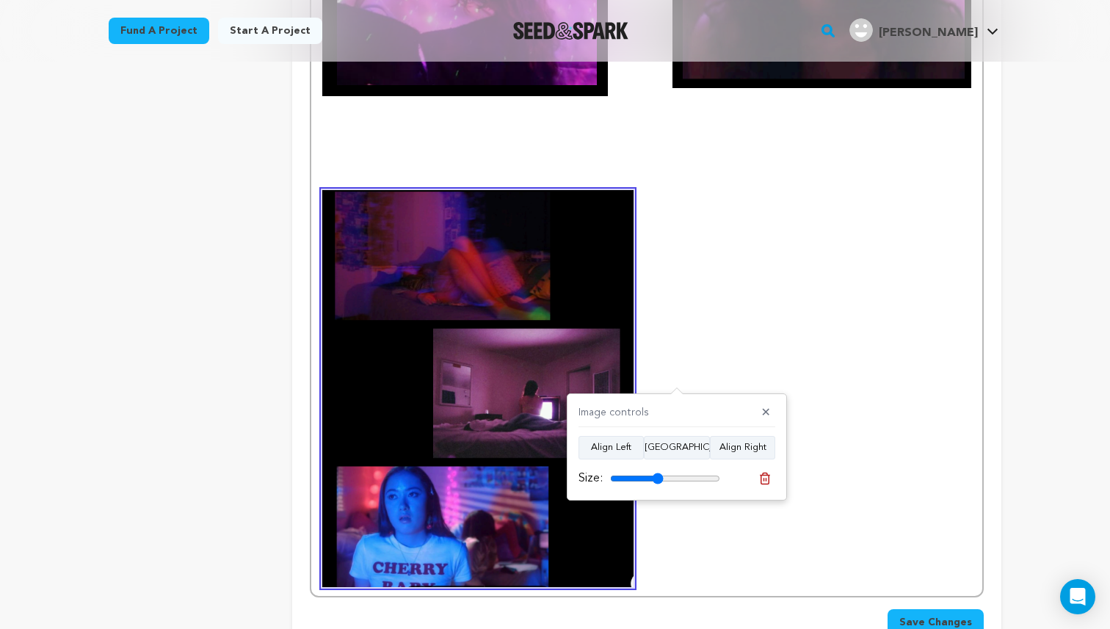
drag, startPoint x: 716, startPoint y: 475, endPoint x: 657, endPoint y: 471, distance: 58.9
type input "48"
click at [657, 473] on input "range" at bounding box center [665, 479] width 110 height 12
click at [668, 445] on button "Align Center" at bounding box center [677, 448] width 66 height 24
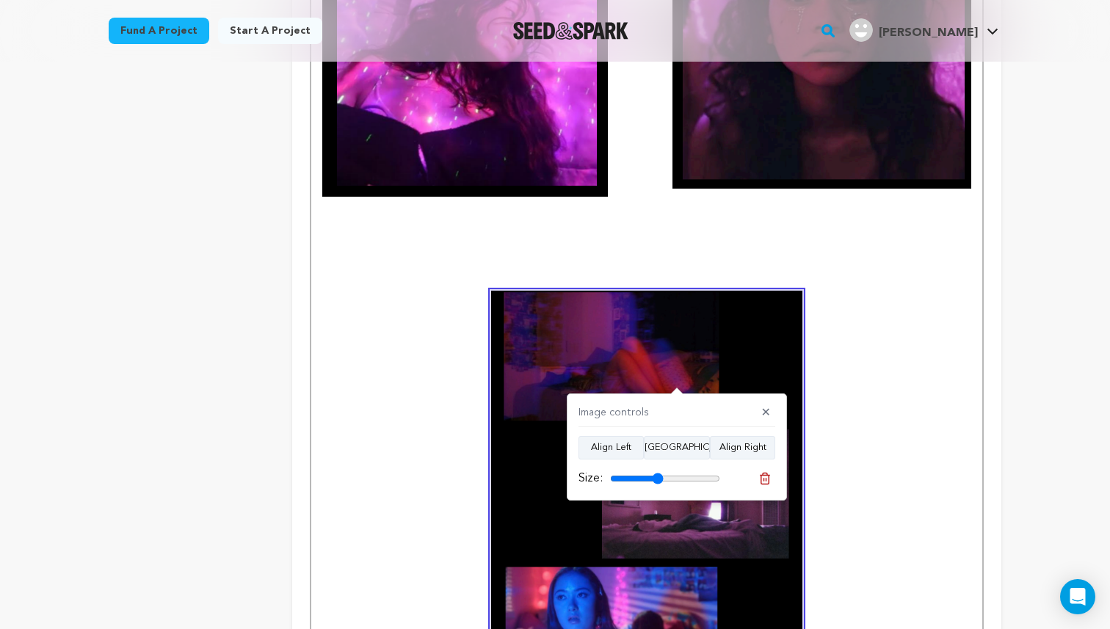
scroll to position [1502, 0]
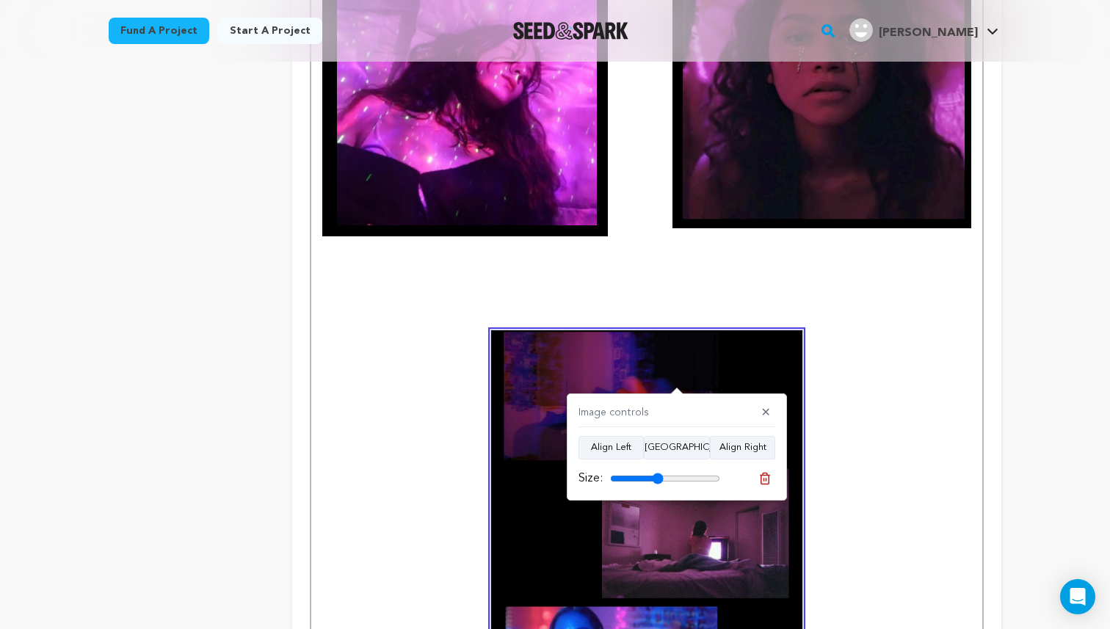
click at [626, 265] on p at bounding box center [646, 264] width 649 height 19
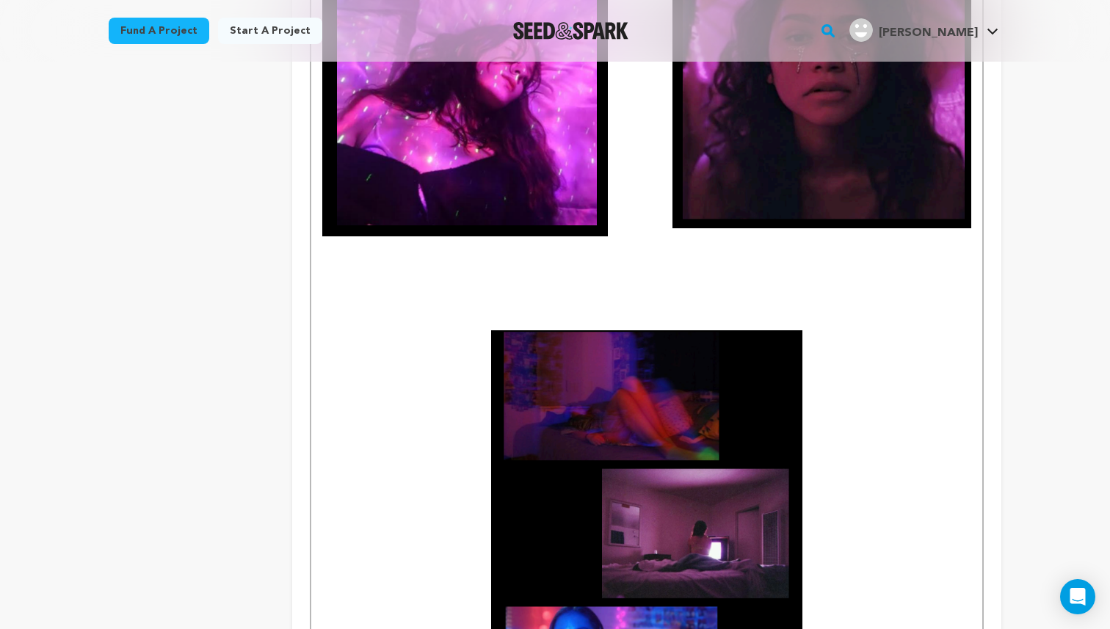
click at [599, 292] on p at bounding box center [646, 283] width 649 height 19
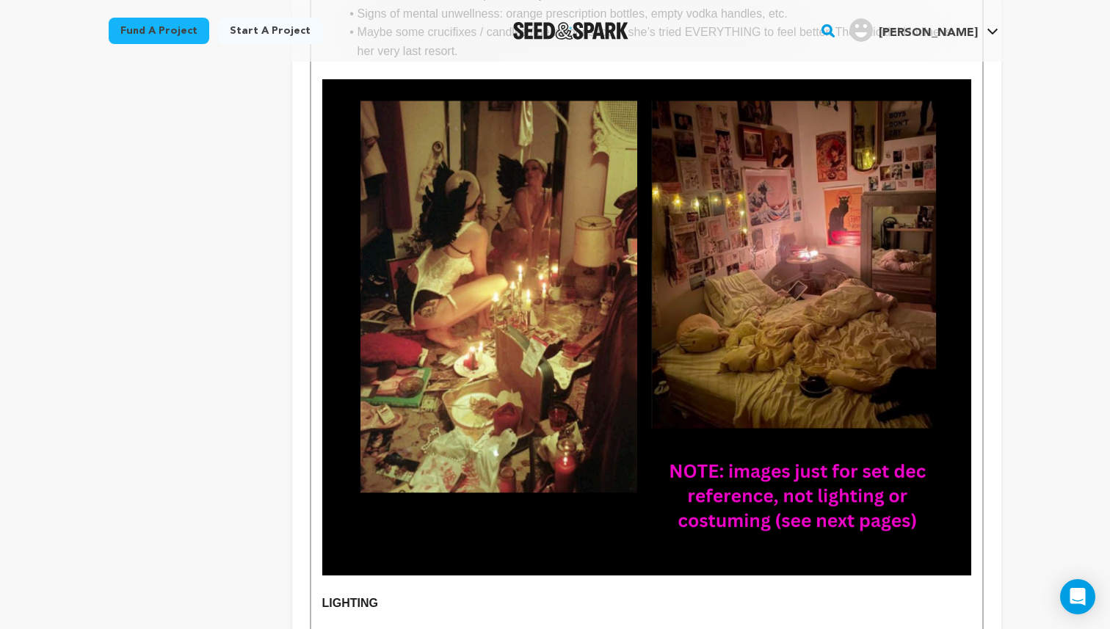
scroll to position [690, 0]
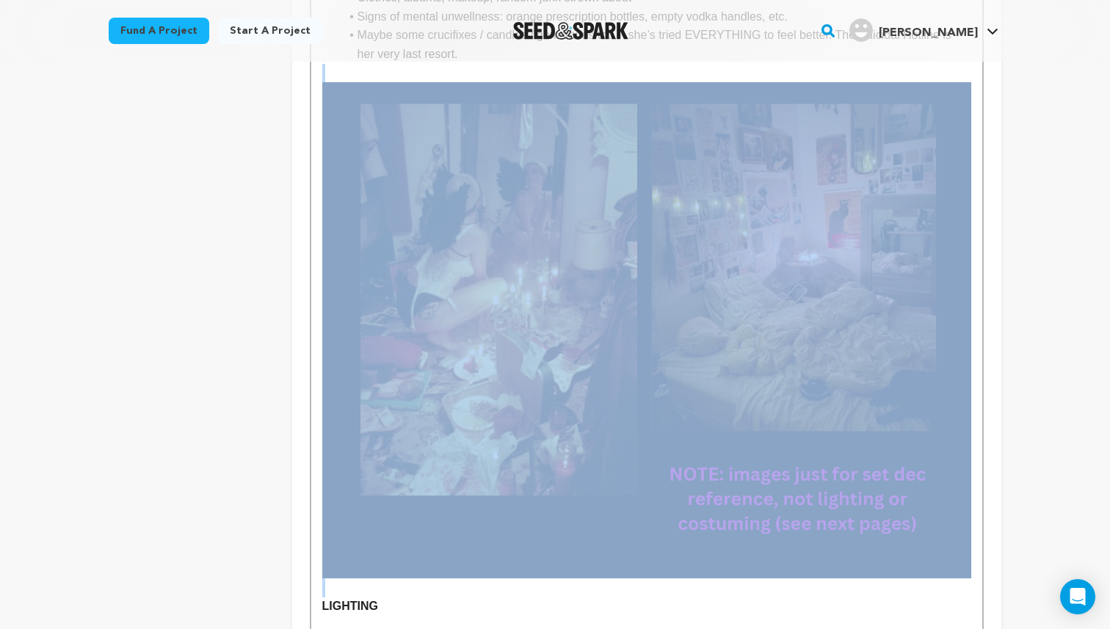
click at [646, 356] on img at bounding box center [646, 330] width 649 height 496
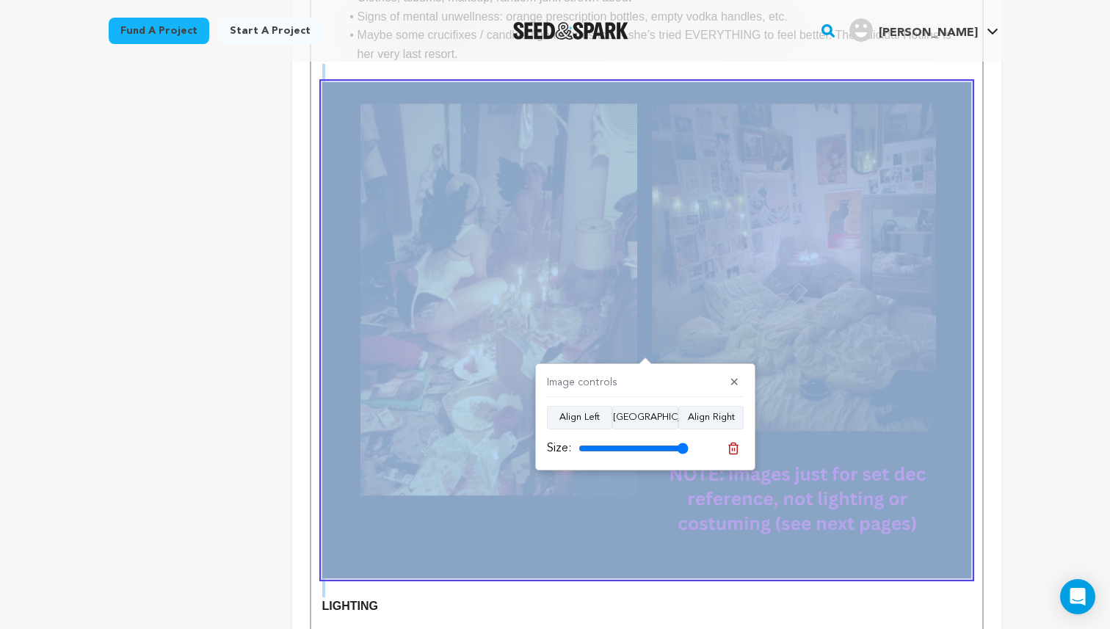
click at [828, 291] on img at bounding box center [646, 330] width 649 height 496
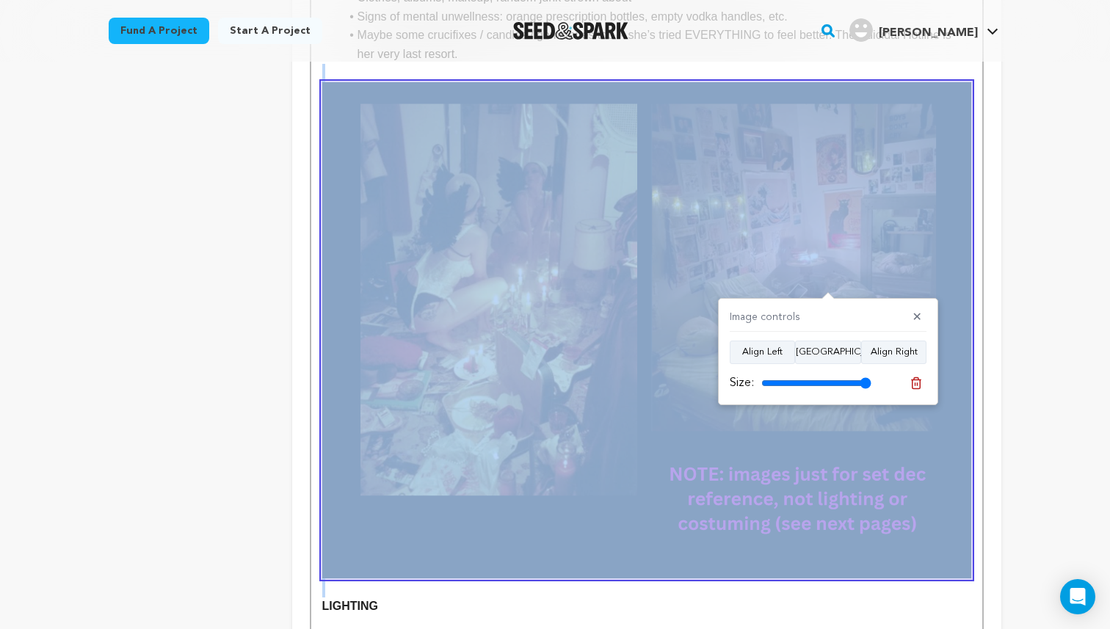
click at [839, 174] on img at bounding box center [646, 330] width 649 height 496
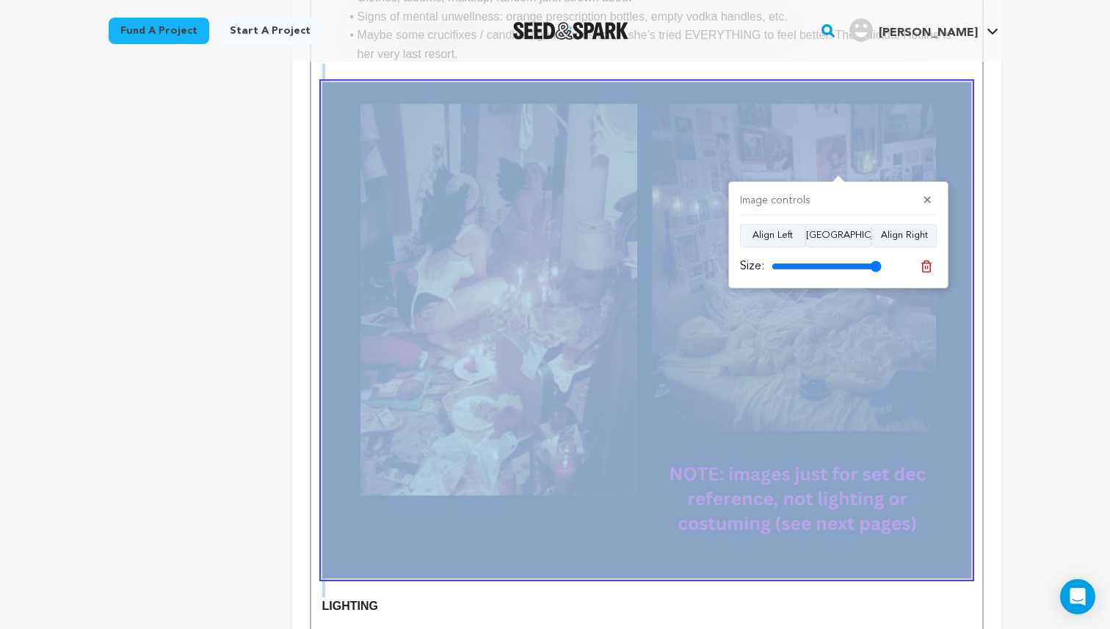
click at [705, 574] on img at bounding box center [646, 330] width 649 height 496
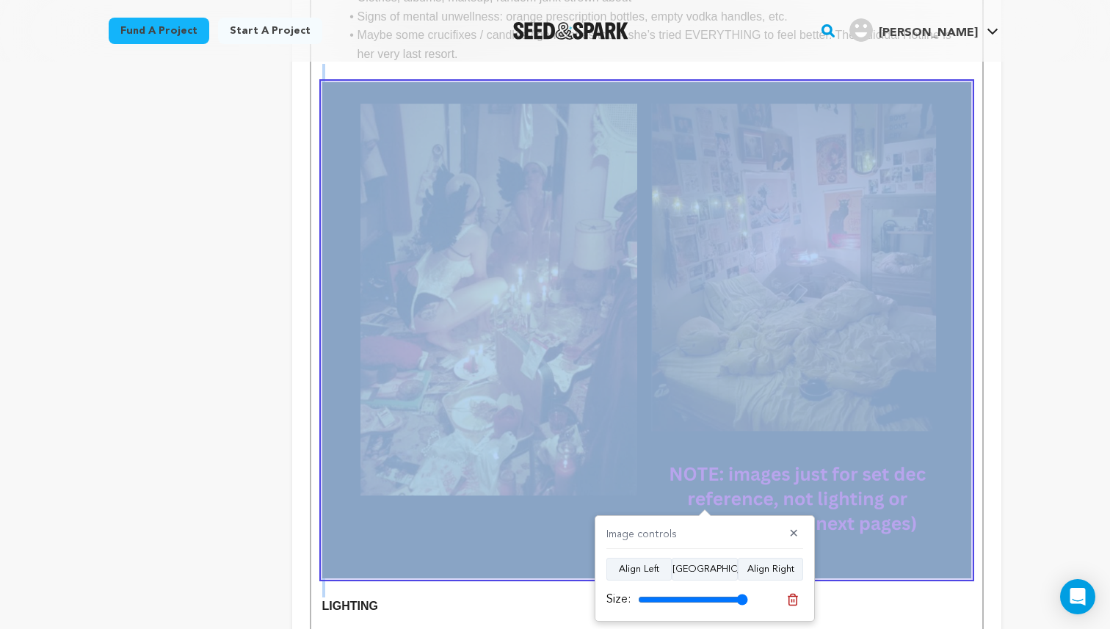
click at [889, 590] on p at bounding box center [646, 588] width 649 height 19
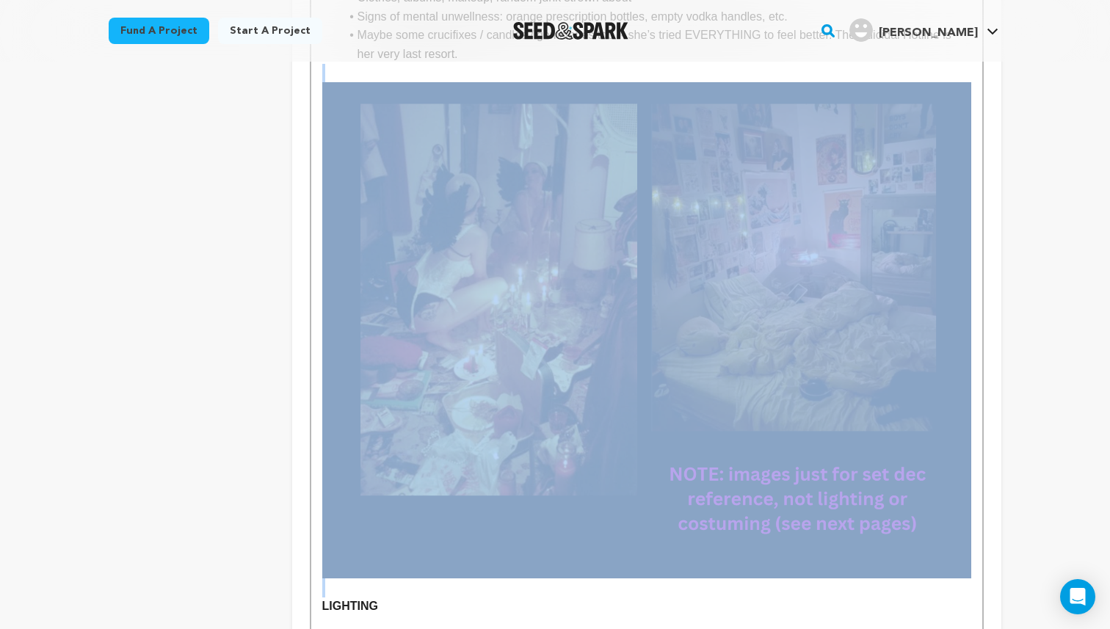
click at [889, 590] on p at bounding box center [646, 588] width 649 height 19
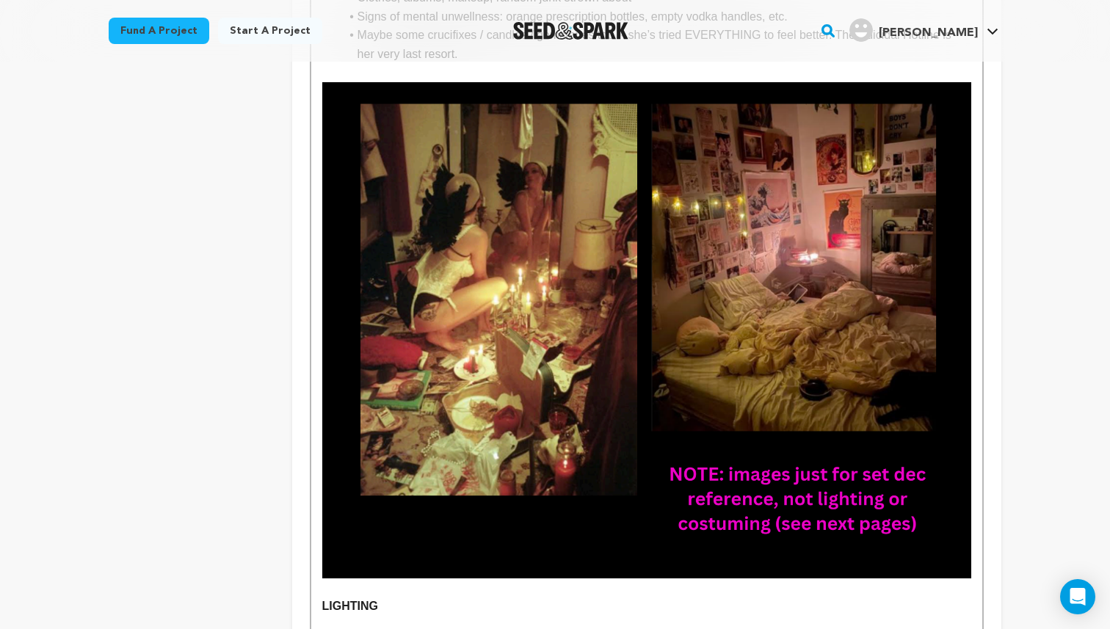
click at [895, 599] on p "LIGHTING" at bounding box center [646, 606] width 649 height 19
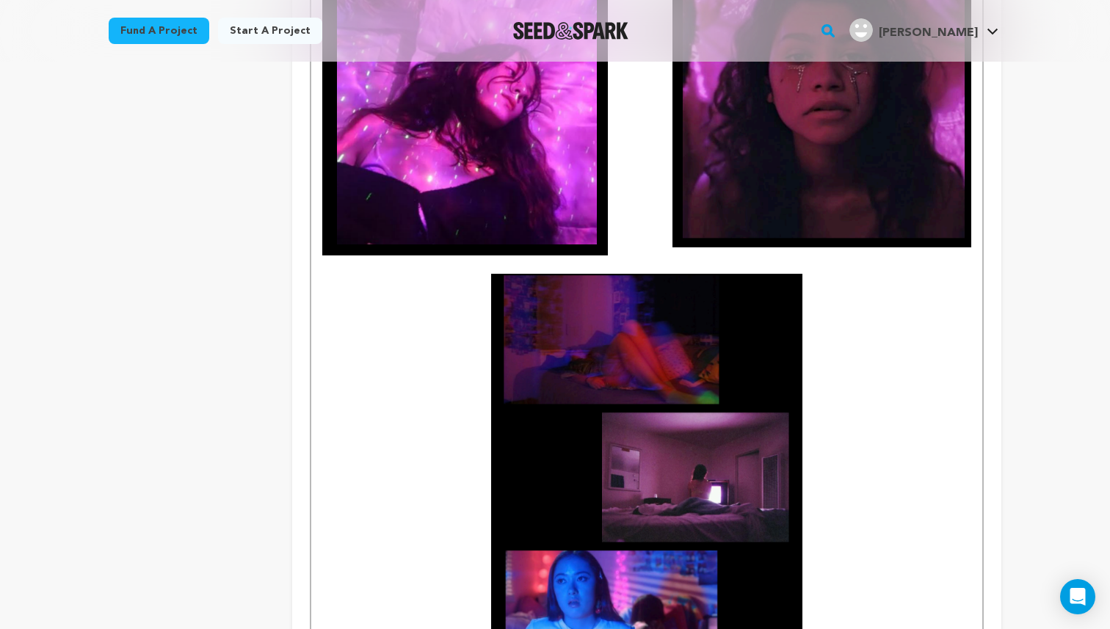
scroll to position [1553, 0]
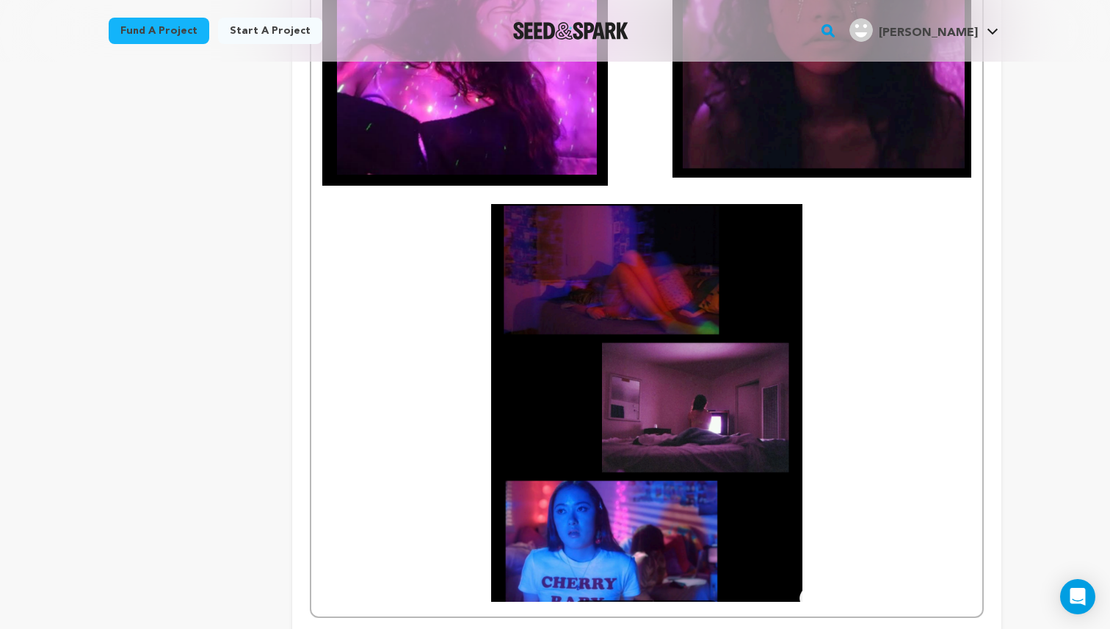
click at [889, 585] on p at bounding box center [646, 403] width 649 height 398
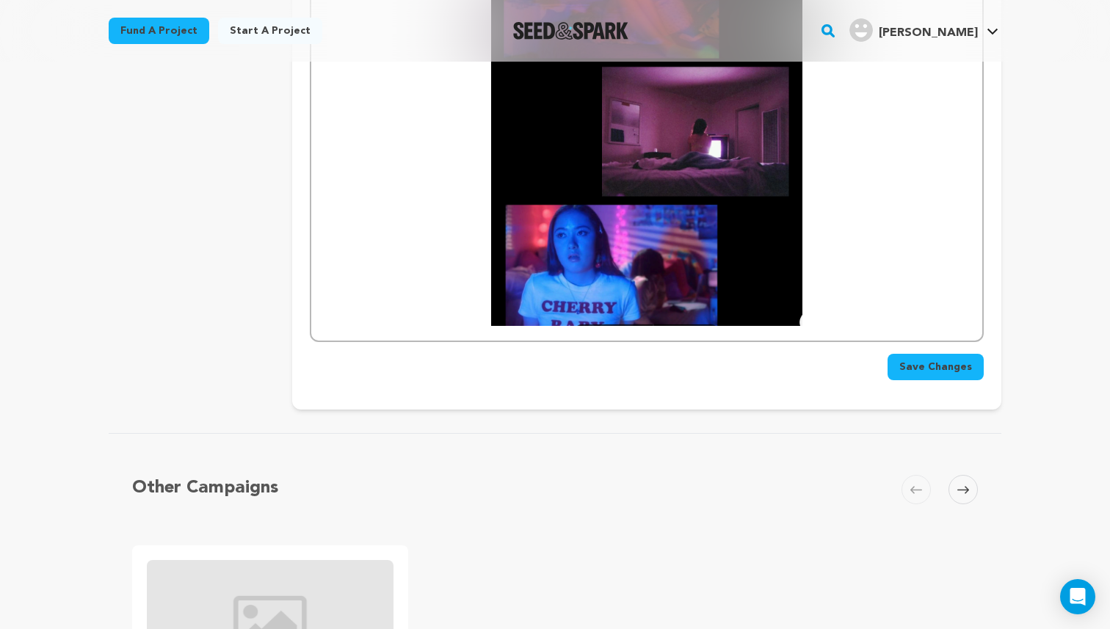
scroll to position [1769, 0]
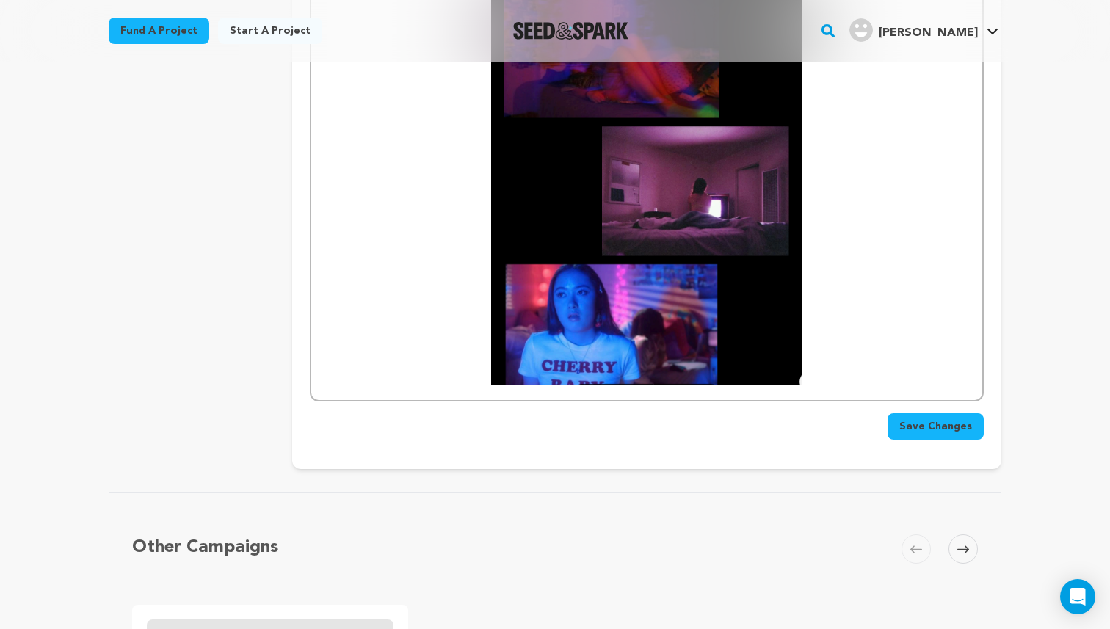
click at [872, 340] on p at bounding box center [646, 187] width 649 height 398
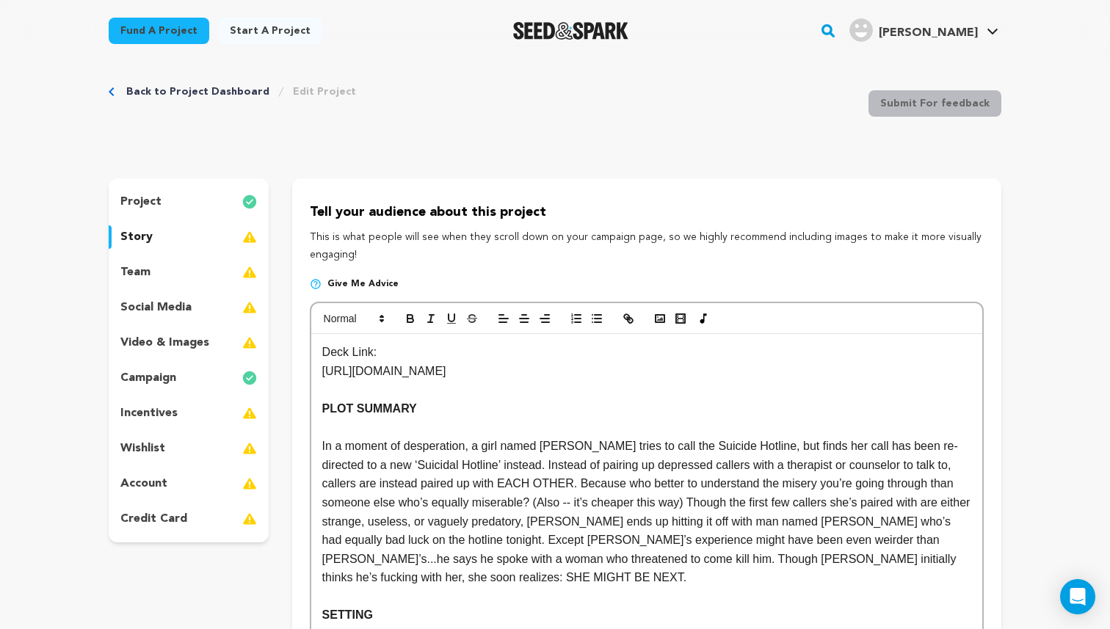
scroll to position [19, 0]
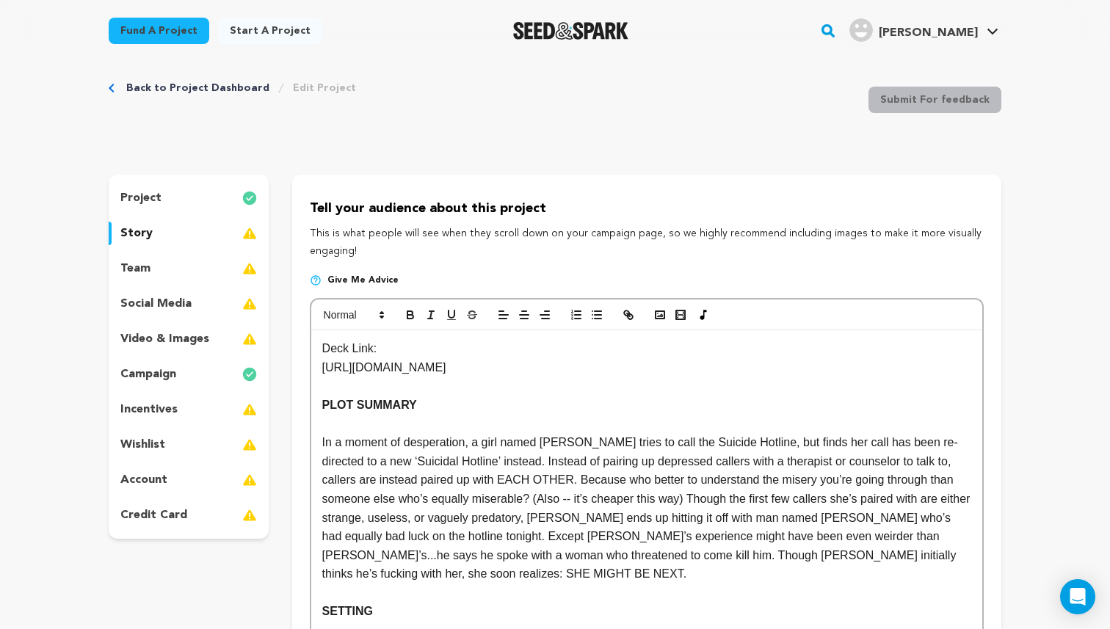
drag, startPoint x: 824, startPoint y: 367, endPoint x: 300, endPoint y: 336, distance: 524.5
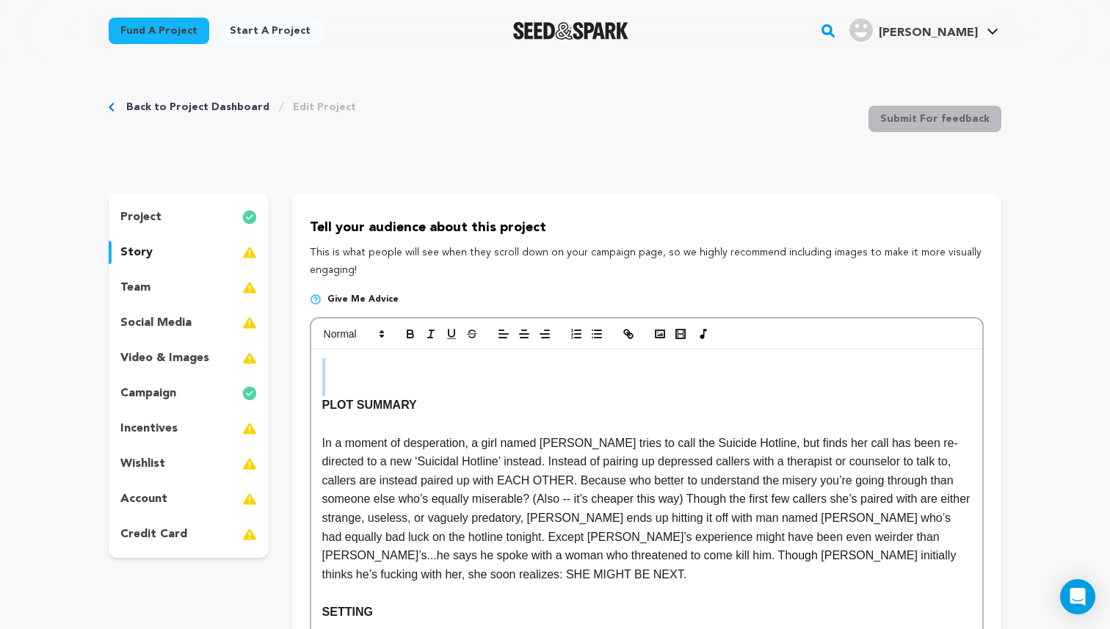
drag, startPoint x: 340, startPoint y: 391, endPoint x: 314, endPoint y: 351, distance: 47.7
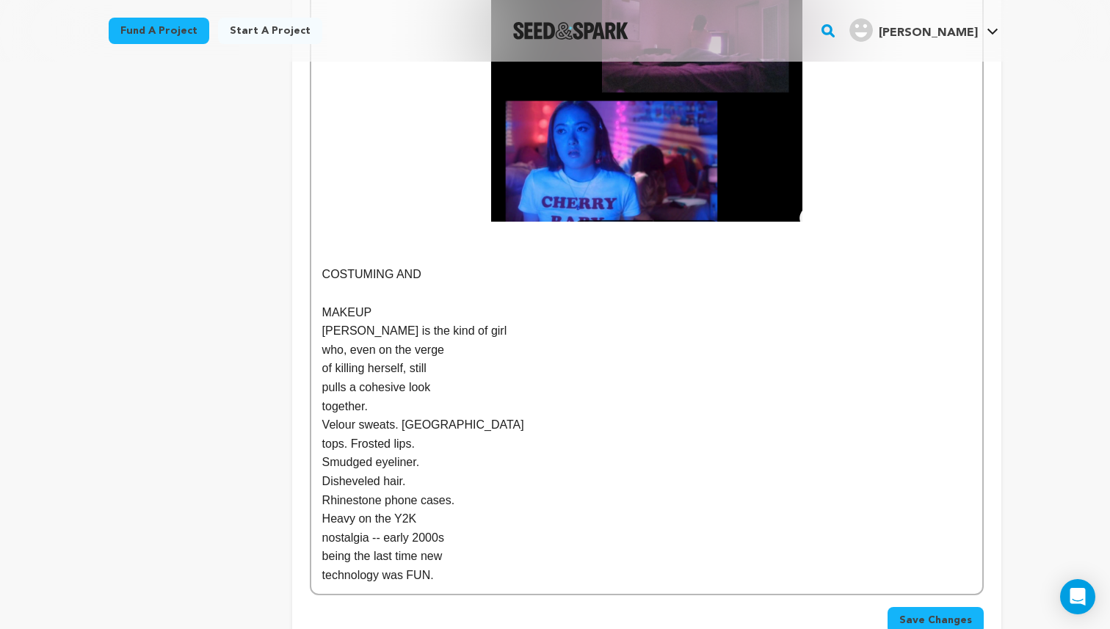
scroll to position [1909, 0]
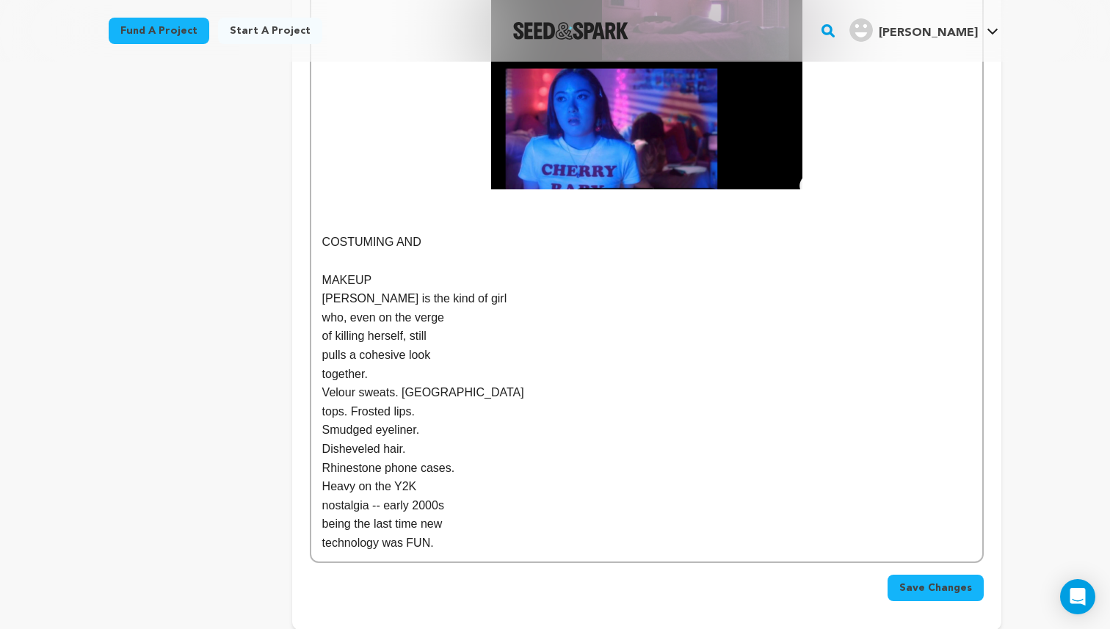
click at [325, 283] on p "MAKEUP" at bounding box center [646, 280] width 649 height 19
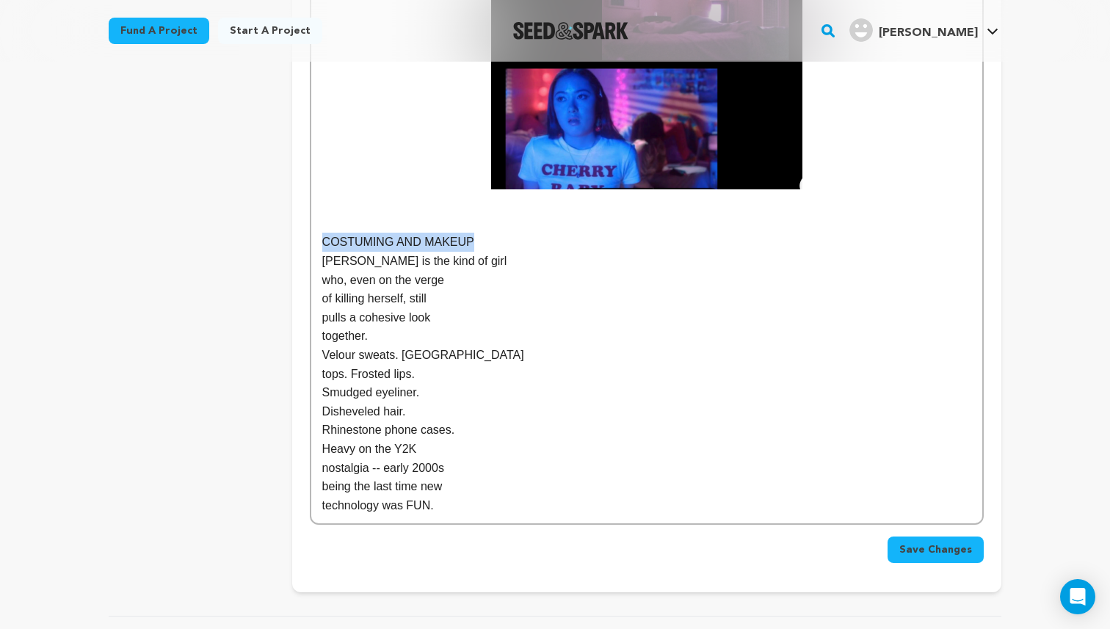
drag, startPoint x: 314, startPoint y: 240, endPoint x: 516, endPoint y: 250, distance: 202.9
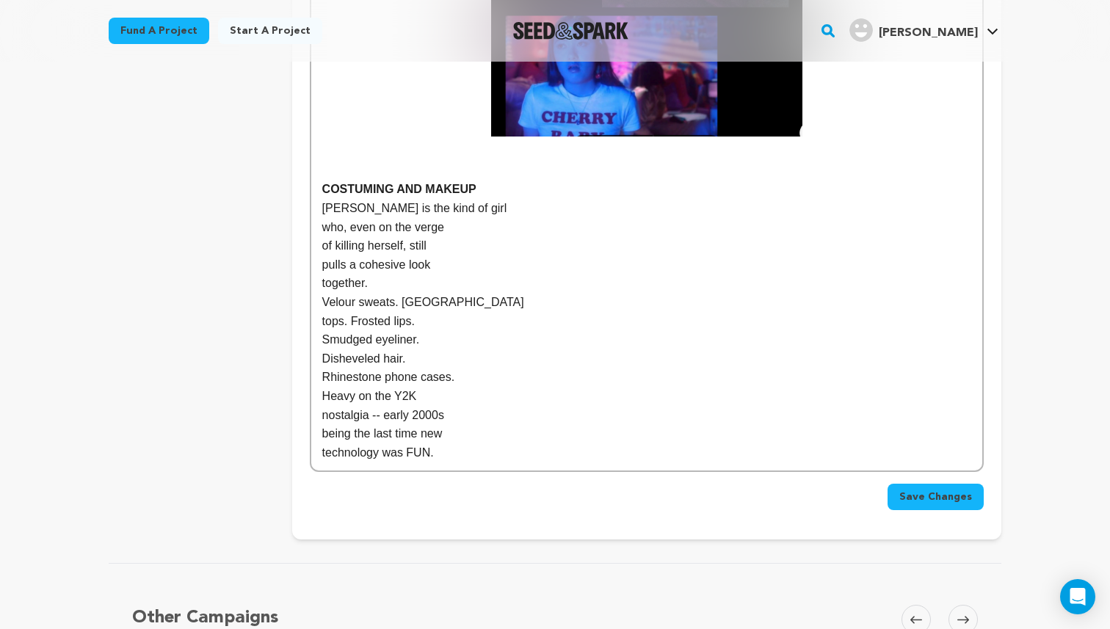
scroll to position [1959, 0]
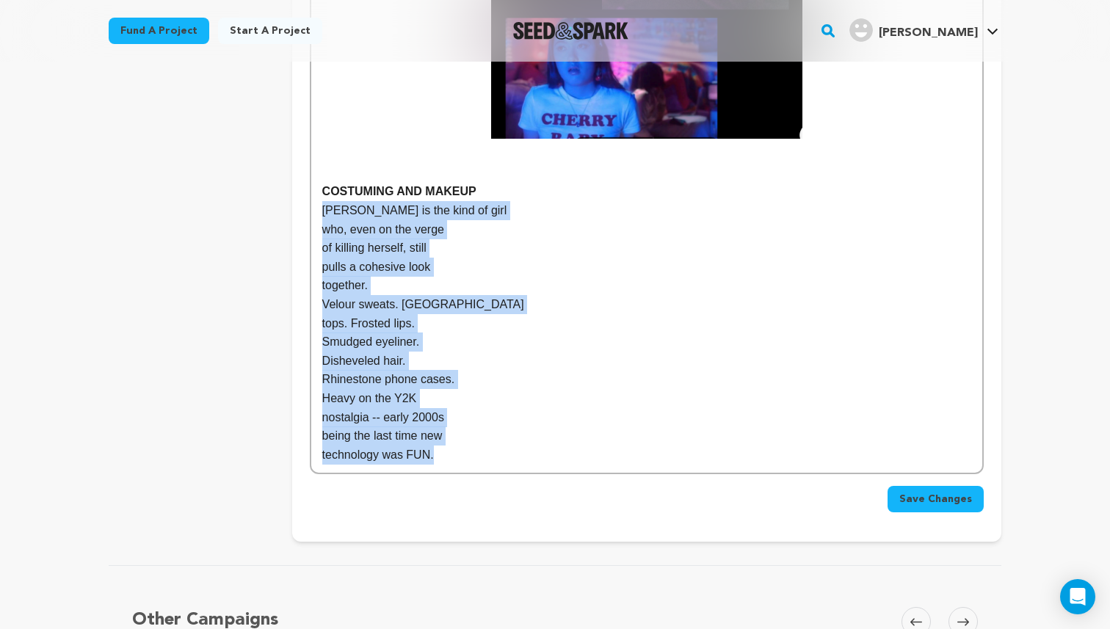
drag, startPoint x: 450, startPoint y: 460, endPoint x: 312, endPoint y: 208, distance: 287.9
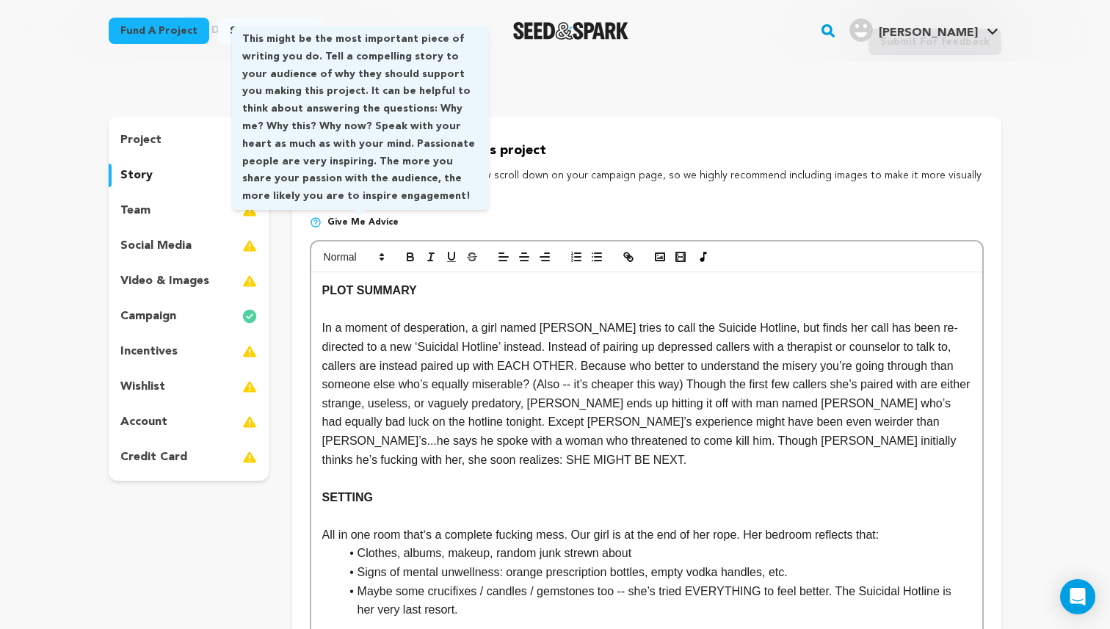
scroll to position [76, 0]
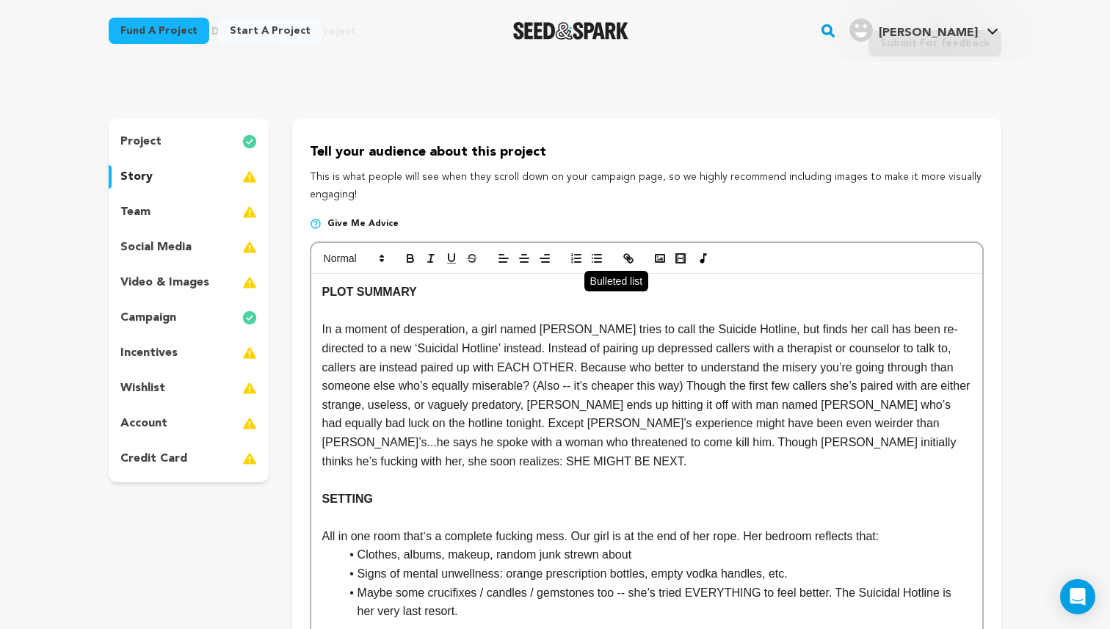
click at [595, 264] on icon "button" at bounding box center [596, 258] width 13 height 13
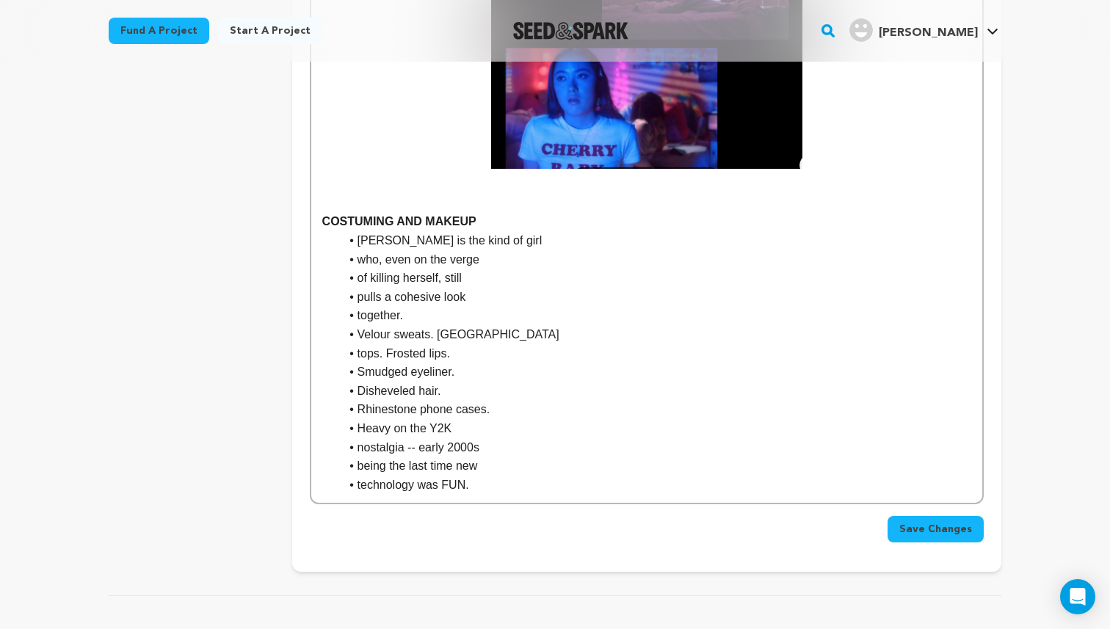
scroll to position [1922, 0]
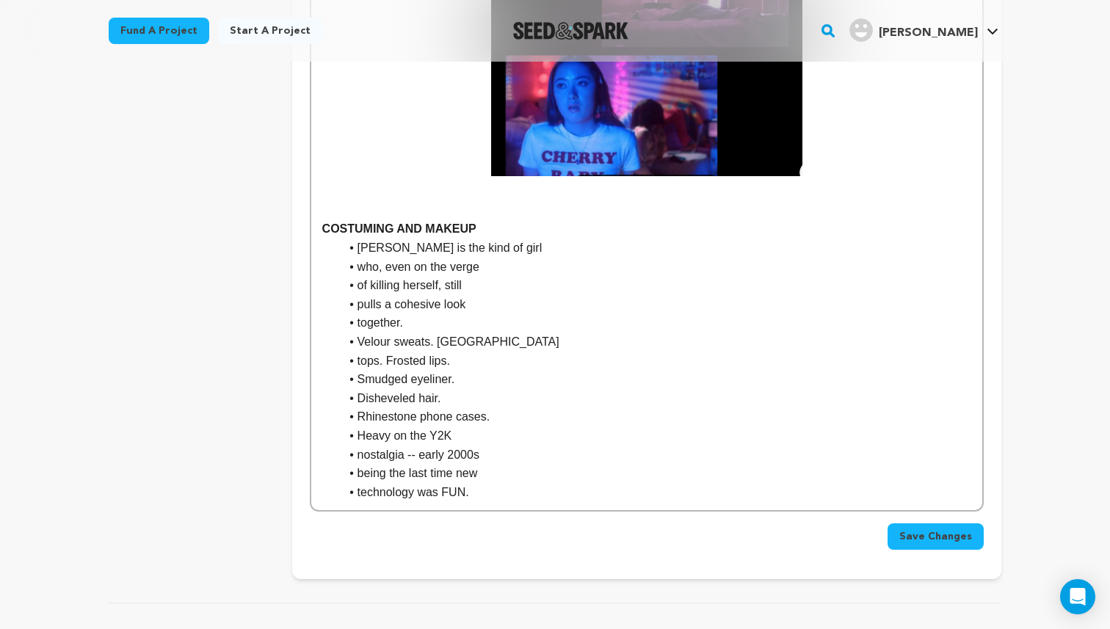
click at [360, 267] on li "who, even on the verge" at bounding box center [656, 267] width 632 height 19
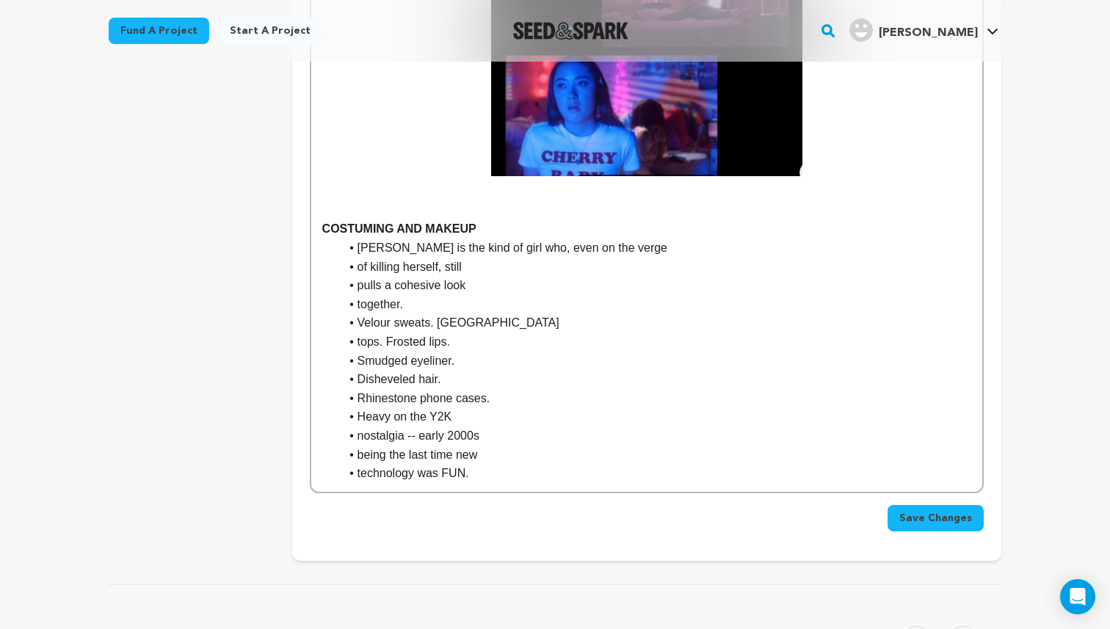
click at [361, 269] on li "of killing herself, still" at bounding box center [656, 267] width 632 height 19
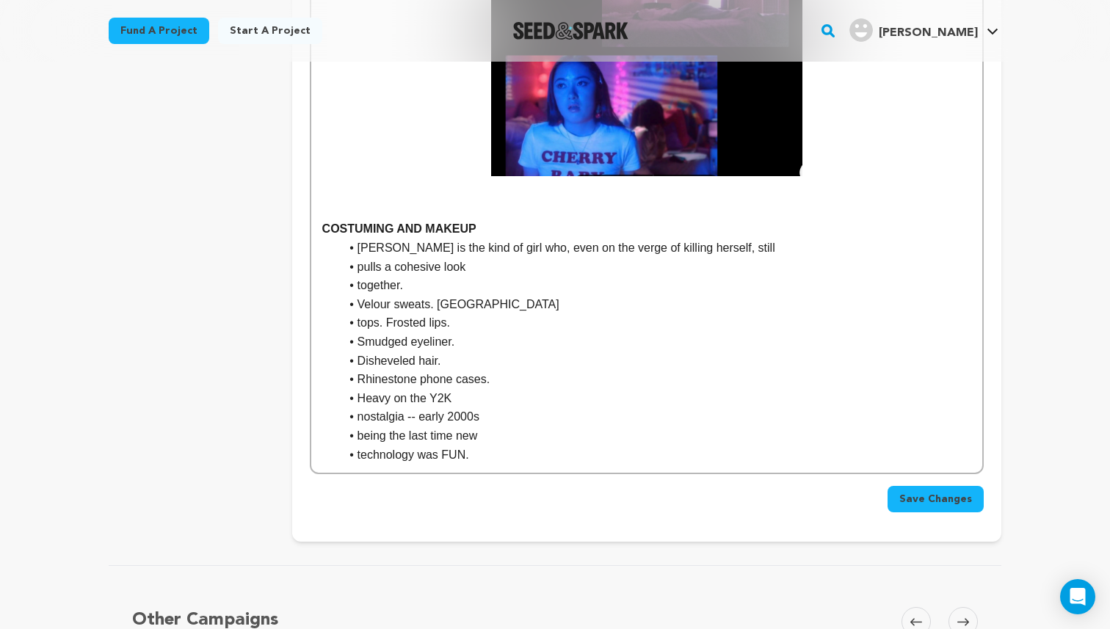
click at [356, 264] on li "pulls a cohesive look" at bounding box center [656, 267] width 632 height 19
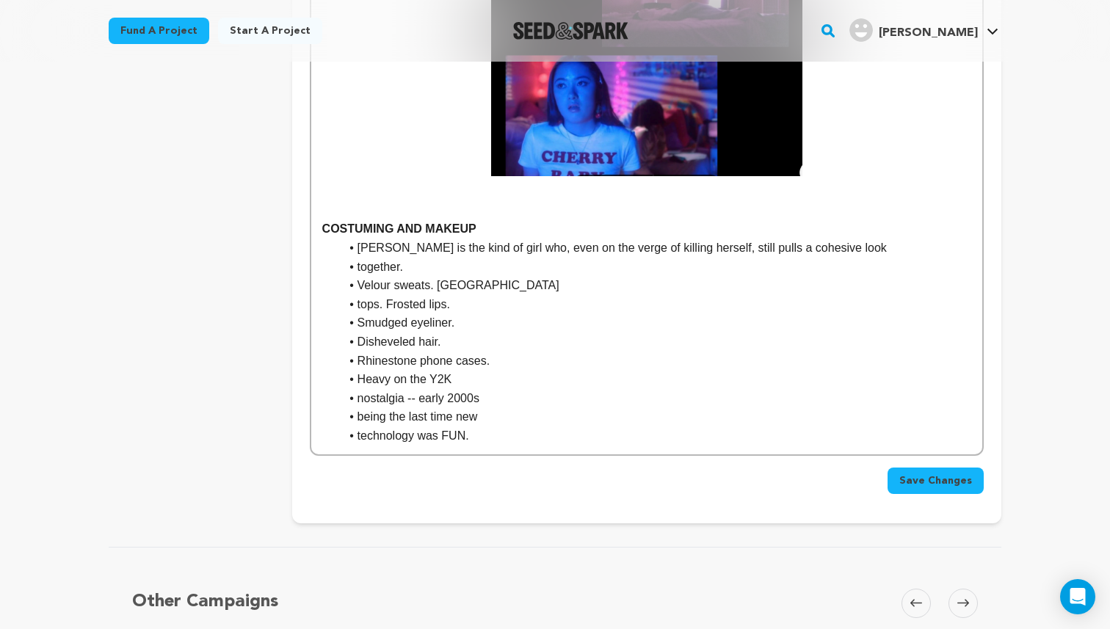
click at [353, 265] on li "together." at bounding box center [656, 267] width 632 height 19
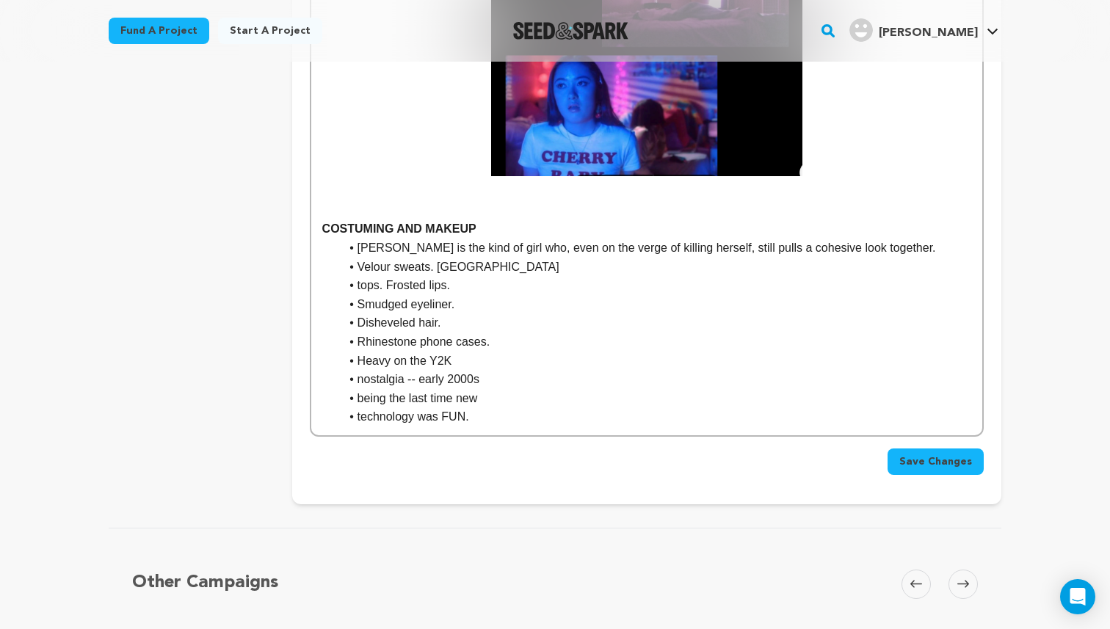
click at [355, 249] on li "[PERSON_NAME] is the kind of girl who, even on the verge of killing herself, st…" at bounding box center [656, 248] width 632 height 19
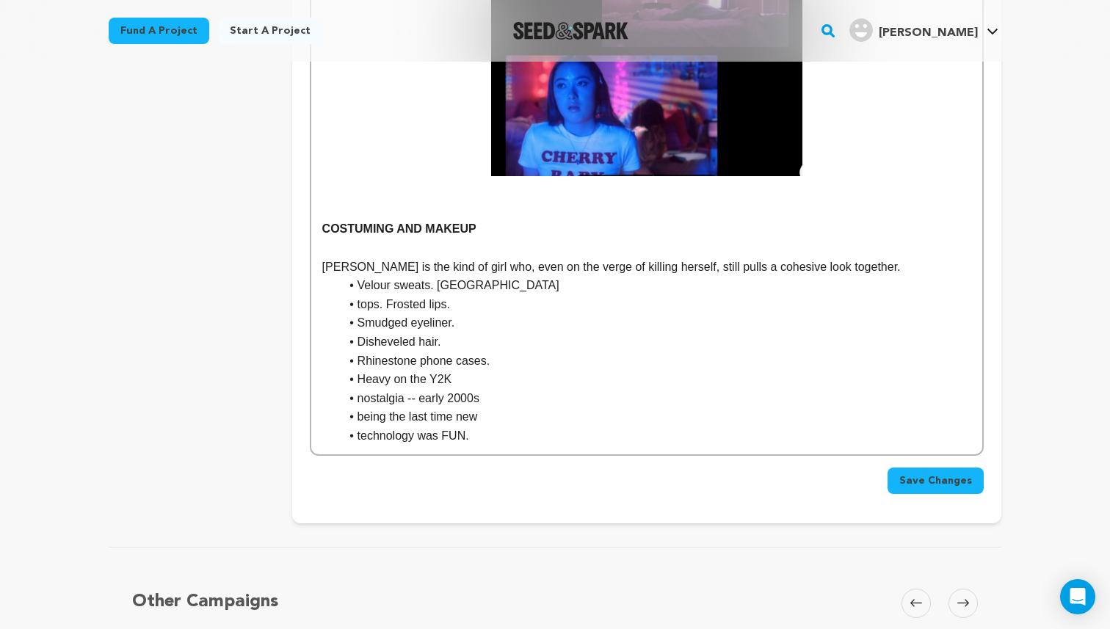
click at [360, 309] on li "tops. Frosted lips." at bounding box center [656, 304] width 632 height 19
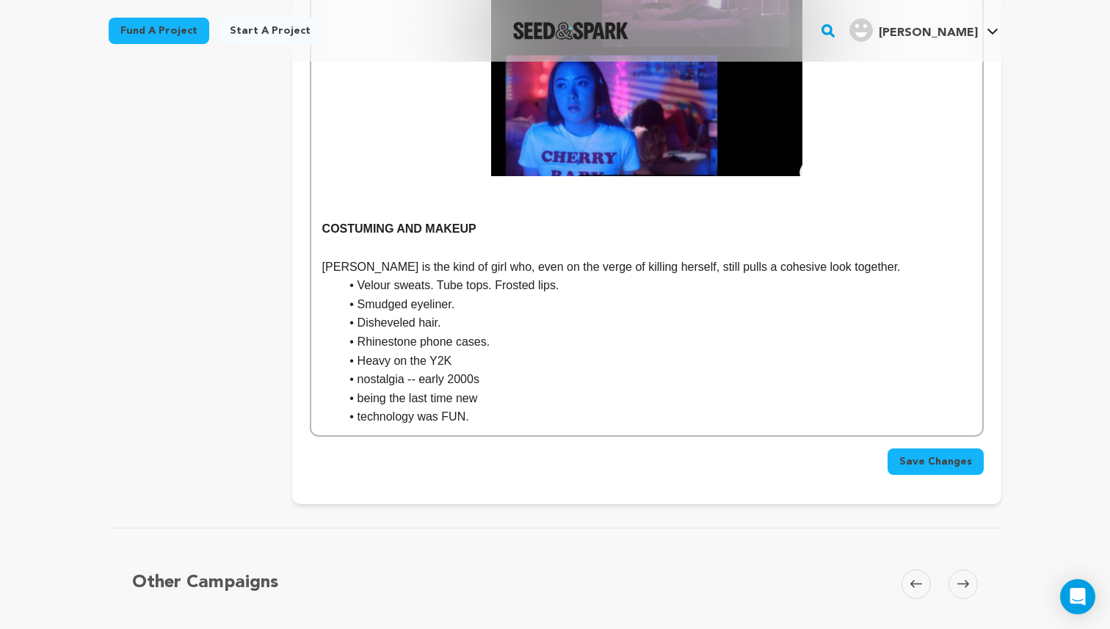
click at [358, 377] on li "nostalgia -- early 2000s" at bounding box center [656, 379] width 632 height 19
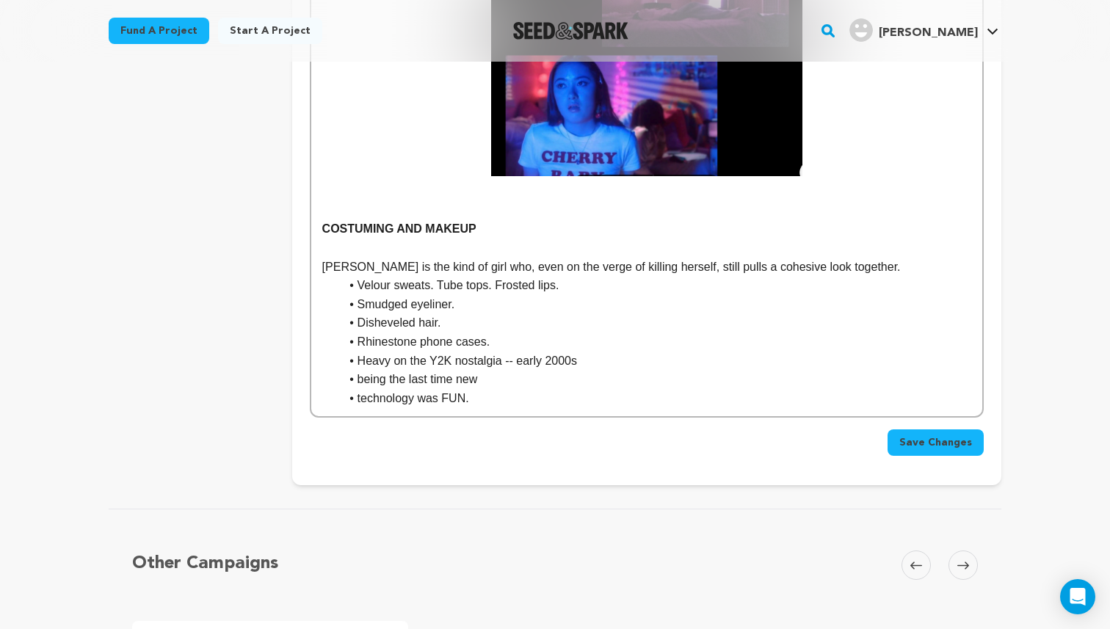
click at [362, 383] on li "being the last time new" at bounding box center [656, 379] width 632 height 19
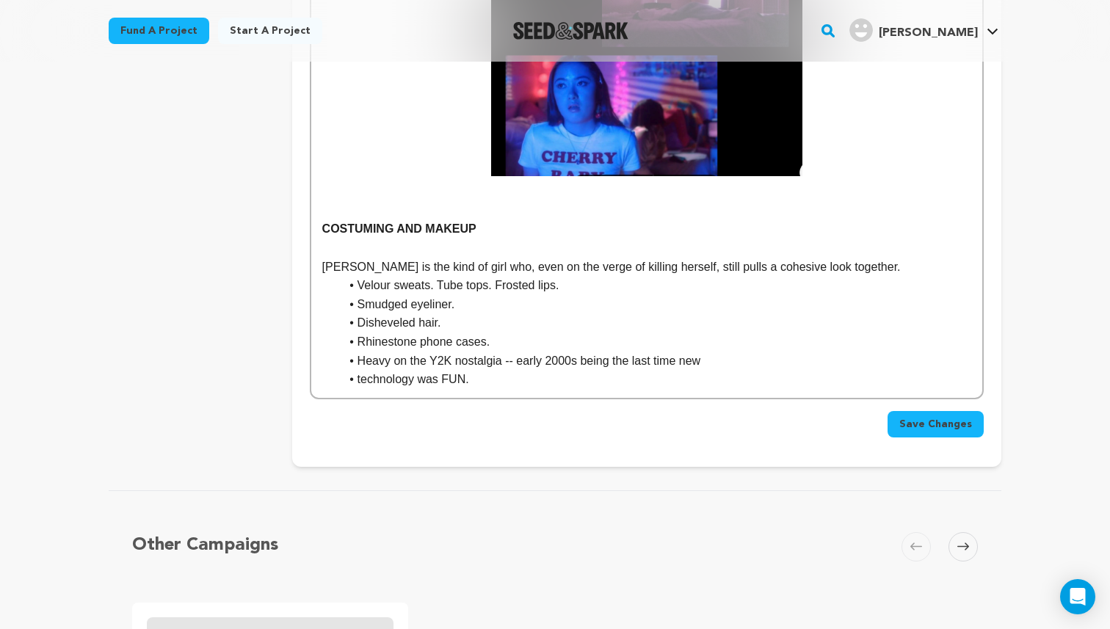
click at [356, 383] on li "technology was FUN." at bounding box center [656, 379] width 632 height 19
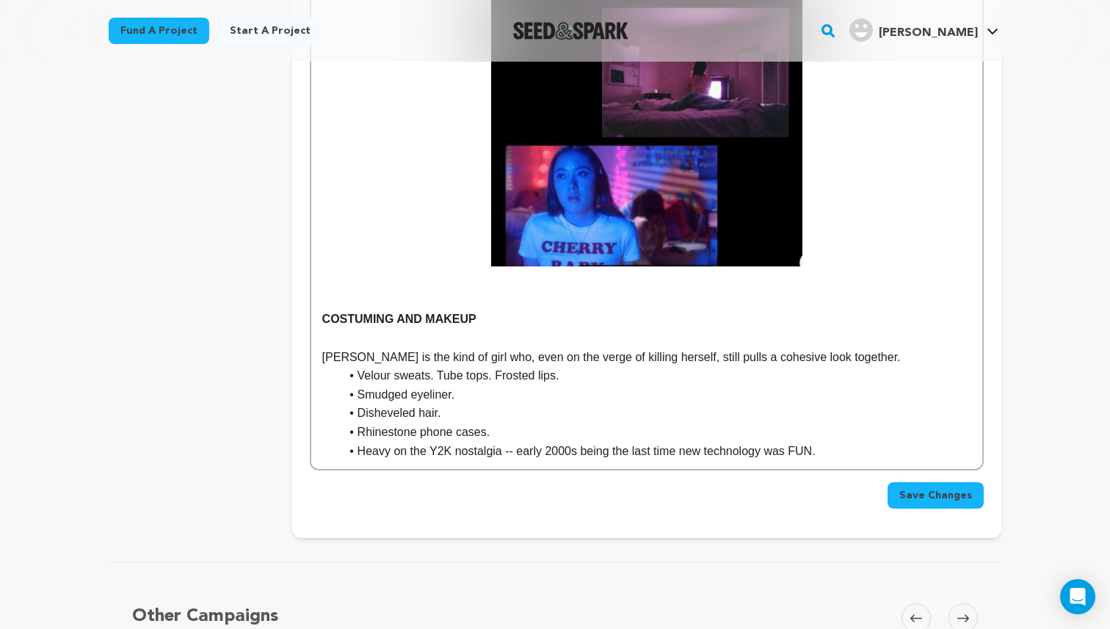
scroll to position [1829, 0]
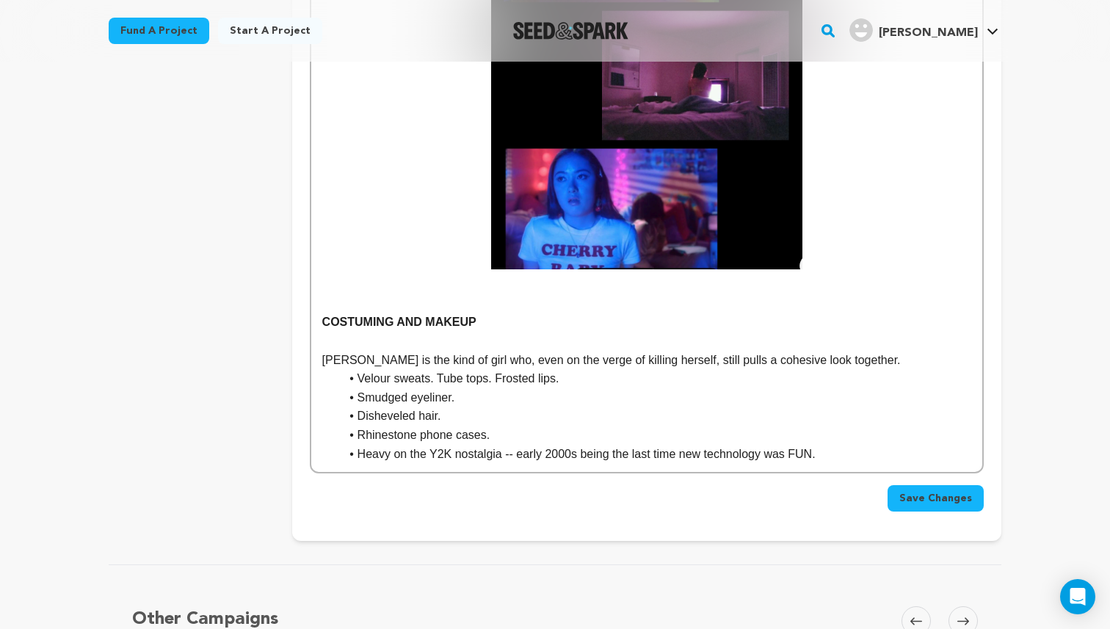
click at [862, 447] on li "Heavy on the Y2K nostalgia -- early 2000s being the last time new technology wa…" at bounding box center [656, 454] width 632 height 19
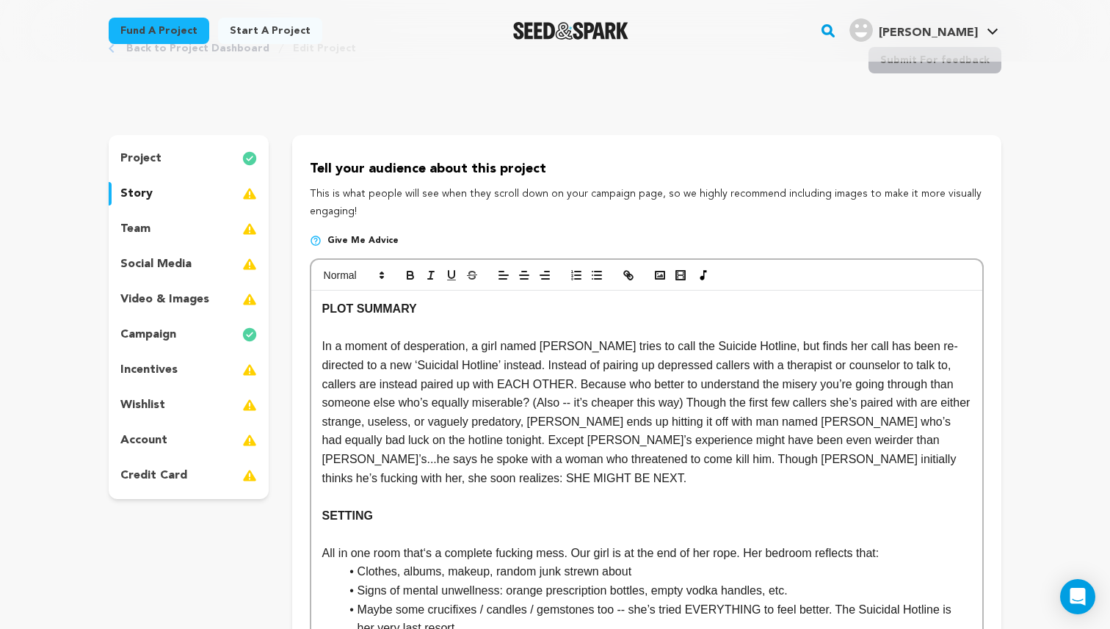
scroll to position [83, 0]
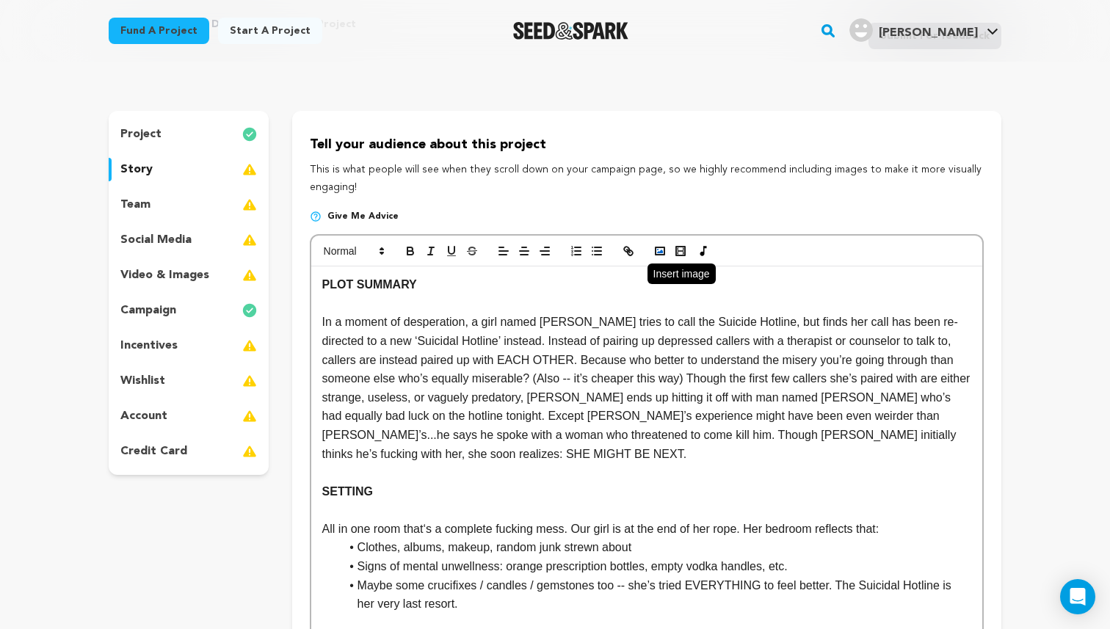
click at [659, 256] on icon "button" at bounding box center [660, 251] width 13 height 13
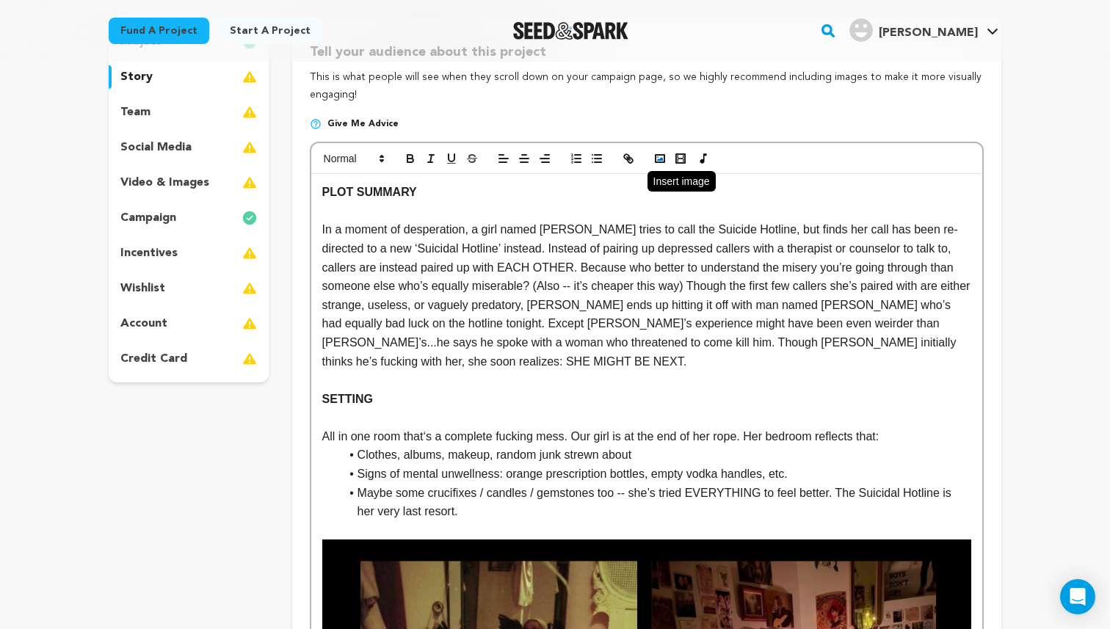
click at [660, 159] on polyline "button" at bounding box center [660, 159] width 6 height 4
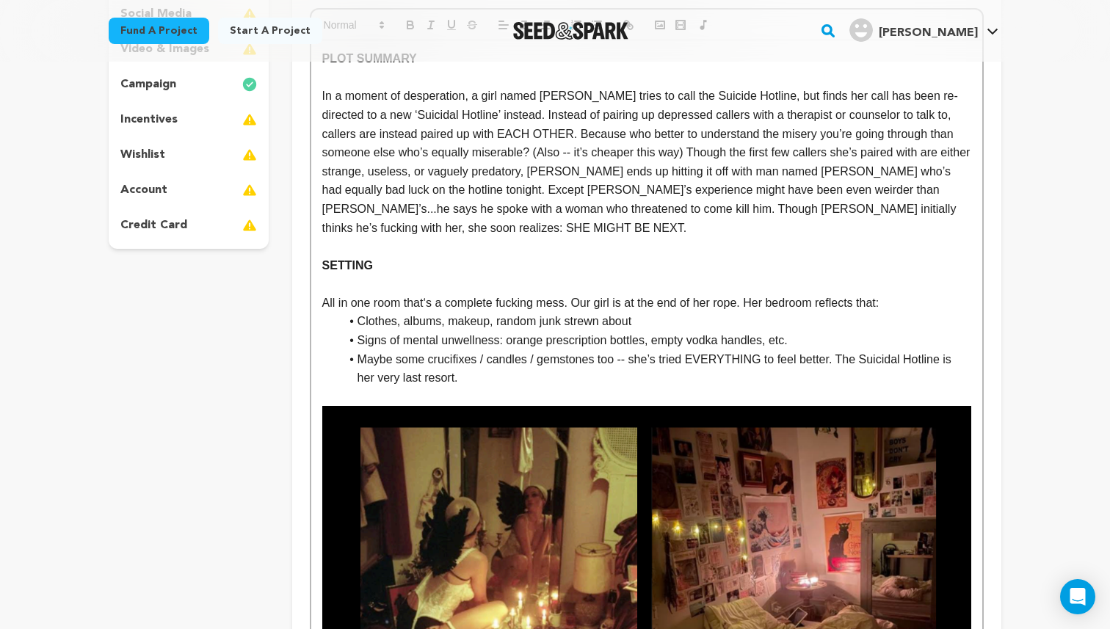
scroll to position [0, 0]
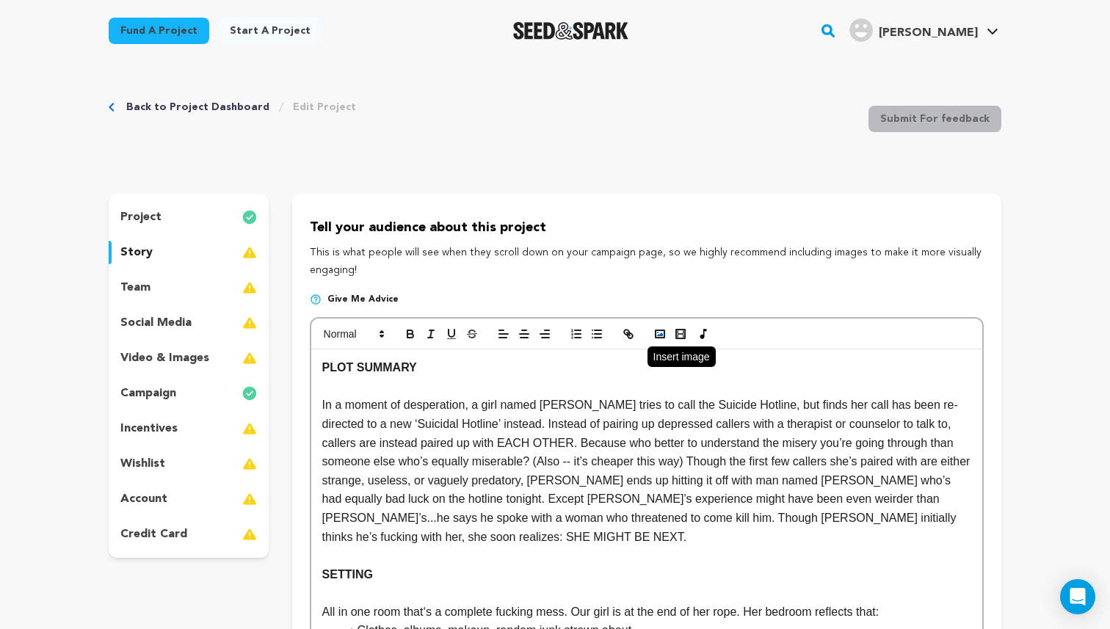
click at [659, 333] on icon "button" at bounding box center [660, 334] width 13 height 13
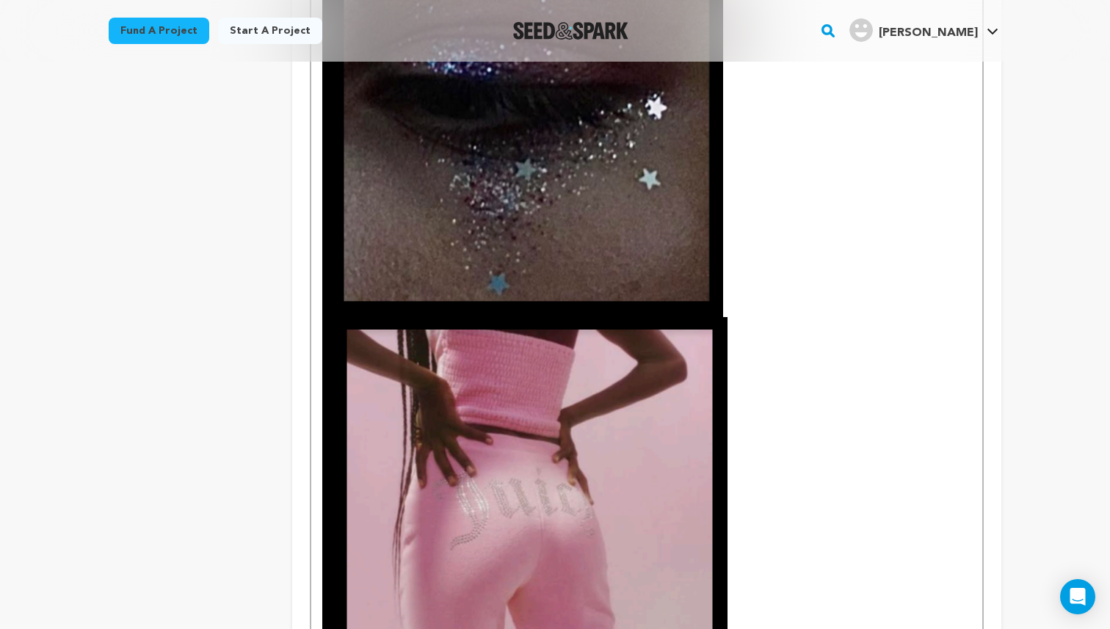
scroll to position [2804, 0]
click at [585, 429] on img at bounding box center [524, 566] width 405 height 496
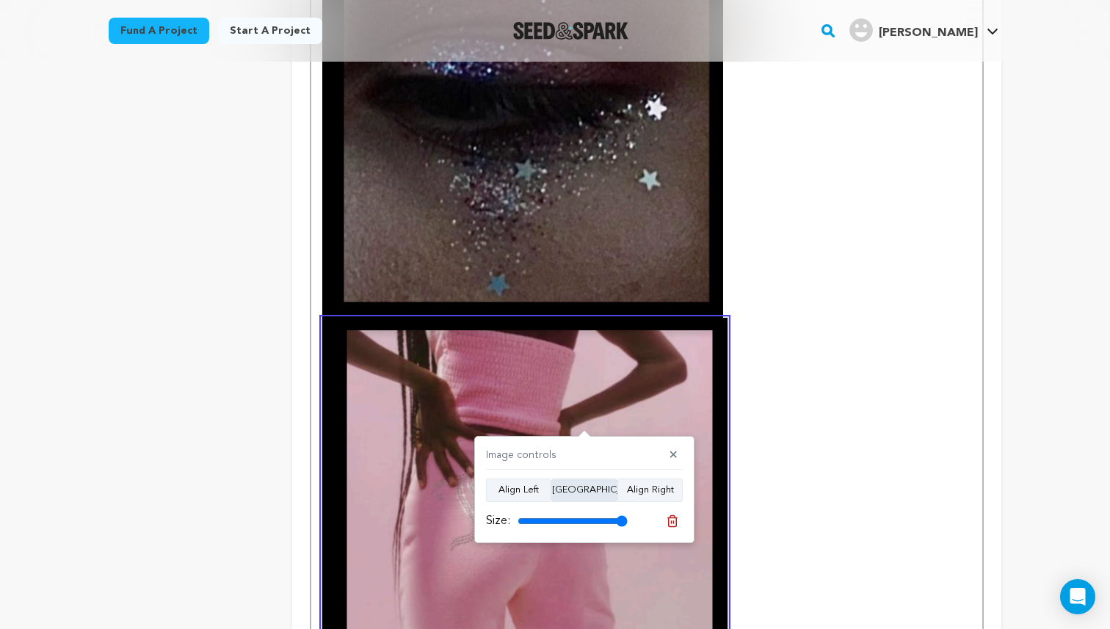
click at [585, 489] on button "Align Center" at bounding box center [585, 491] width 66 height 24
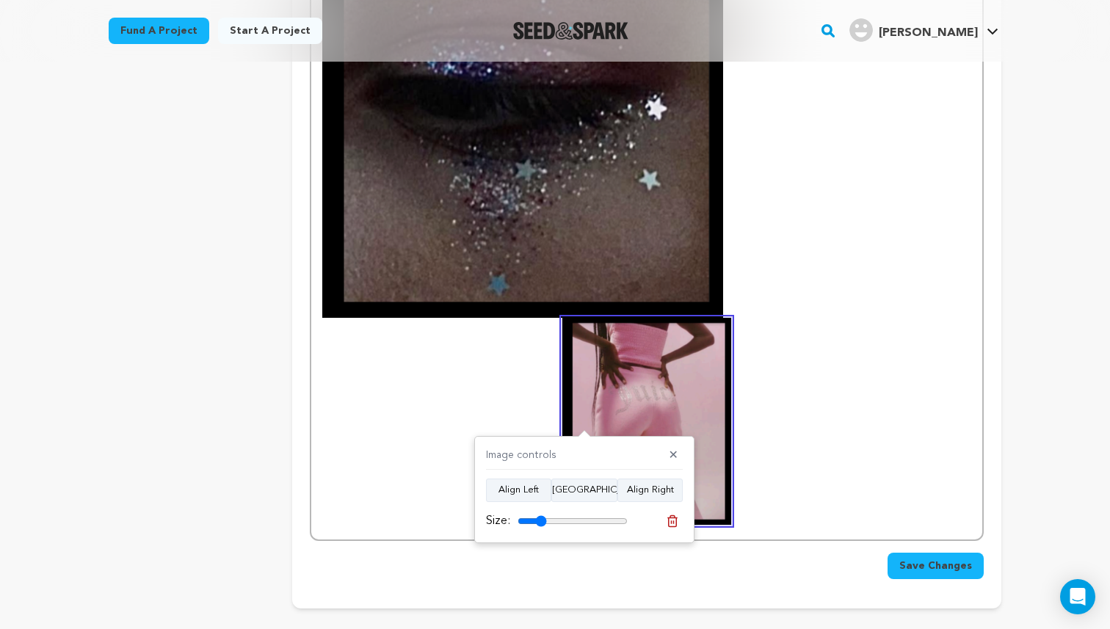
drag, startPoint x: 624, startPoint y: 519, endPoint x: 541, endPoint y: 519, distance: 83.0
type input "26"
click at [541, 519] on input "range" at bounding box center [573, 522] width 110 height 12
click at [567, 228] on img at bounding box center [522, 91] width 401 height 454
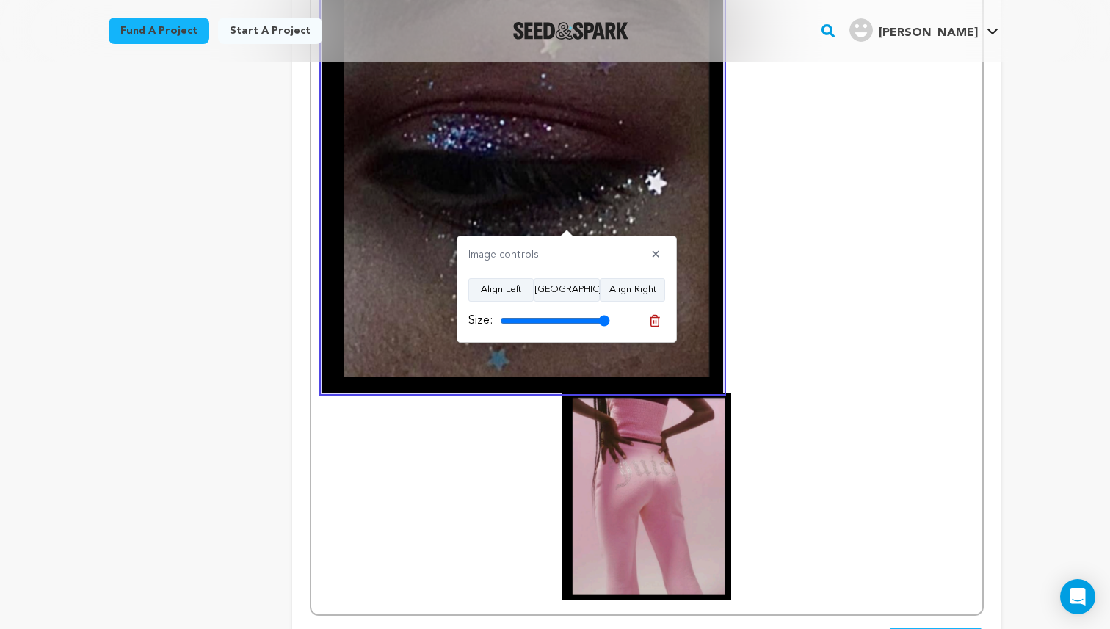
scroll to position [2722, 0]
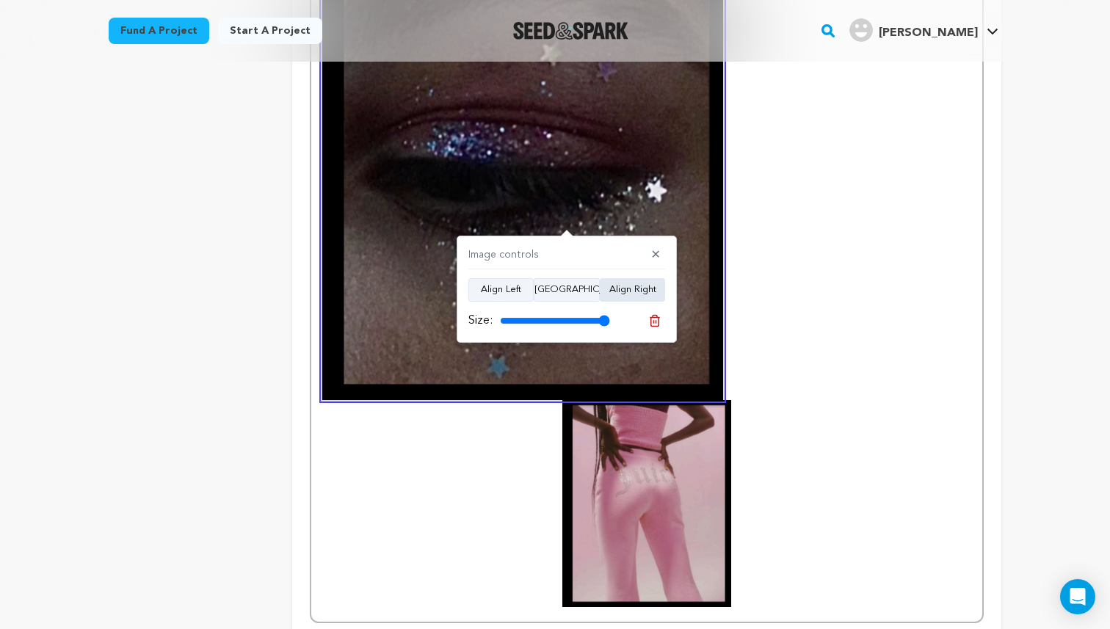
click at [635, 287] on button "Align Right" at bounding box center [632, 290] width 65 height 24
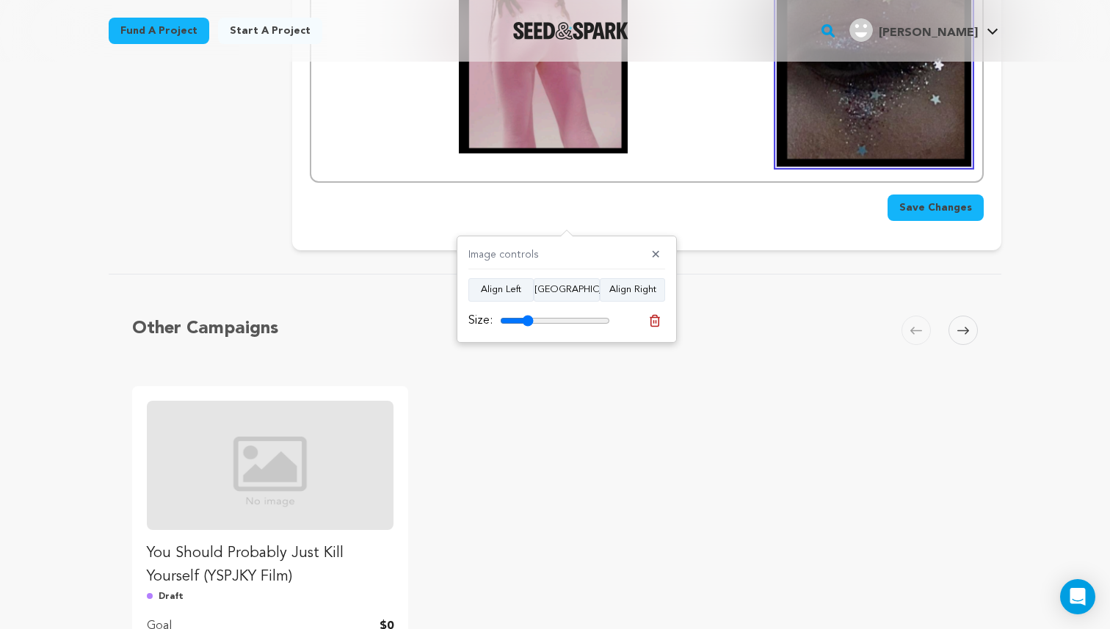
drag, startPoint x: 599, startPoint y: 319, endPoint x: 527, endPoint y: 324, distance: 72.2
type input "30"
click at [527, 323] on input "range" at bounding box center [555, 321] width 110 height 12
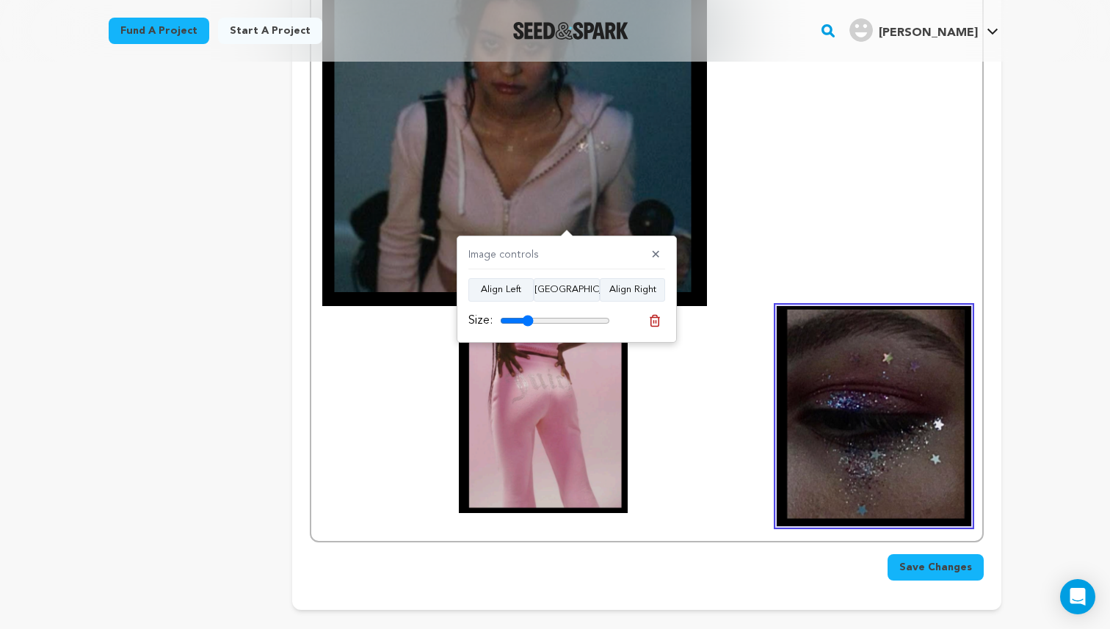
scroll to position [2360, 0]
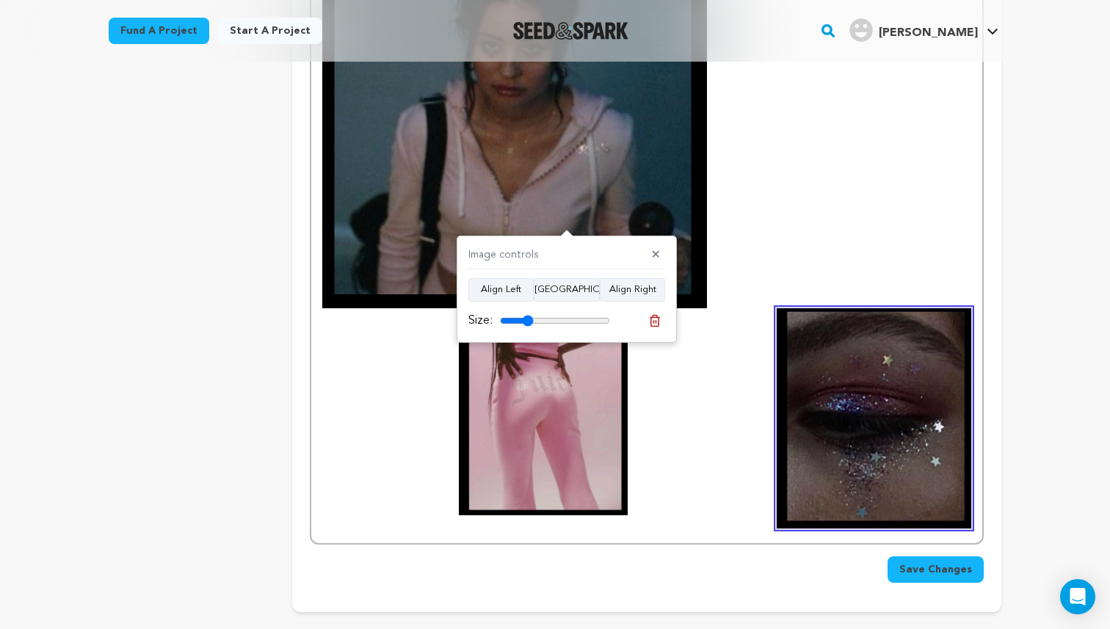
click at [584, 154] on img at bounding box center [514, 120] width 385 height 376
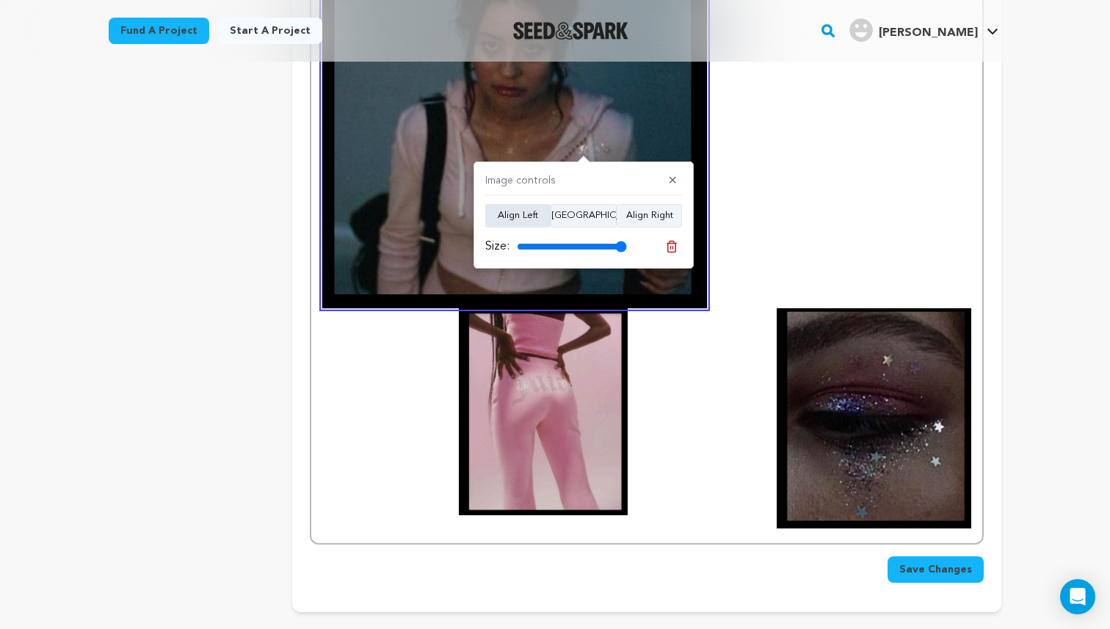
click at [513, 221] on button "Align Left" at bounding box center [517, 216] width 65 height 24
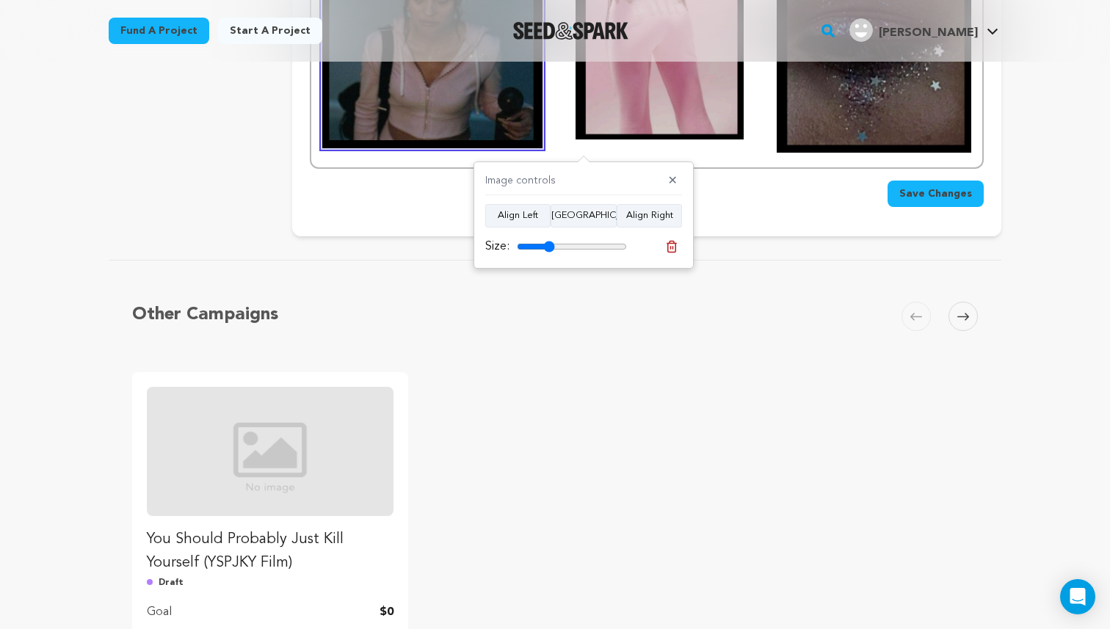
drag, startPoint x: 621, startPoint y: 247, endPoint x: 549, endPoint y: 250, distance: 72.0
type input "34"
click at [549, 250] on input "range" at bounding box center [572, 247] width 110 height 12
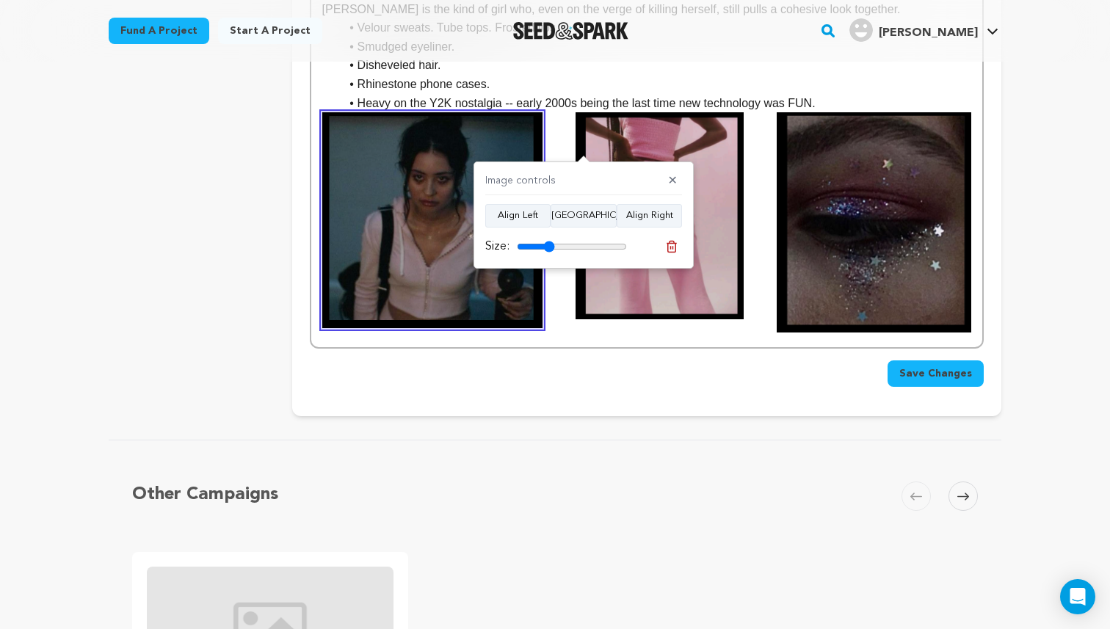
scroll to position [2158, 0]
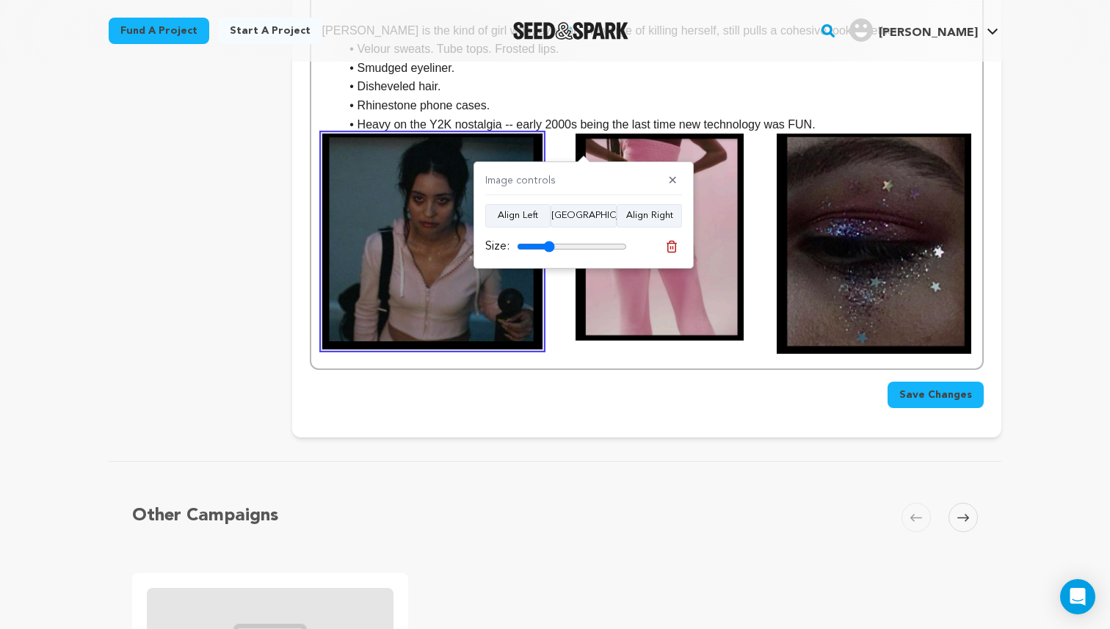
click at [834, 83] on li "Disheveled hair." at bounding box center [656, 86] width 632 height 19
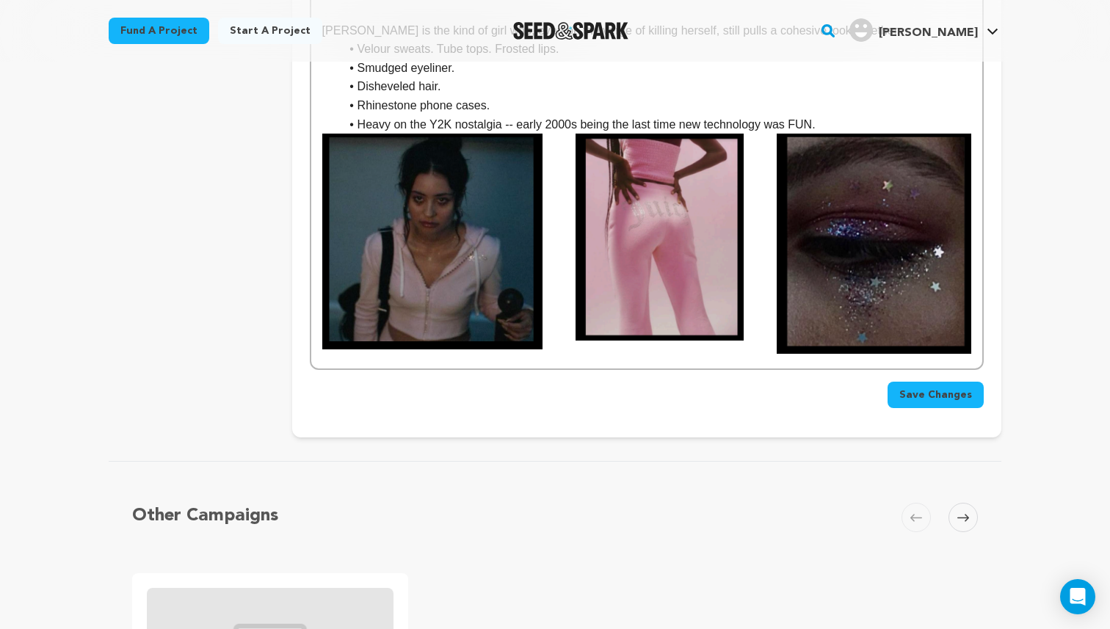
click at [849, 125] on li "Heavy on the Y2K nostalgia -- early 2000s being the last time new technology wa…" at bounding box center [656, 124] width 632 height 19
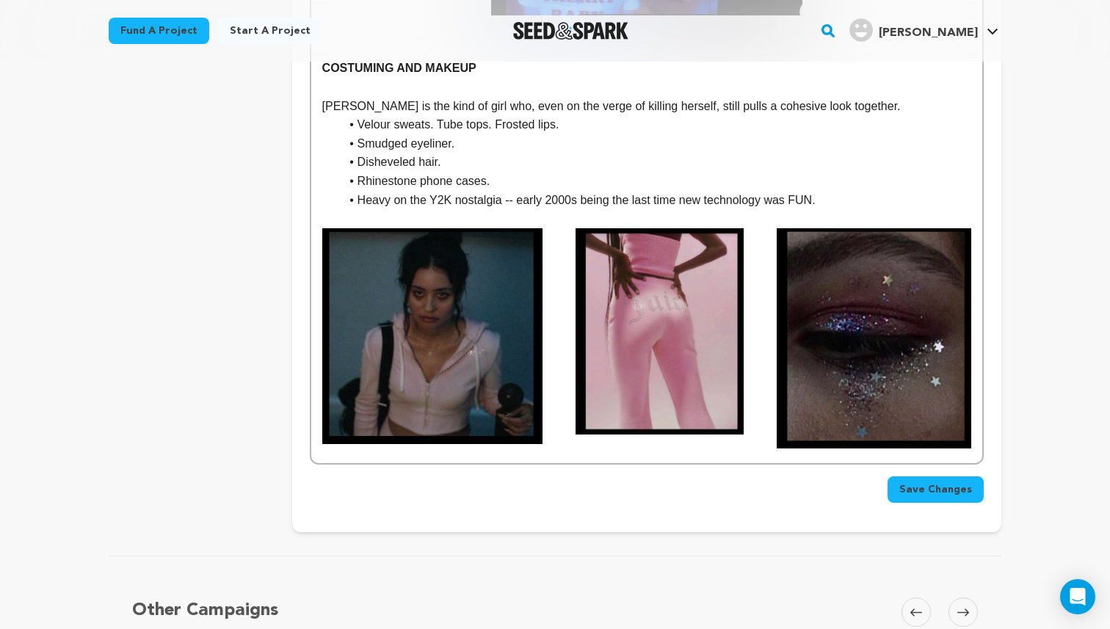
scroll to position [2070, 0]
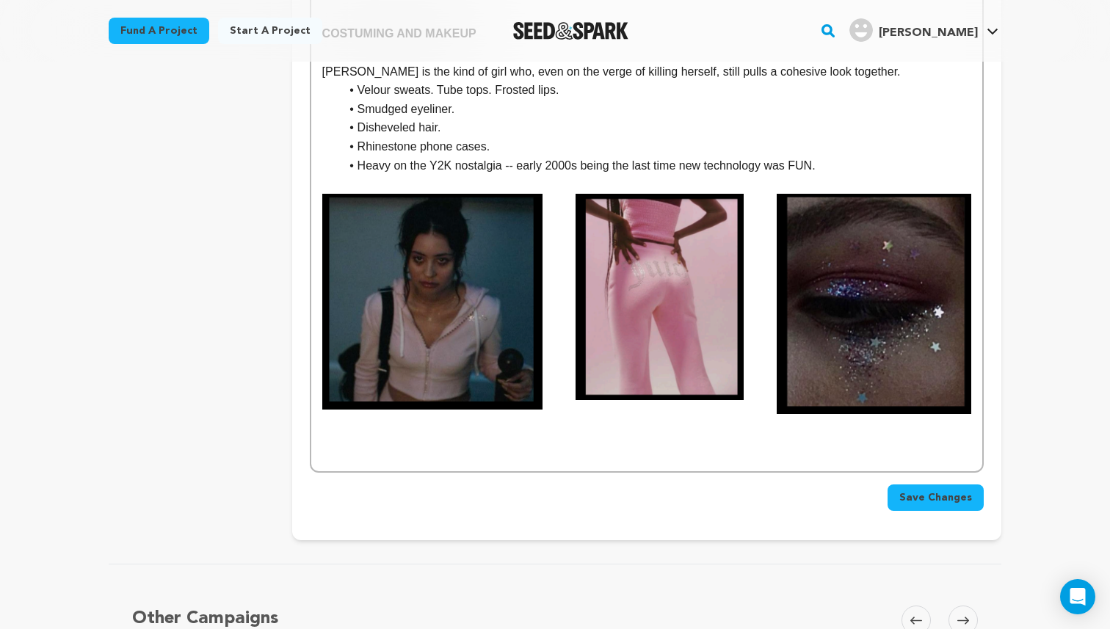
scroll to position [2123, 0]
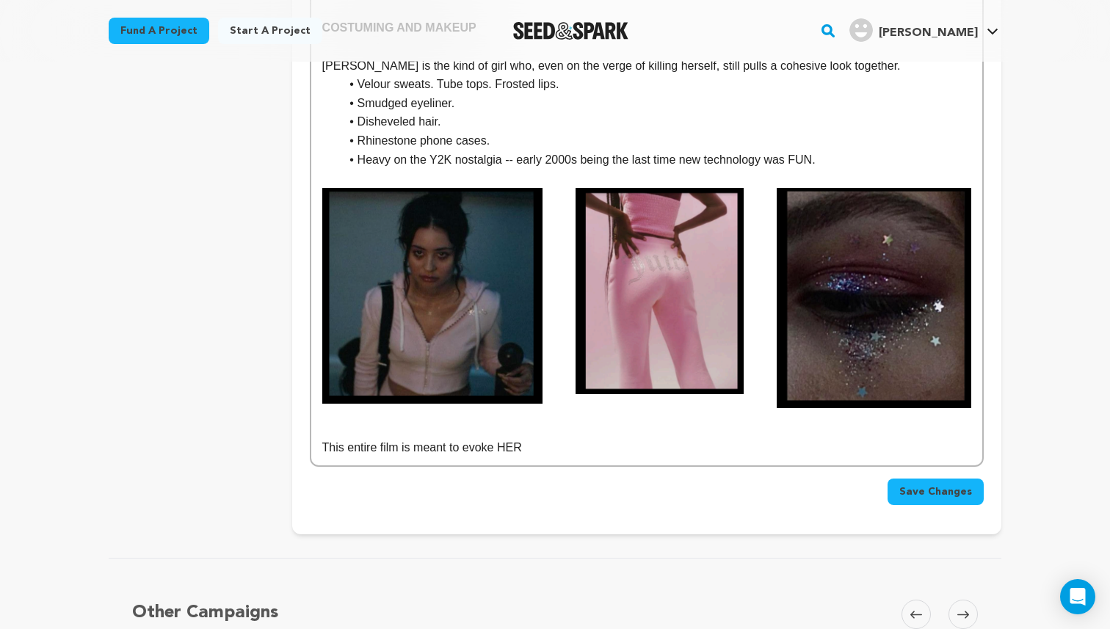
click at [507, 447] on p "This entire film is meant to evoke HER" at bounding box center [646, 447] width 649 height 19
click at [515, 434] on p at bounding box center [646, 428] width 649 height 19
click at [527, 445] on p "This entire film is meant to evoke HER" at bounding box center [646, 447] width 649 height 19
click at [705, 450] on p "This entire film is meant to evoke HER : wildly distressed, but still that BITCH" at bounding box center [646, 447] width 649 height 19
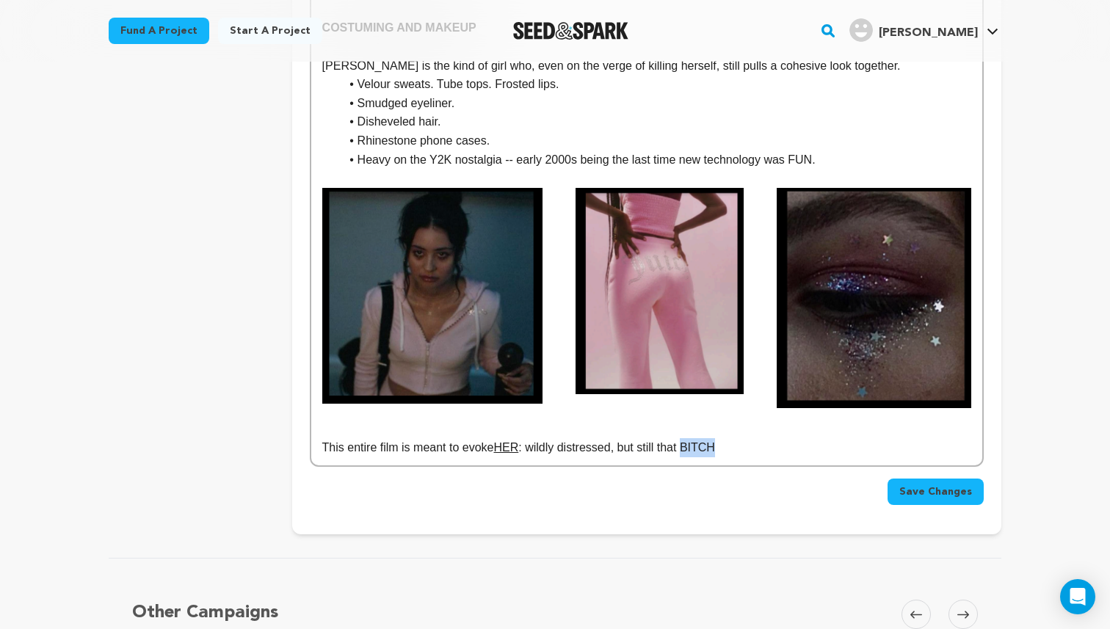
click at [705, 450] on p "This entire film is meant to evoke HER : wildly distressed, but still that BITCH" at bounding box center [646, 447] width 649 height 19
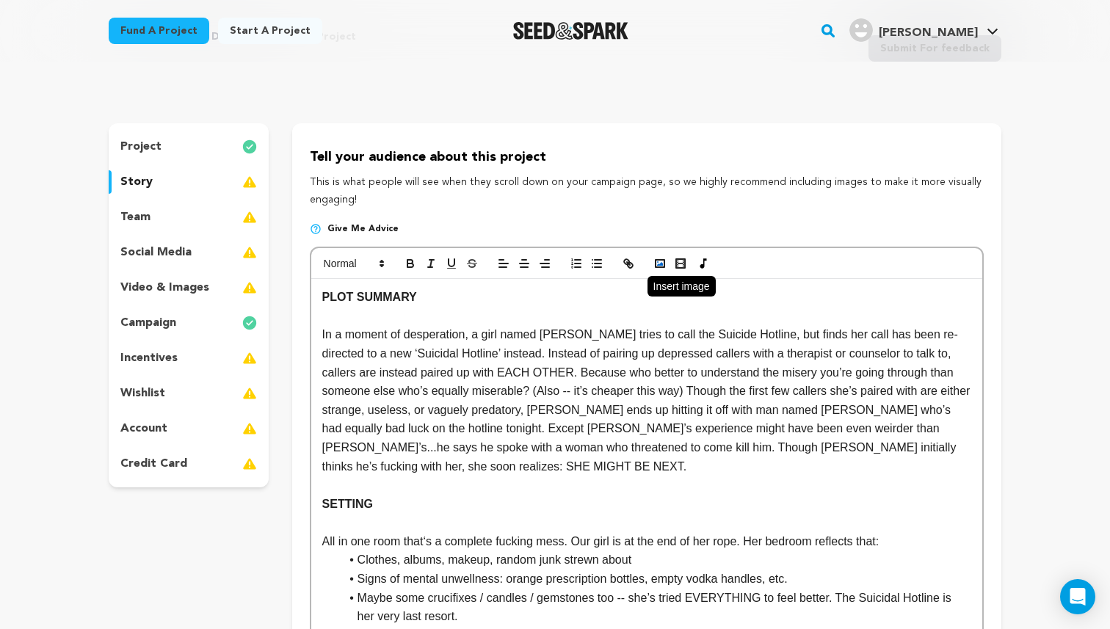
click at [657, 266] on icon "button" at bounding box center [660, 263] width 13 height 13
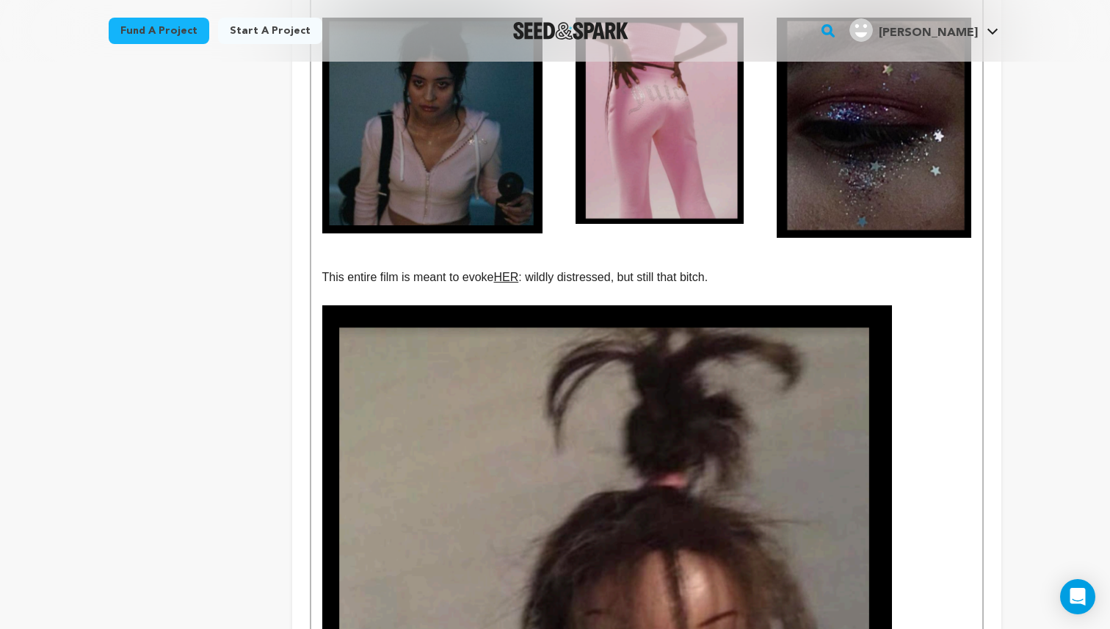
drag, startPoint x: 731, startPoint y: 279, endPoint x: 311, endPoint y: 286, distance: 420.1
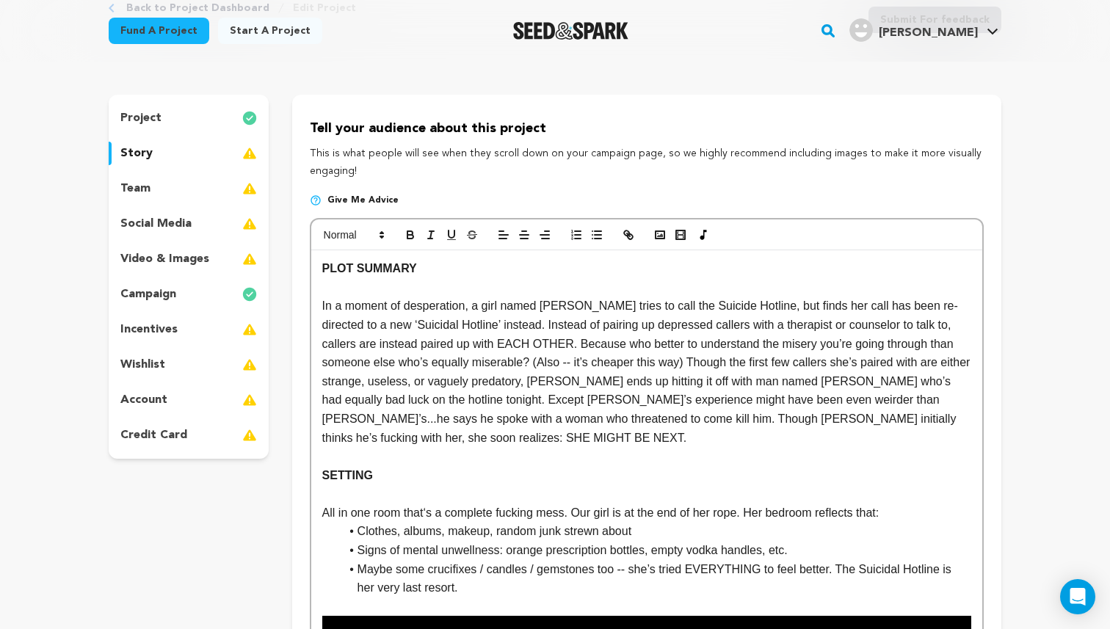
scroll to position [145, 0]
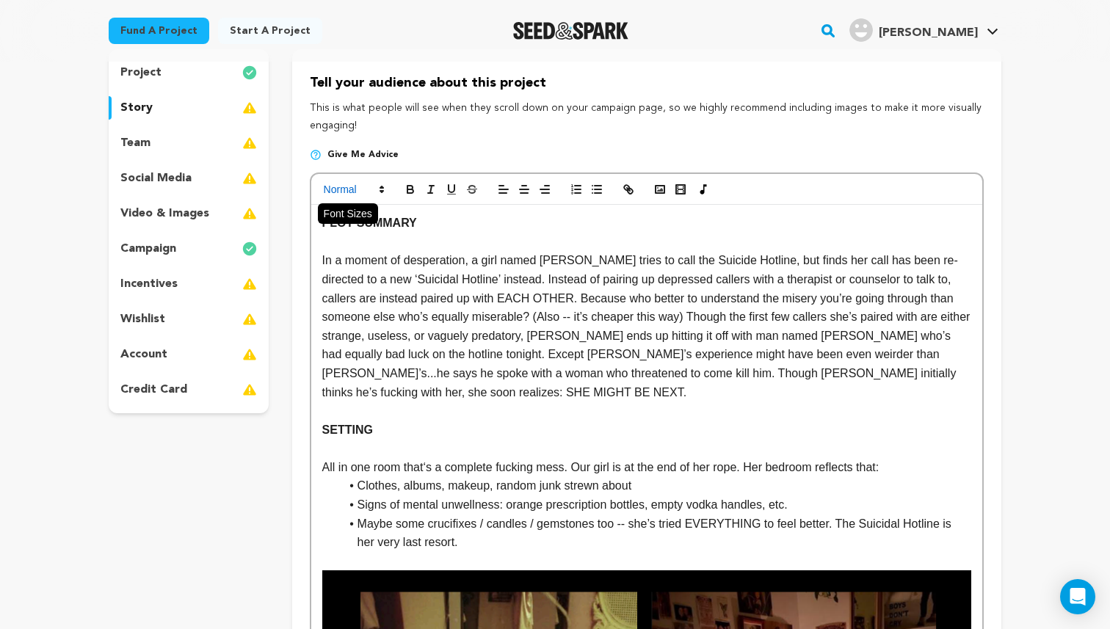
click at [380, 195] on icon at bounding box center [381, 189] width 13 height 13
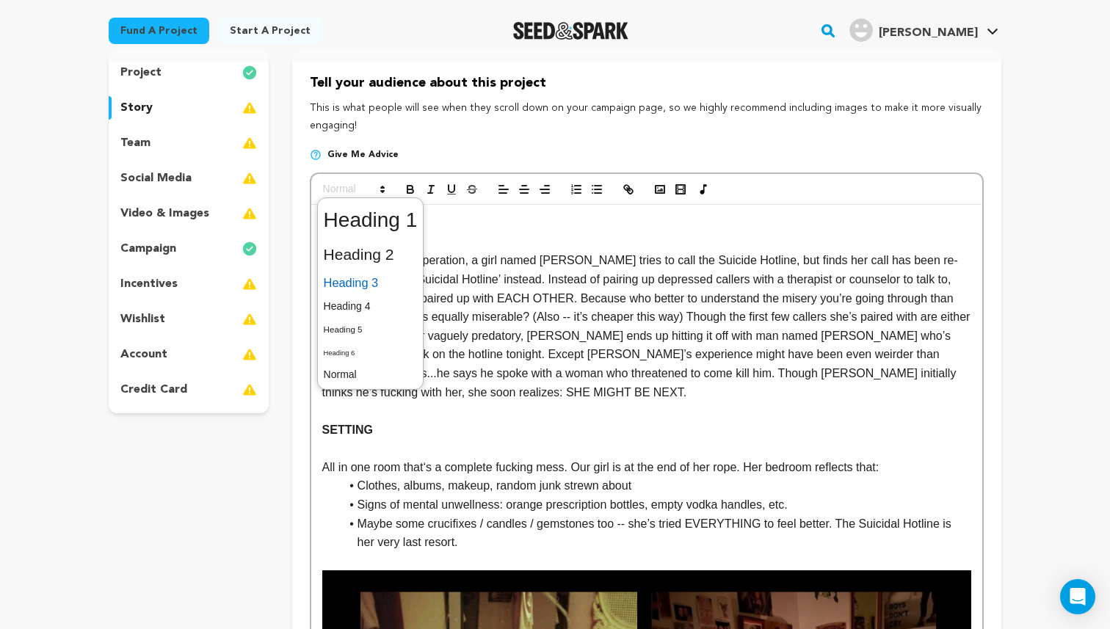
click at [384, 283] on span at bounding box center [371, 283] width 94 height 26
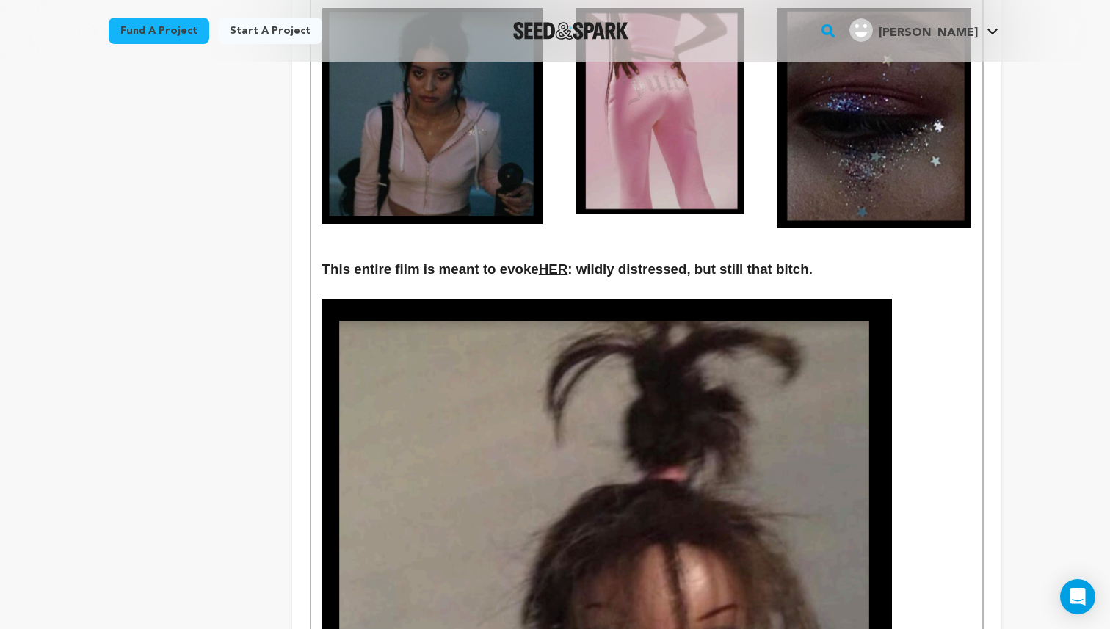
scroll to position [2277, 0]
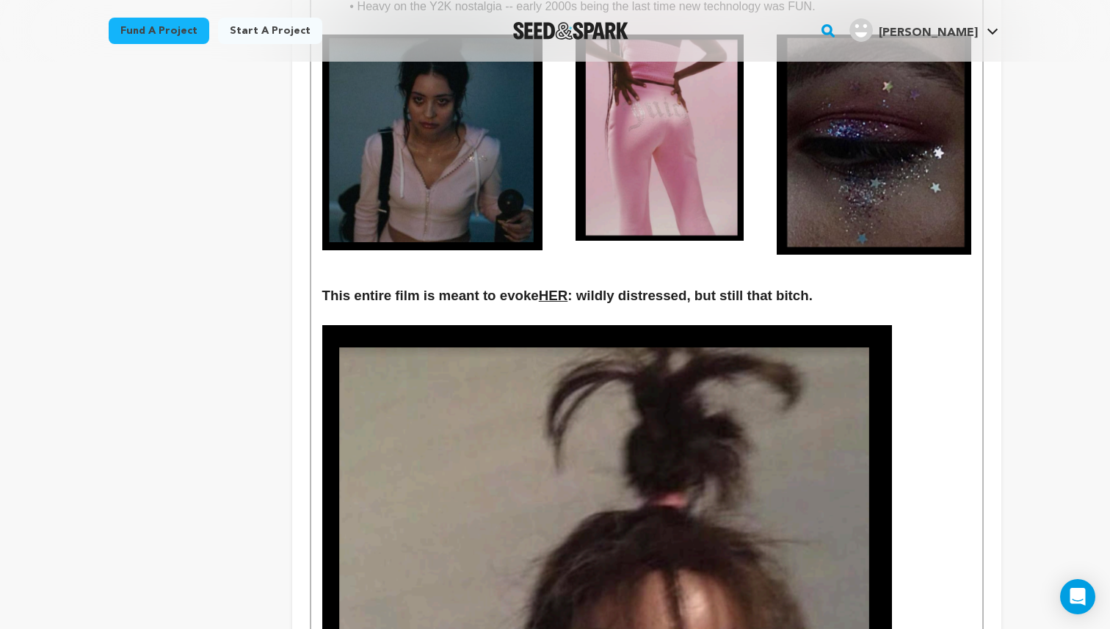
click at [848, 302] on h3 "This entire film is meant to evoke HER : wildly distressed, but still that bitc…" at bounding box center [646, 296] width 649 height 22
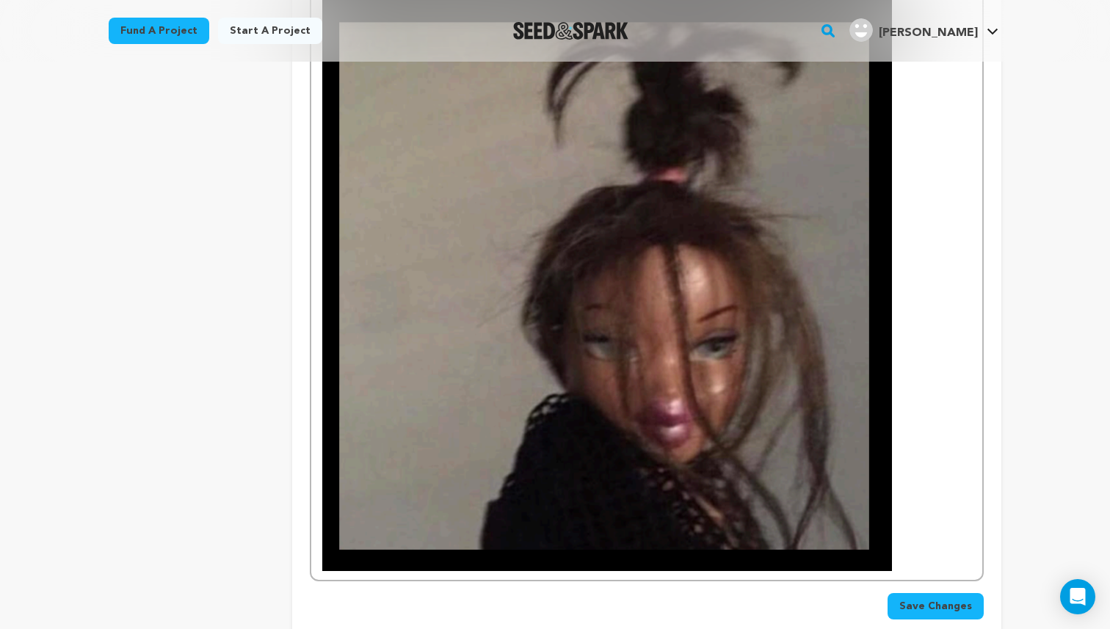
scroll to position [2605, 0]
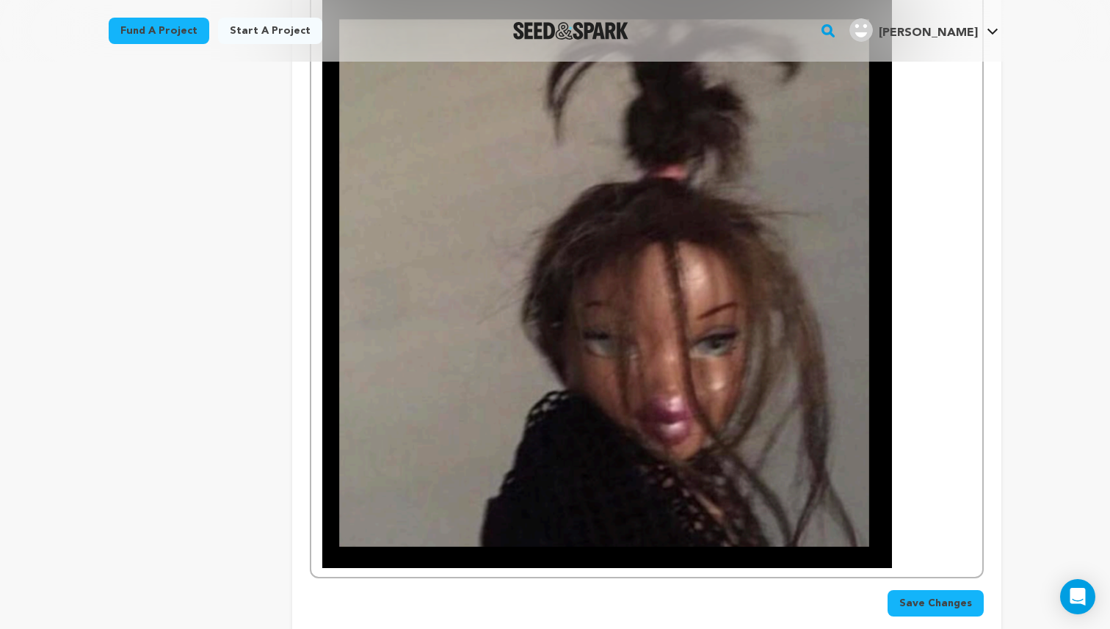
click at [794, 377] on img at bounding box center [607, 282] width 570 height 571
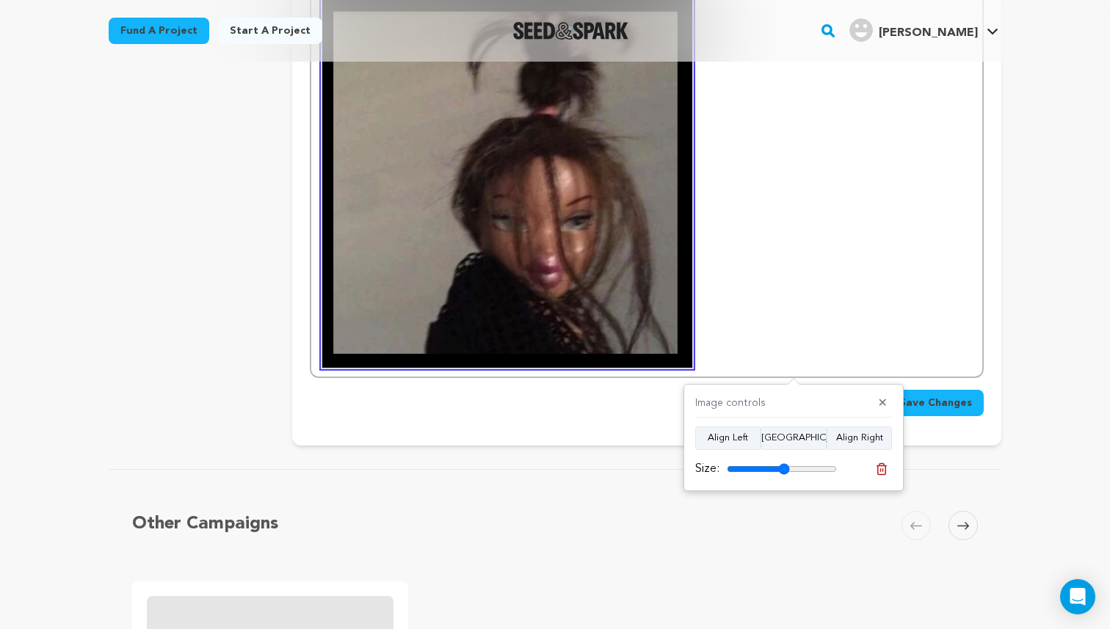
drag, startPoint x: 831, startPoint y: 467, endPoint x: 784, endPoint y: 471, distance: 46.4
type input "57"
click at [784, 471] on input "range" at bounding box center [782, 469] width 110 height 12
click at [797, 438] on button "Align Center" at bounding box center [794, 439] width 66 height 24
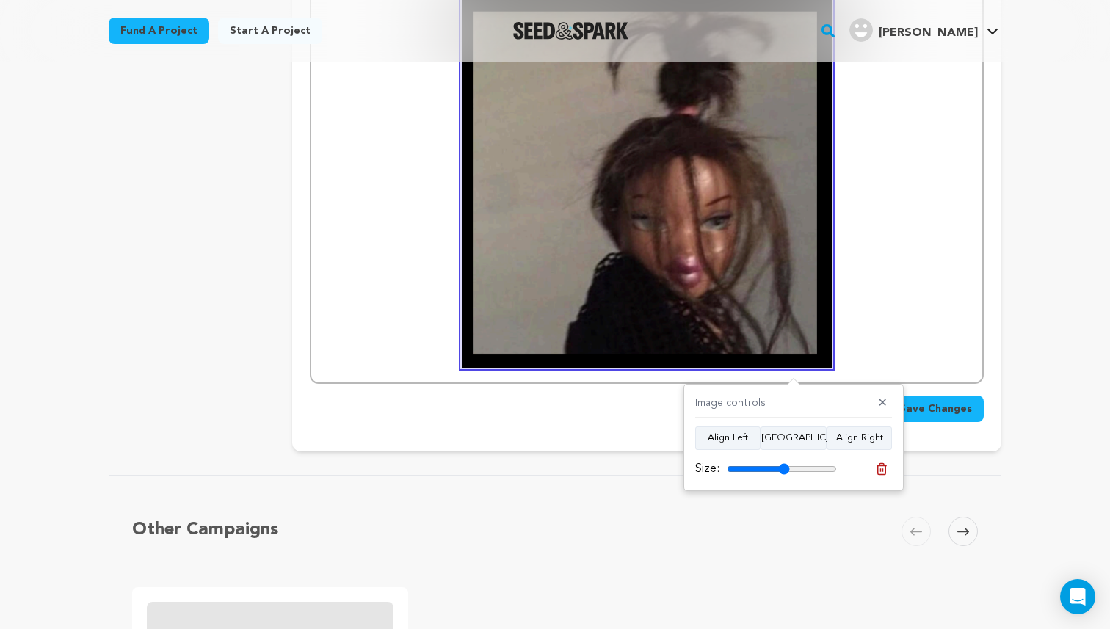
click at [875, 228] on p at bounding box center [646, 182] width 649 height 371
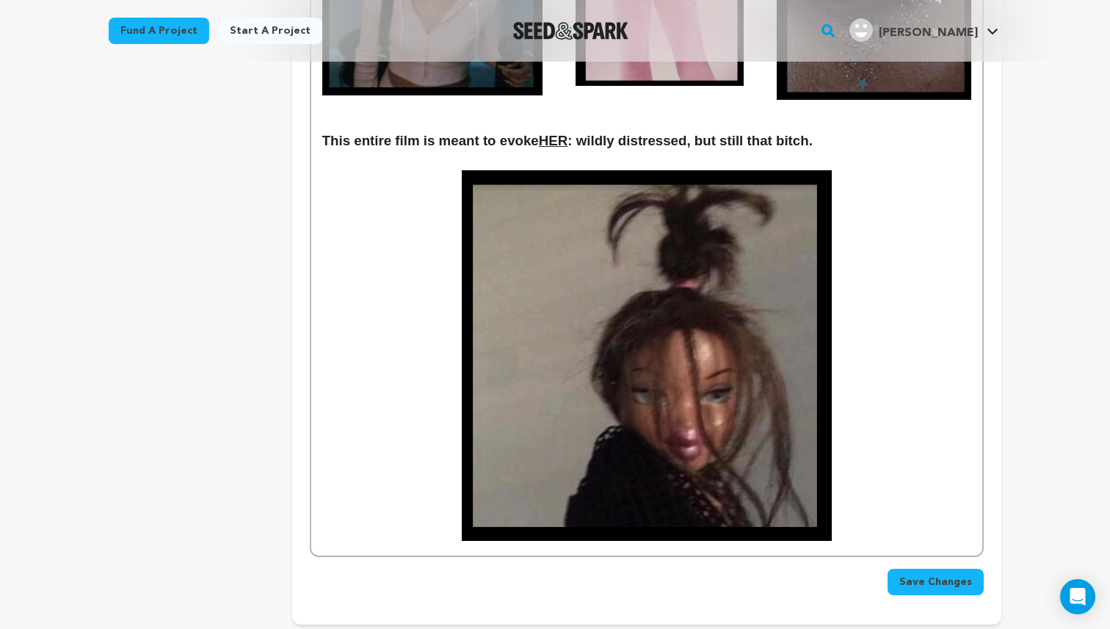
scroll to position [2423, 0]
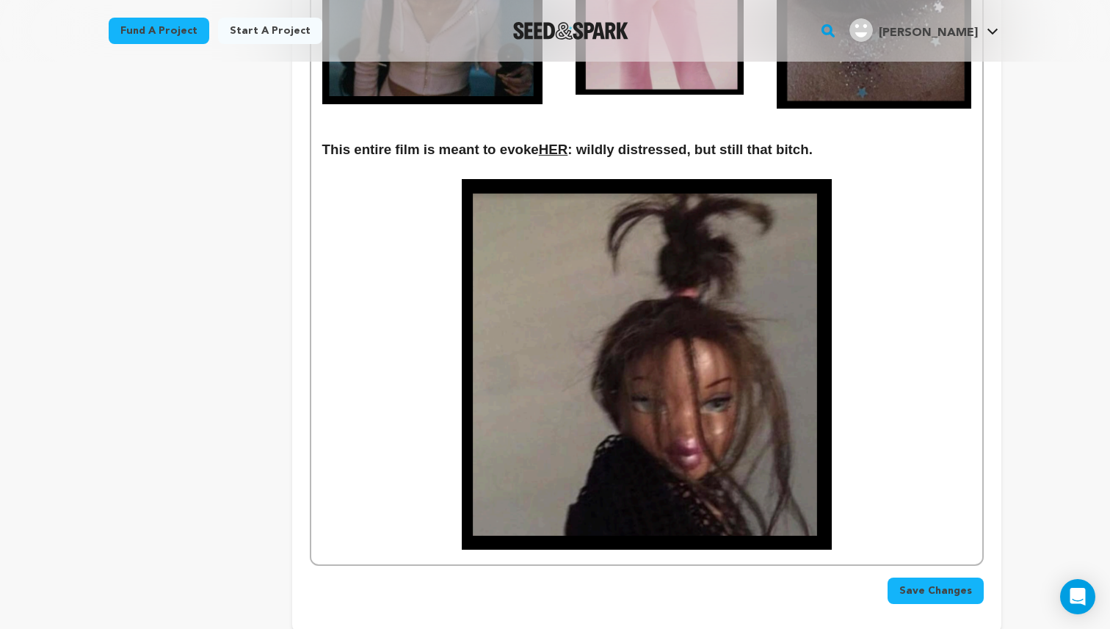
click at [949, 595] on span "Save Changes" at bounding box center [936, 591] width 73 height 15
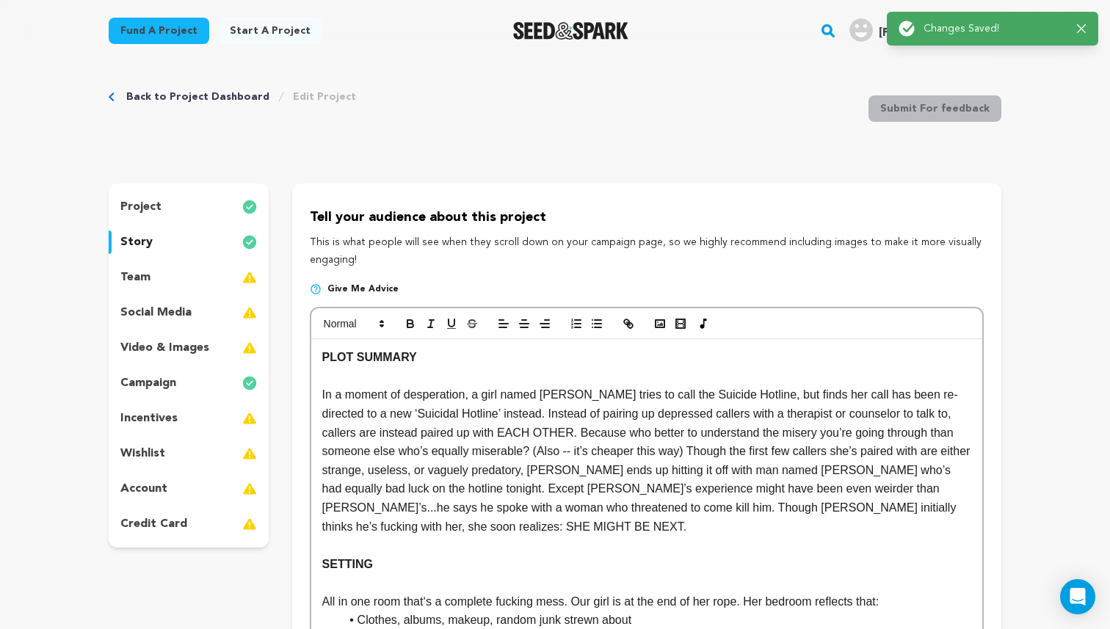
scroll to position [0, 0]
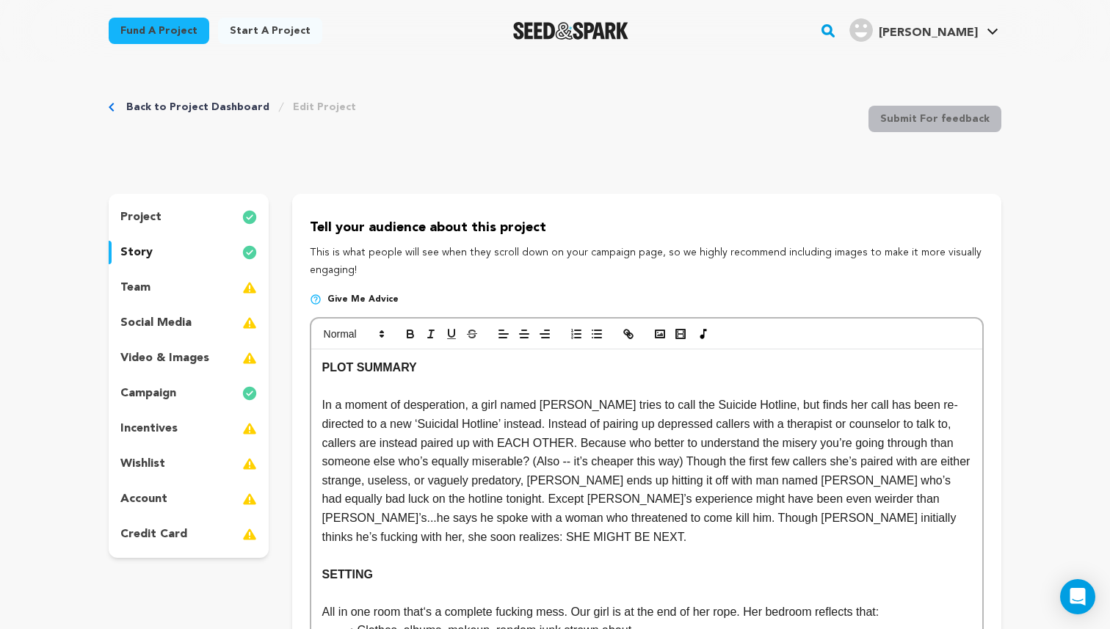
click at [155, 294] on div "team" at bounding box center [189, 288] width 160 height 24
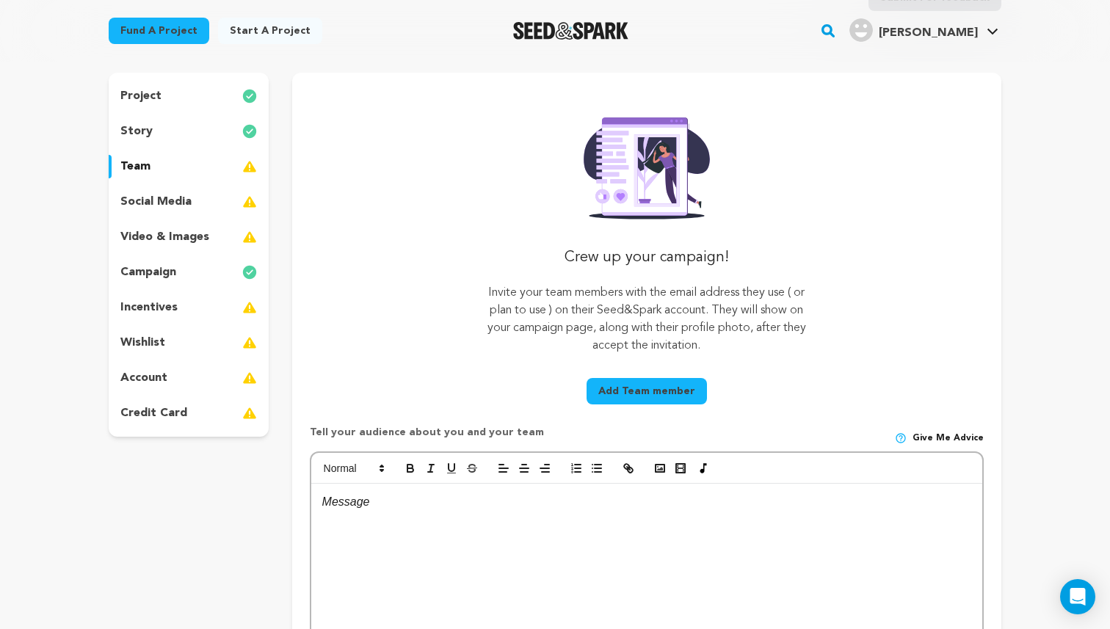
scroll to position [124, 0]
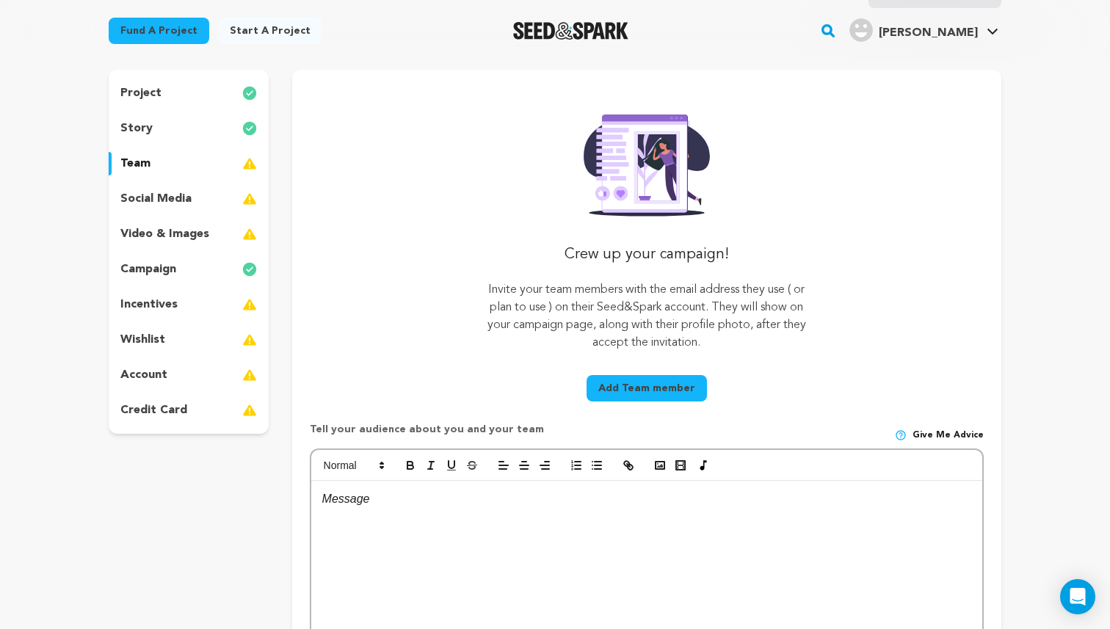
click at [621, 391] on button "Add Team member" at bounding box center [647, 388] width 120 height 26
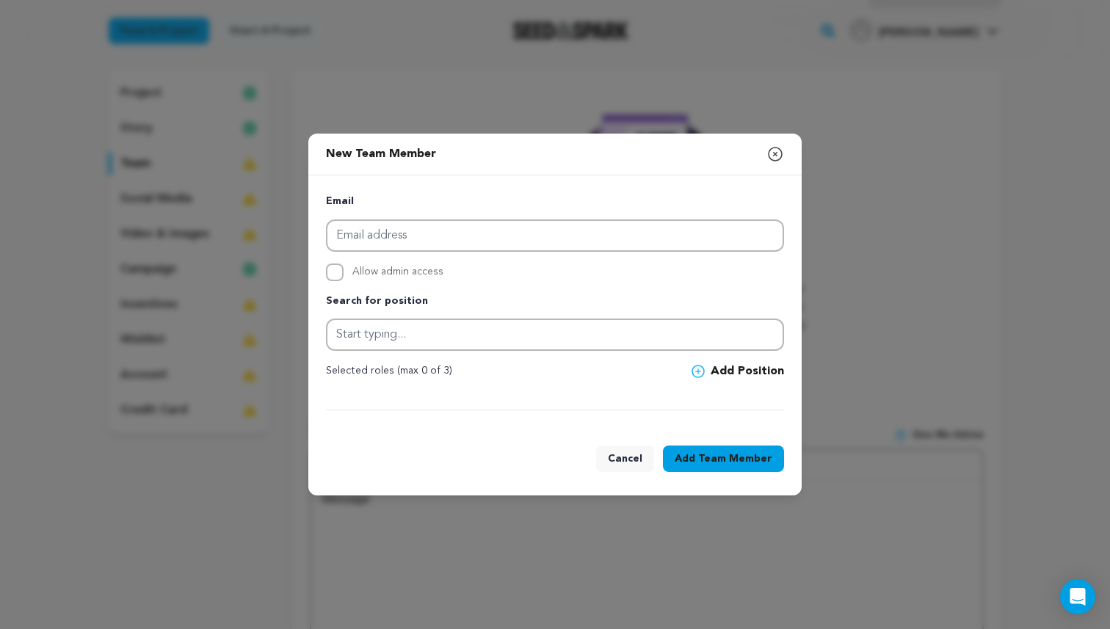
click at [631, 454] on button "Cancel" at bounding box center [625, 459] width 58 height 26
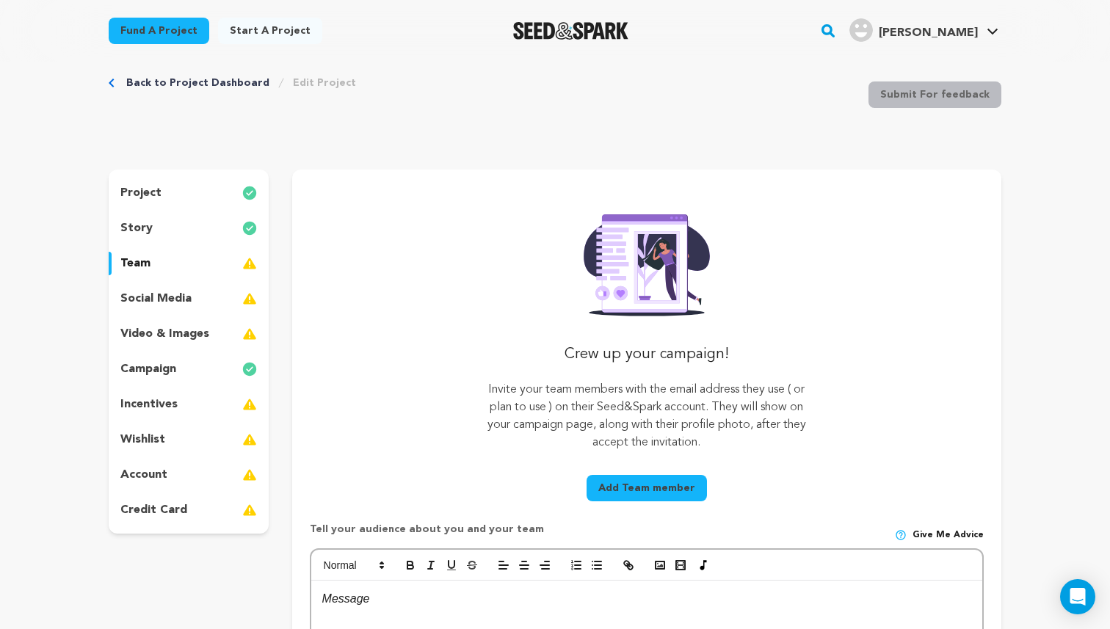
scroll to position [0, 0]
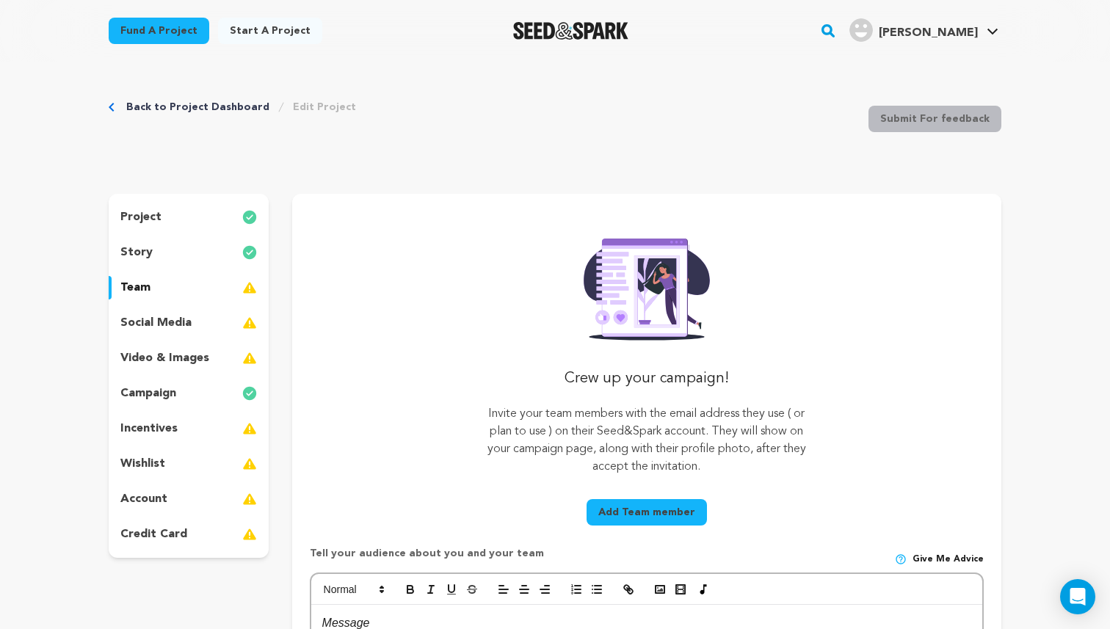
click at [211, 107] on link "Back to Project Dashboard" at bounding box center [197, 107] width 143 height 15
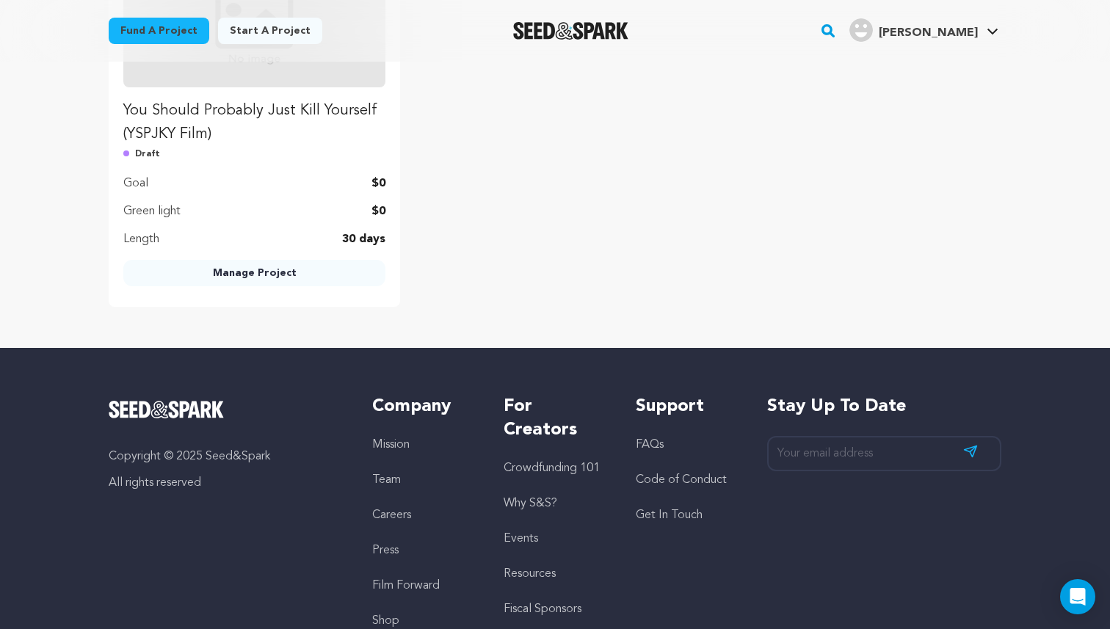
scroll to position [1025, 0]
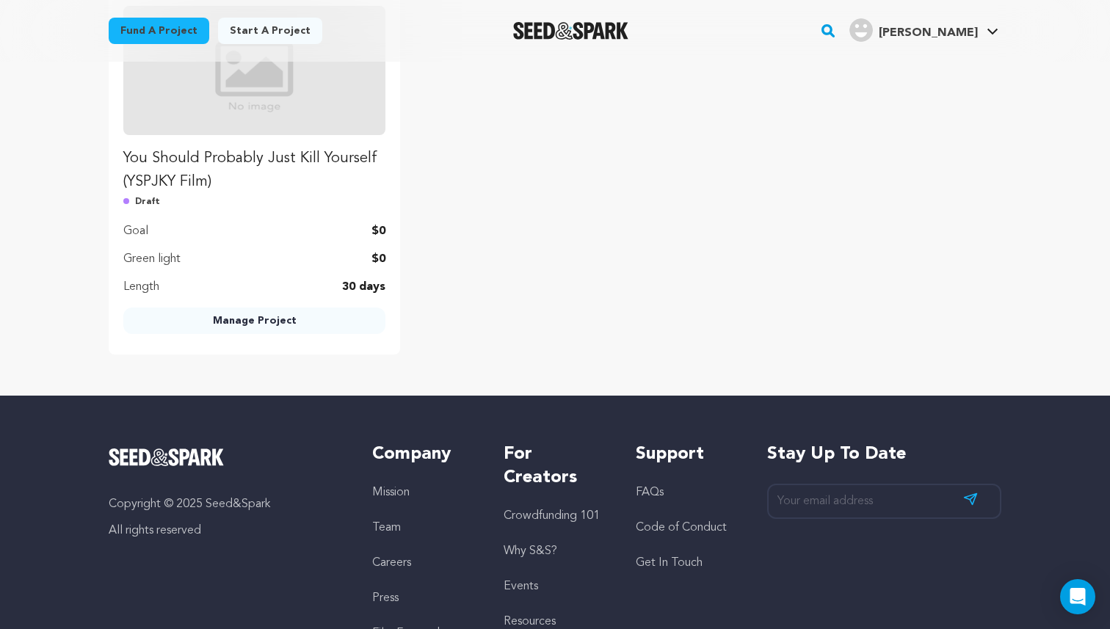
click at [259, 312] on link "Manage Project" at bounding box center [254, 321] width 262 height 26
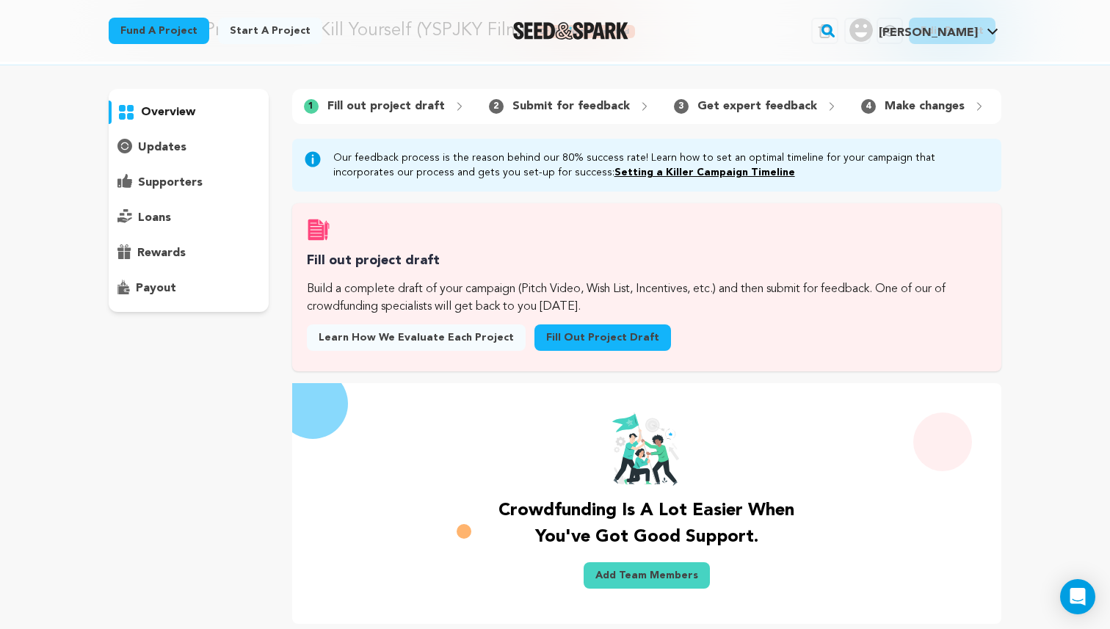
scroll to position [47, 0]
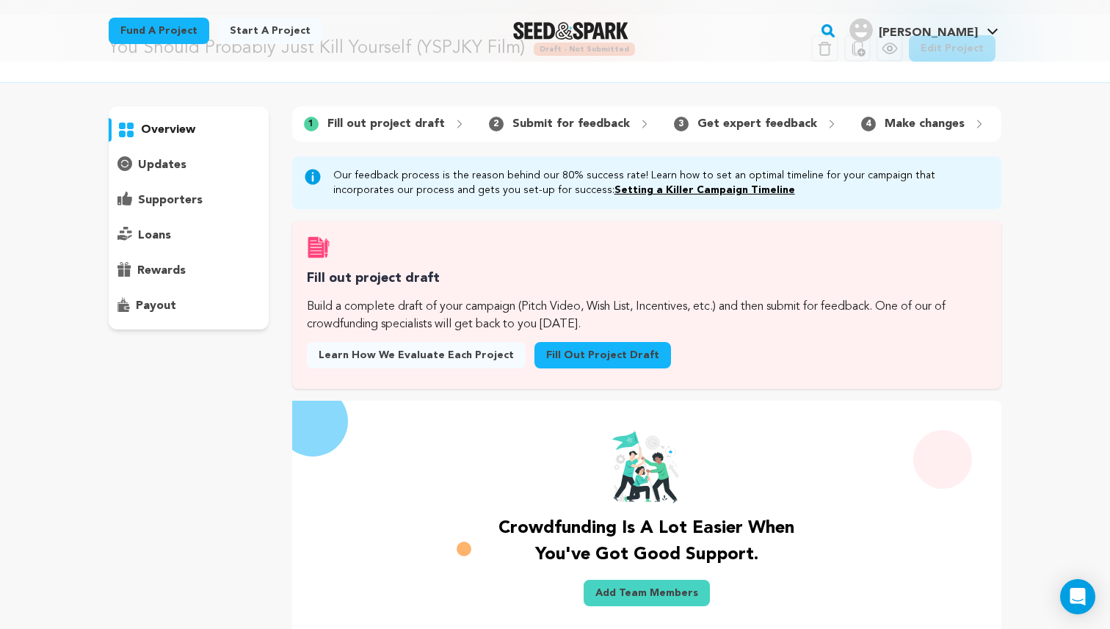
click at [389, 122] on p "Fill out project draft" at bounding box center [387, 124] width 118 height 18
click at [630, 358] on link "Fill out project draft" at bounding box center [603, 355] width 137 height 26
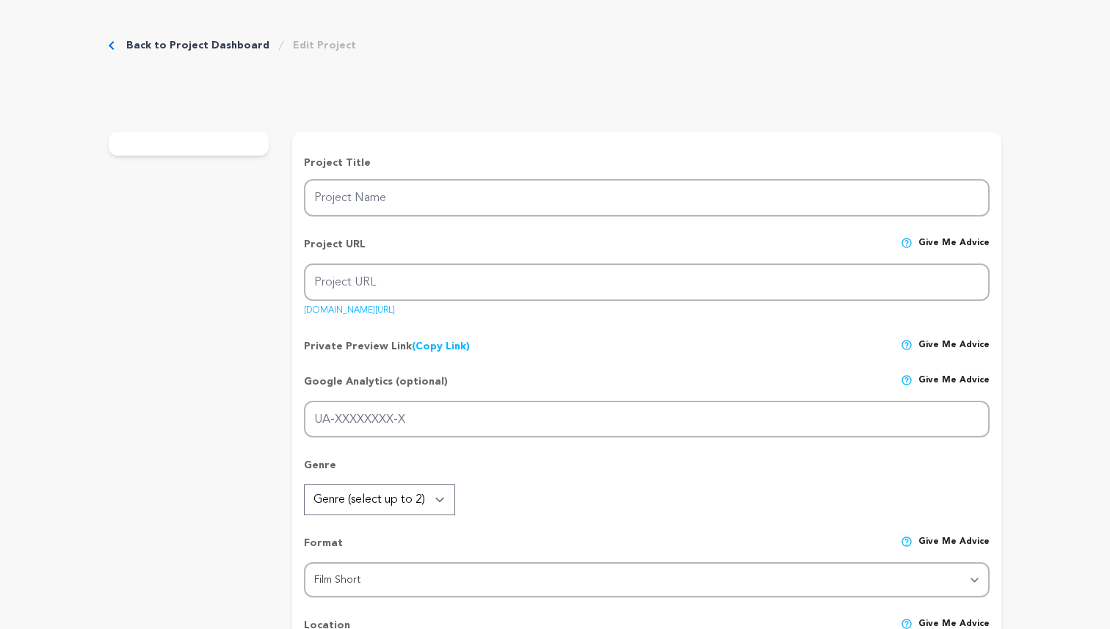
type input "You Should Probably Just Kill Yourself (YSPJKY Film)"
type input "you-should-probably-just-kill-yourself-yspjky-film"
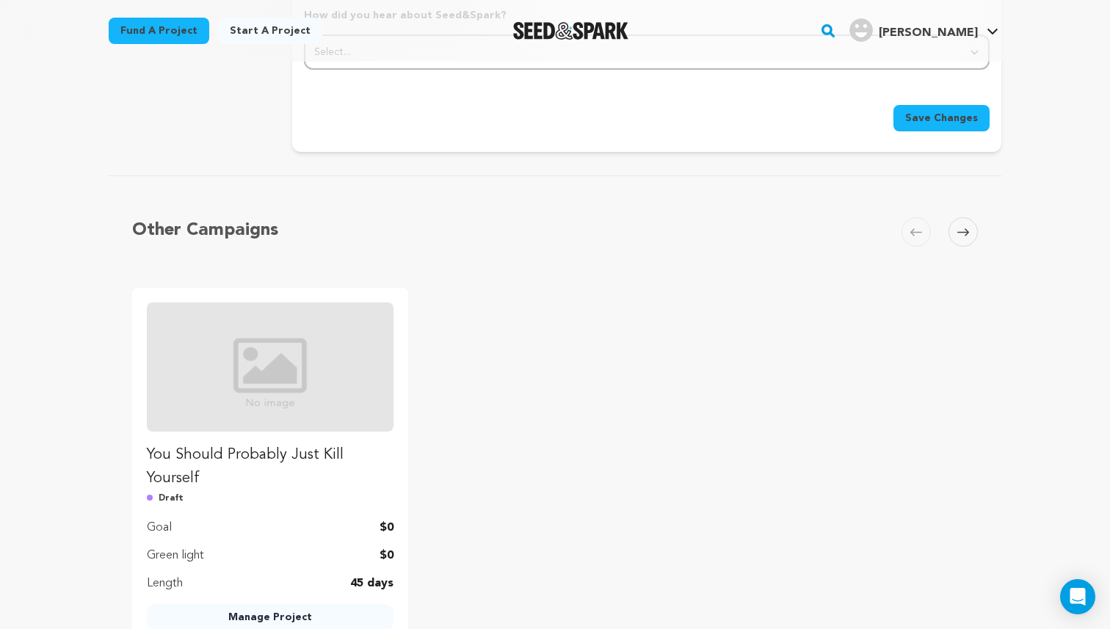
scroll to position [1602, 0]
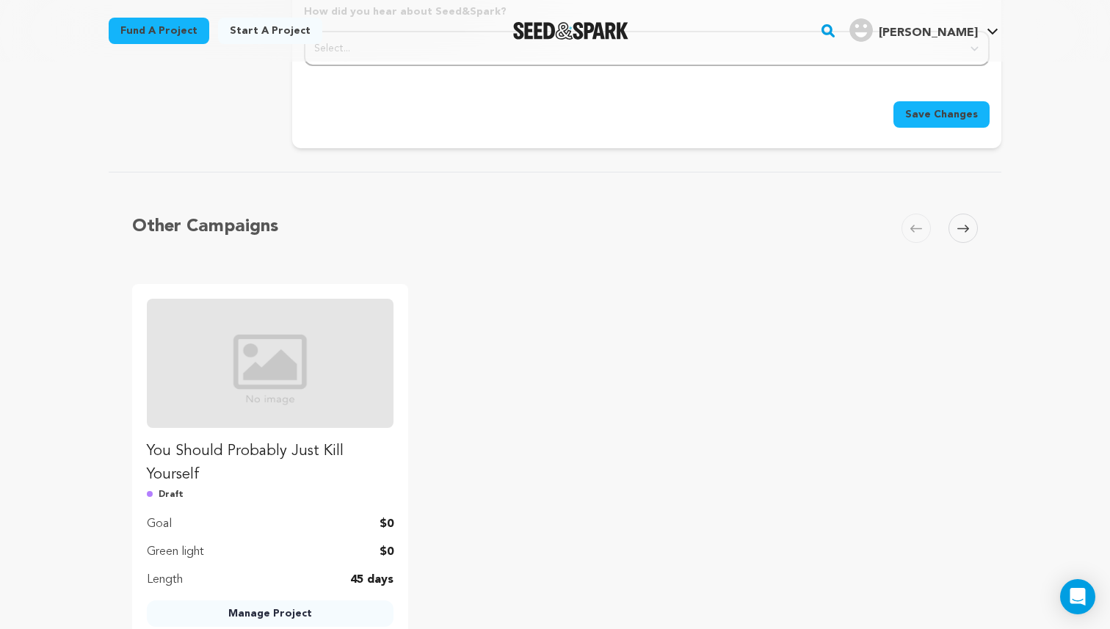
click at [259, 447] on p "You Should Probably Just Kill Yourself" at bounding box center [270, 463] width 247 height 47
click at [276, 601] on link "Manage Project" at bounding box center [270, 614] width 247 height 26
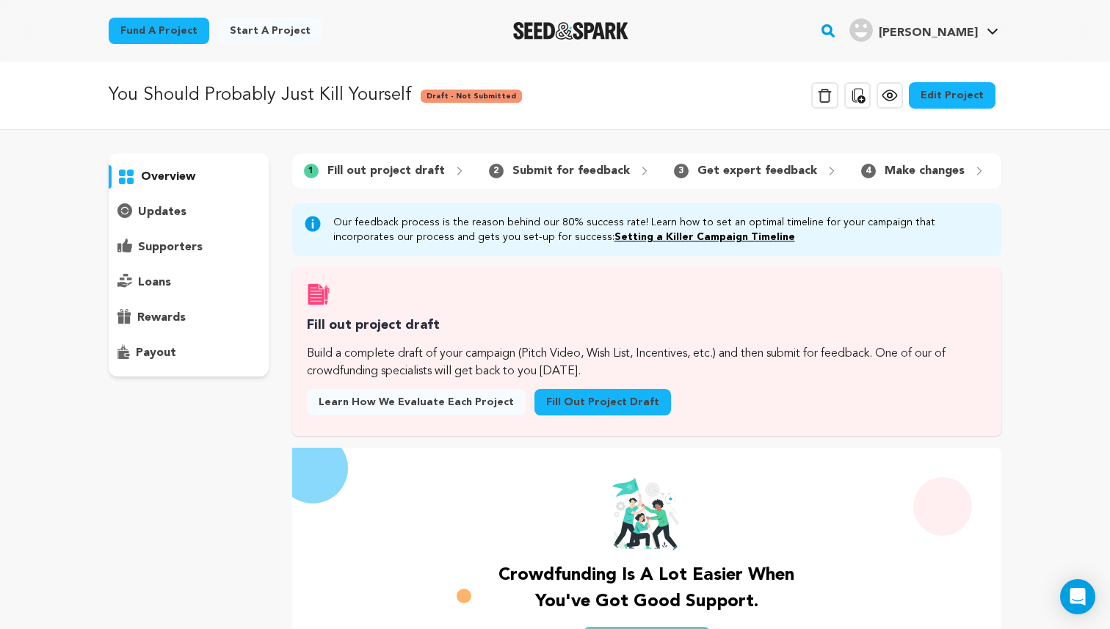
click at [588, 409] on link "Fill out project draft" at bounding box center [603, 402] width 137 height 26
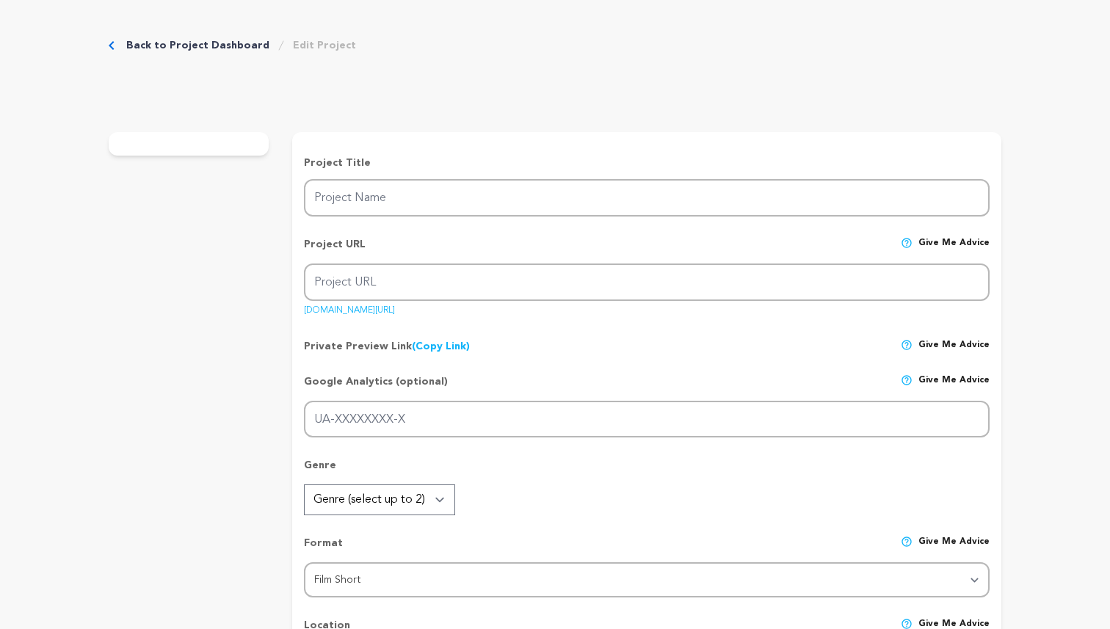
type input "You Should Probably Just Kill Yourself"
type input "you-should-probably-just-kill-yourself"
type input "In a moment of desperation, [PERSON_NAME] tries to call the Suicide Hotline, bu…"
type textarea "You Should Probably Just Kill Yourself is a darkly comedic script that explores…"
type textarea "Our mission is to spark deeper conversations about mental health through satire…"
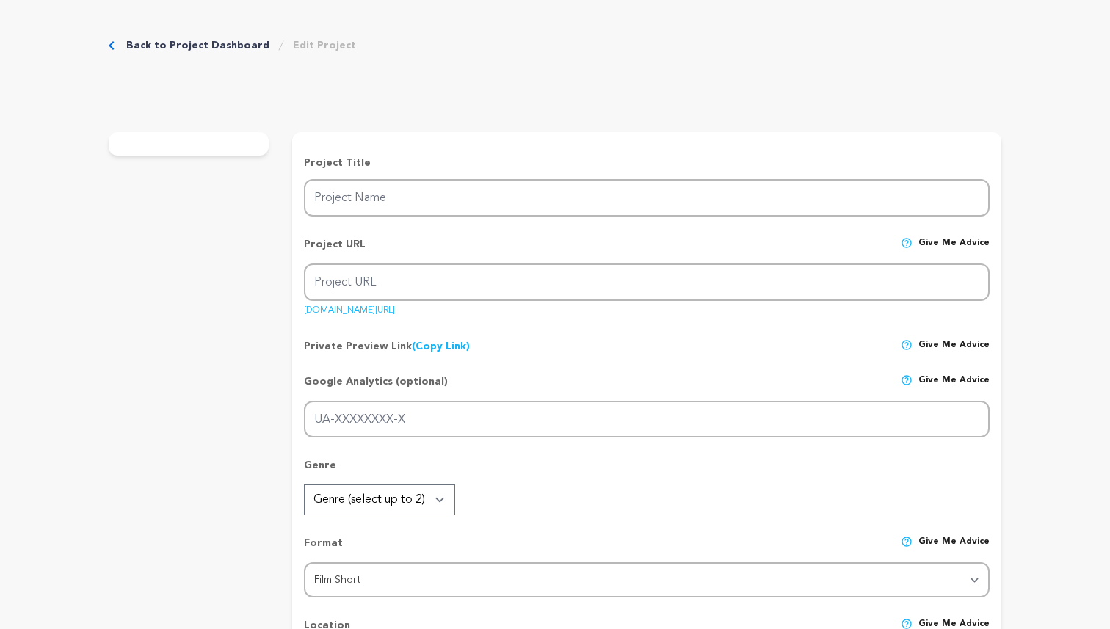
radio input "true"
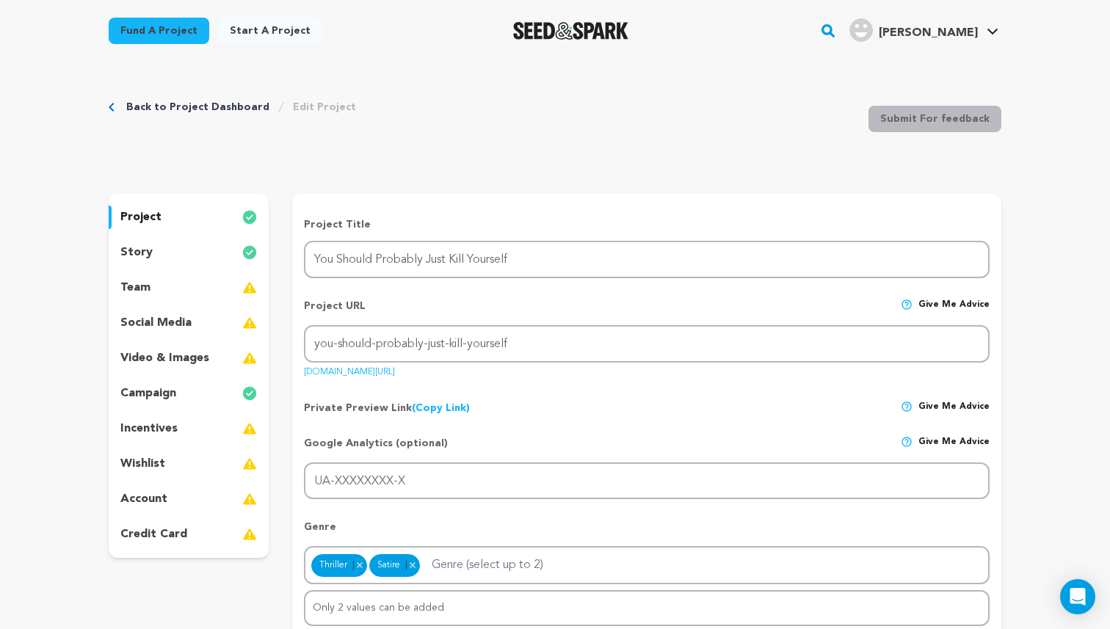
scroll to position [5, 0]
